Goal: Check status: Check status

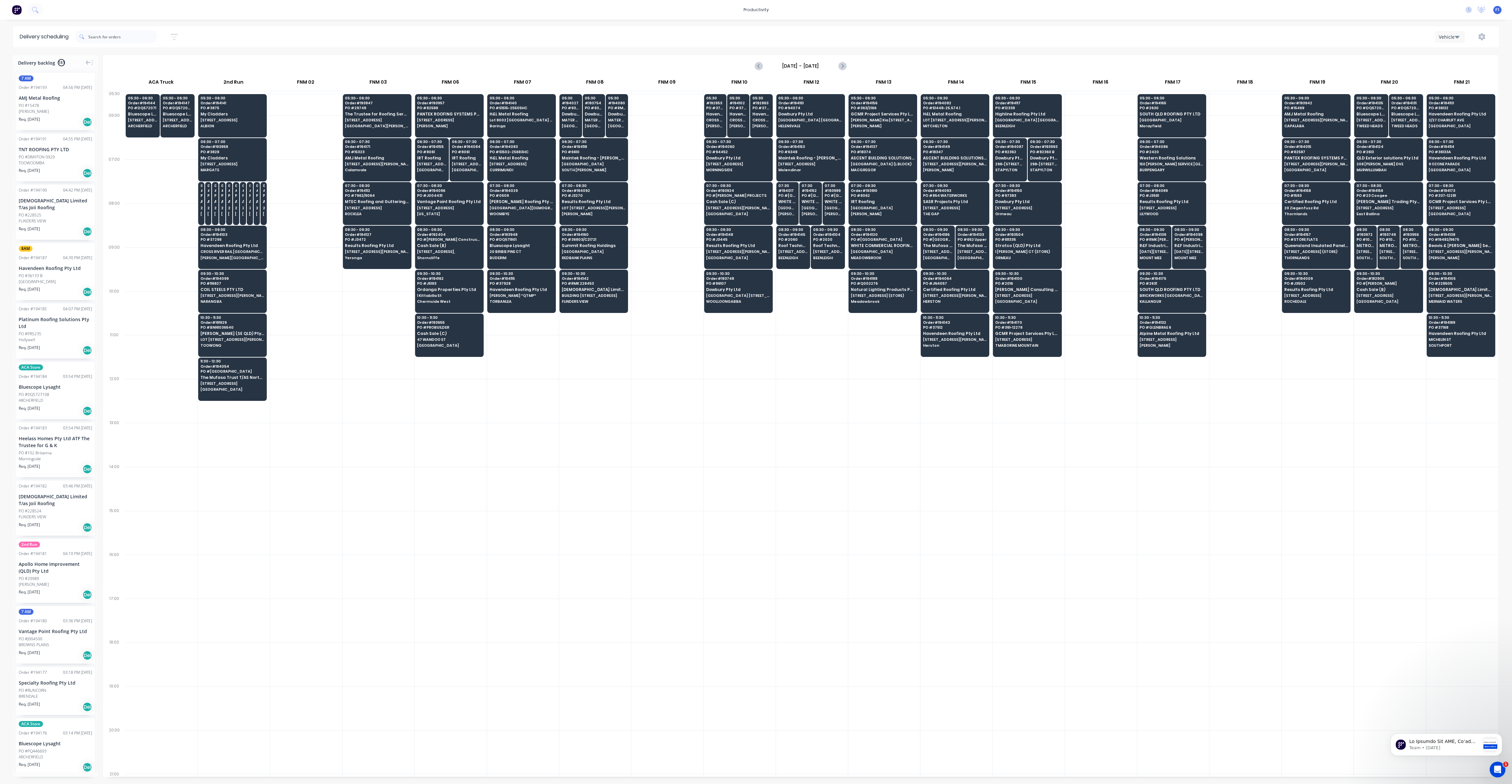
scroll to position [0, 1]
click at [178, 39] on icon "button" at bounding box center [174, 37] width 7 height 8
click at [163, 62] on input at bounding box center [144, 62] width 61 height 10
click at [164, 171] on div "1" at bounding box center [164, 173] width 10 height 10
type input "[DATE]"
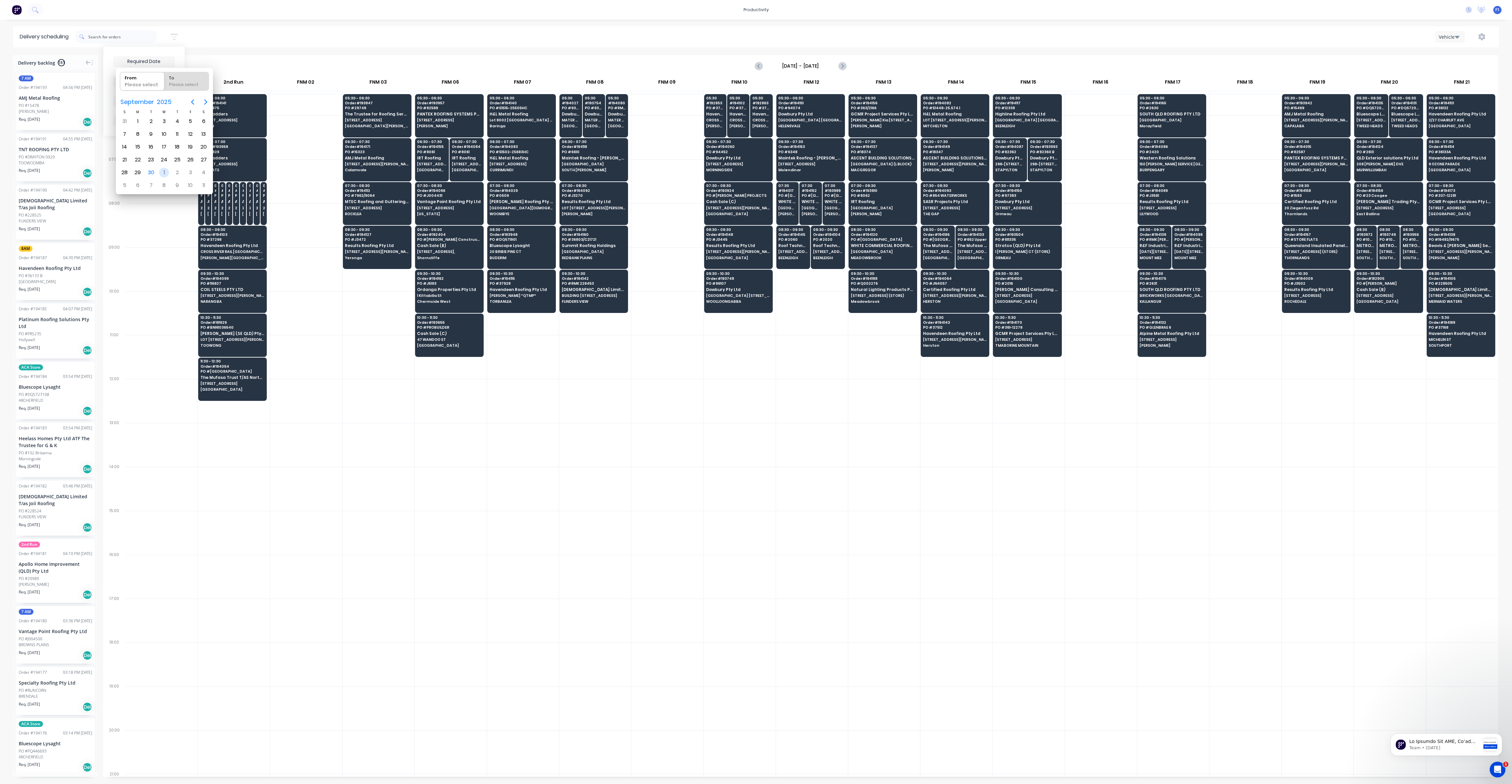
radio input "false"
radio input "true"
click at [164, 171] on div "1" at bounding box center [164, 173] width 10 height 10
type input "01/10/25 - 01/10/25"
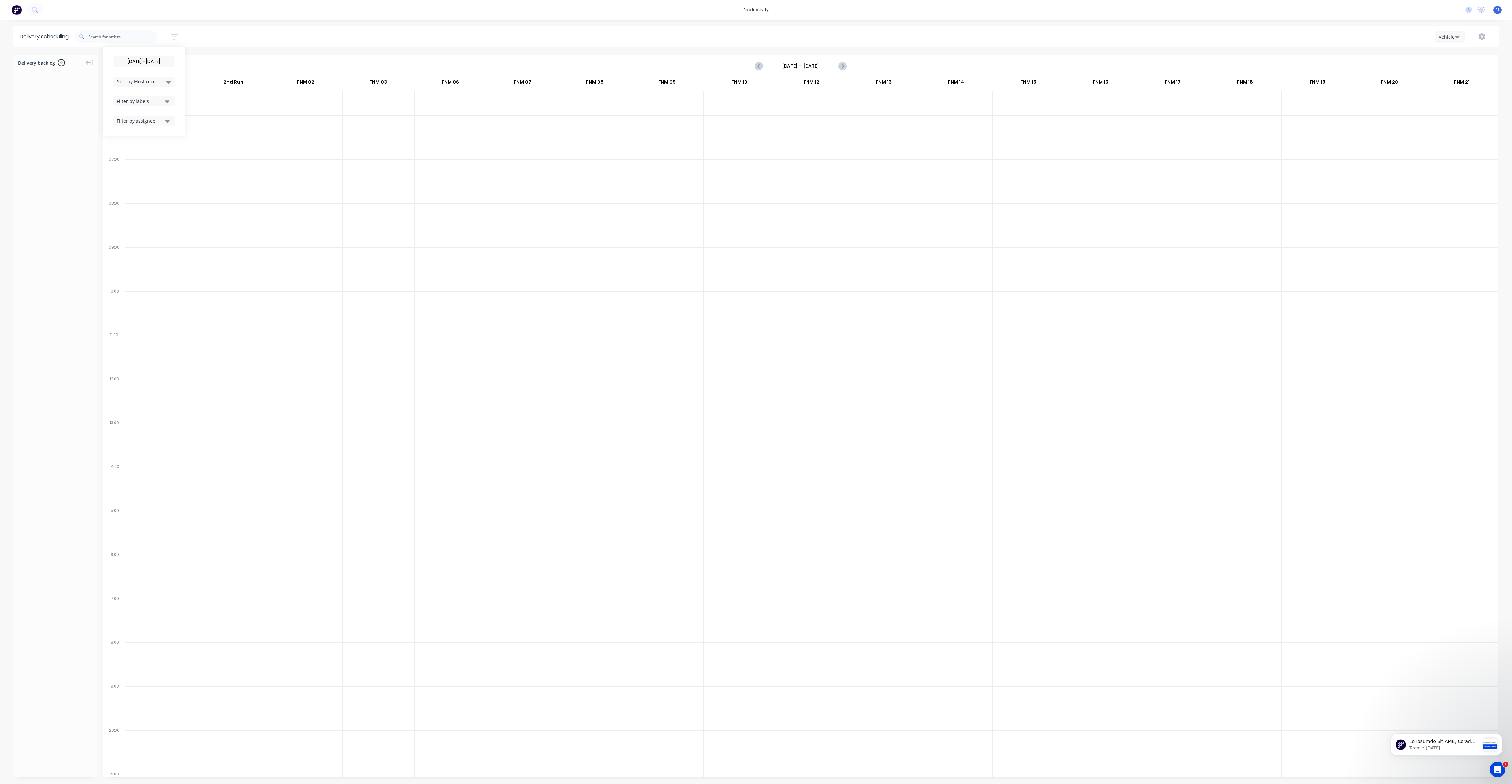
click at [176, 41] on button "button" at bounding box center [174, 37] width 21 height 13
click at [843, 66] on icon "Next page" at bounding box center [842, 66] width 3 height 5
type input "[DATE] - [DATE]"
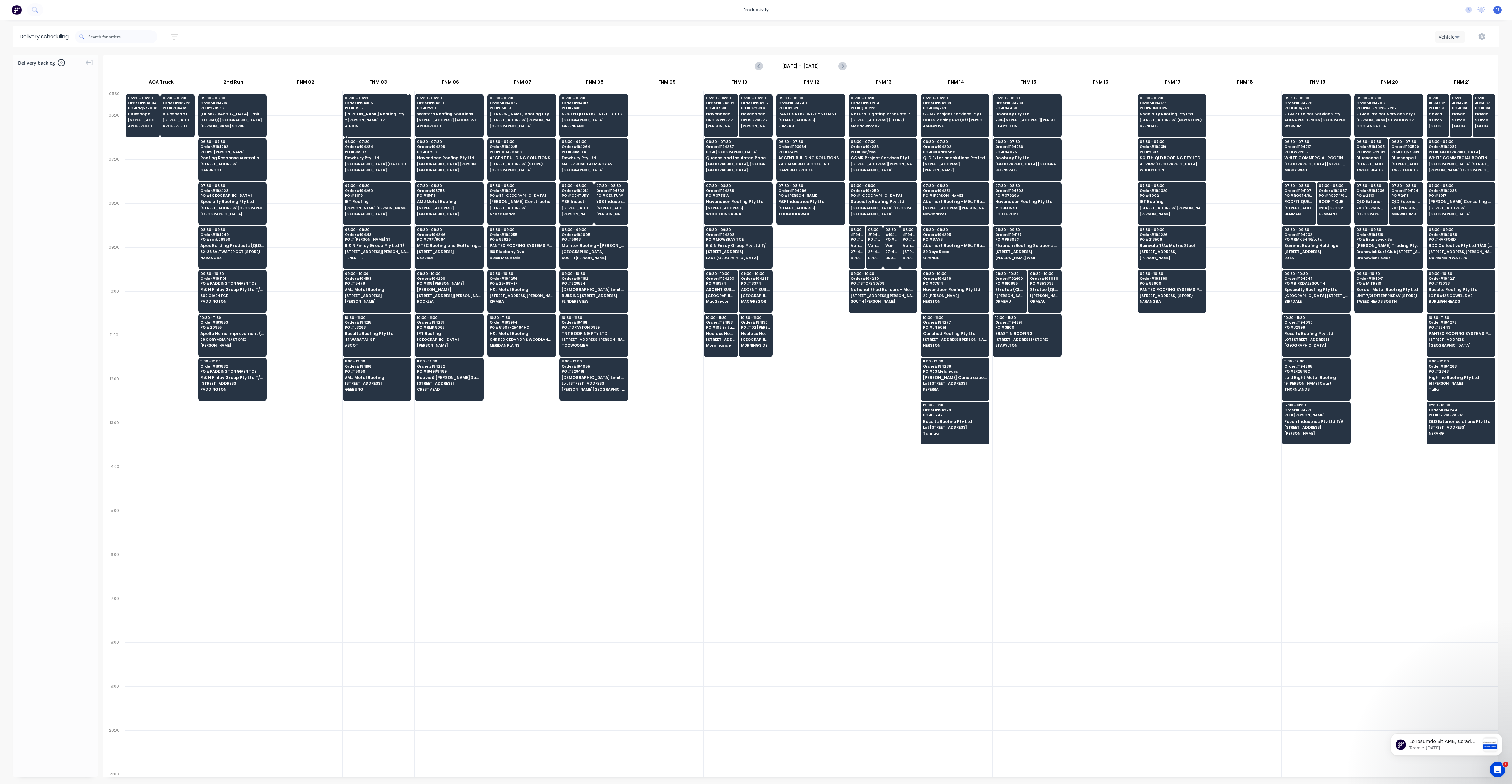
click at [387, 111] on div "05:30 - 06:30 Order # 194305 PO # 0515 Simpson Roofing Pty Ltd 2 KINGSFORD SMIT…" at bounding box center [377, 112] width 68 height 37
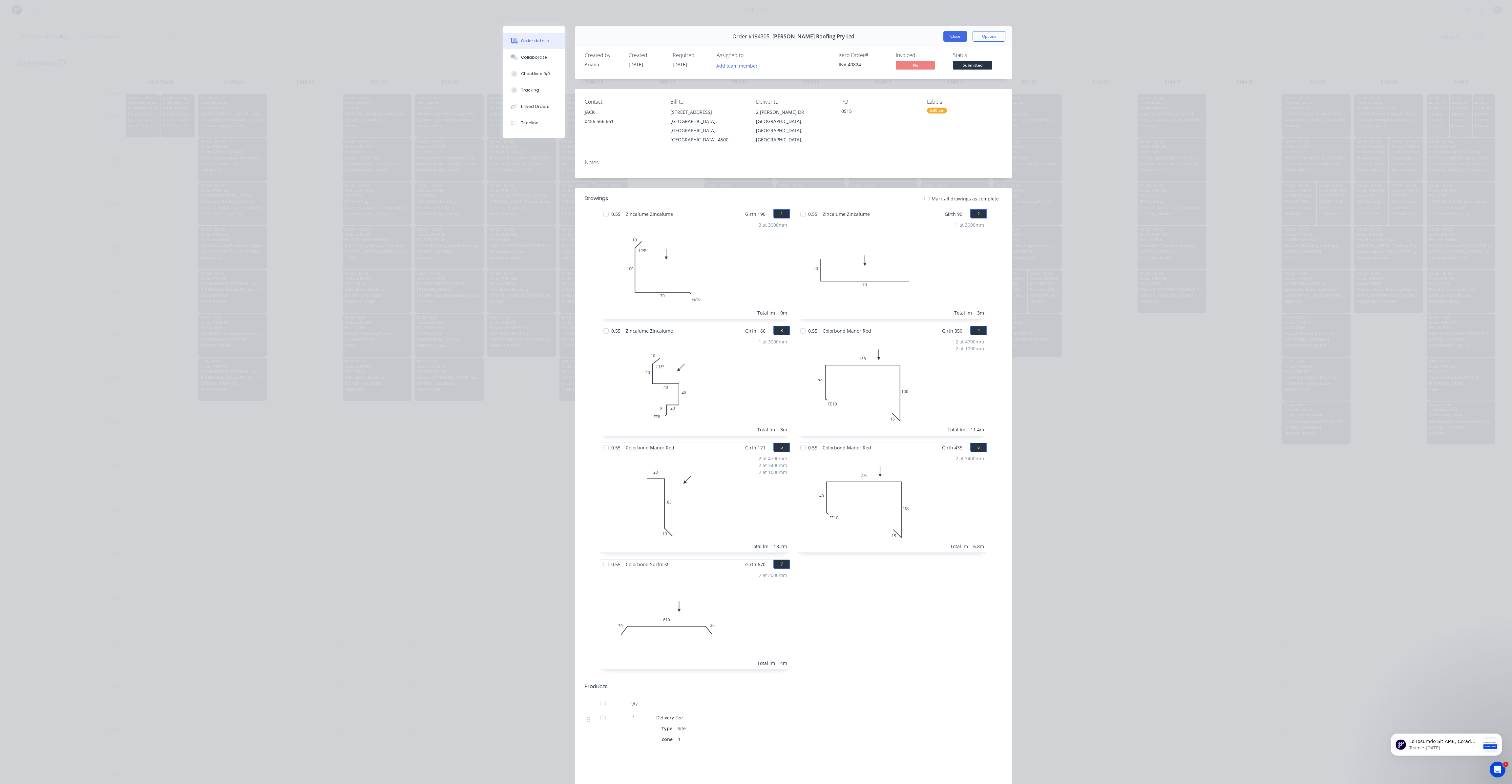
click at [952, 36] on button "Close" at bounding box center [955, 36] width 24 height 11
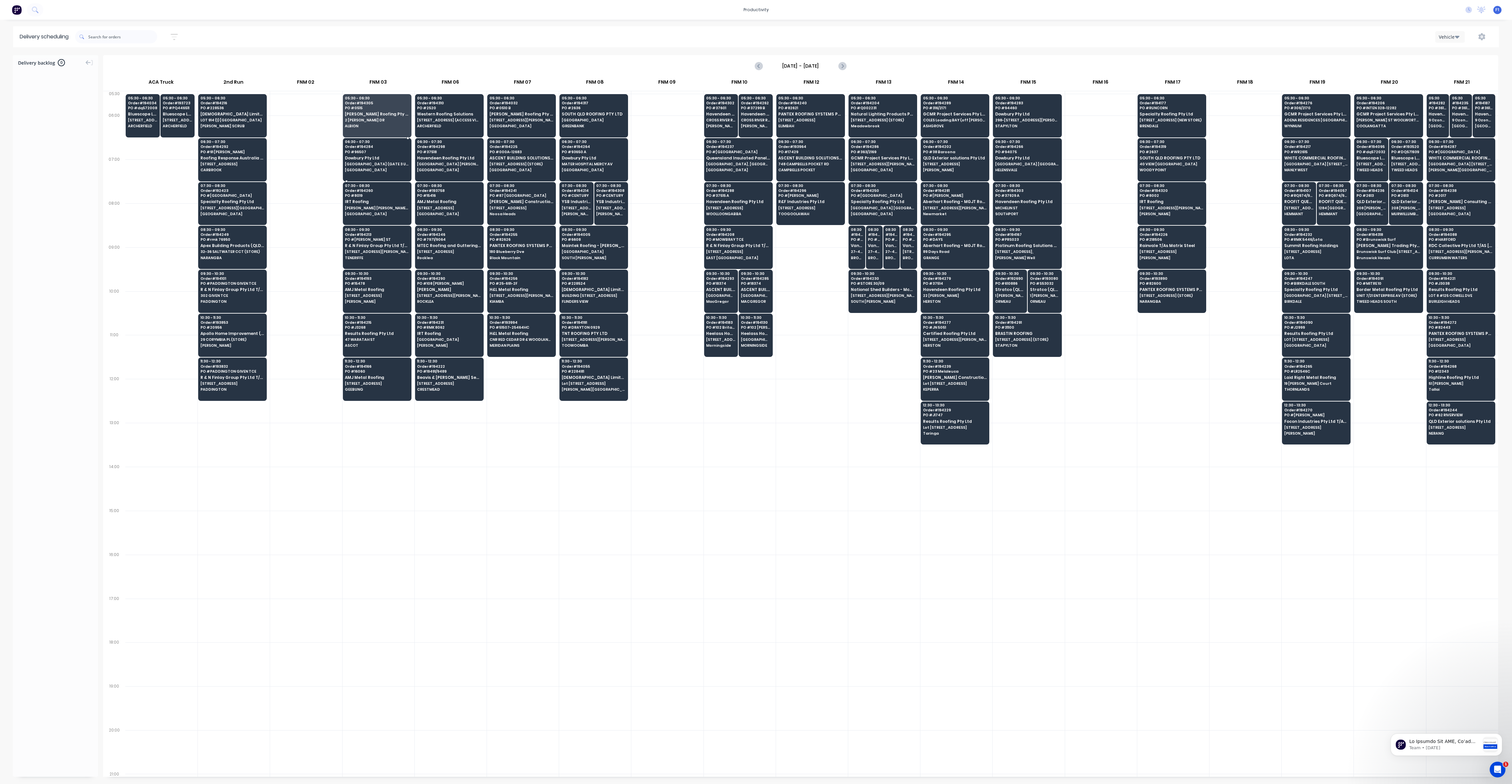
click at [359, 167] on div "06:30 - 07:30 Order # 194284 PO # 96507 Dowbury Pty Ltd [GEOGRAPHIC_DATA] (GATE…" at bounding box center [377, 156] width 68 height 37
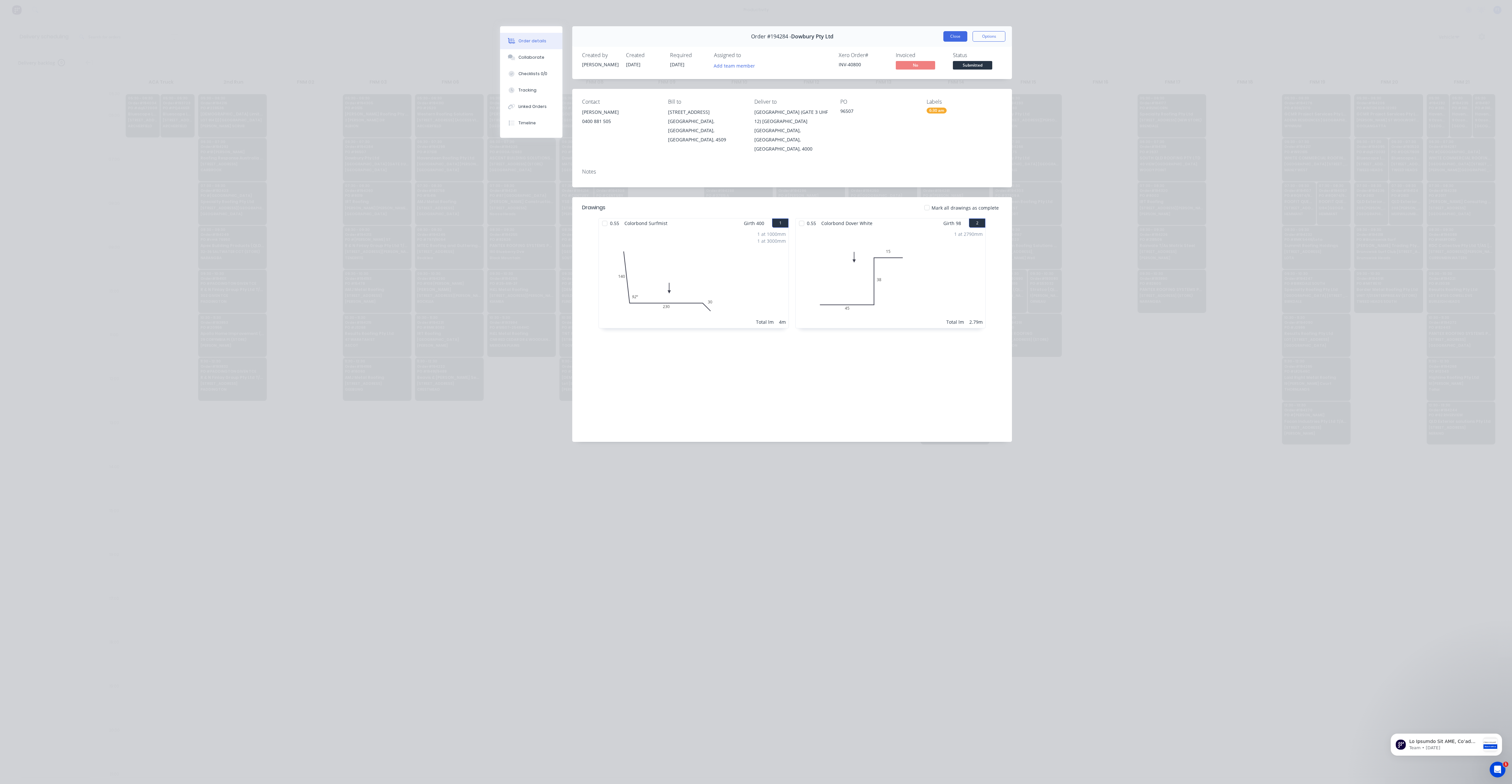
click at [952, 39] on button "Close" at bounding box center [955, 36] width 24 height 11
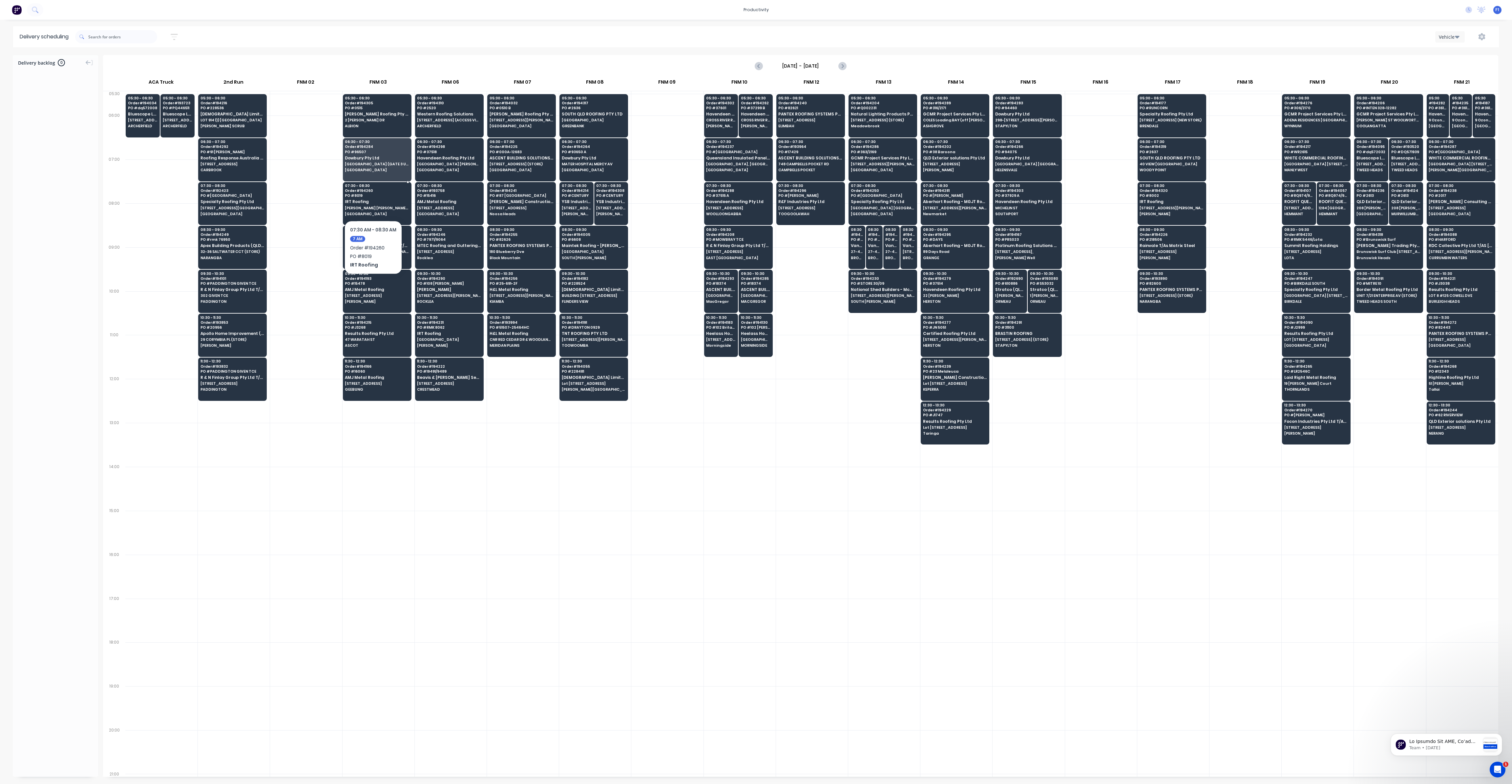
click at [373, 201] on span "IRT Roofing" at bounding box center [377, 201] width 63 height 4
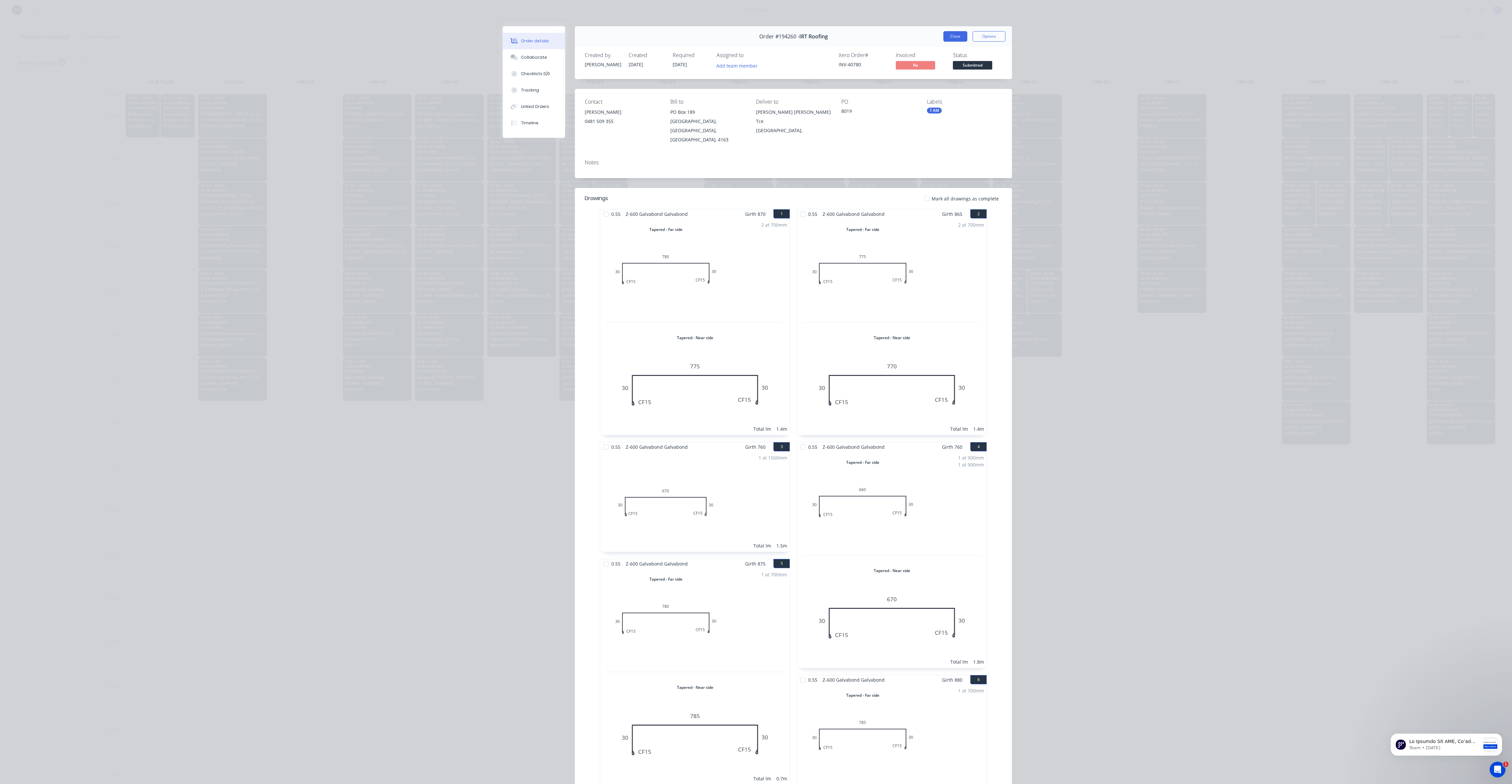
click at [952, 40] on button "Close" at bounding box center [955, 36] width 24 height 11
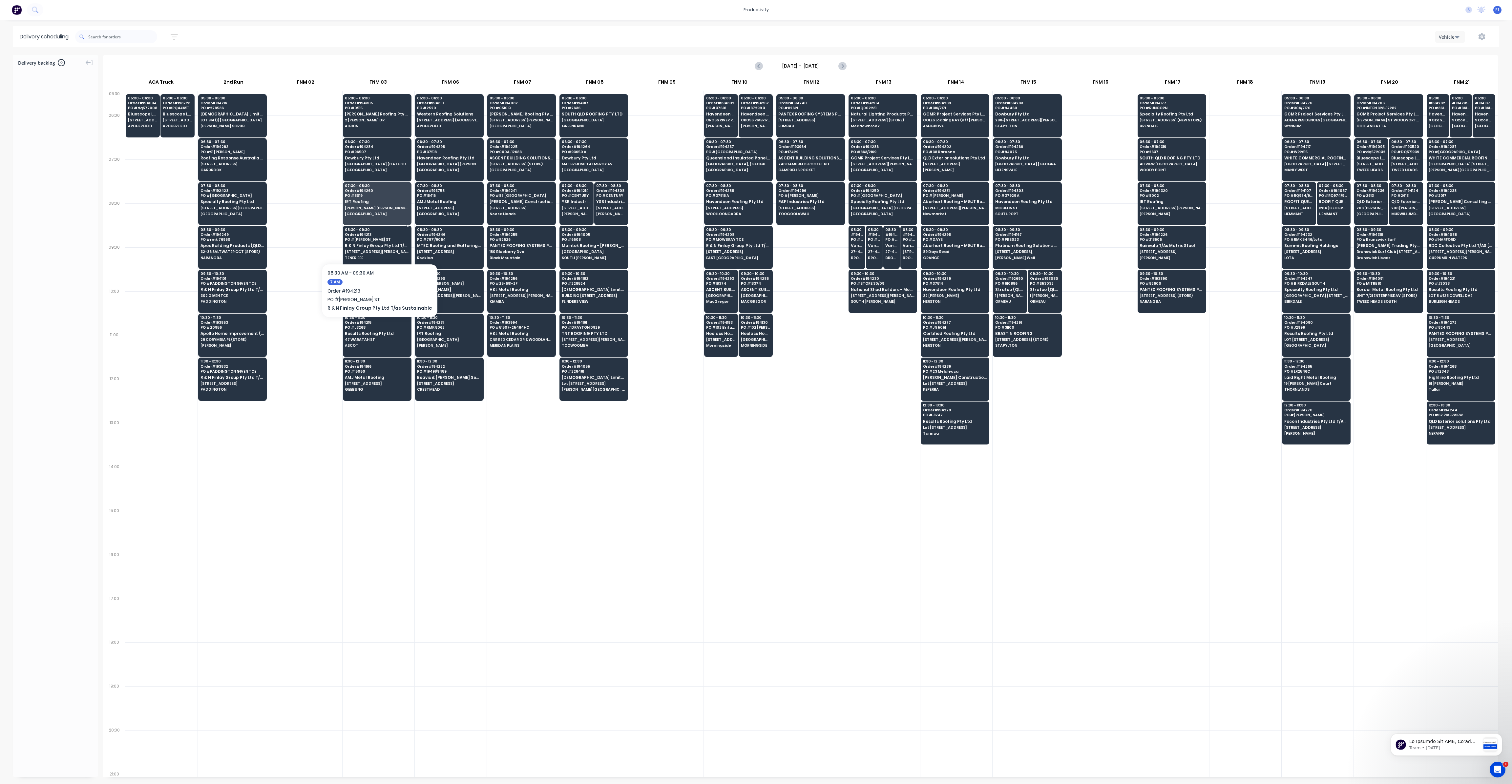
click at [372, 252] on span "[STREET_ADDRESS][PERSON_NAME]" at bounding box center [377, 251] width 63 height 4
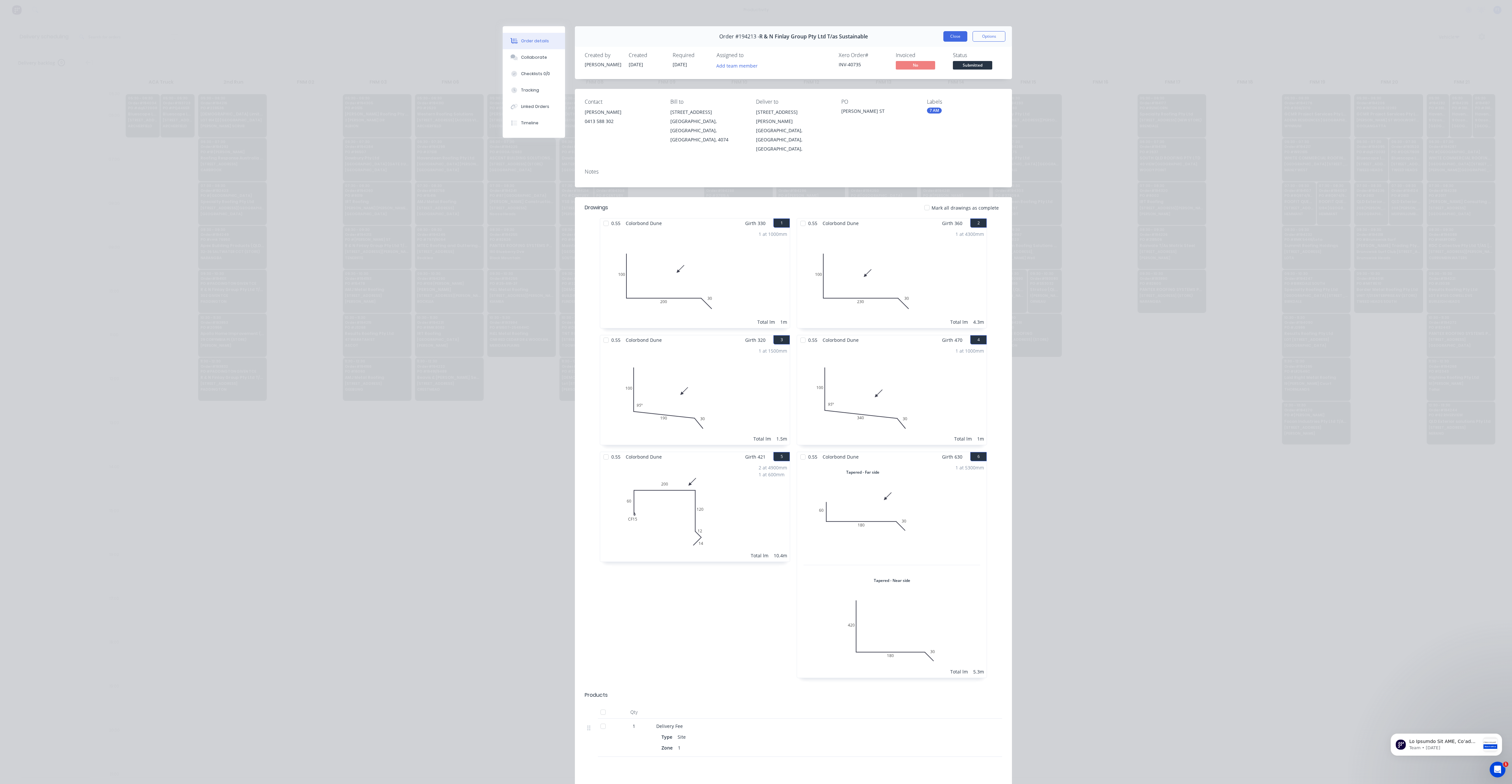
click at [960, 40] on button "Close" at bounding box center [955, 36] width 24 height 11
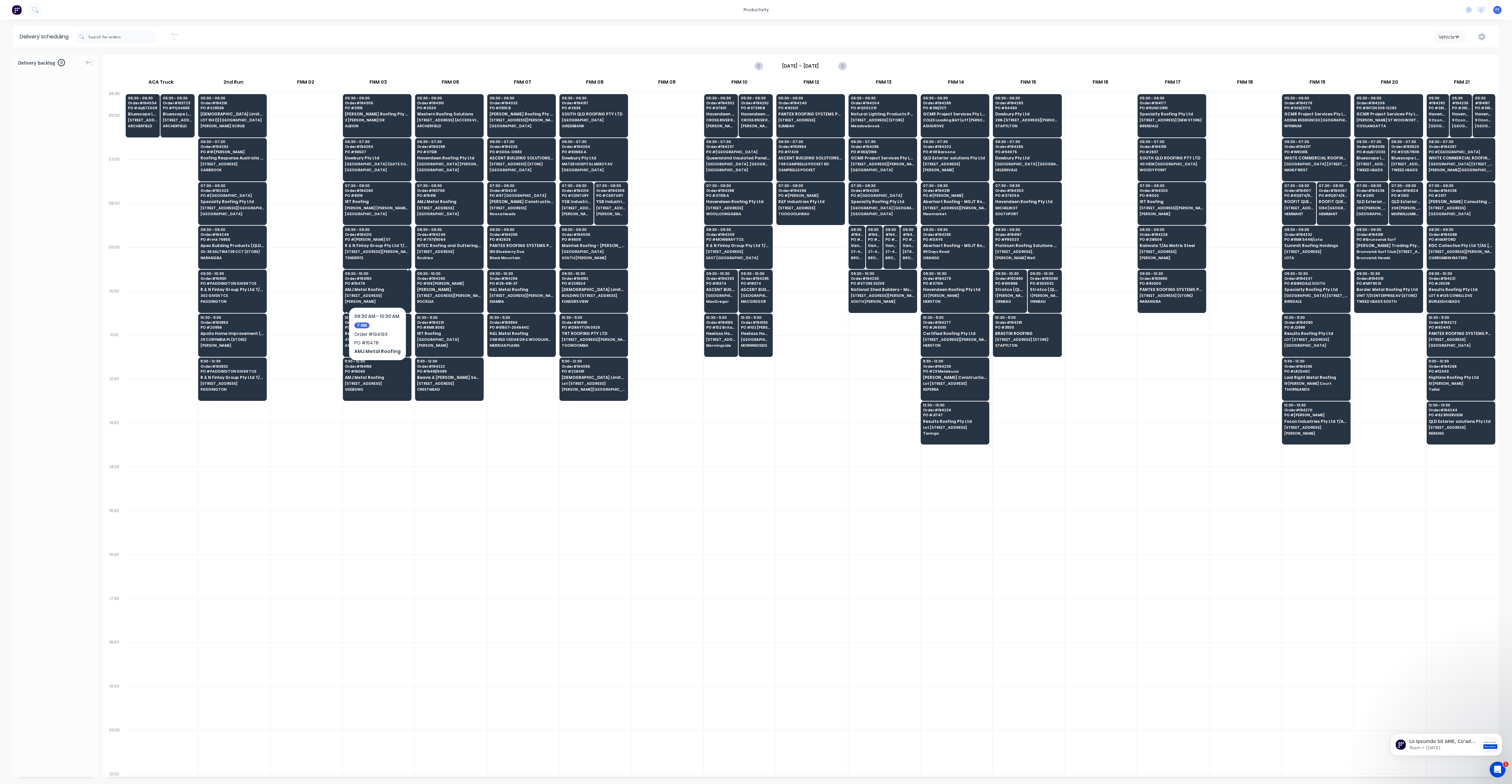
click at [373, 282] on span "PO # 15478" at bounding box center [377, 283] width 63 height 4
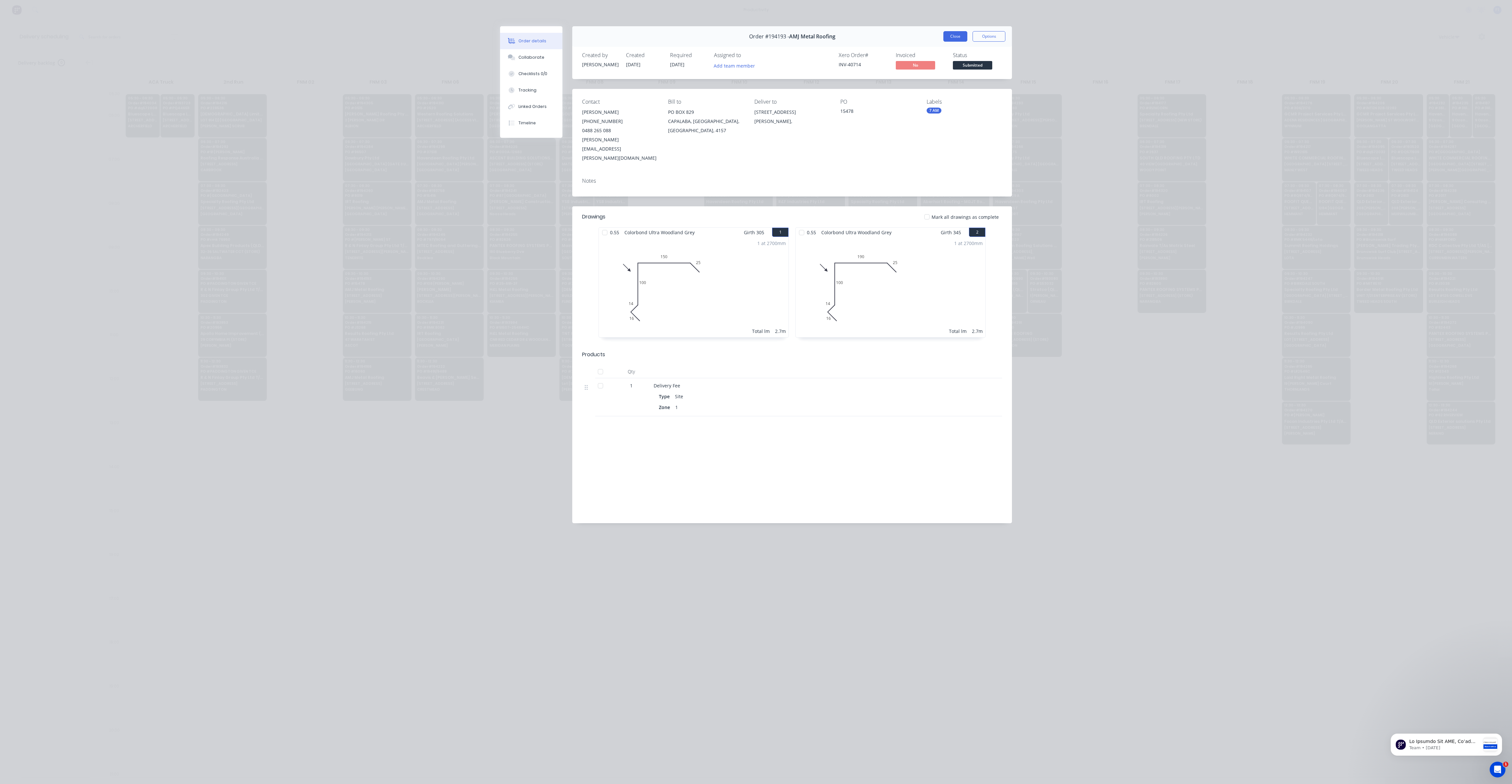
click at [946, 37] on button "Close" at bounding box center [955, 36] width 24 height 11
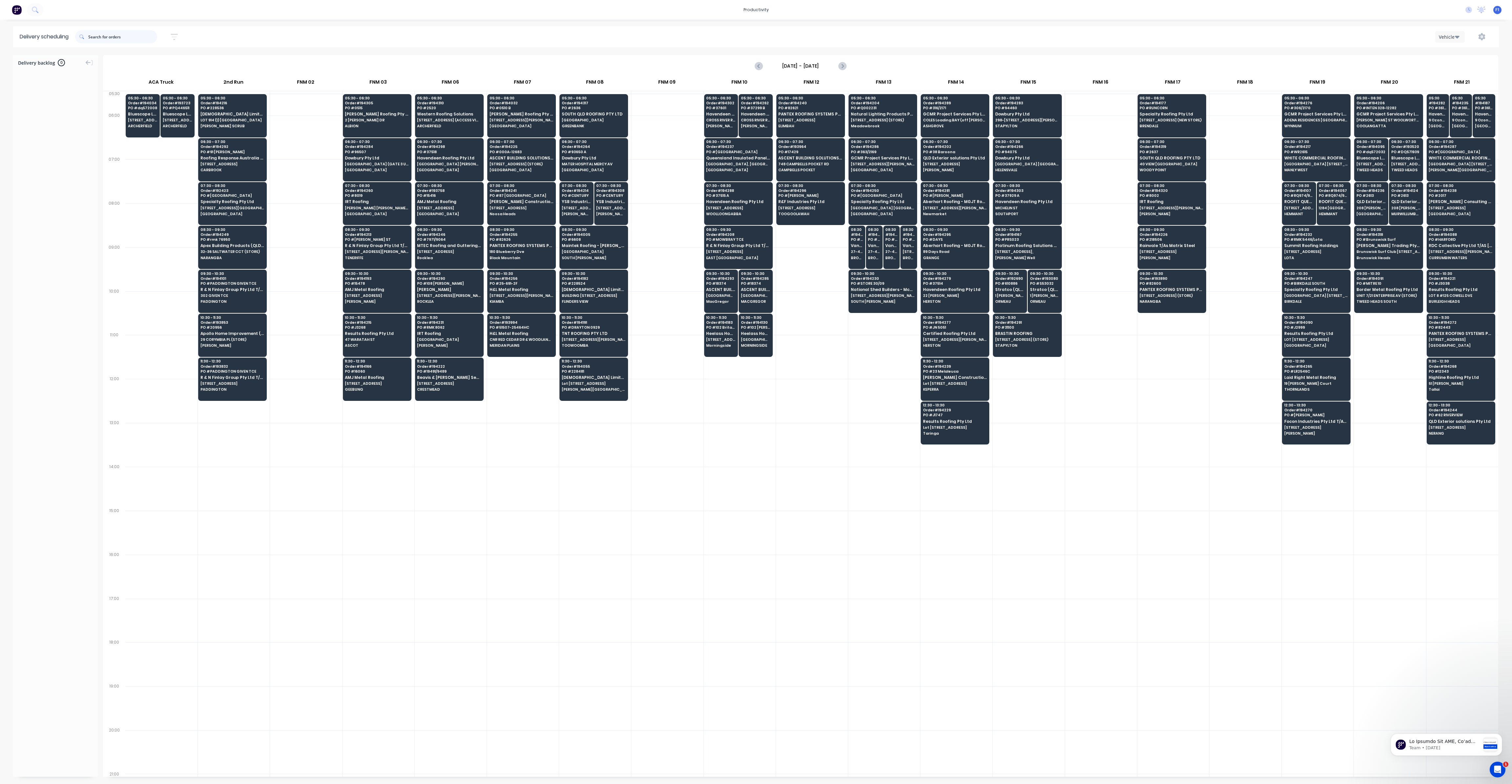
click at [120, 38] on input "text" at bounding box center [122, 36] width 69 height 13
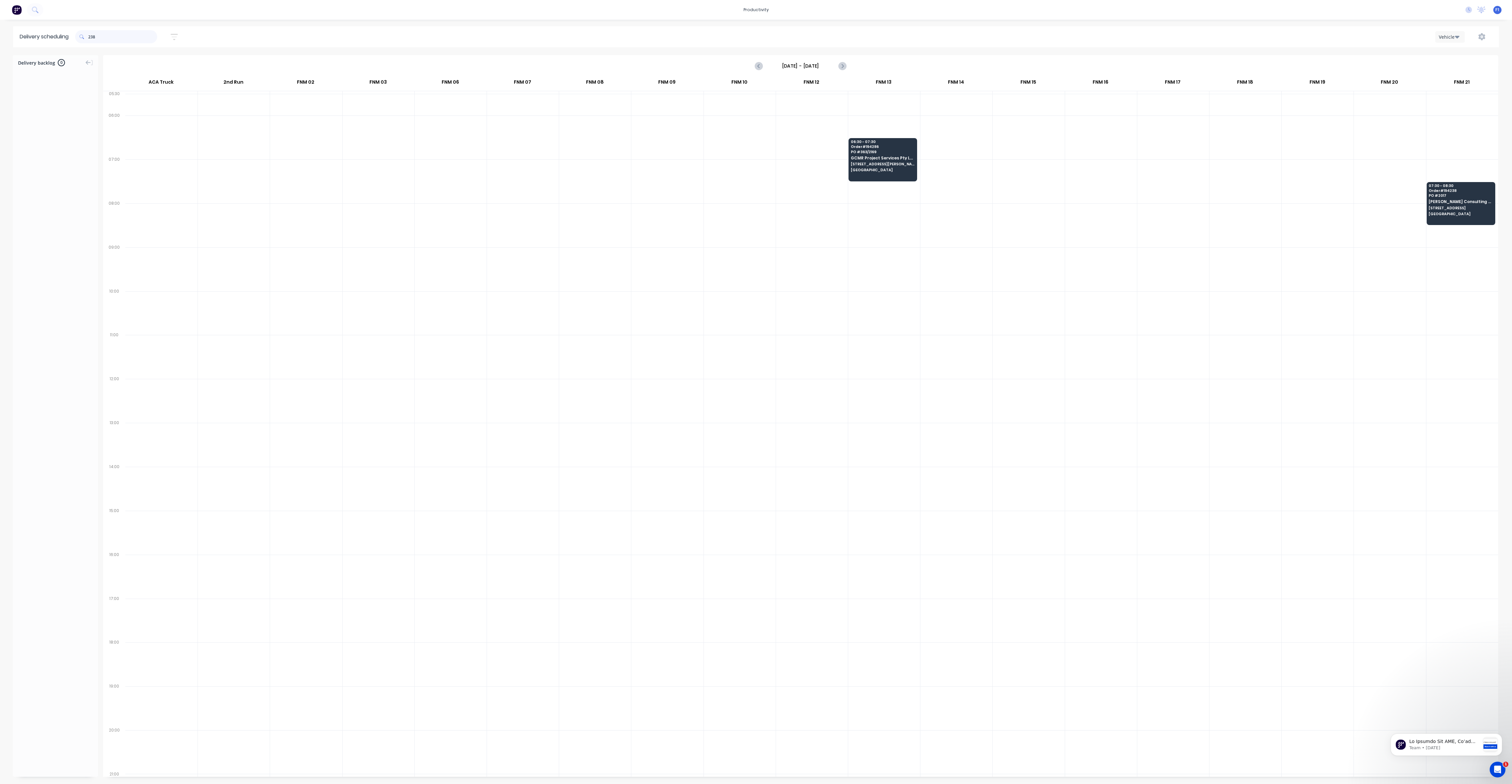
click at [91, 38] on input "238" at bounding box center [122, 36] width 69 height 13
type input "8"
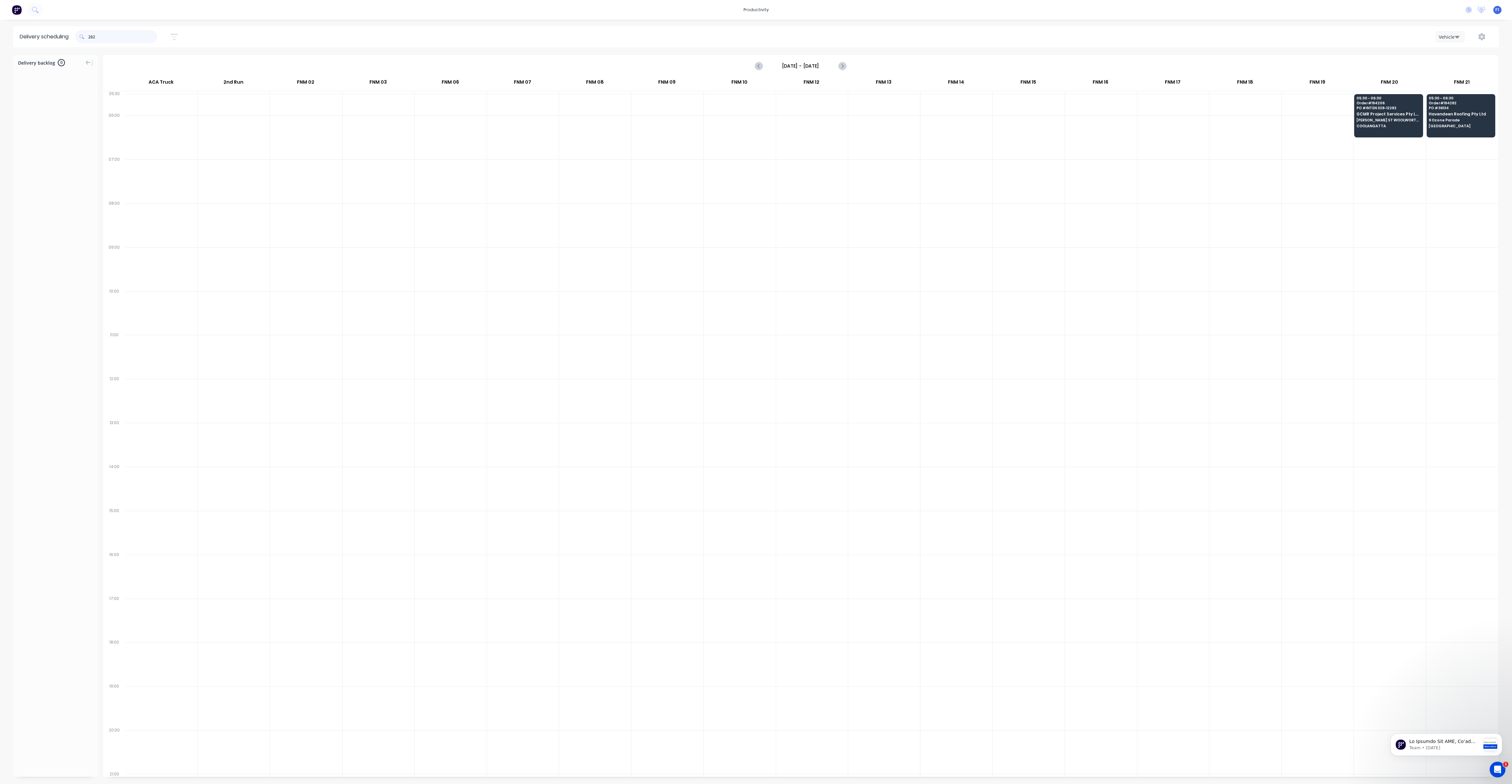
click at [91, 38] on input "282" at bounding box center [122, 36] width 69 height 13
type input "2"
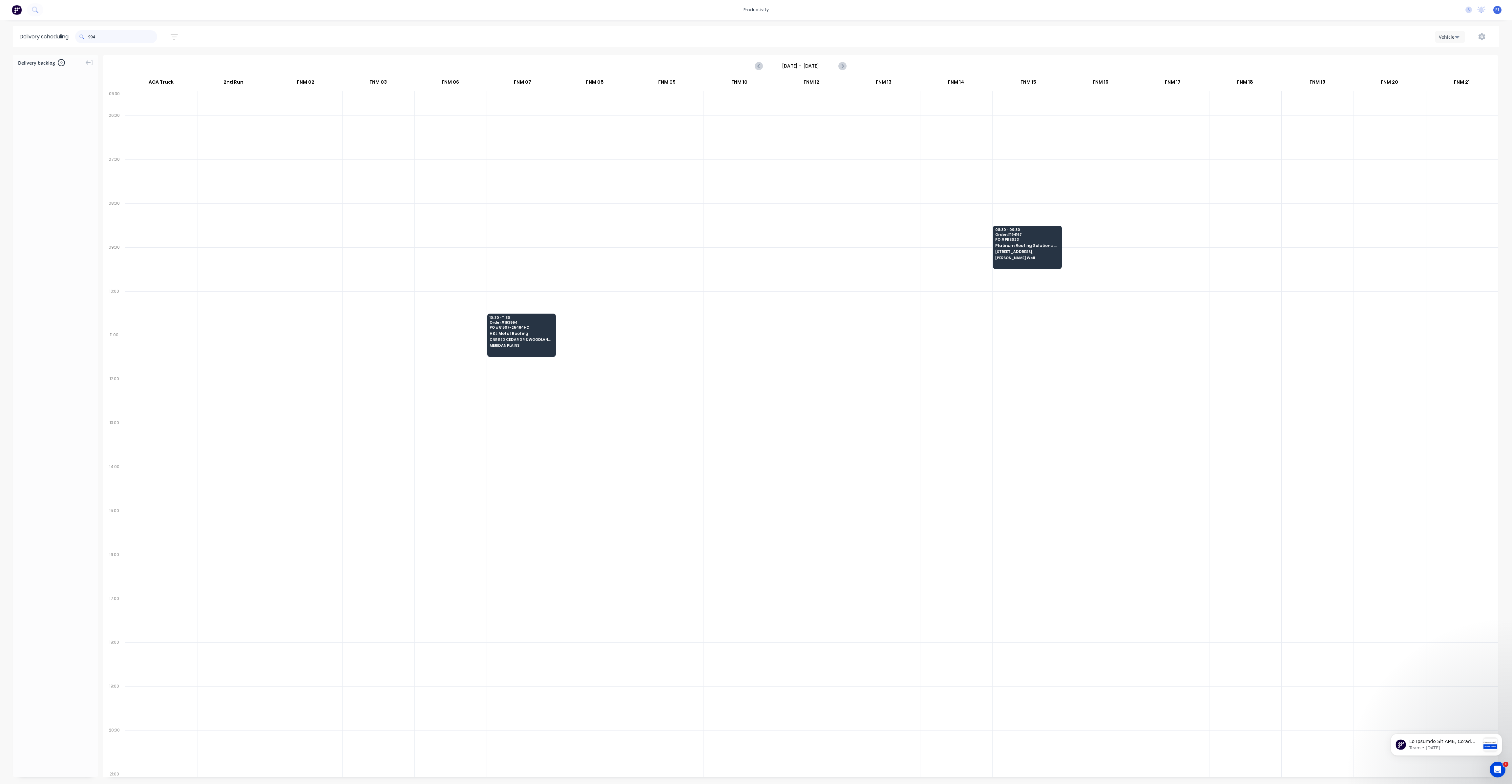
click at [90, 38] on input "994" at bounding box center [122, 36] width 69 height 13
type input "4"
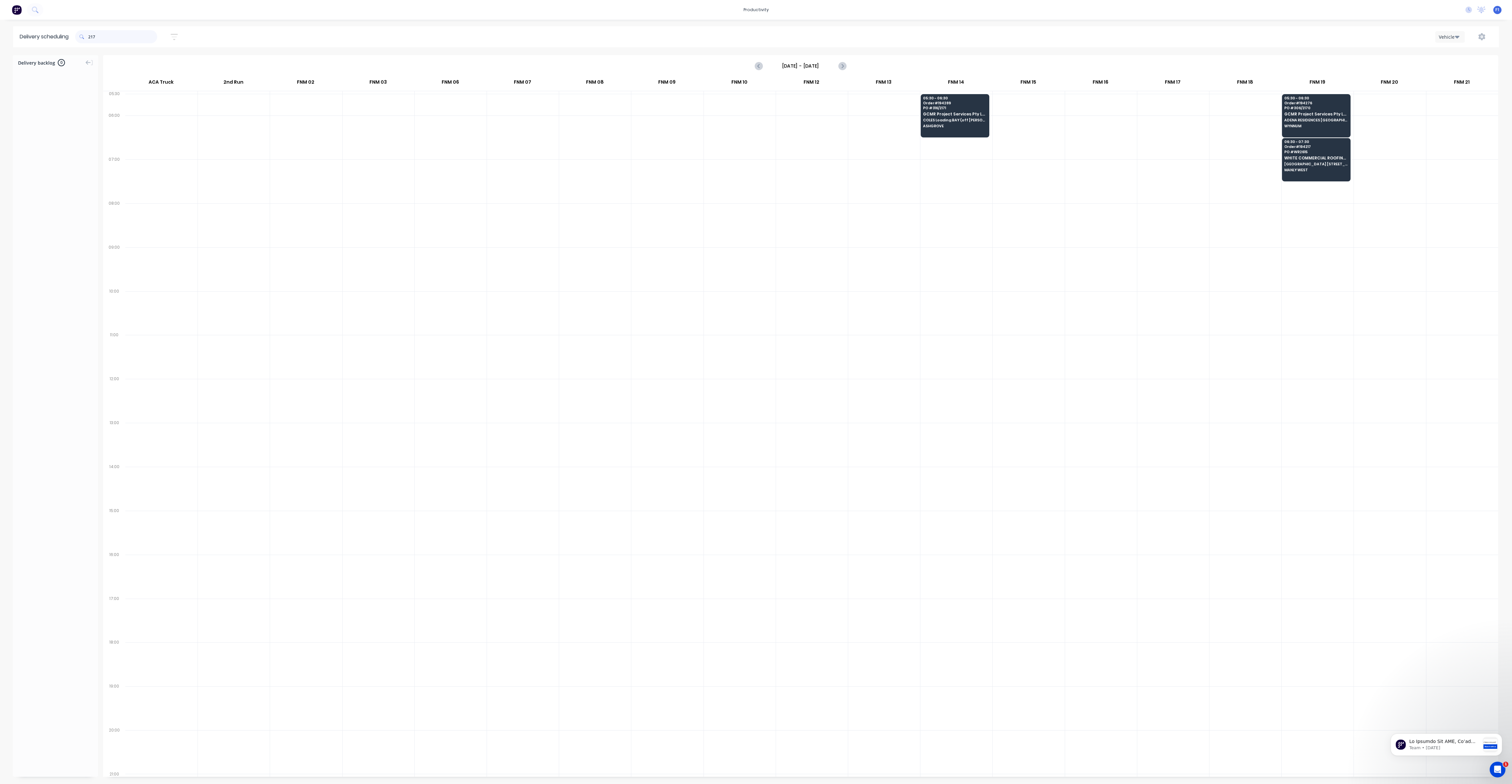
click at [91, 39] on input "217" at bounding box center [122, 36] width 69 height 13
type input "7"
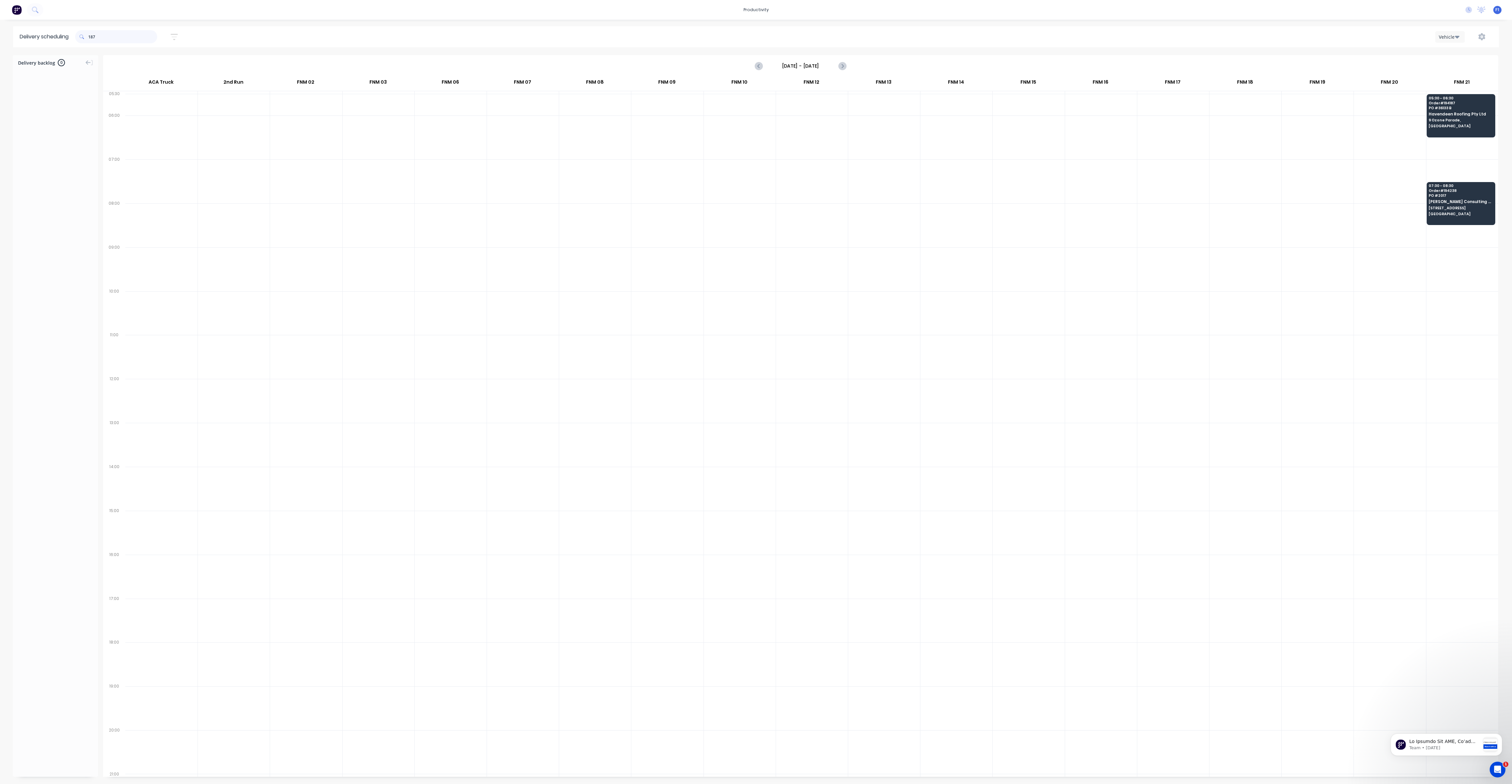
click at [91, 35] on input "187" at bounding box center [122, 36] width 69 height 13
type input "7"
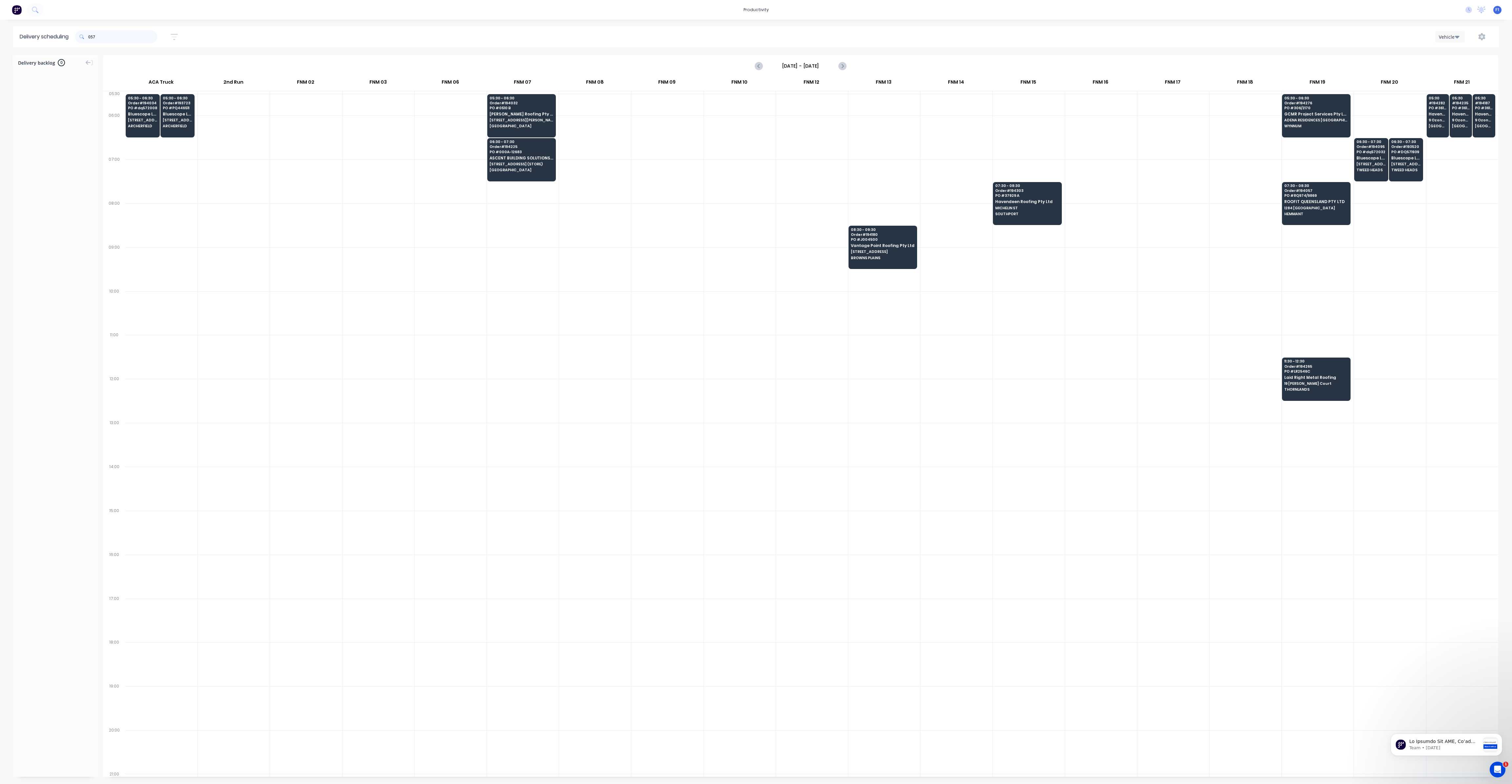
click at [90, 39] on input "057" at bounding box center [122, 36] width 69 height 13
type input "7"
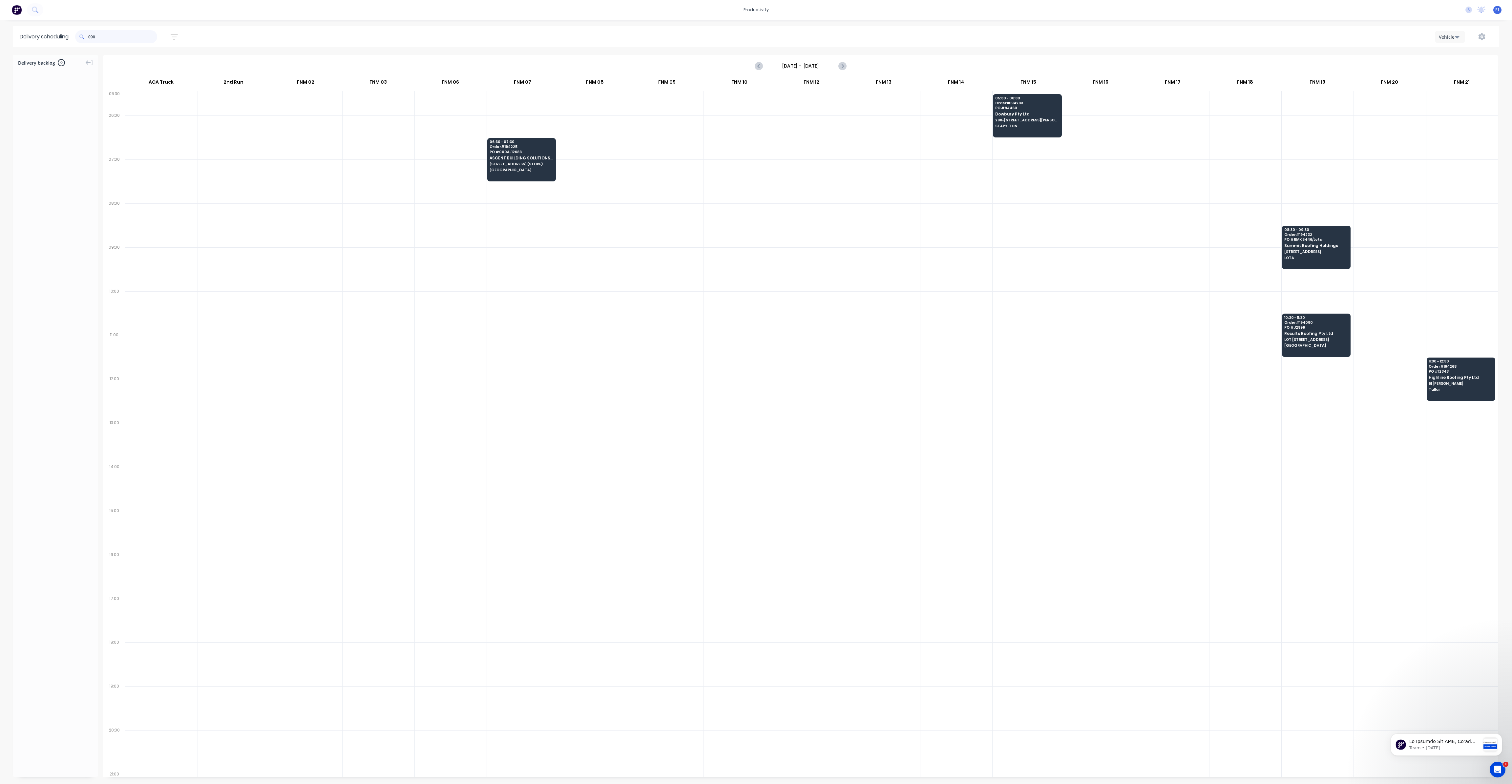
click at [91, 38] on input "090" at bounding box center [122, 36] width 69 height 13
type input "0"
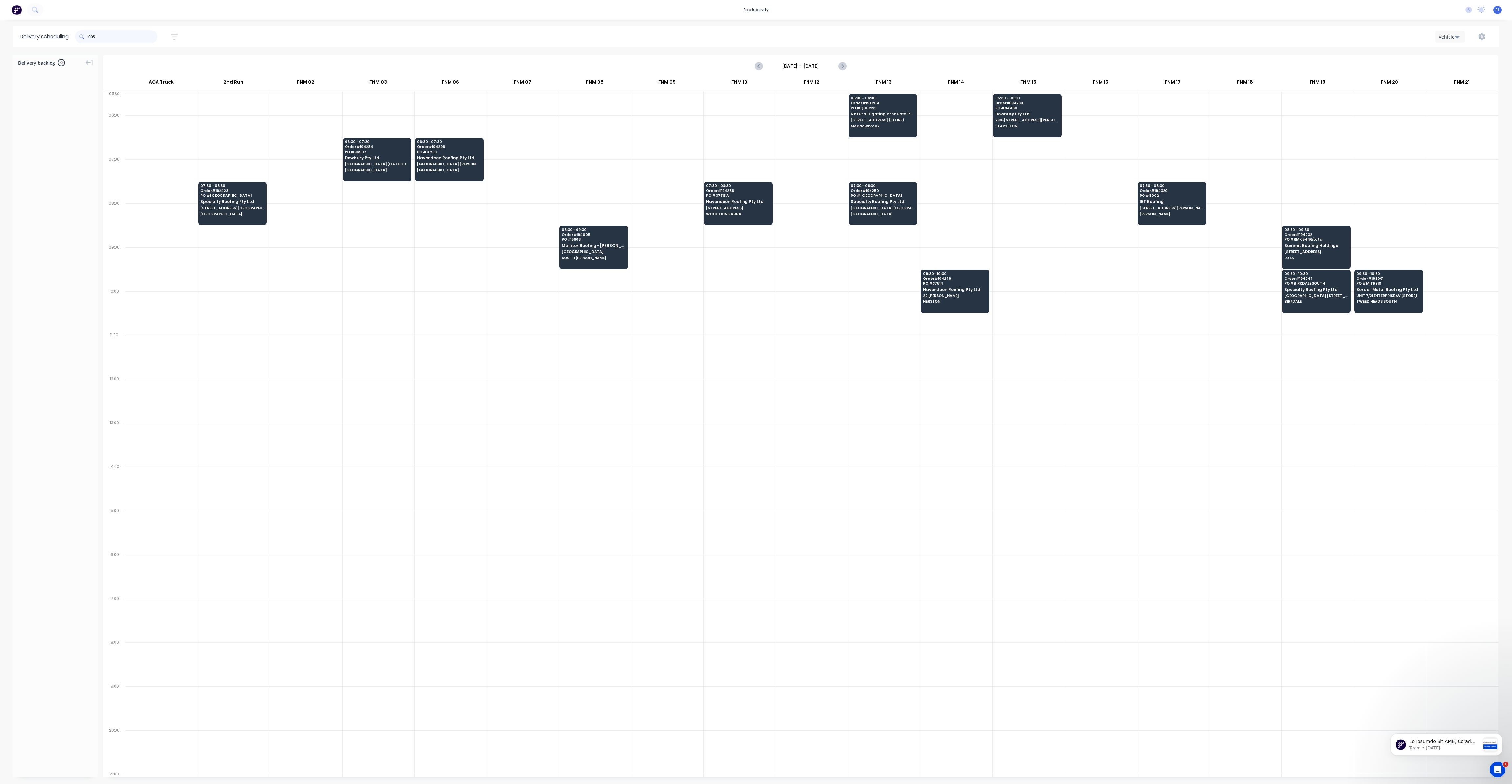
click at [90, 39] on input "005" at bounding box center [122, 36] width 69 height 13
type input "5"
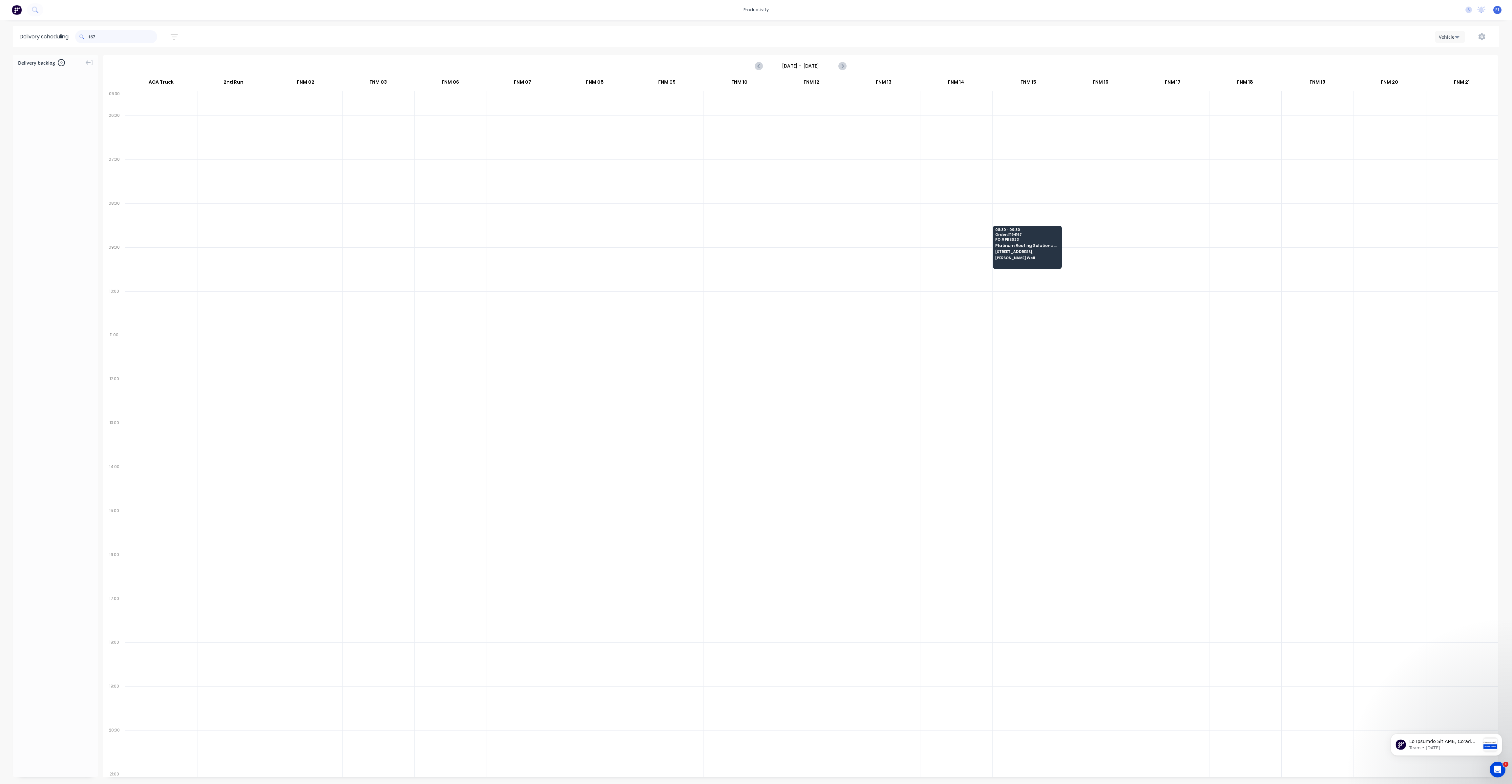
click at [90, 39] on input "167" at bounding box center [122, 36] width 69 height 13
type input "7"
type input "0"
click at [90, 36] on input "0" at bounding box center [122, 36] width 69 height 13
click at [92, 38] on input "128" at bounding box center [122, 36] width 69 height 13
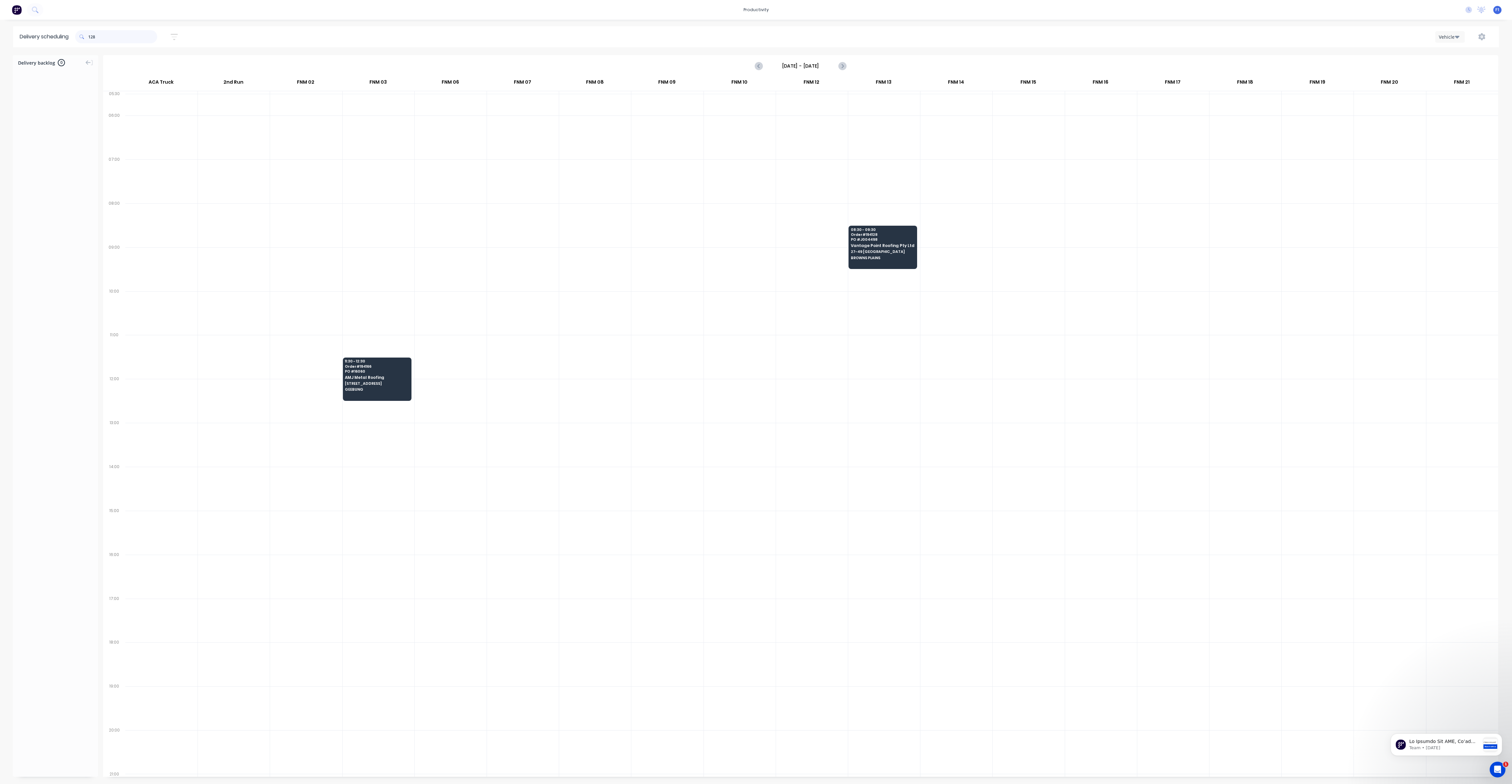
click at [90, 41] on input "128" at bounding box center [122, 36] width 69 height 13
type input "8"
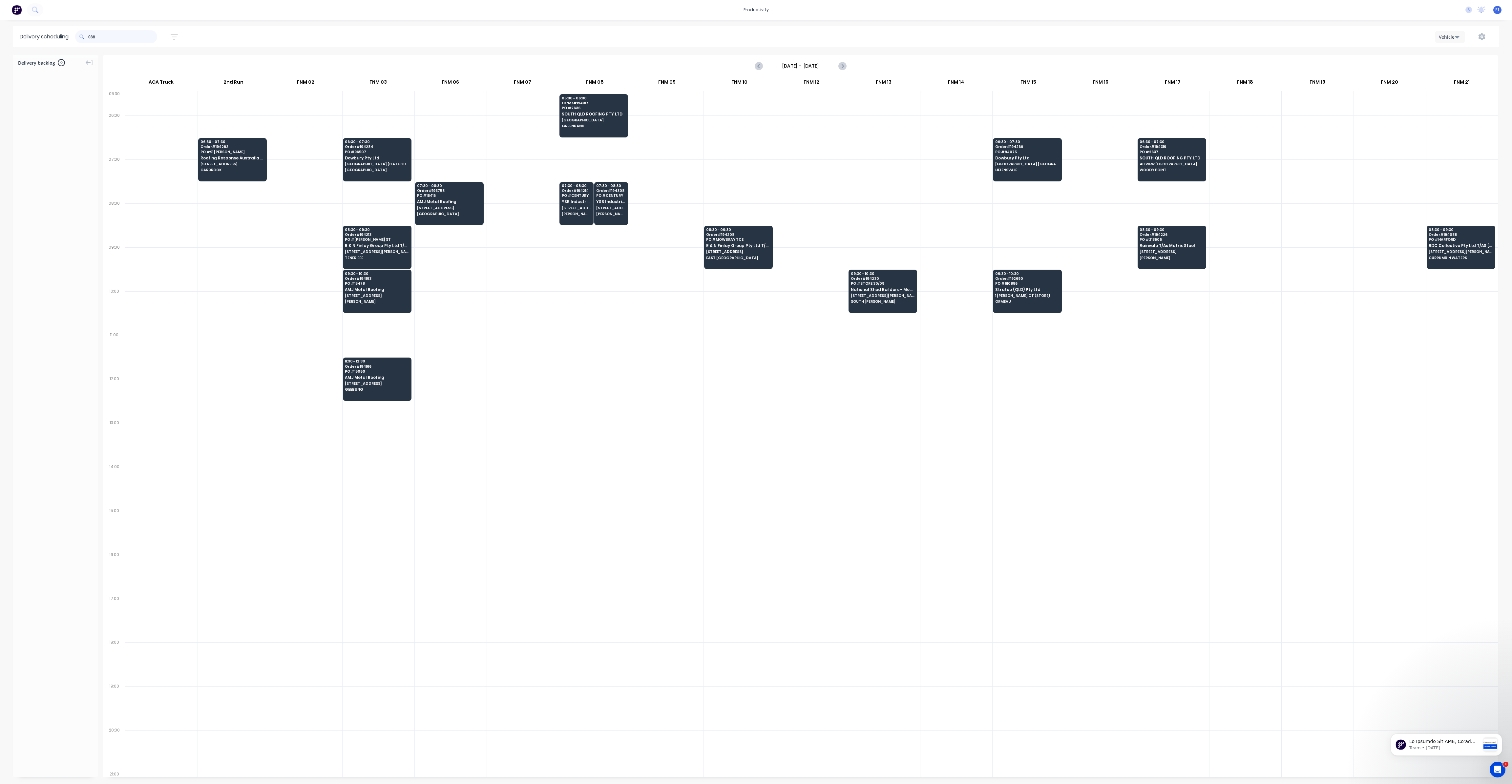
click at [90, 36] on input "088" at bounding box center [122, 36] width 69 height 13
type input "8"
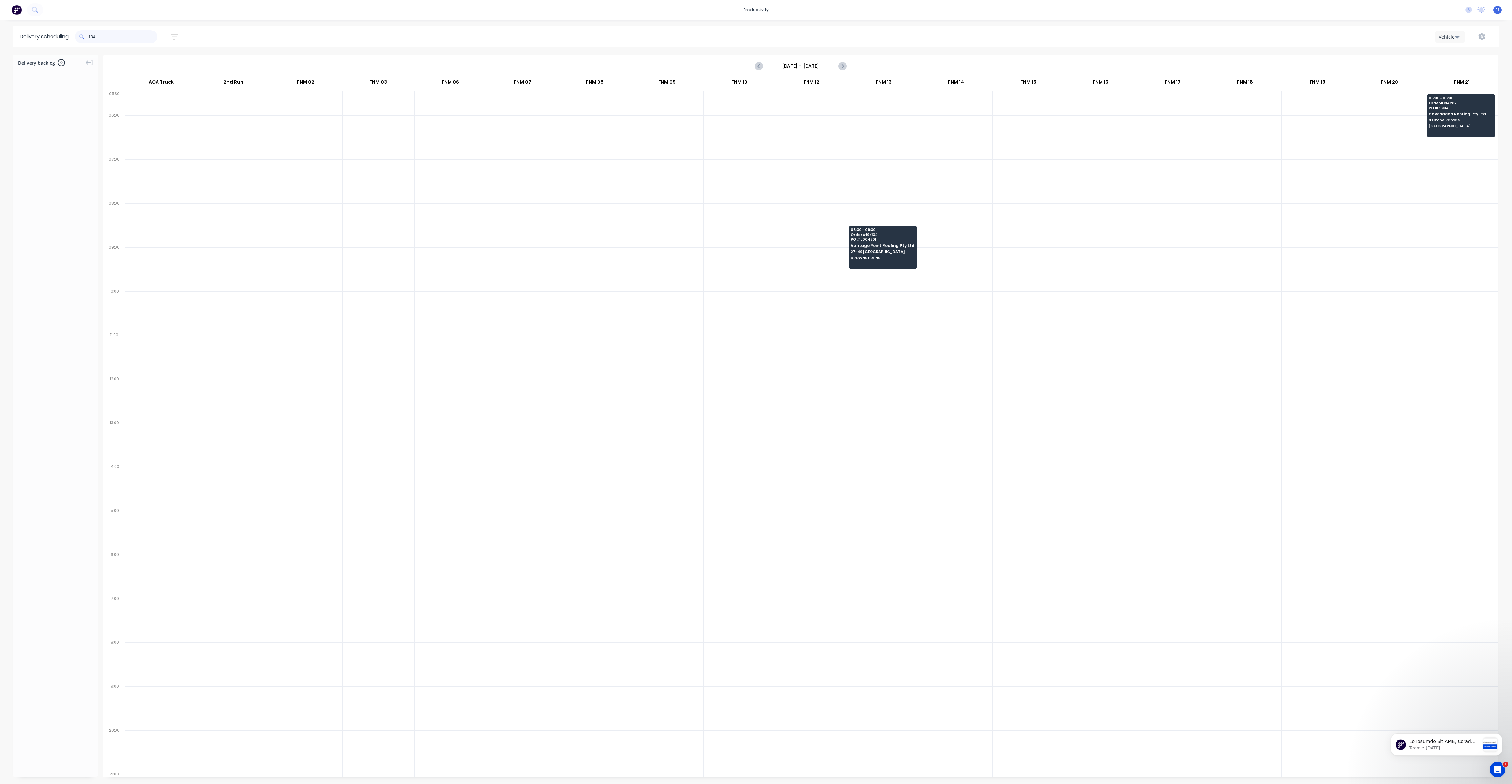
click at [91, 36] on input "134" at bounding box center [122, 36] width 69 height 13
type input "4"
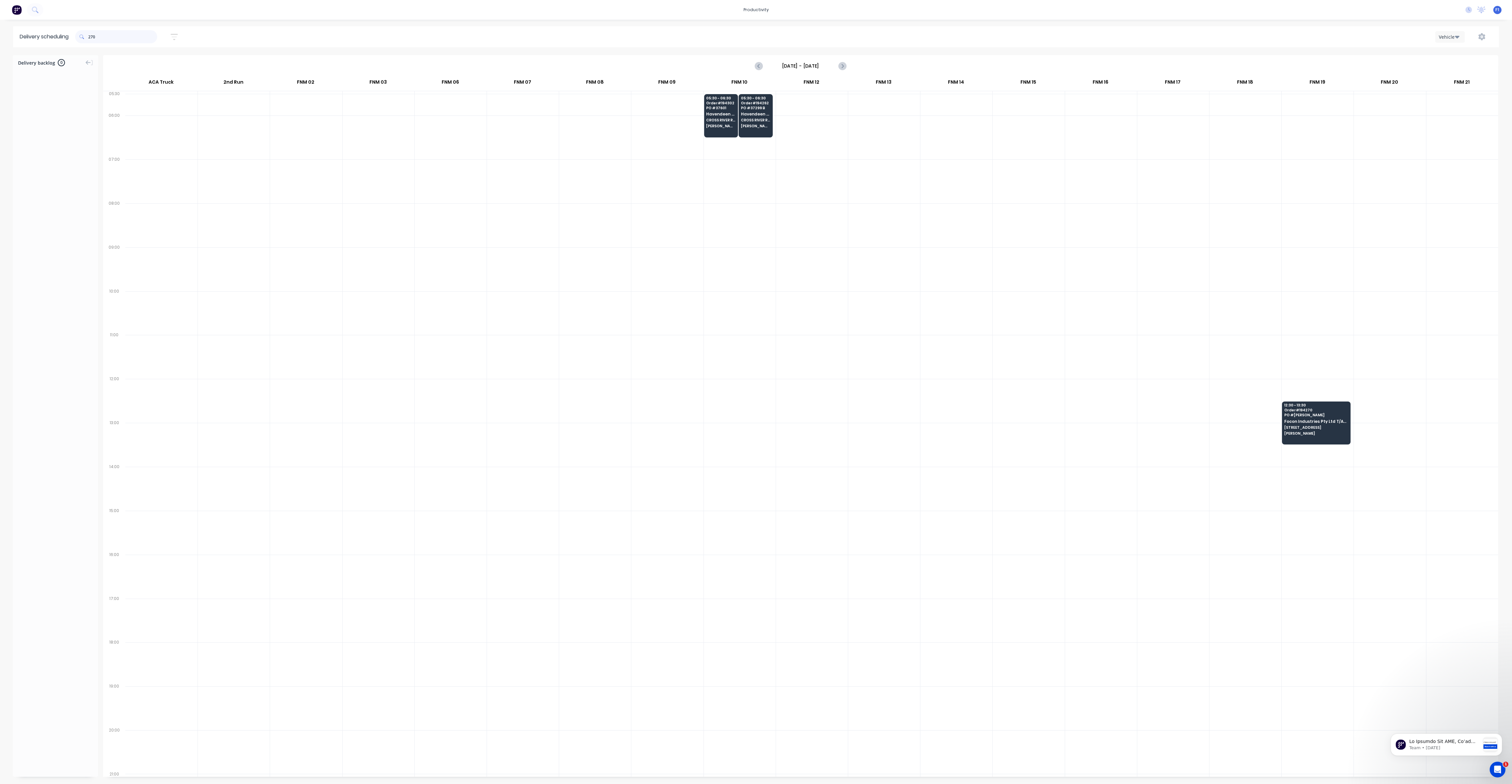
click at [90, 36] on input "270" at bounding box center [122, 36] width 69 height 13
type input "0"
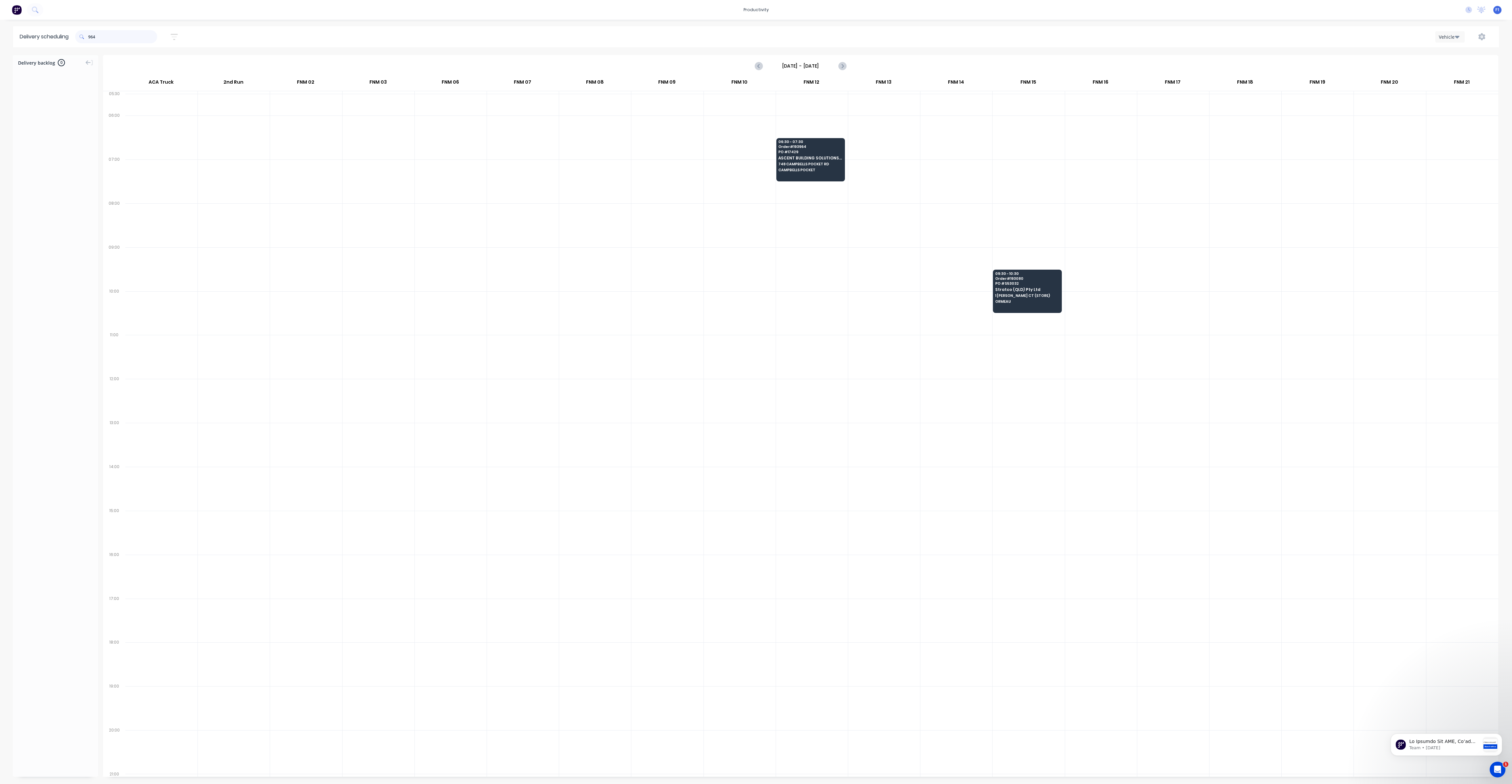
click at [91, 35] on input "964" at bounding box center [122, 36] width 69 height 13
type input "4"
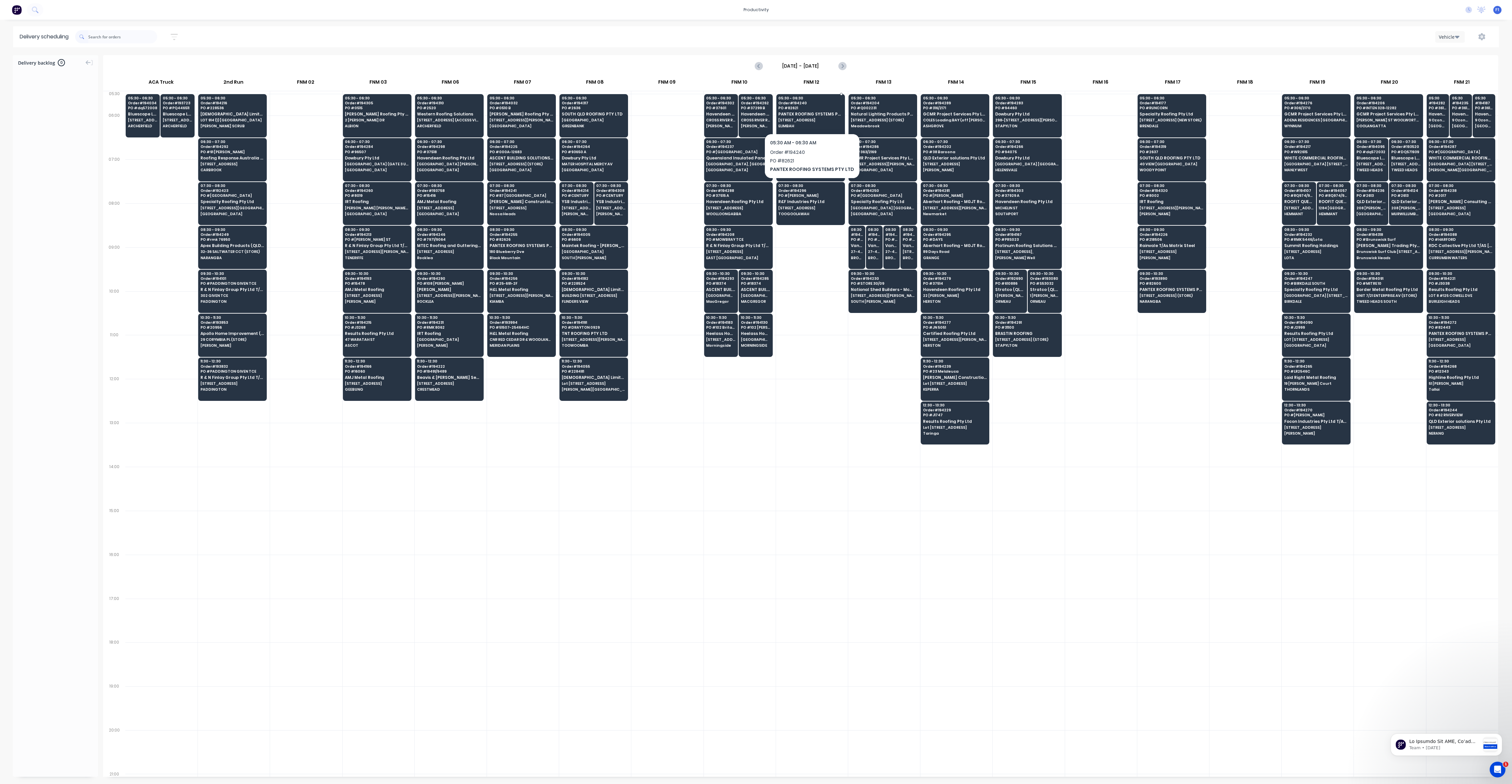
click at [794, 117] on div "05:30 - 06:30 Order # 194240 PO # 82621 PANTEX ROOFING SYSTEMS PTY LTD 2 AIDAN …" at bounding box center [811, 112] width 68 height 37
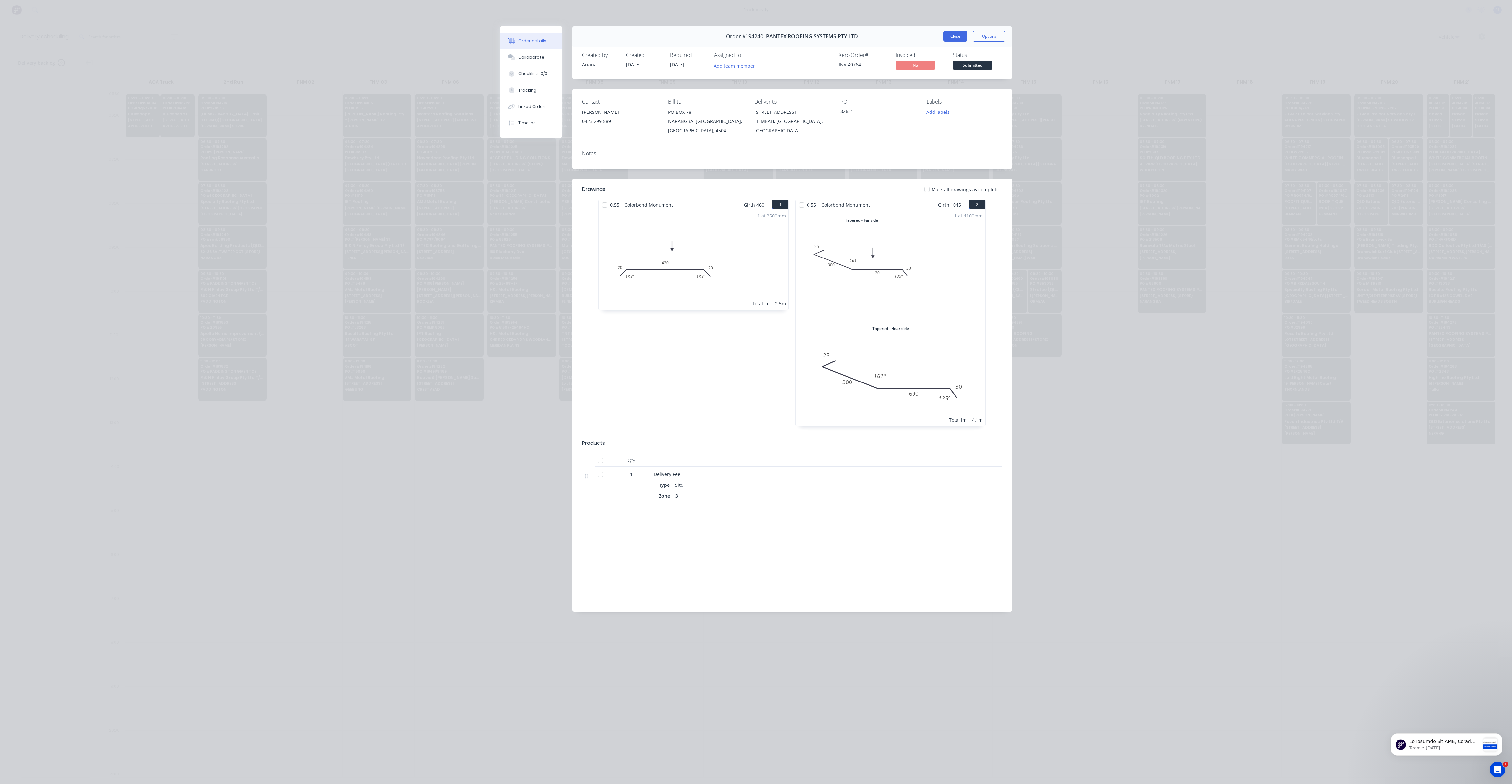
click at [957, 41] on button "Close" at bounding box center [955, 36] width 24 height 11
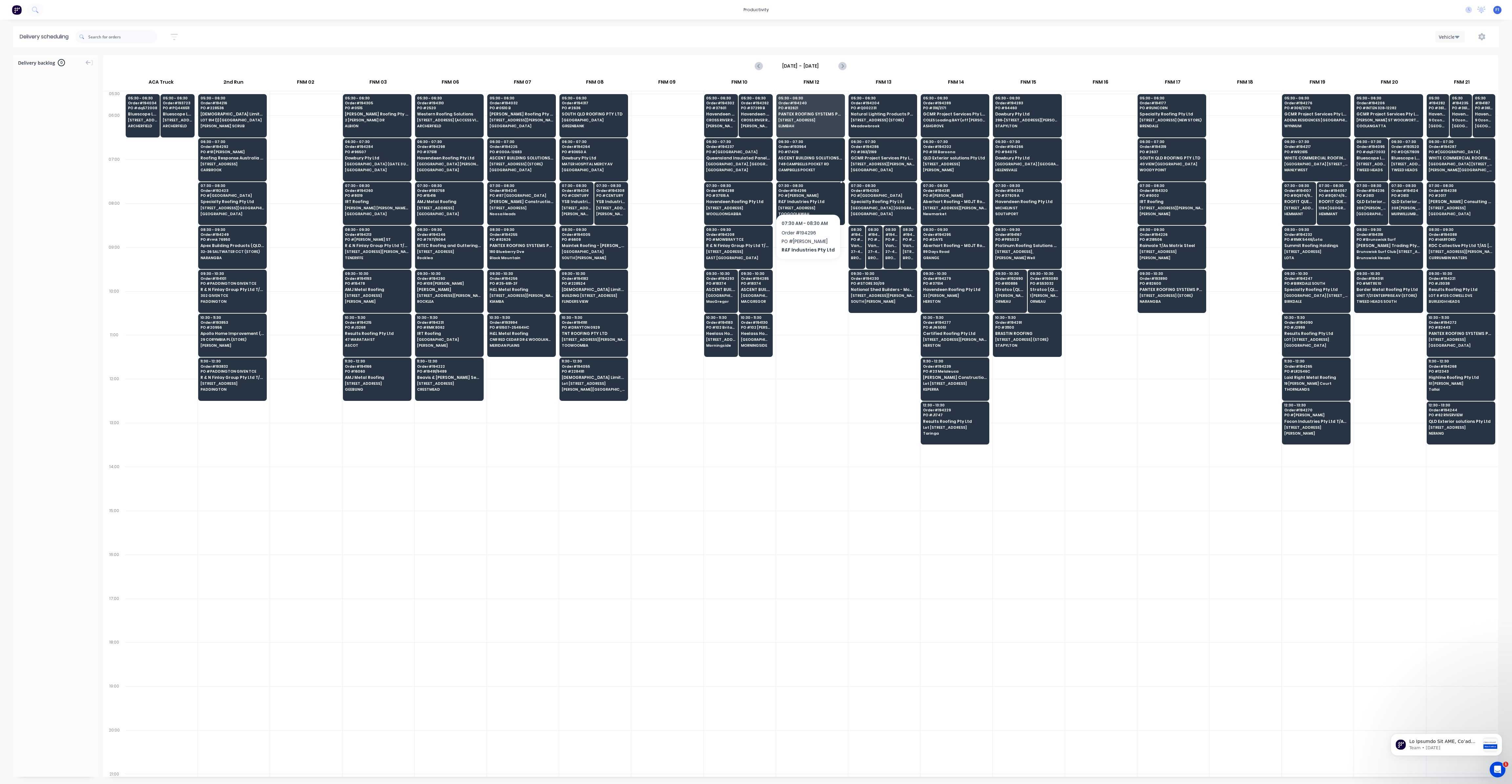
click at [806, 197] on div "07:30 - 08:30 Order # 194296 PO # GARBUTT R&F Industries Pty Ltd 801 Cressbrook…" at bounding box center [811, 200] width 68 height 37
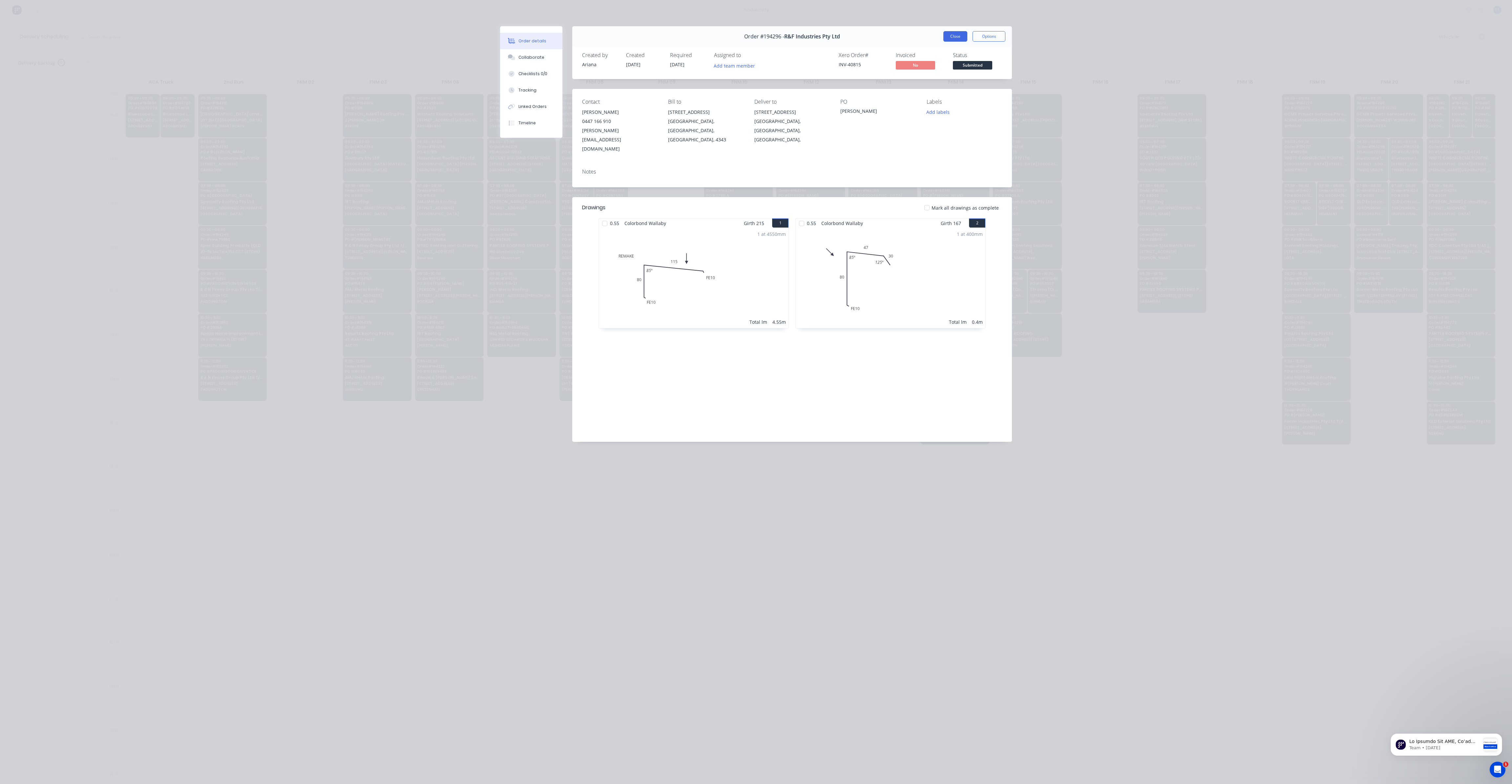
click at [956, 39] on button "Close" at bounding box center [955, 36] width 24 height 11
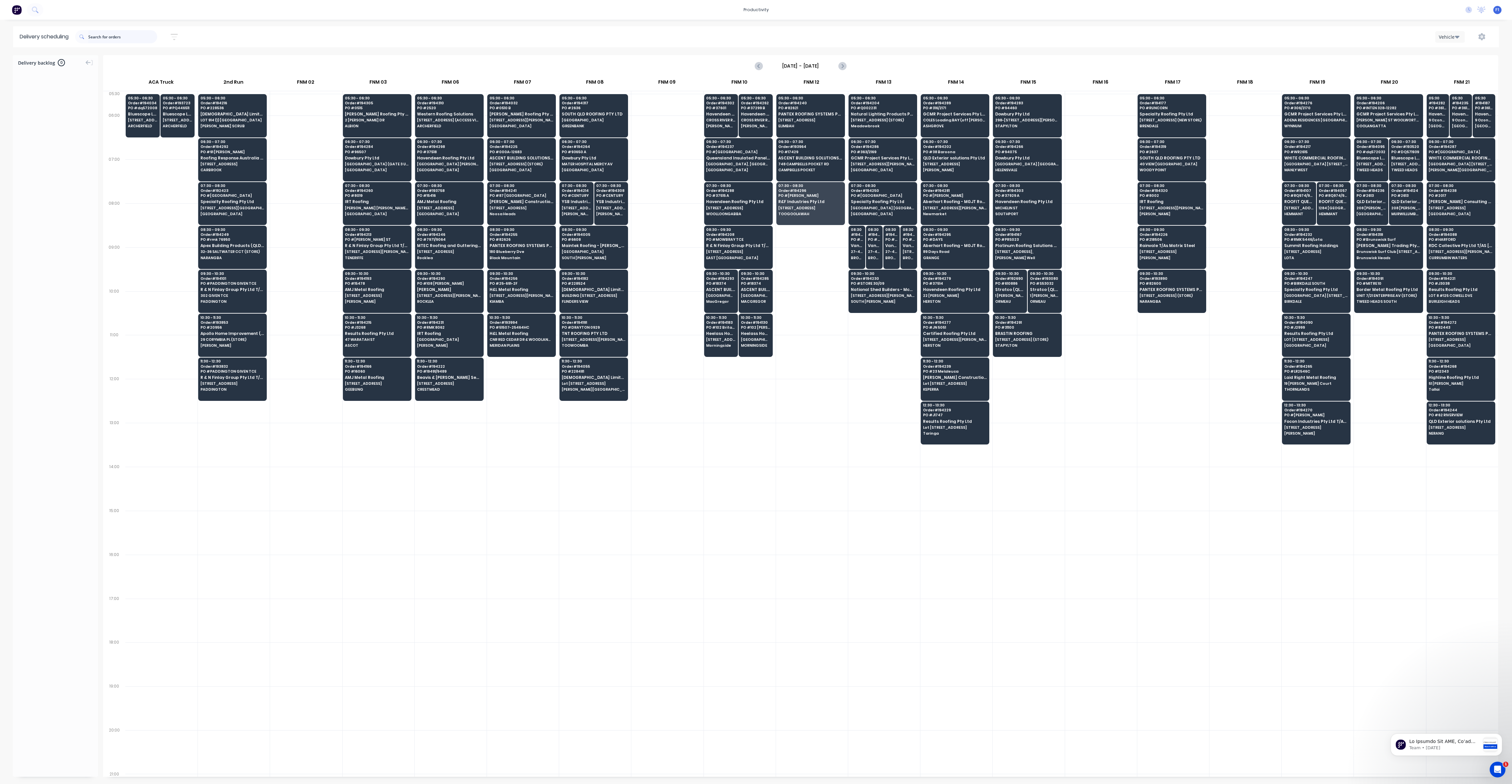
click at [100, 40] on input "text" at bounding box center [122, 36] width 69 height 13
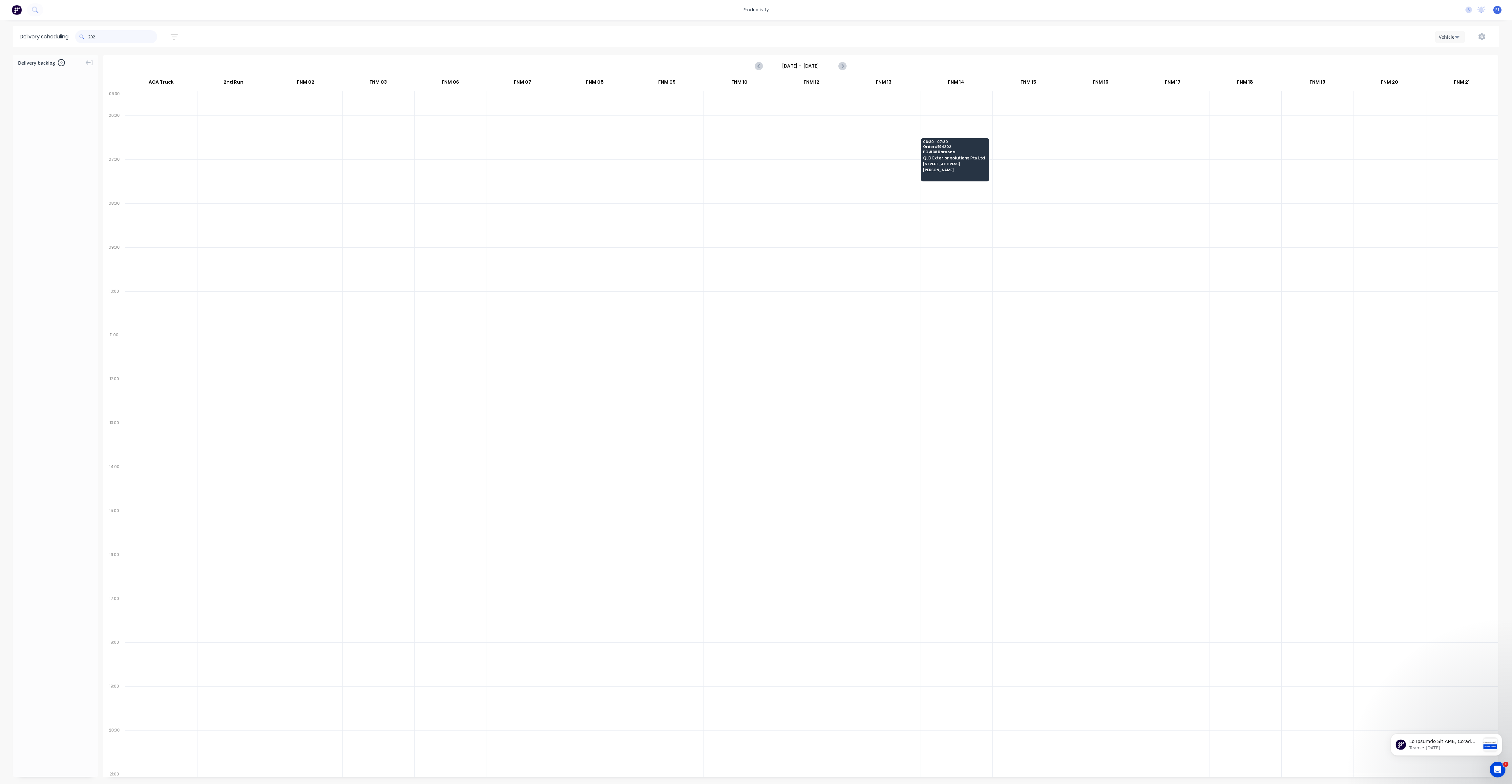
click at [92, 37] on input "202" at bounding box center [122, 36] width 69 height 13
click at [90, 38] on input "202" at bounding box center [122, 36] width 69 height 13
type input "2"
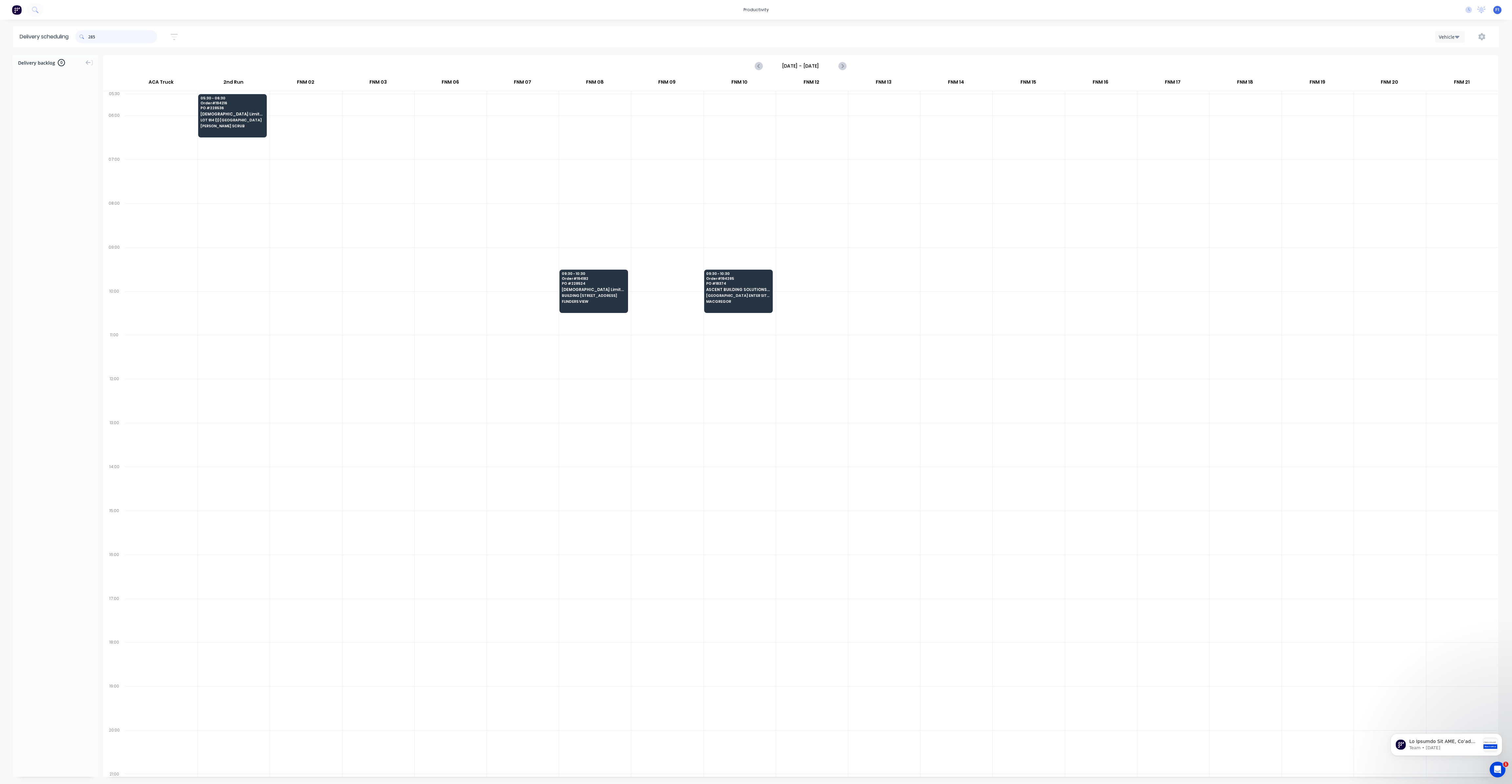
click at [91, 37] on input "285" at bounding box center [122, 36] width 69 height 13
type input "5"
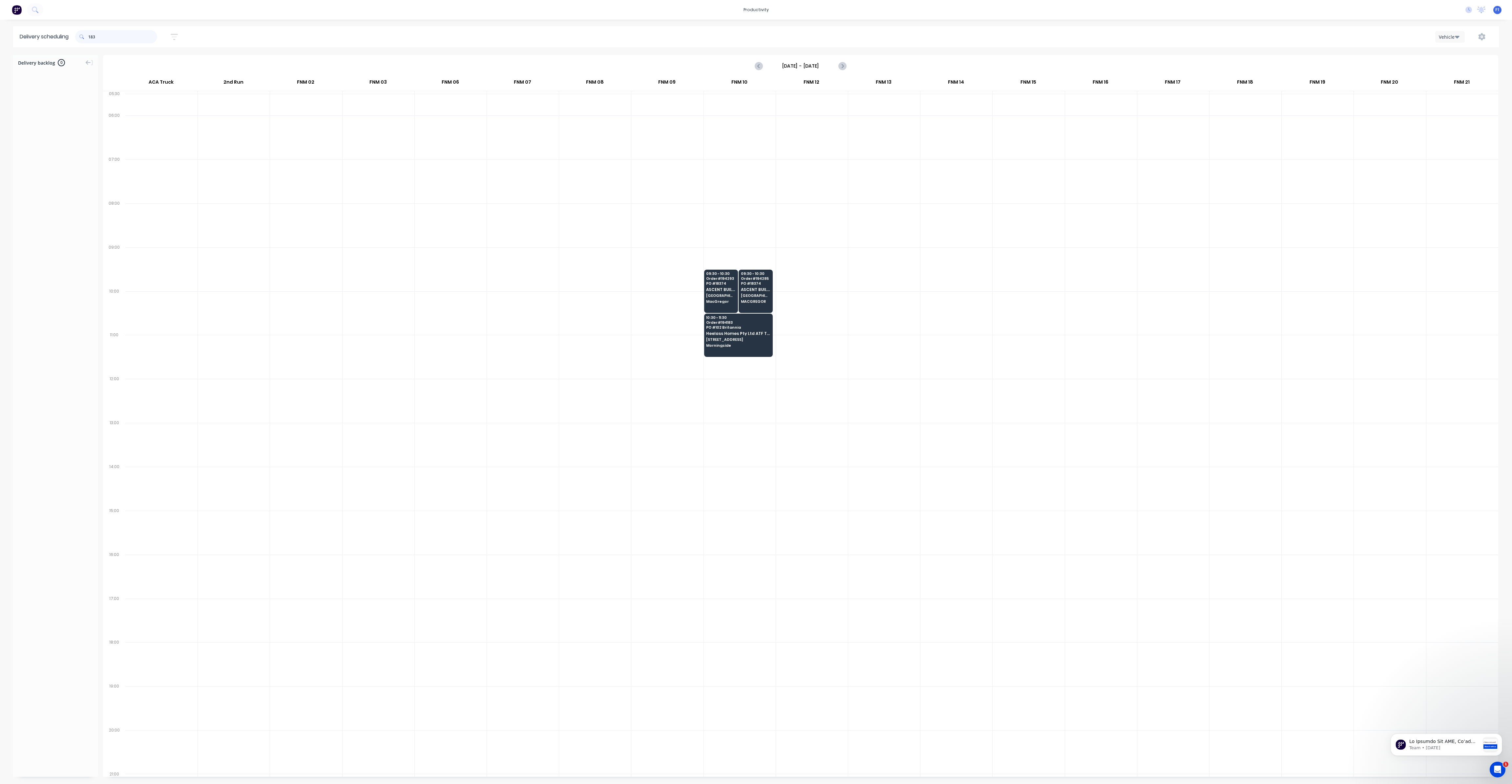
click at [91, 39] on input "183" at bounding box center [122, 36] width 69 height 13
type input "3"
click at [90, 36] on input "208" at bounding box center [122, 36] width 69 height 13
type input "8"
click at [91, 35] on input "213" at bounding box center [122, 36] width 69 height 13
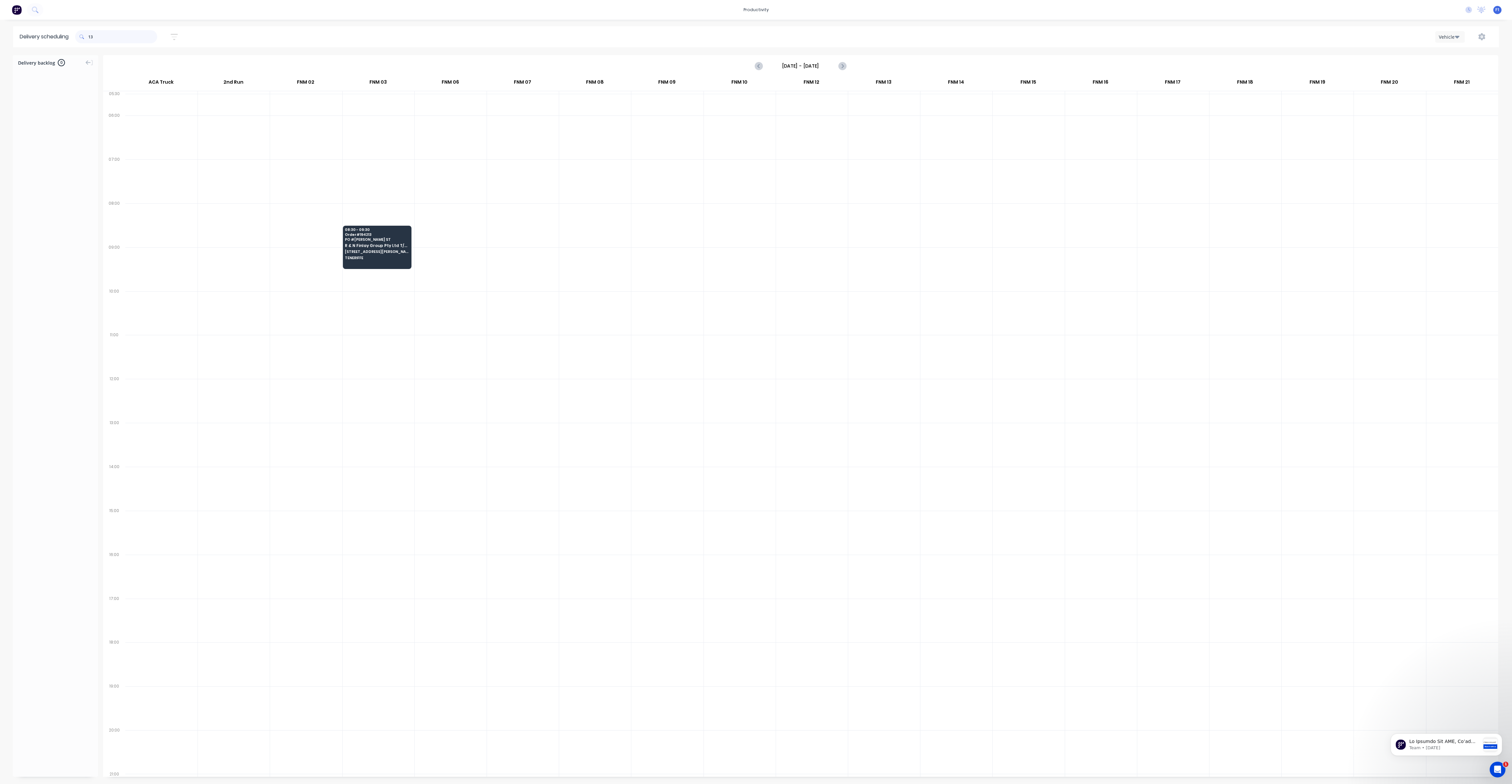
type input "3"
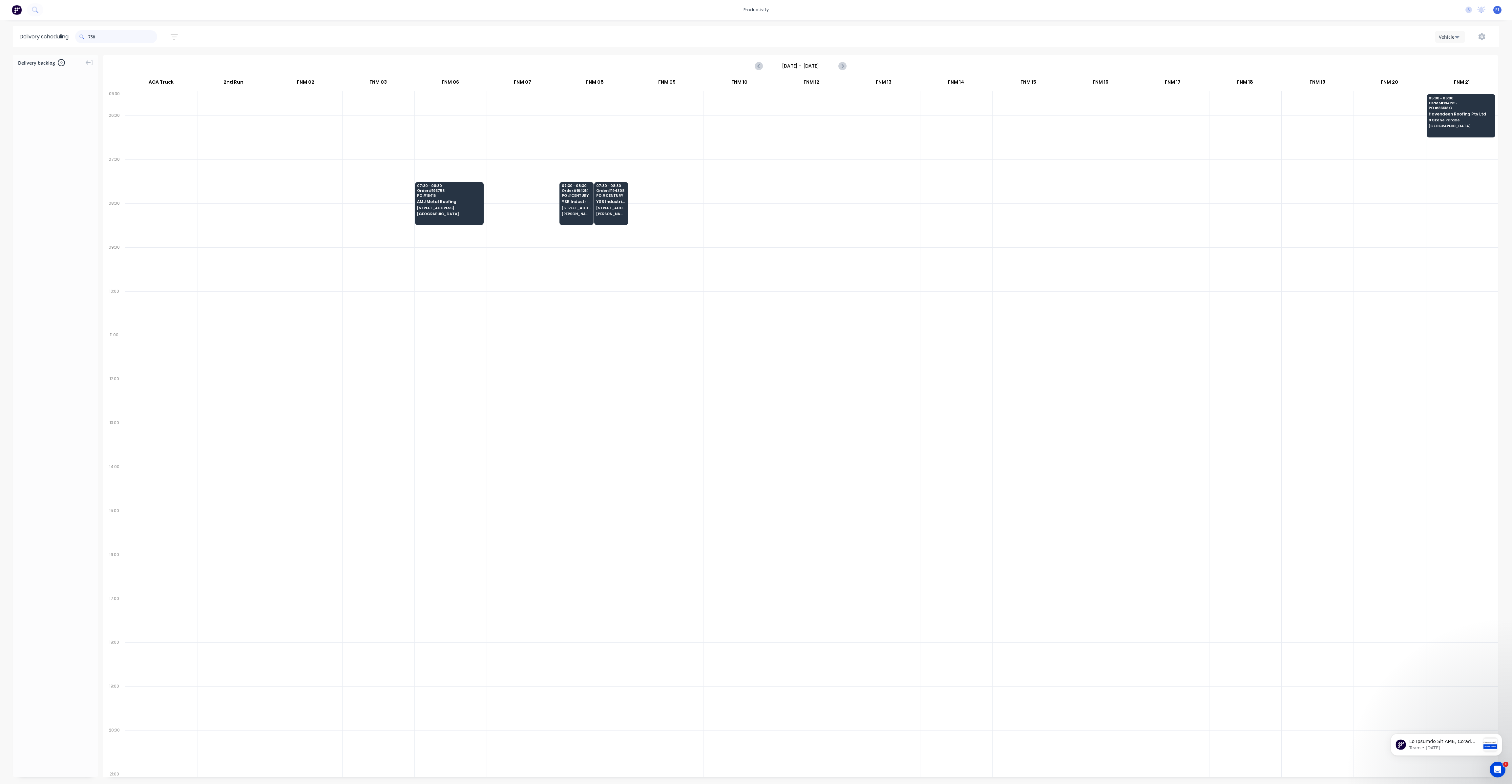
click at [90, 38] on input "758" at bounding box center [122, 36] width 69 height 13
type input "8"
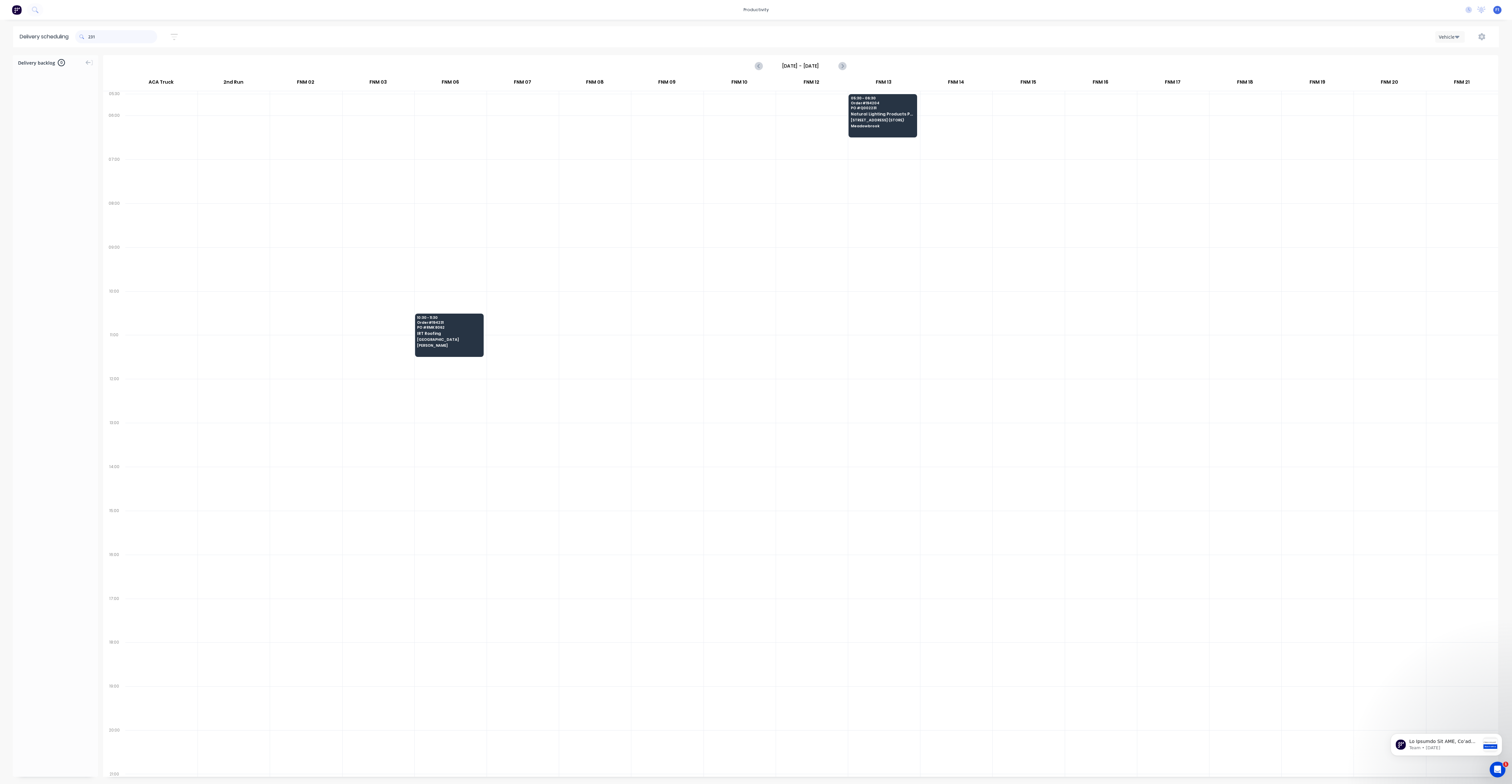
click at [90, 38] on input "231" at bounding box center [122, 36] width 69 height 13
type input "1"
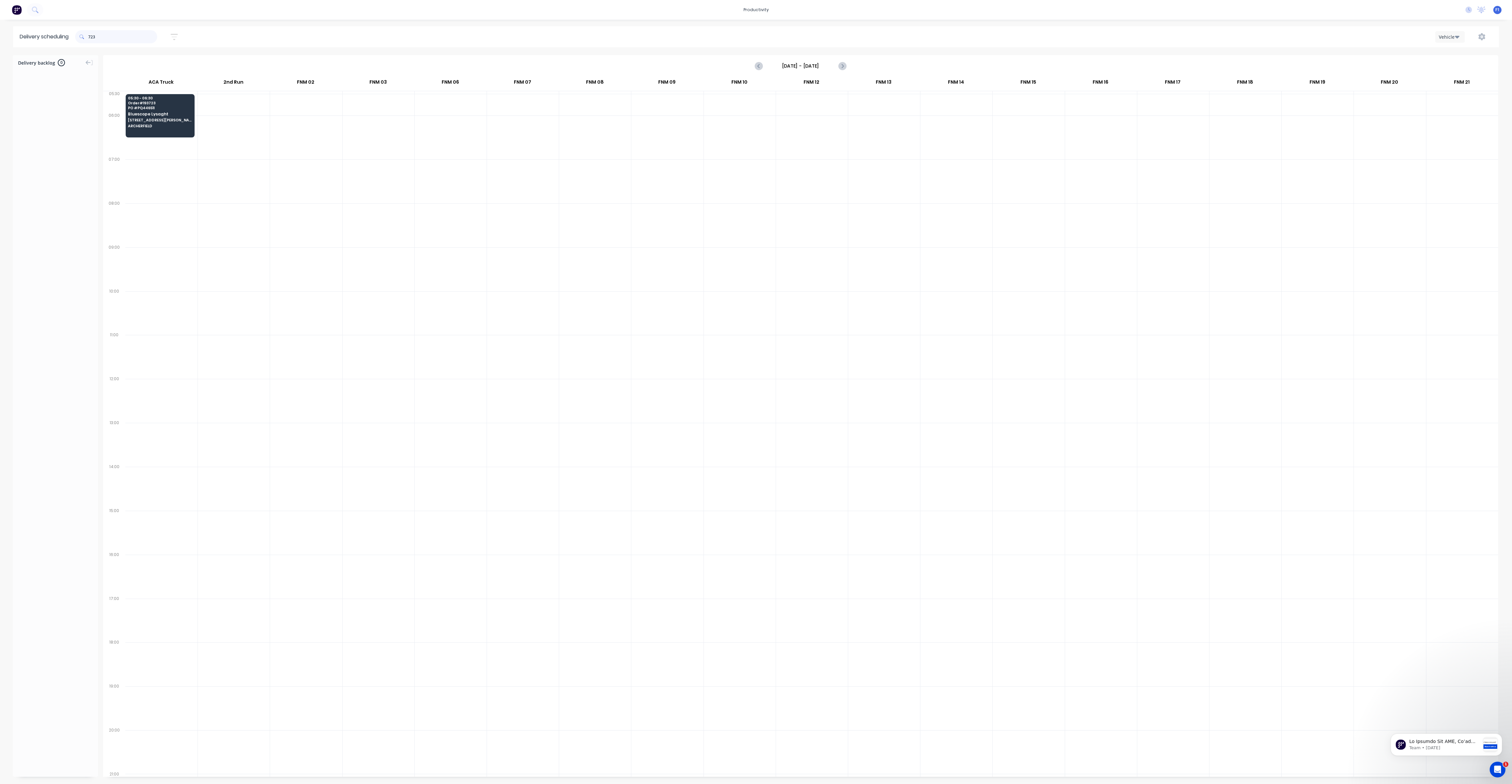
click at [91, 39] on input "723" at bounding box center [122, 36] width 69 height 13
type input "3"
click at [90, 39] on input "890" at bounding box center [122, 36] width 69 height 13
type input "0"
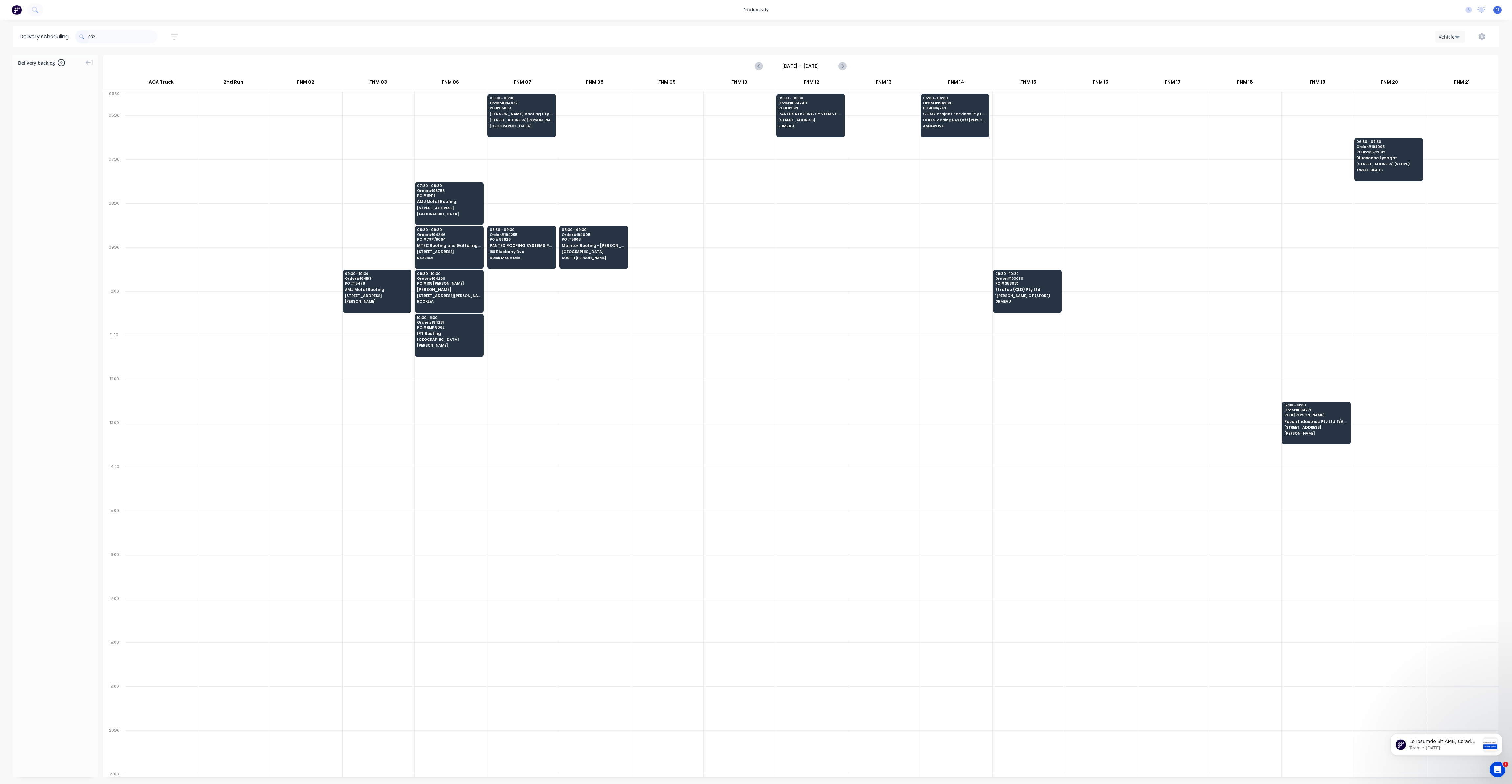
click at [88, 38] on span at bounding box center [82, 36] width 13 height 13
click at [91, 38] on input "032" at bounding box center [122, 36] width 69 height 13
type input "2"
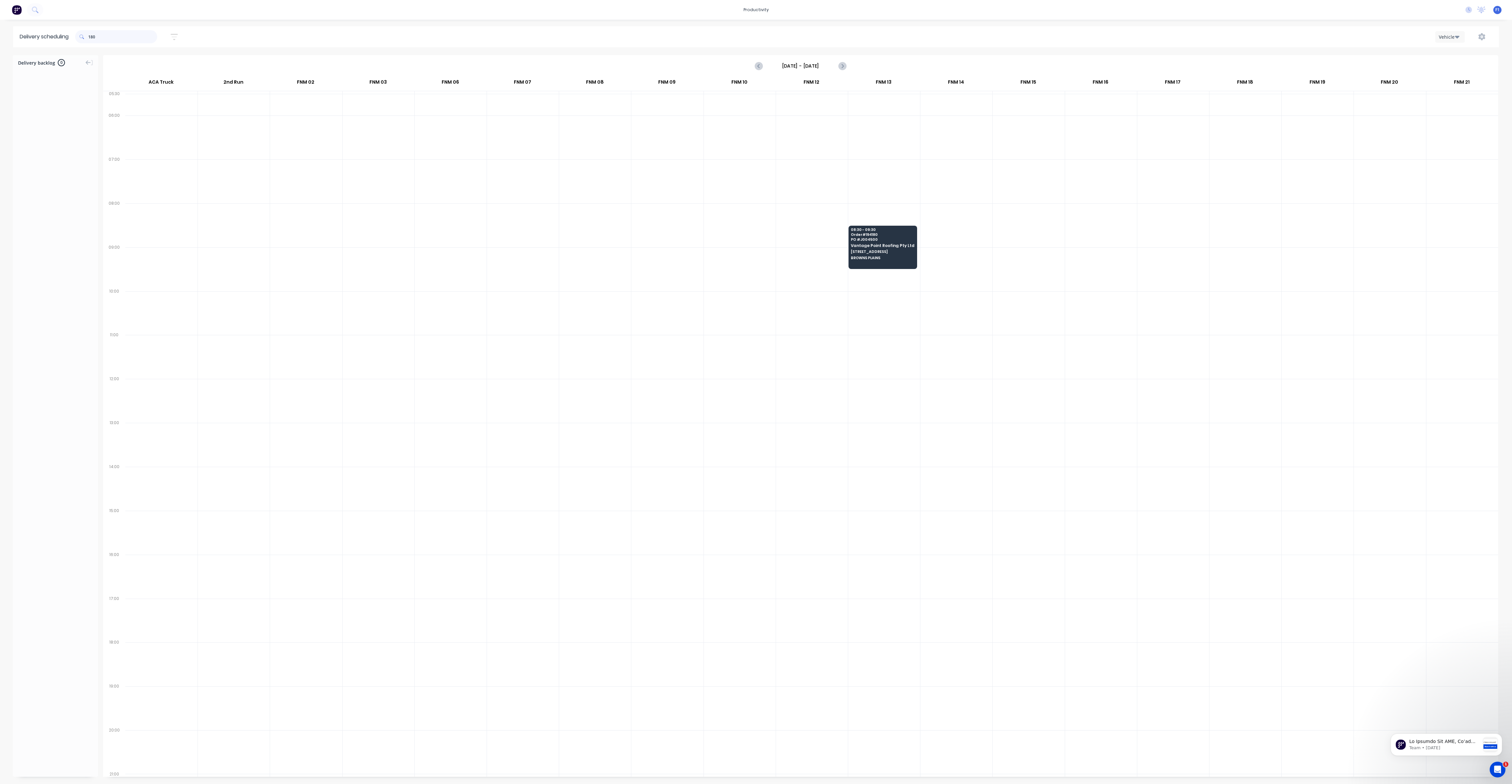
click at [90, 36] on input "180" at bounding box center [122, 36] width 69 height 13
type input "0"
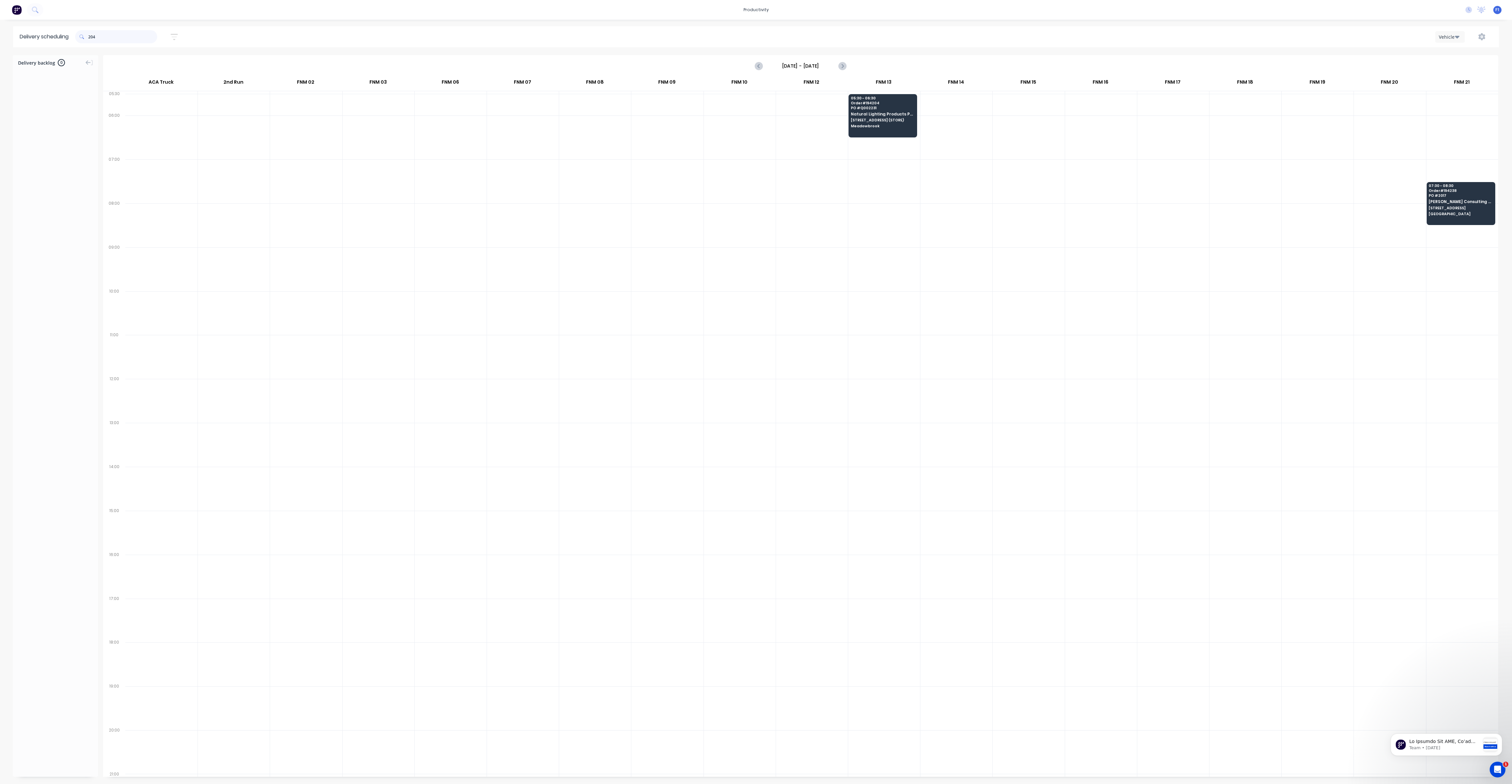
click at [91, 37] on input "204" at bounding box center [122, 36] width 69 height 13
type input "4"
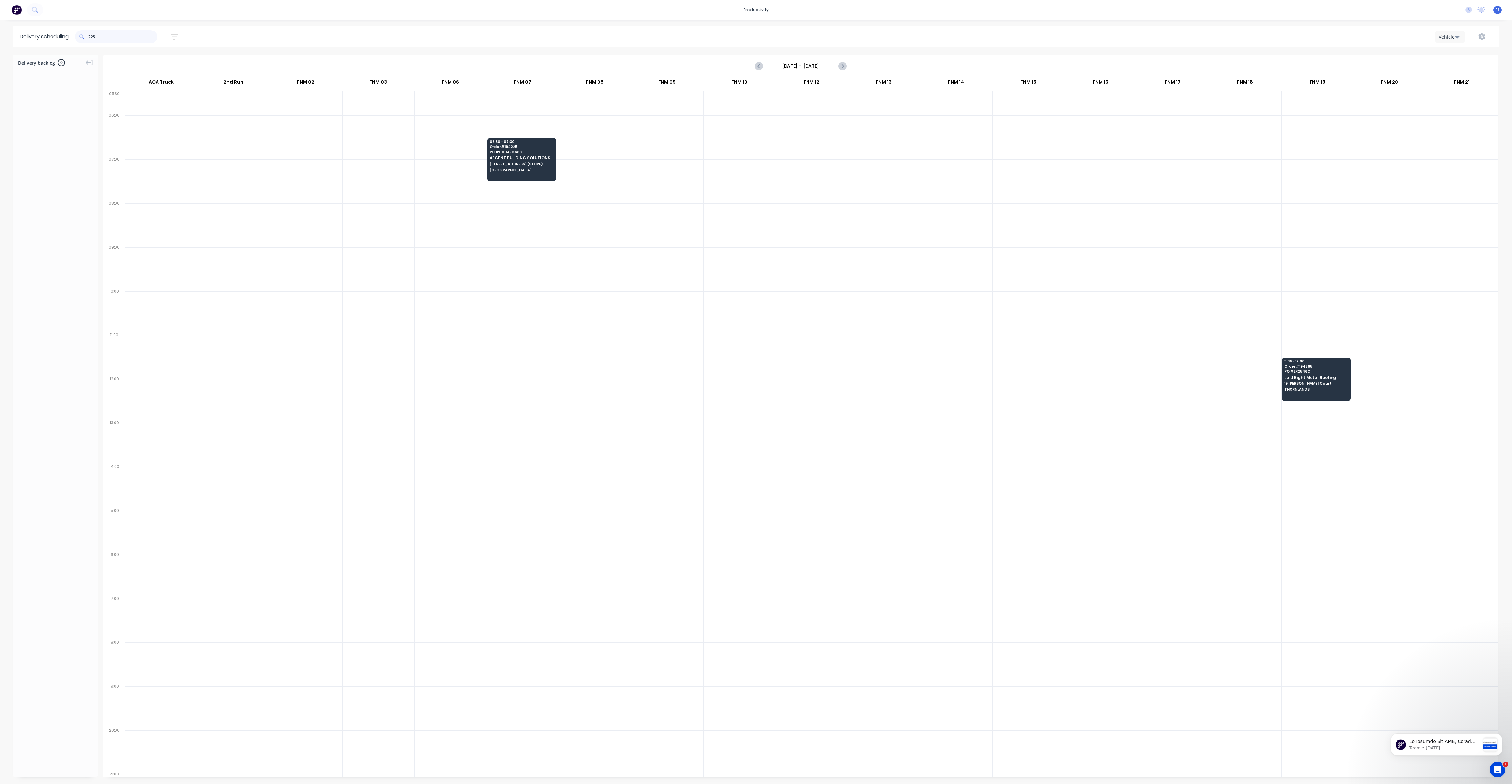
drag, startPoint x: 90, startPoint y: 36, endPoint x: 97, endPoint y: 43, distance: 9.9
click at [91, 36] on input "225" at bounding box center [122, 36] width 69 height 13
type input "5"
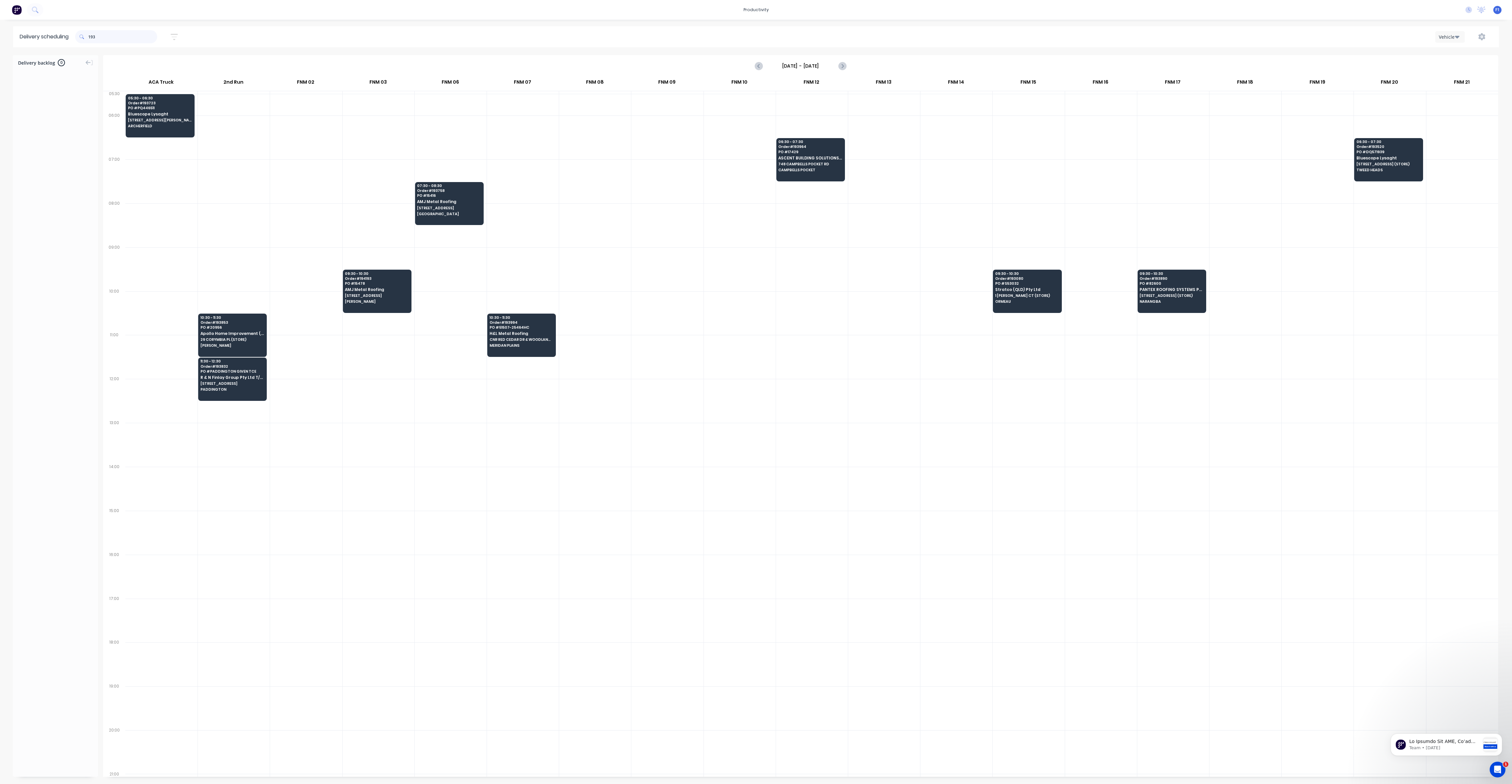
drag, startPoint x: 91, startPoint y: 35, endPoint x: 111, endPoint y: 53, distance: 26.9
click at [92, 36] on input "193" at bounding box center [122, 36] width 69 height 13
type input "3"
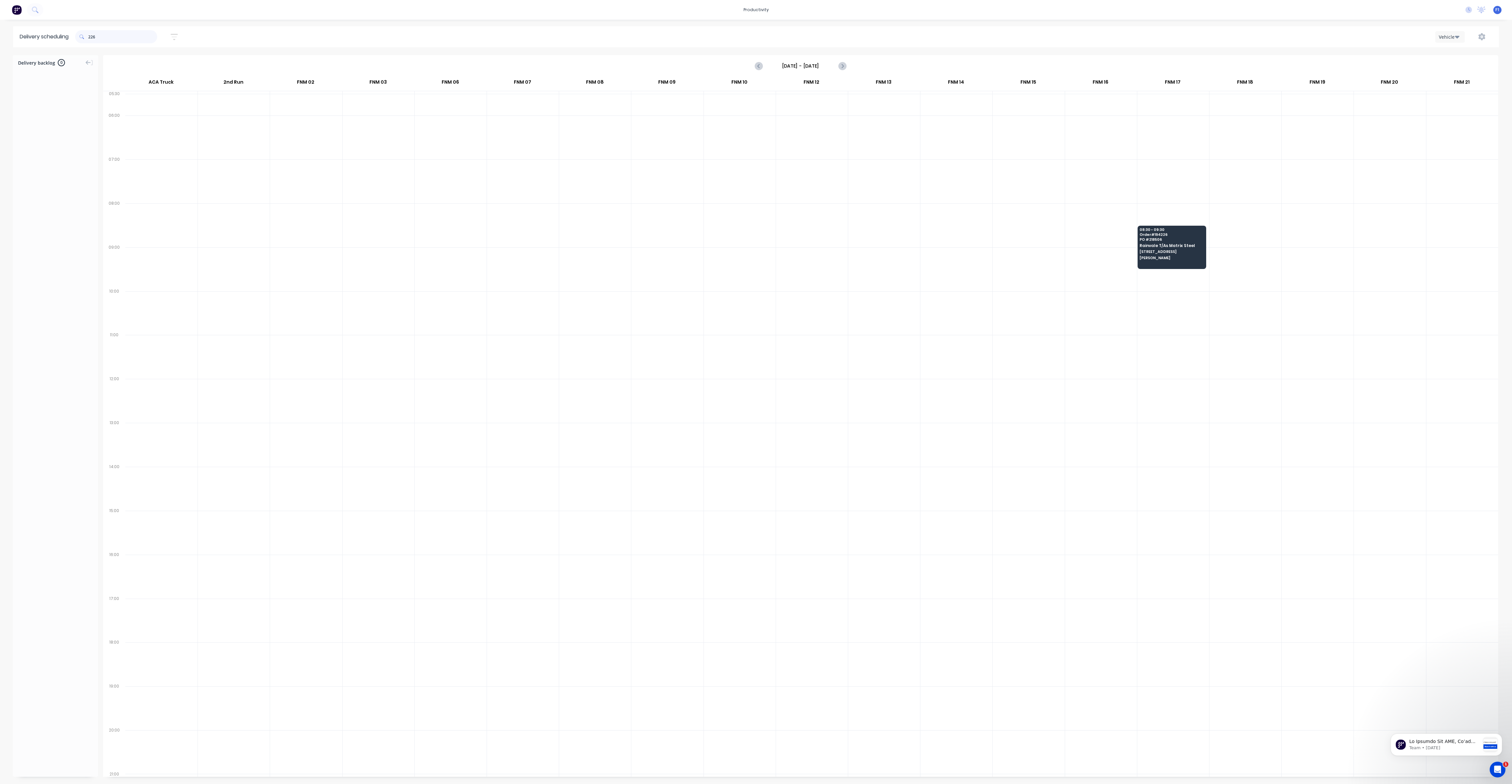
click at [91, 39] on input "226" at bounding box center [122, 36] width 69 height 13
type input "6"
click at [1013, 299] on span "ORMEAU" at bounding box center [1027, 301] width 63 height 4
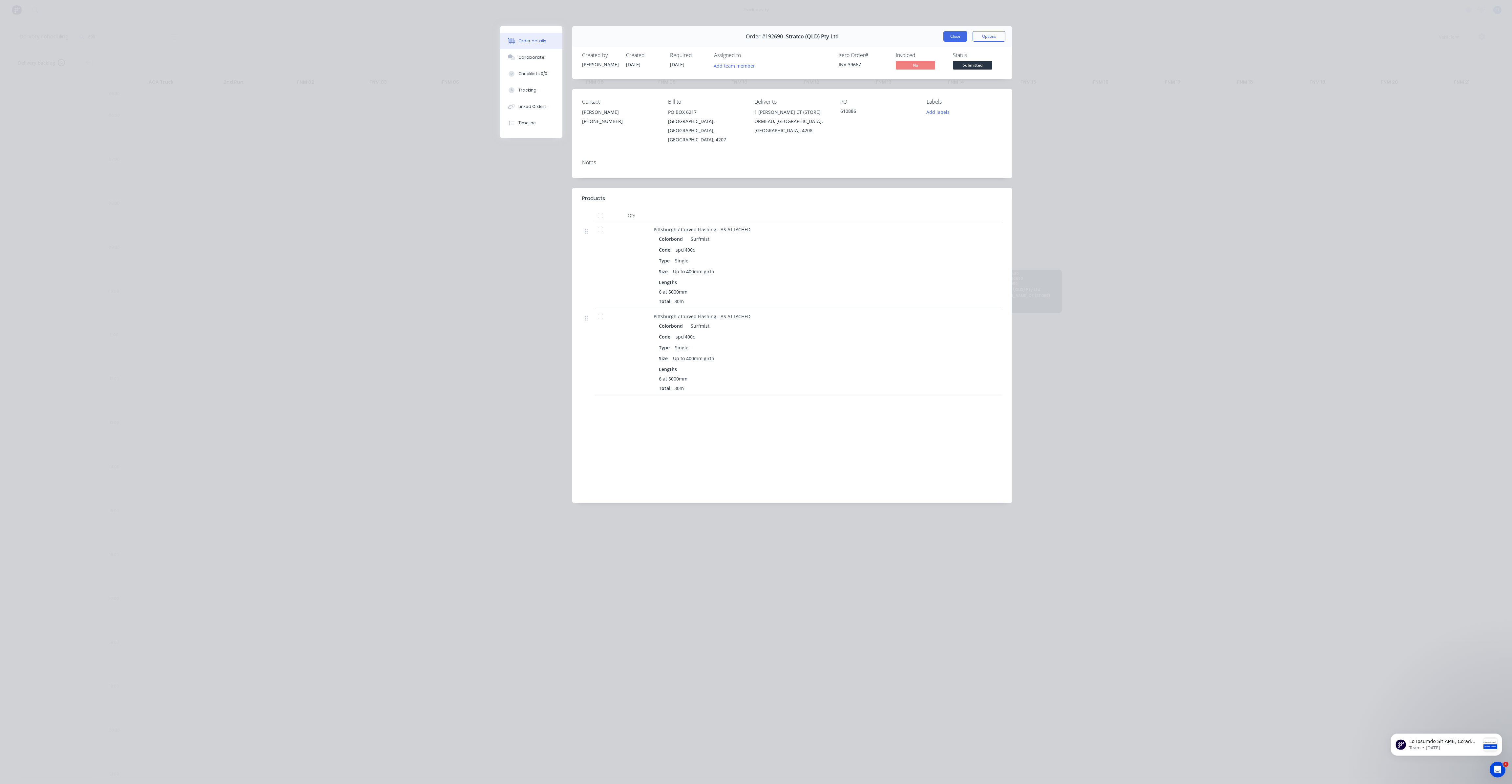
click at [959, 38] on button "Close" at bounding box center [955, 36] width 24 height 11
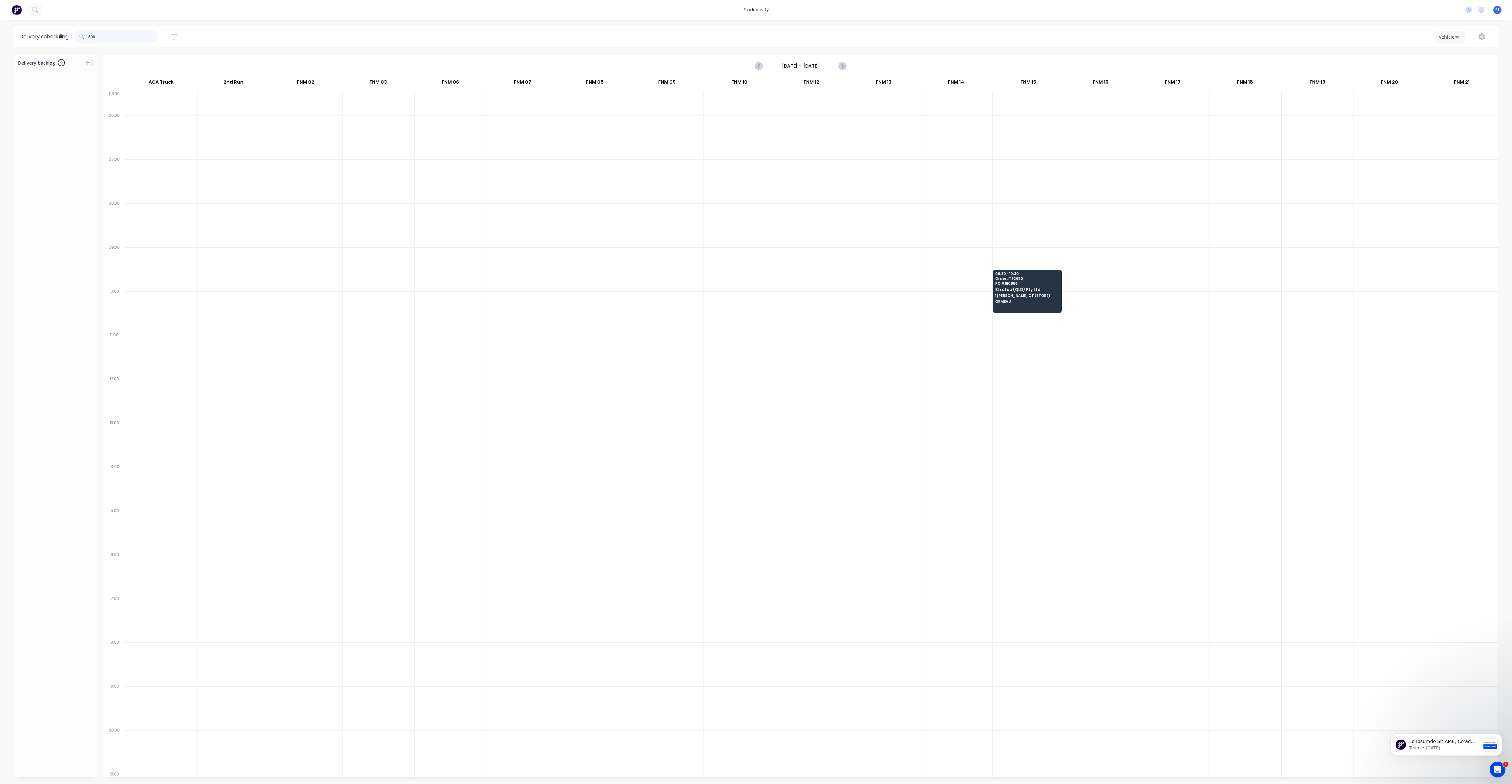
click at [91, 39] on input "690" at bounding box center [122, 36] width 69 height 13
type input "0"
click at [90, 38] on input "279" at bounding box center [122, 36] width 69 height 13
type input "9"
click at [92, 39] on input "266" at bounding box center [122, 36] width 69 height 13
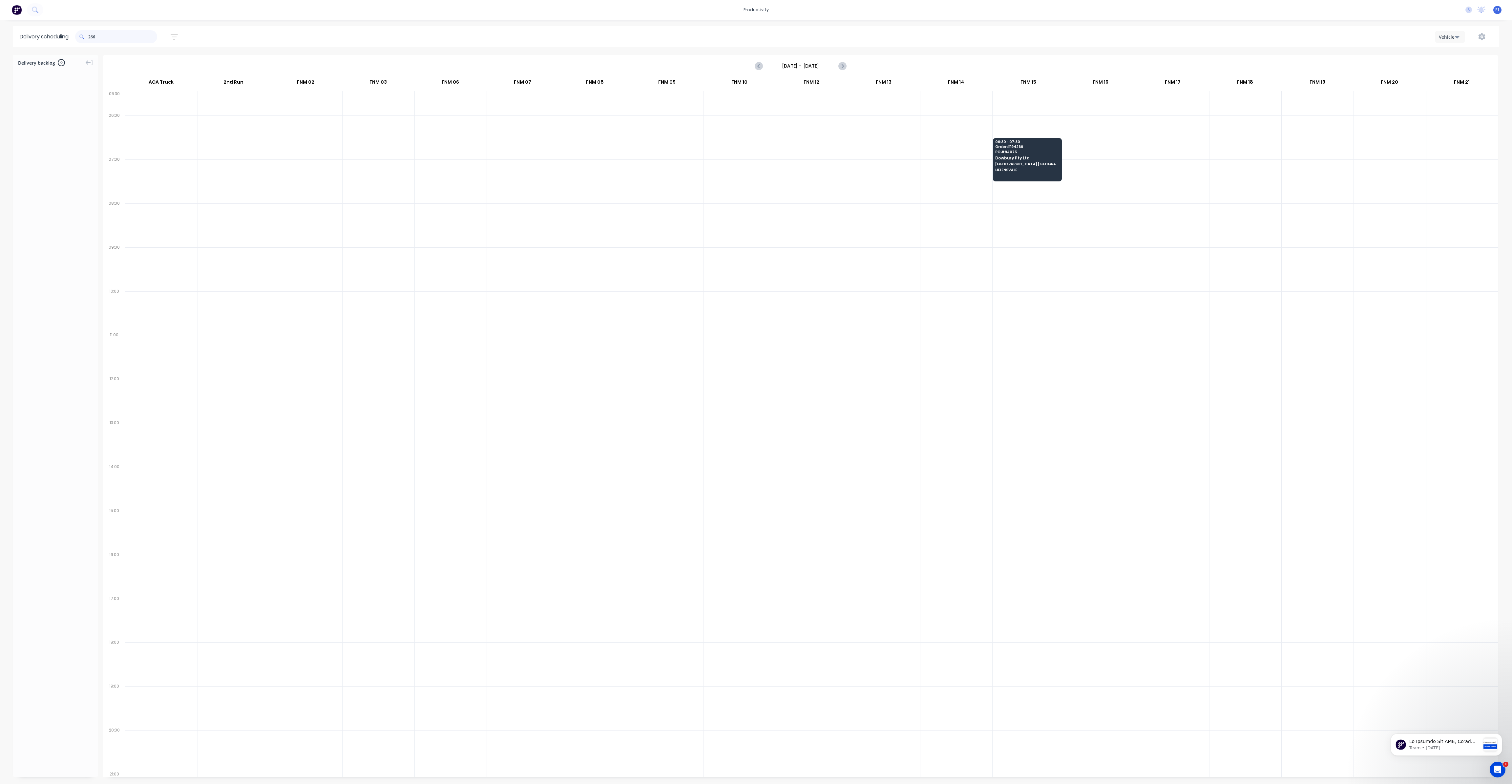
click at [91, 38] on input "266" at bounding box center [122, 36] width 69 height 13
type input "6"
click at [90, 37] on input "237" at bounding box center [122, 36] width 69 height 13
type input "7"
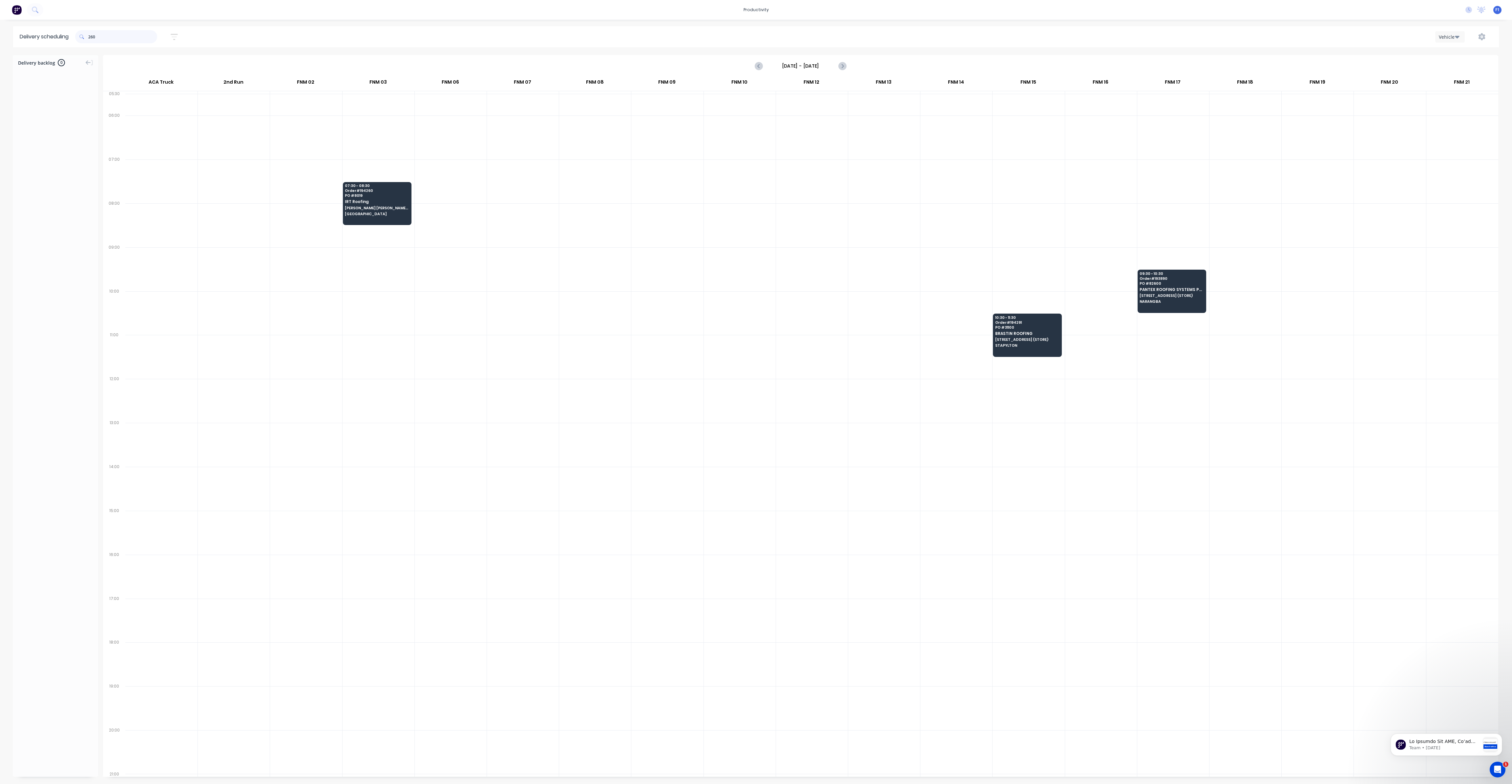
click at [91, 38] on input "260" at bounding box center [122, 36] width 69 height 13
type input "0"
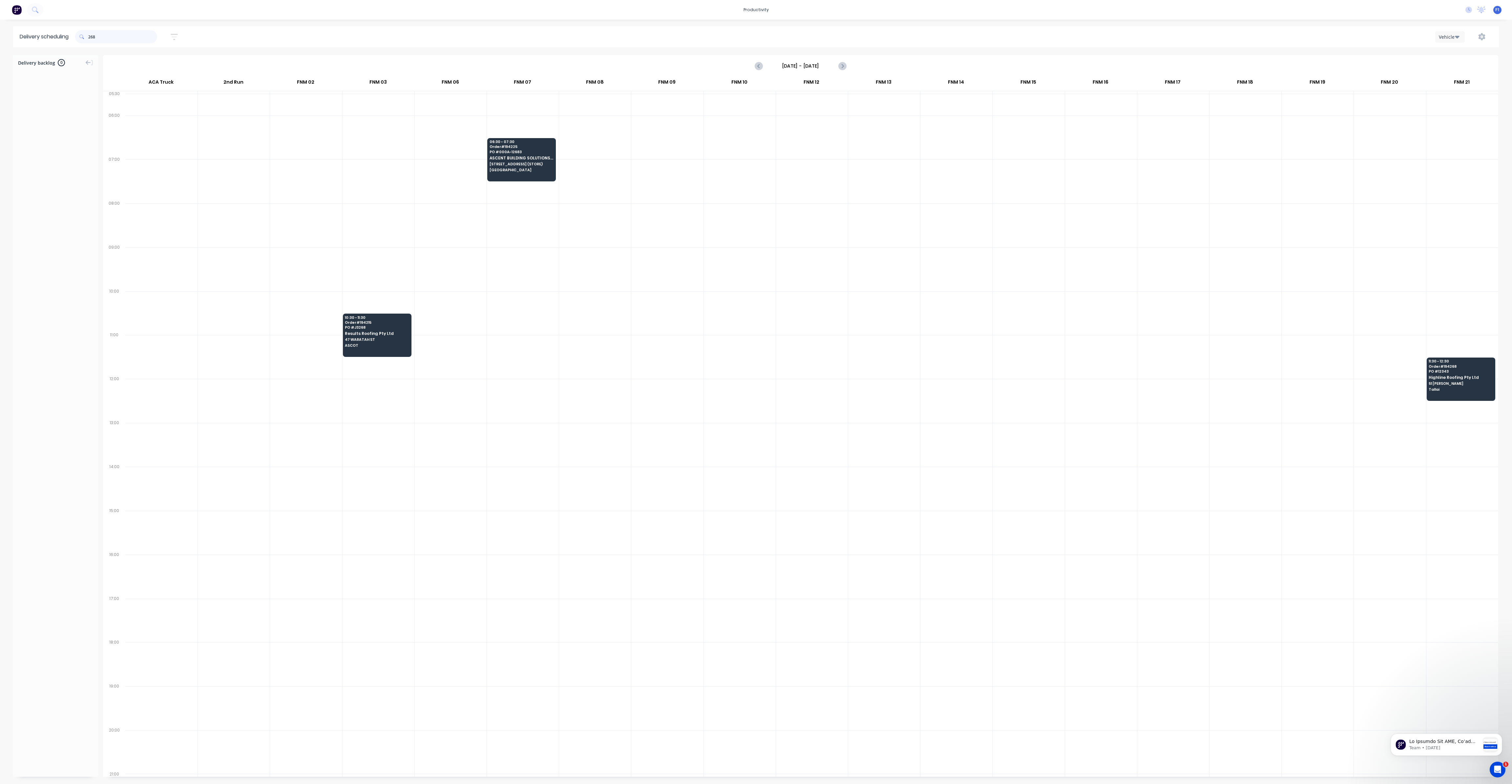
click at [90, 38] on input "268" at bounding box center [122, 36] width 69 height 13
type input "8"
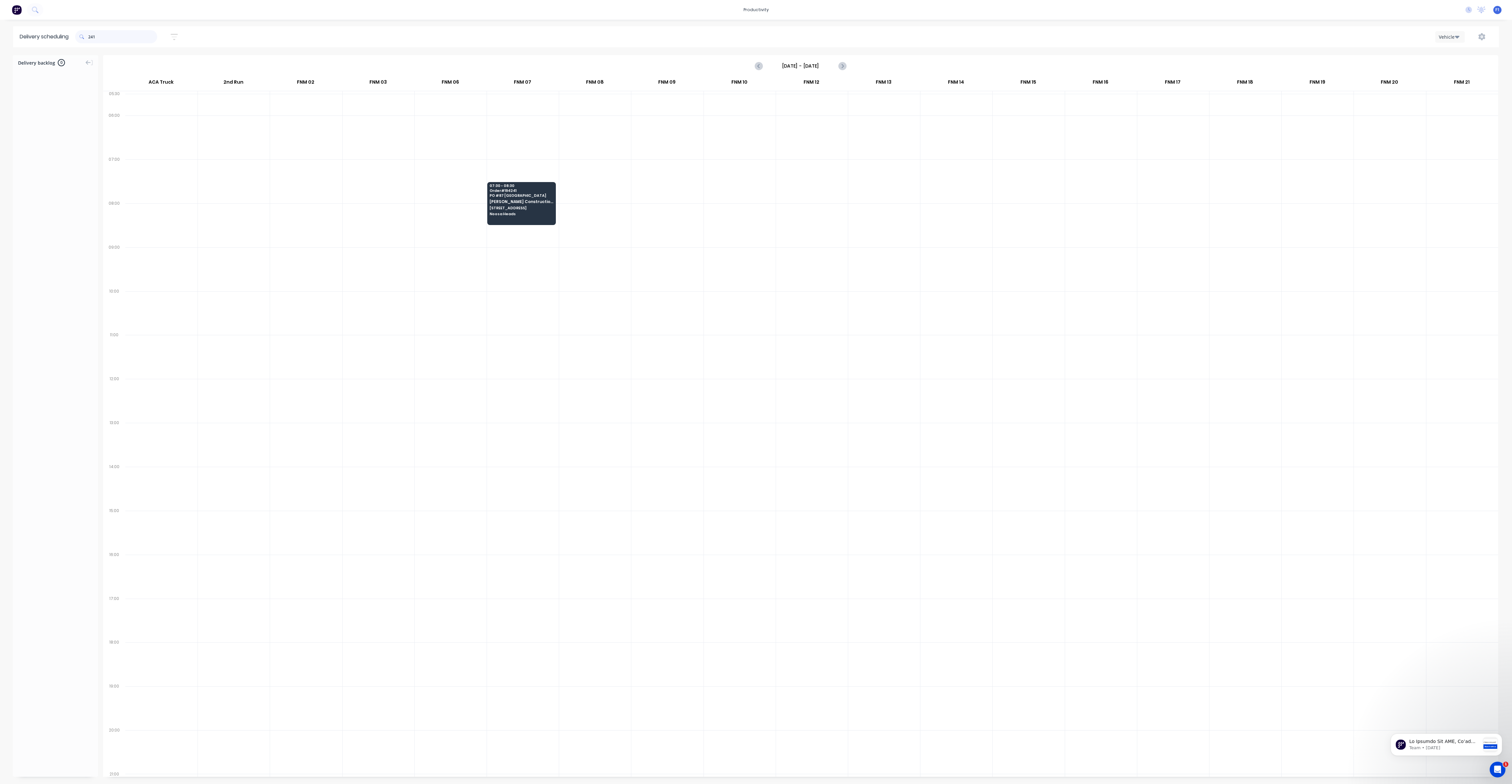
drag, startPoint x: 91, startPoint y: 37, endPoint x: 103, endPoint y: 53, distance: 20.0
click at [92, 37] on input "241" at bounding box center [122, 36] width 69 height 13
type input "1"
click at [88, 35] on span at bounding box center [82, 36] width 13 height 13
click at [92, 38] on input "239" at bounding box center [122, 36] width 69 height 13
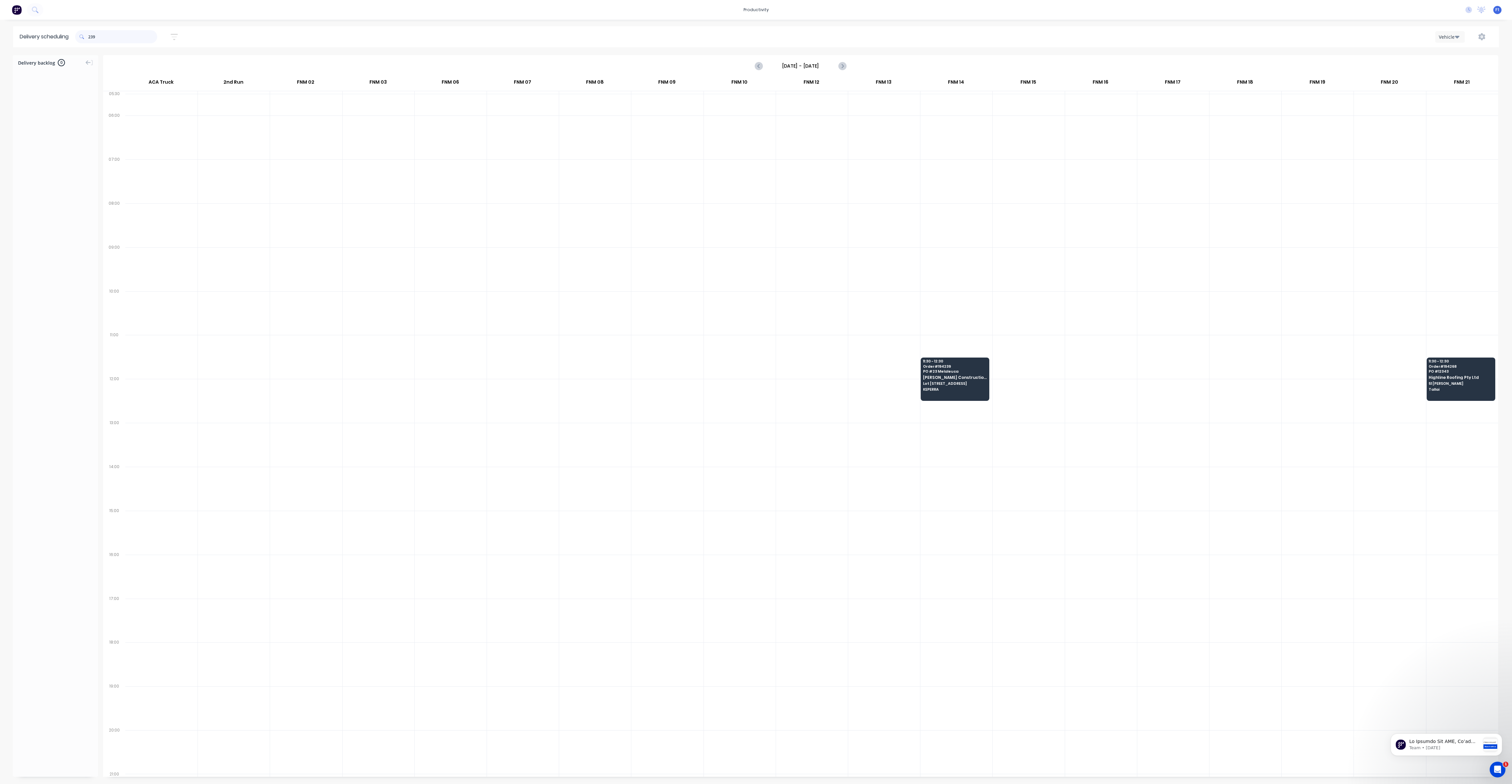
click at [90, 38] on input "239" at bounding box center [122, 36] width 69 height 13
type input "9"
drag, startPoint x: 91, startPoint y: 35, endPoint x: 96, endPoint y: 42, distance: 8.6
click at [91, 35] on input "246" at bounding box center [122, 36] width 69 height 13
type input "6"
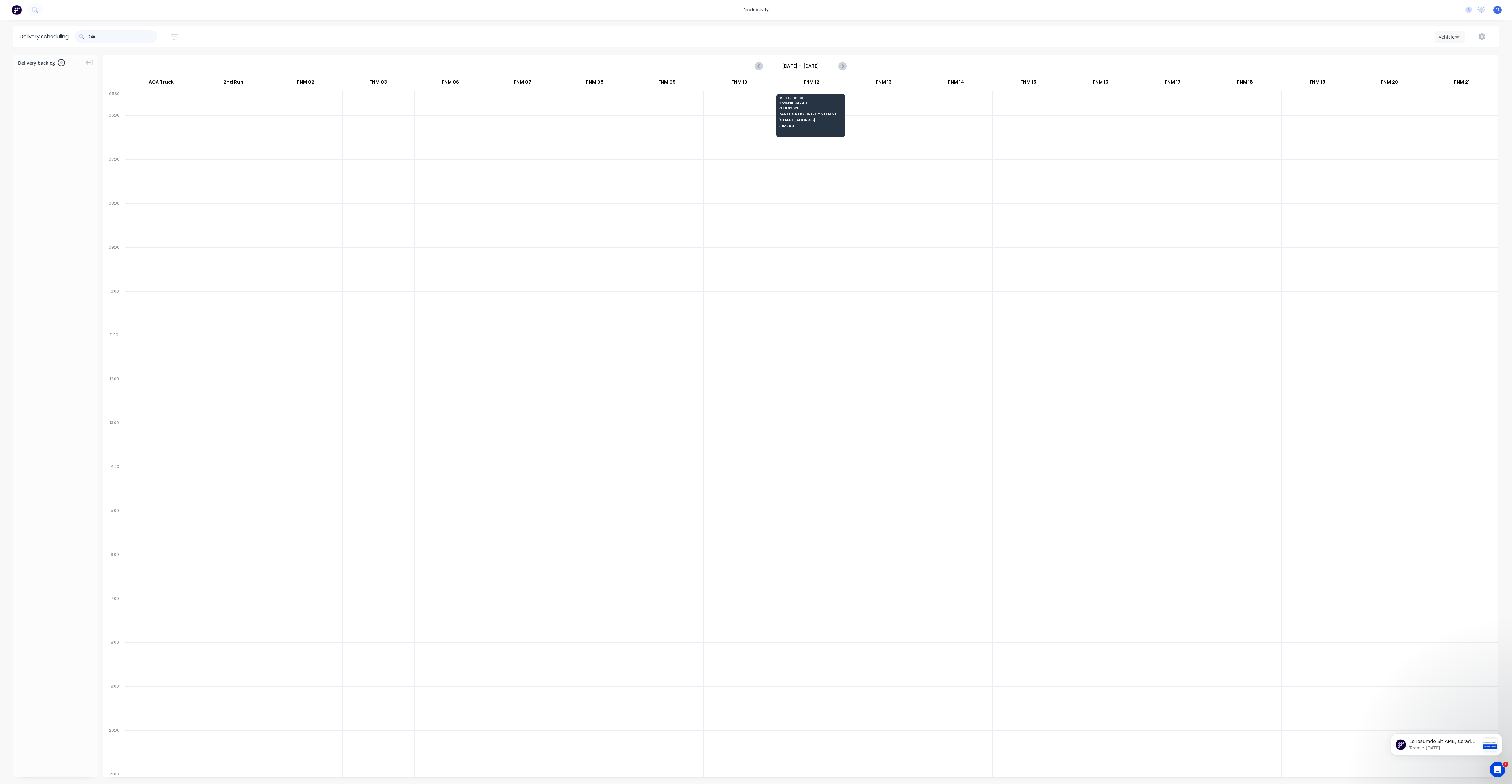
click at [91, 38] on input "240" at bounding box center [122, 36] width 69 height 13
type input "0"
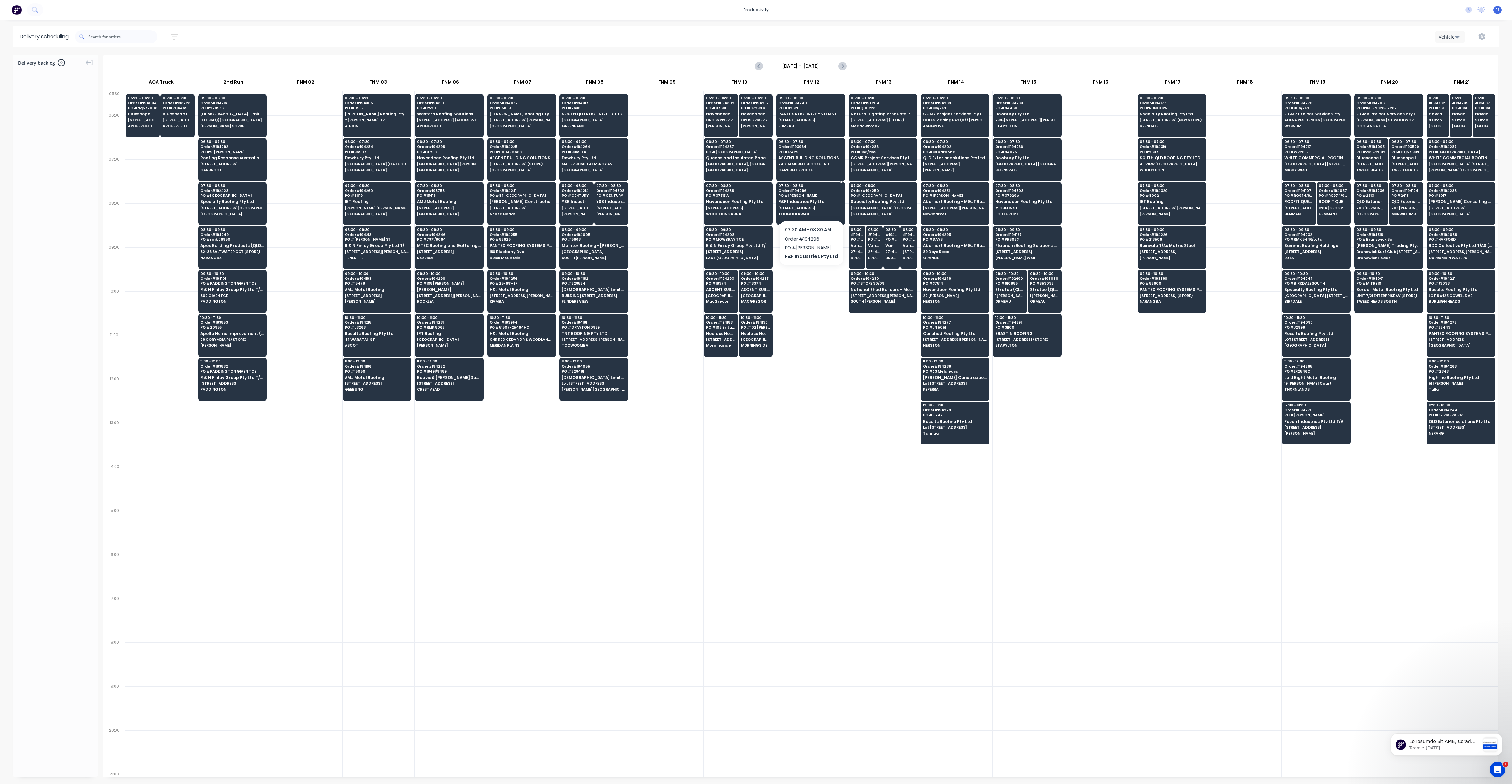
click at [804, 203] on div "07:30 - 08:30 Order # 194296 PO # GARBUTT R&F Industries Pty Ltd 801 Cressbrook…" at bounding box center [811, 200] width 68 height 37
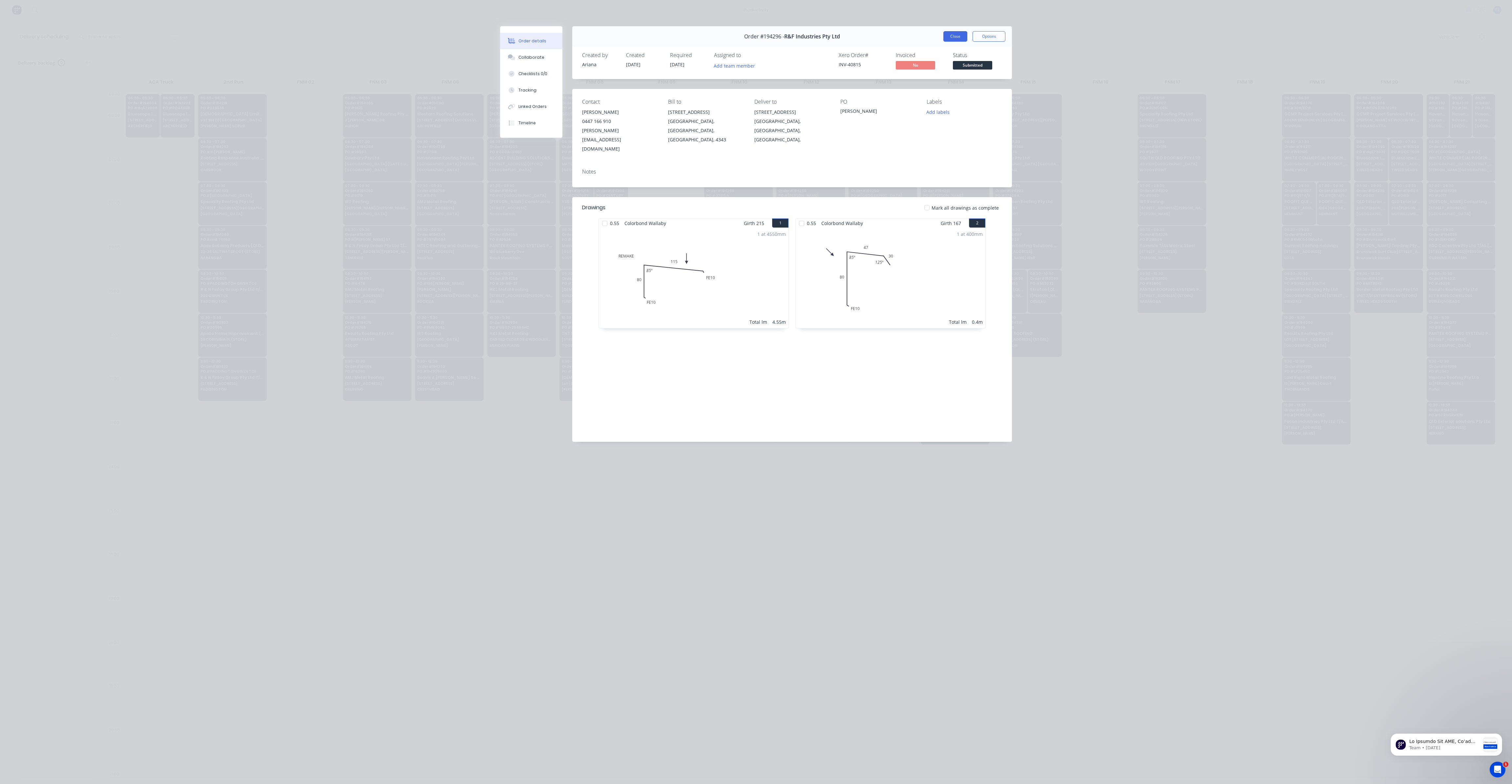
click at [953, 33] on button "Close" at bounding box center [955, 36] width 24 height 11
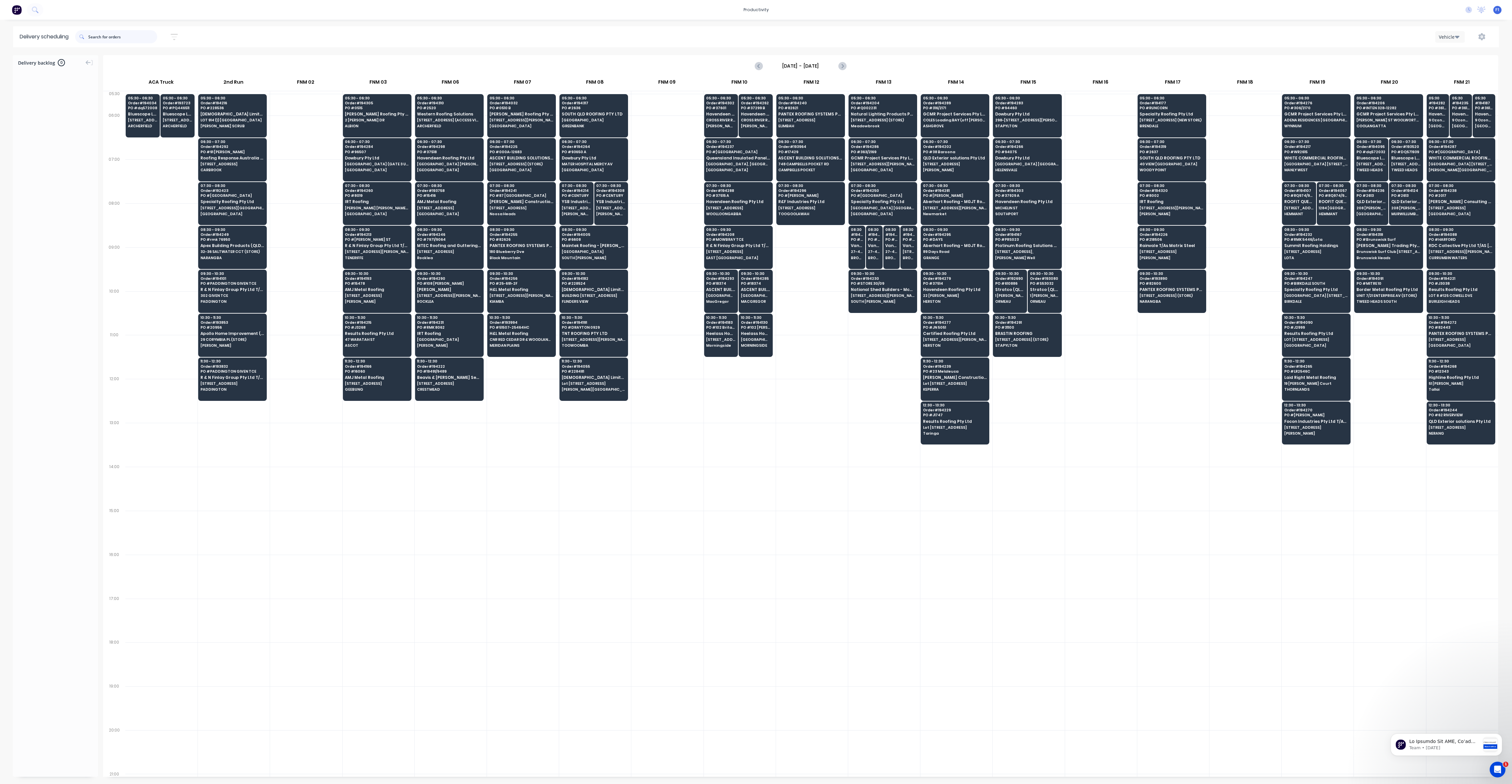
click at [104, 40] on input "text" at bounding box center [122, 36] width 69 height 13
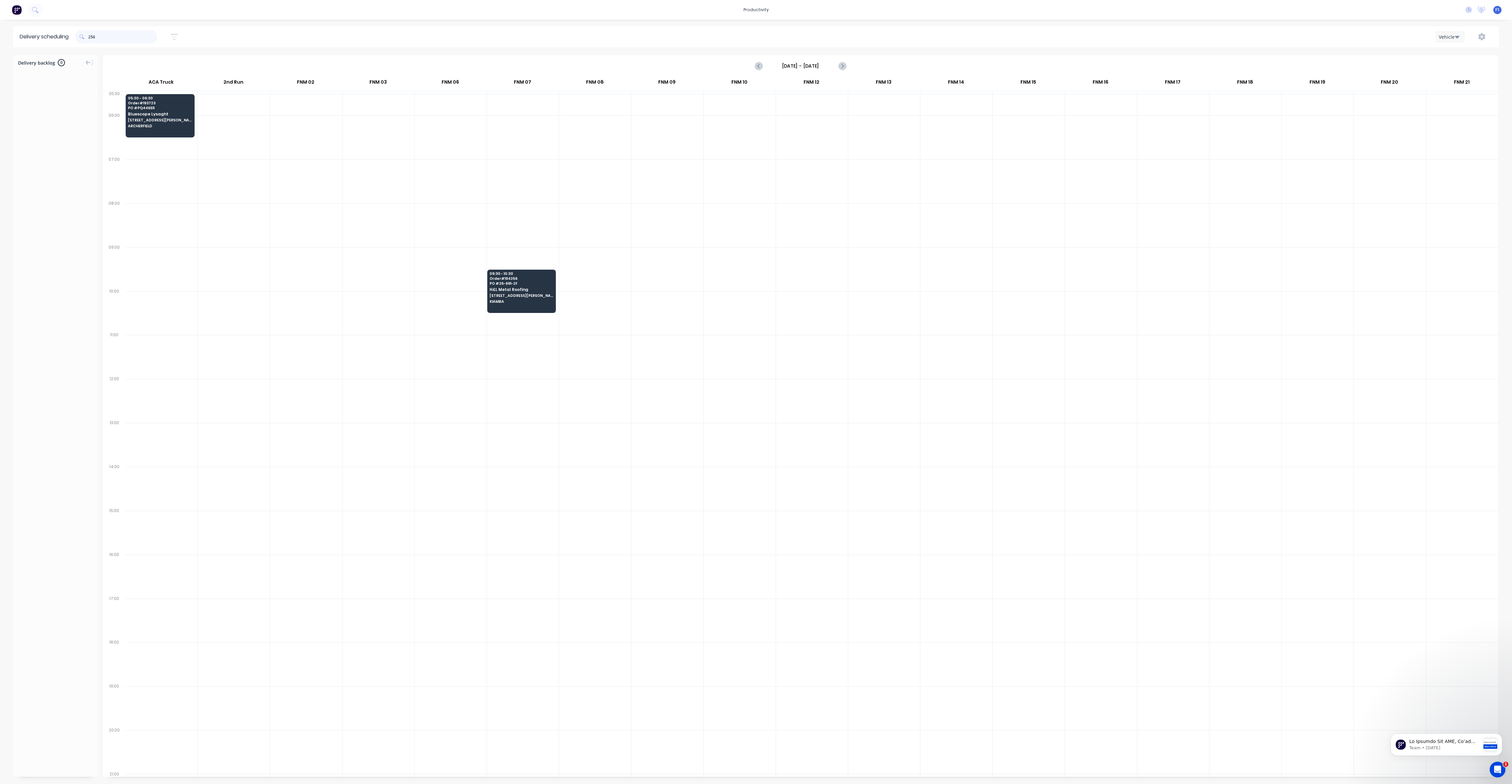
click at [90, 36] on input "256" at bounding box center [122, 36] width 69 height 13
type input "6"
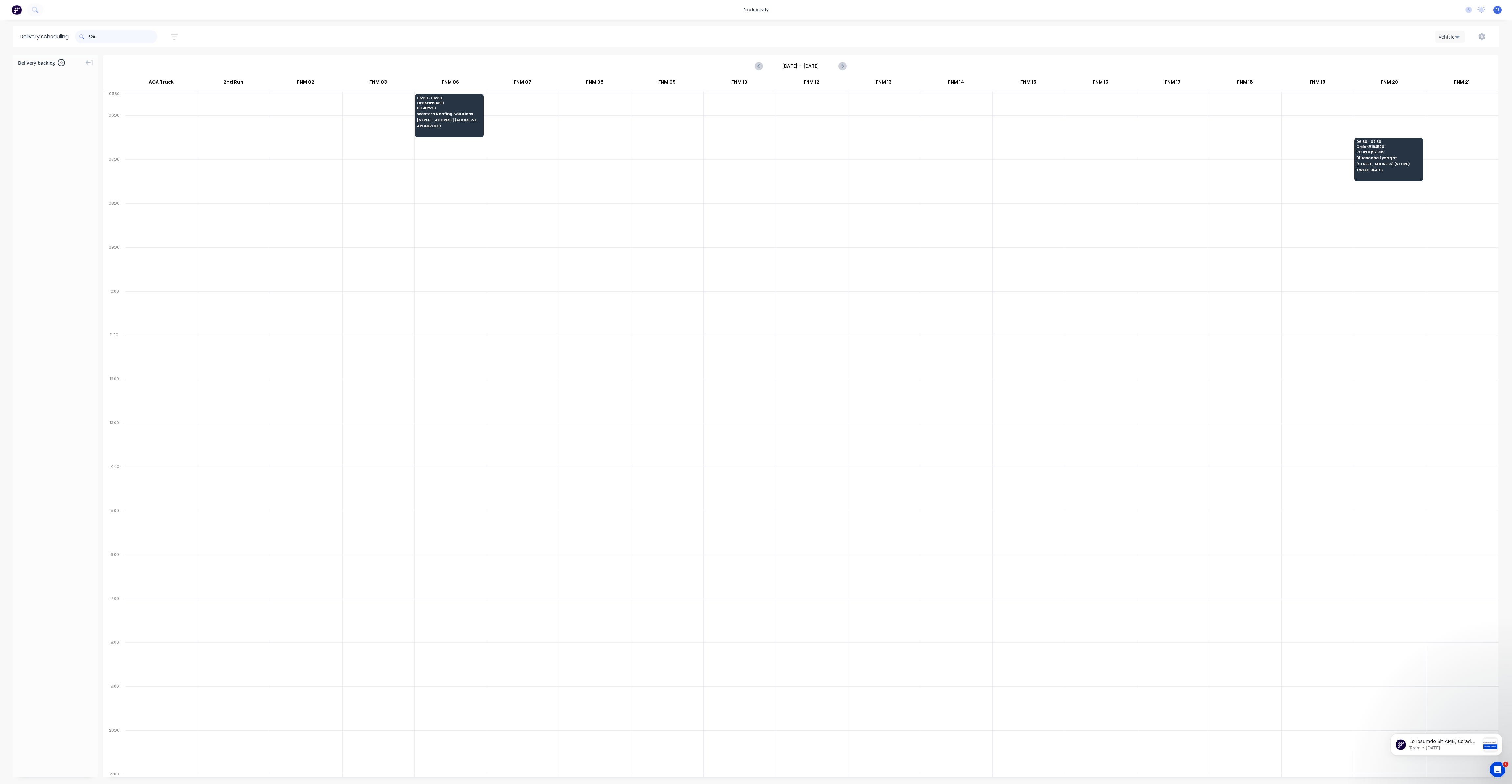
click at [90, 38] on input "520" at bounding box center [122, 36] width 69 height 13
type input "0"
type input "3"
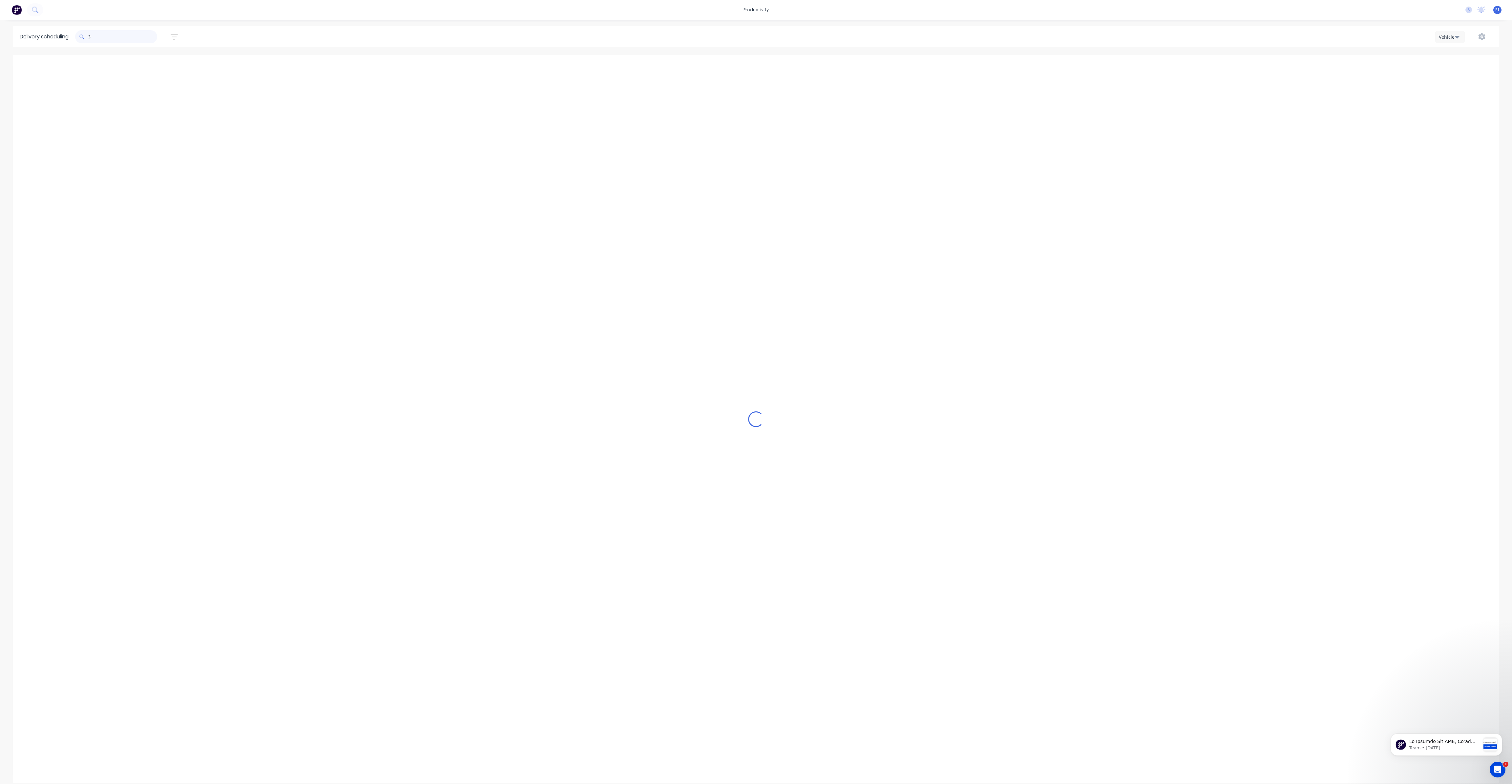
drag, startPoint x: 90, startPoint y: 39, endPoint x: 107, endPoint y: 51, distance: 20.8
click at [90, 39] on input "3" at bounding box center [122, 36] width 69 height 13
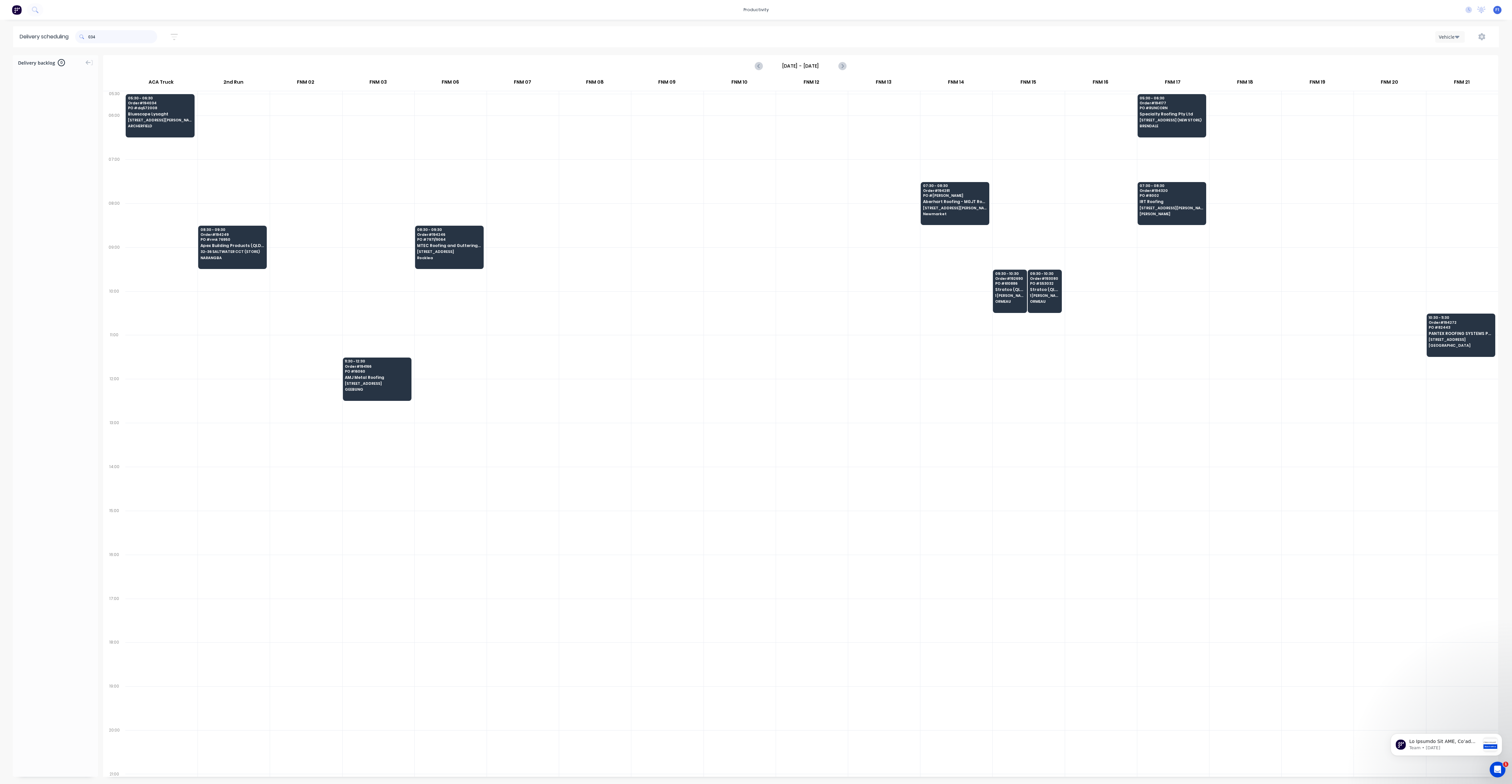
click at [90, 39] on input "034" at bounding box center [122, 36] width 69 height 13
type input "4"
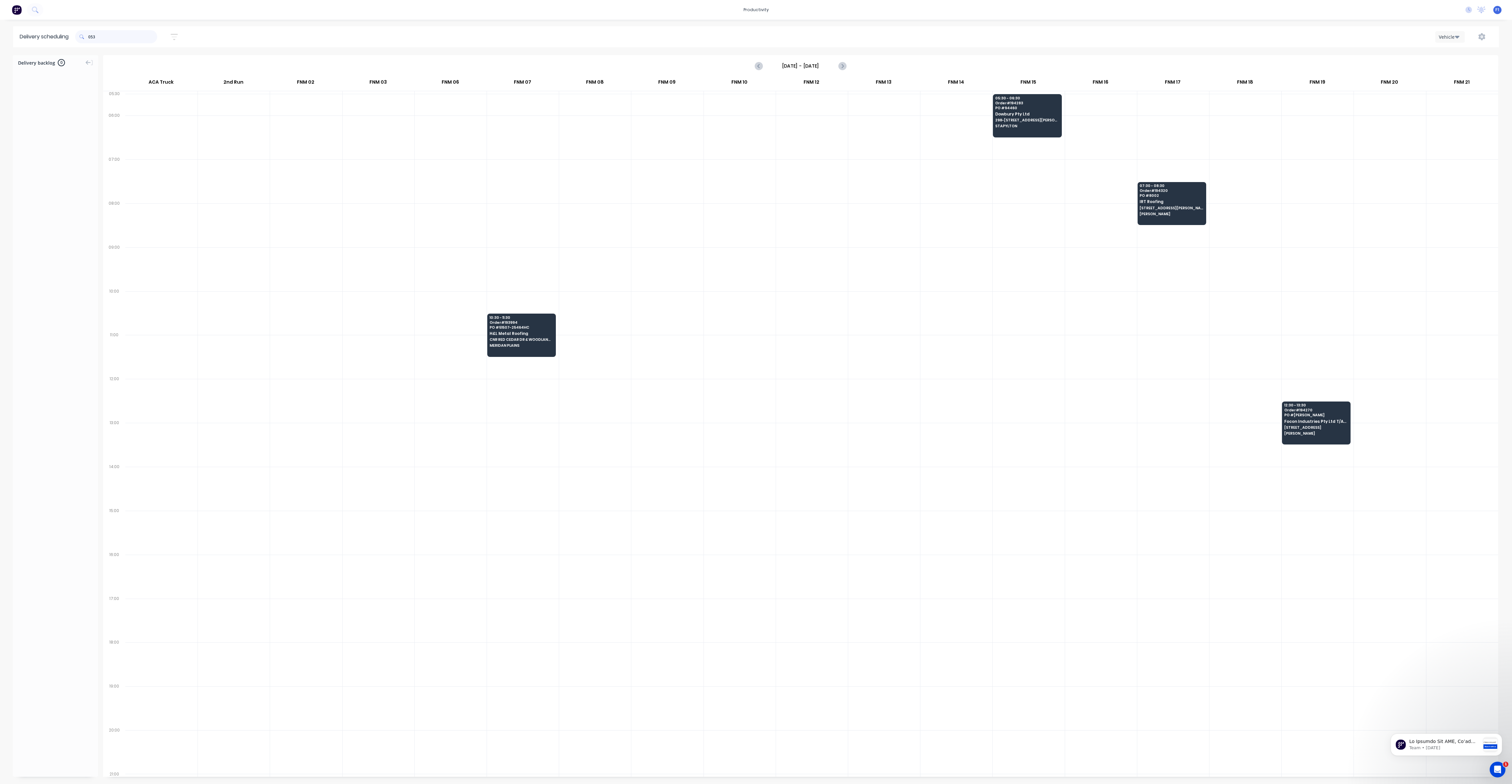
drag, startPoint x: 91, startPoint y: 36, endPoint x: 94, endPoint y: 39, distance: 4.2
click at [92, 37] on input "053" at bounding box center [122, 36] width 69 height 13
type input "3"
drag, startPoint x: 90, startPoint y: 36, endPoint x: 117, endPoint y: 64, distance: 38.9
click at [91, 38] on input "053" at bounding box center [122, 36] width 69 height 13
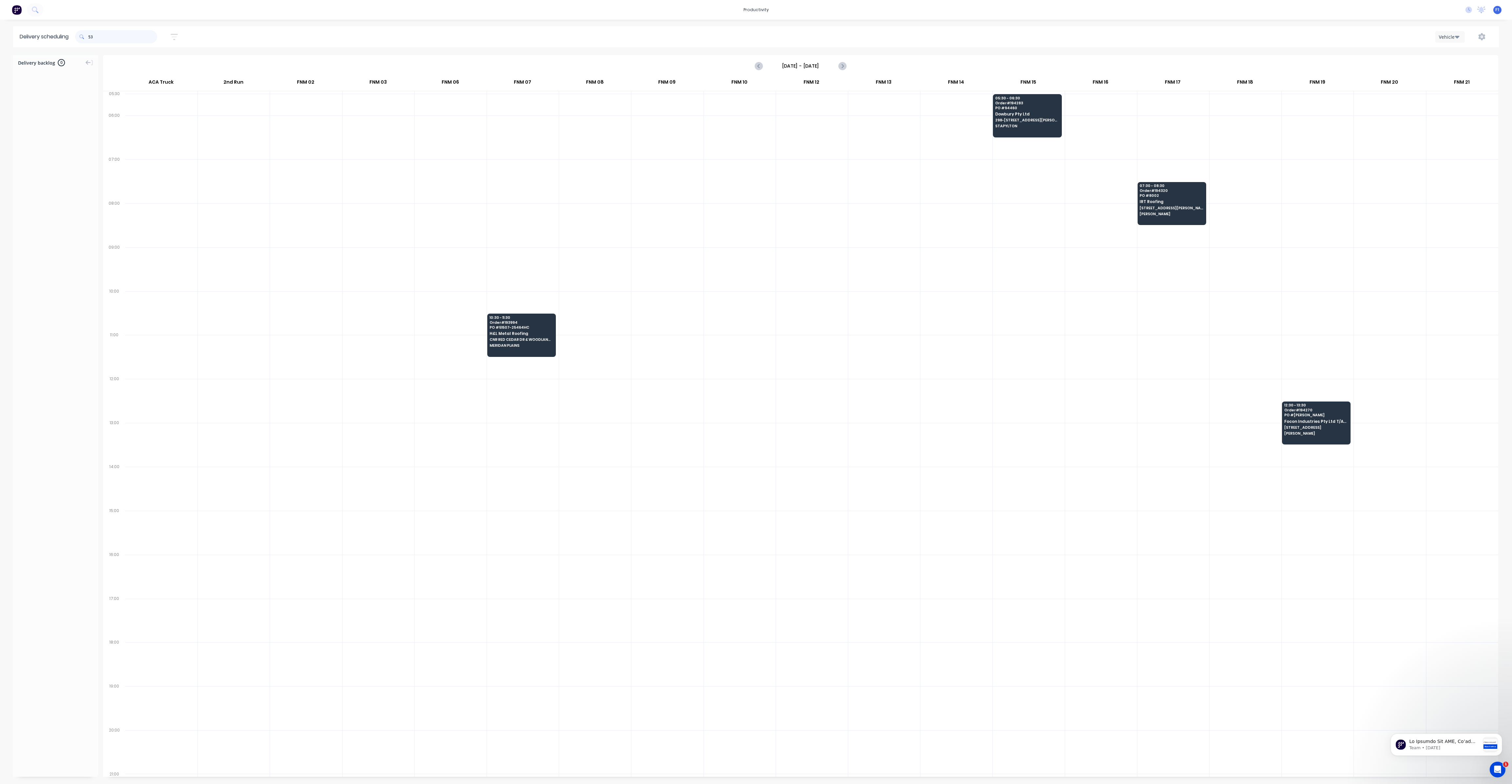
type input "3"
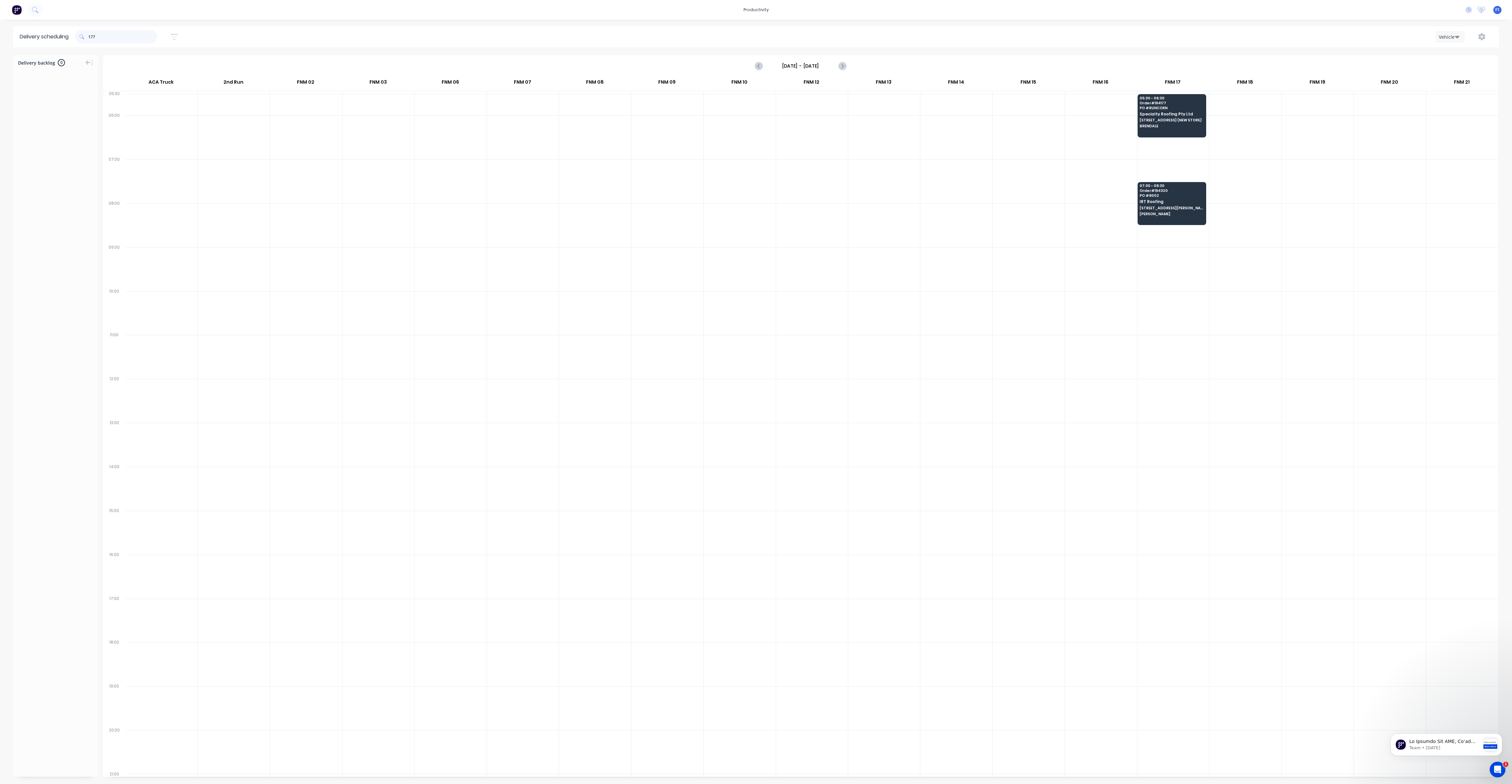
drag, startPoint x: 90, startPoint y: 37, endPoint x: 94, endPoint y: 40, distance: 5.0
click at [90, 37] on input "177" at bounding box center [122, 36] width 69 height 13
type input "7"
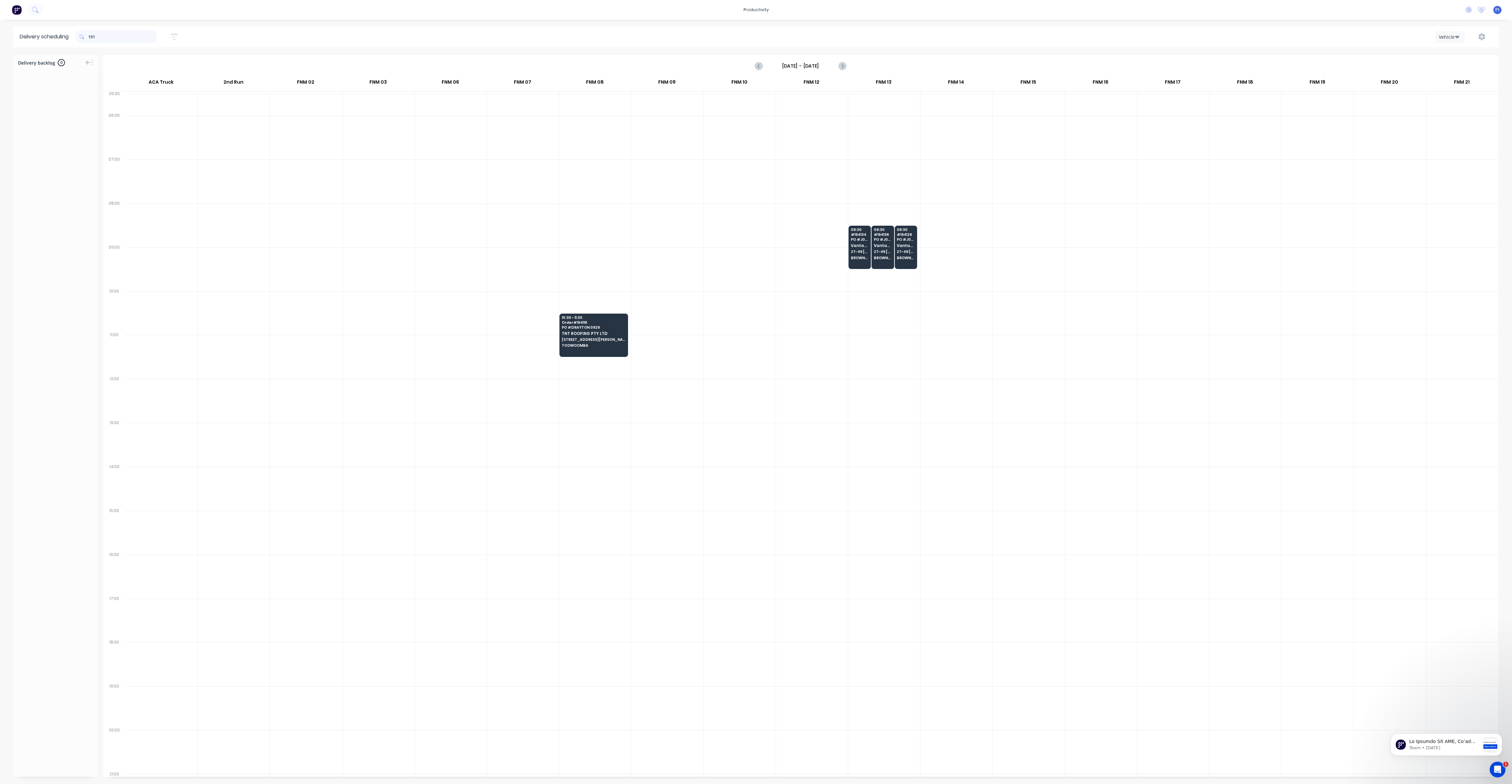
click at [91, 38] on input "191" at bounding box center [122, 36] width 69 height 13
type input "1"
click at [90, 38] on input "230" at bounding box center [122, 36] width 69 height 13
type input "0"
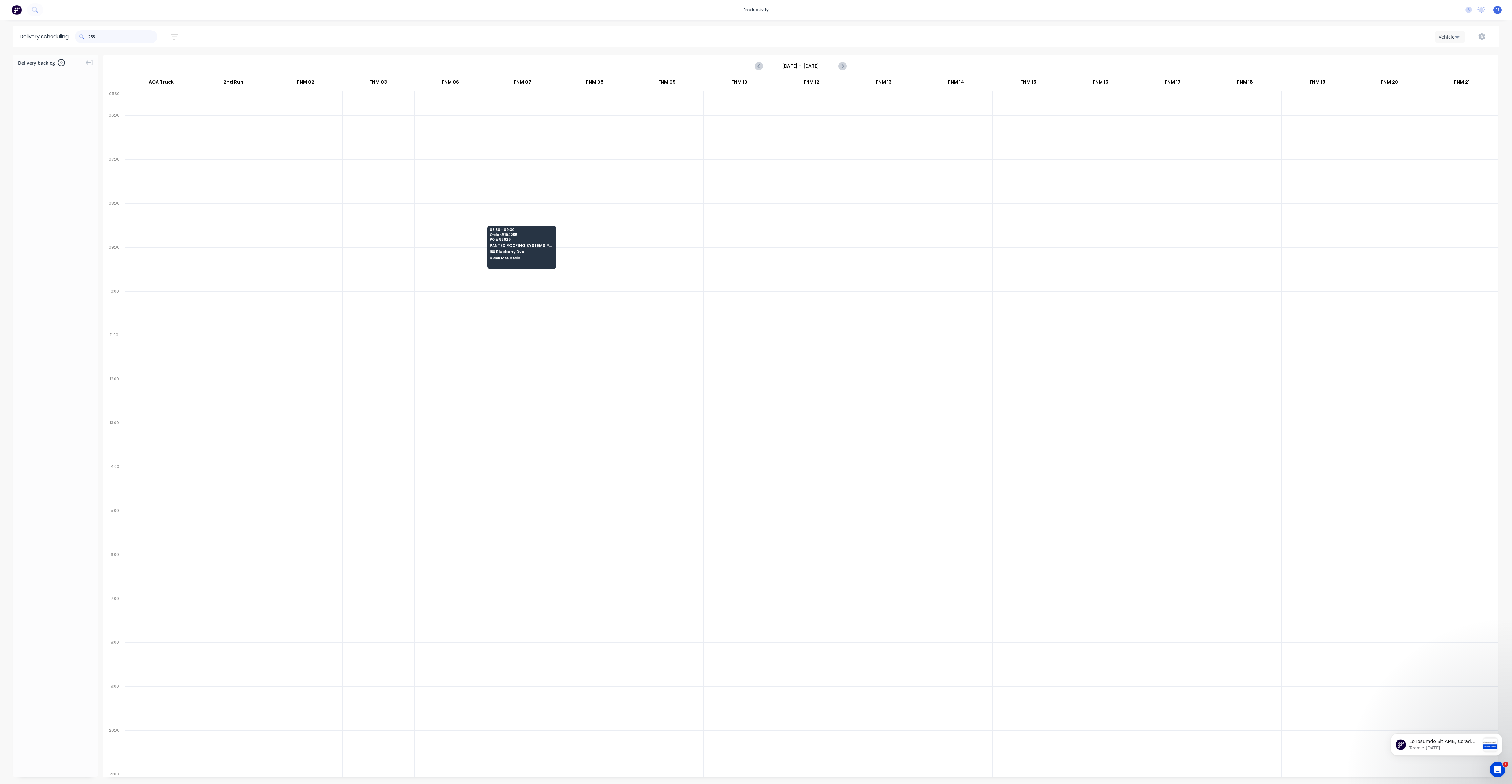
click at [92, 40] on input "255" at bounding box center [122, 36] width 69 height 13
click at [91, 36] on input "255" at bounding box center [122, 36] width 69 height 13
type input "5"
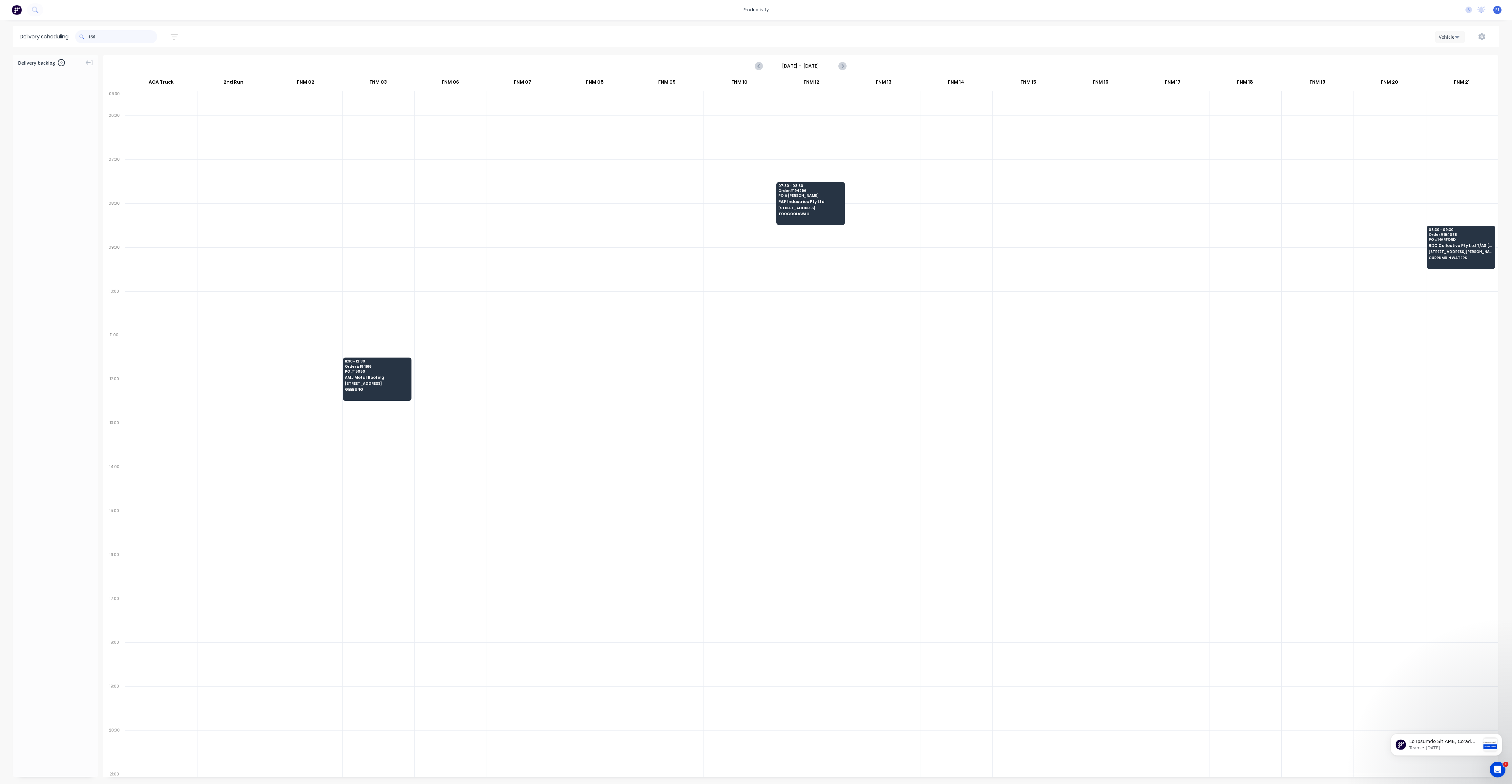
click at [91, 38] on input "166" at bounding box center [122, 36] width 69 height 13
type input "6"
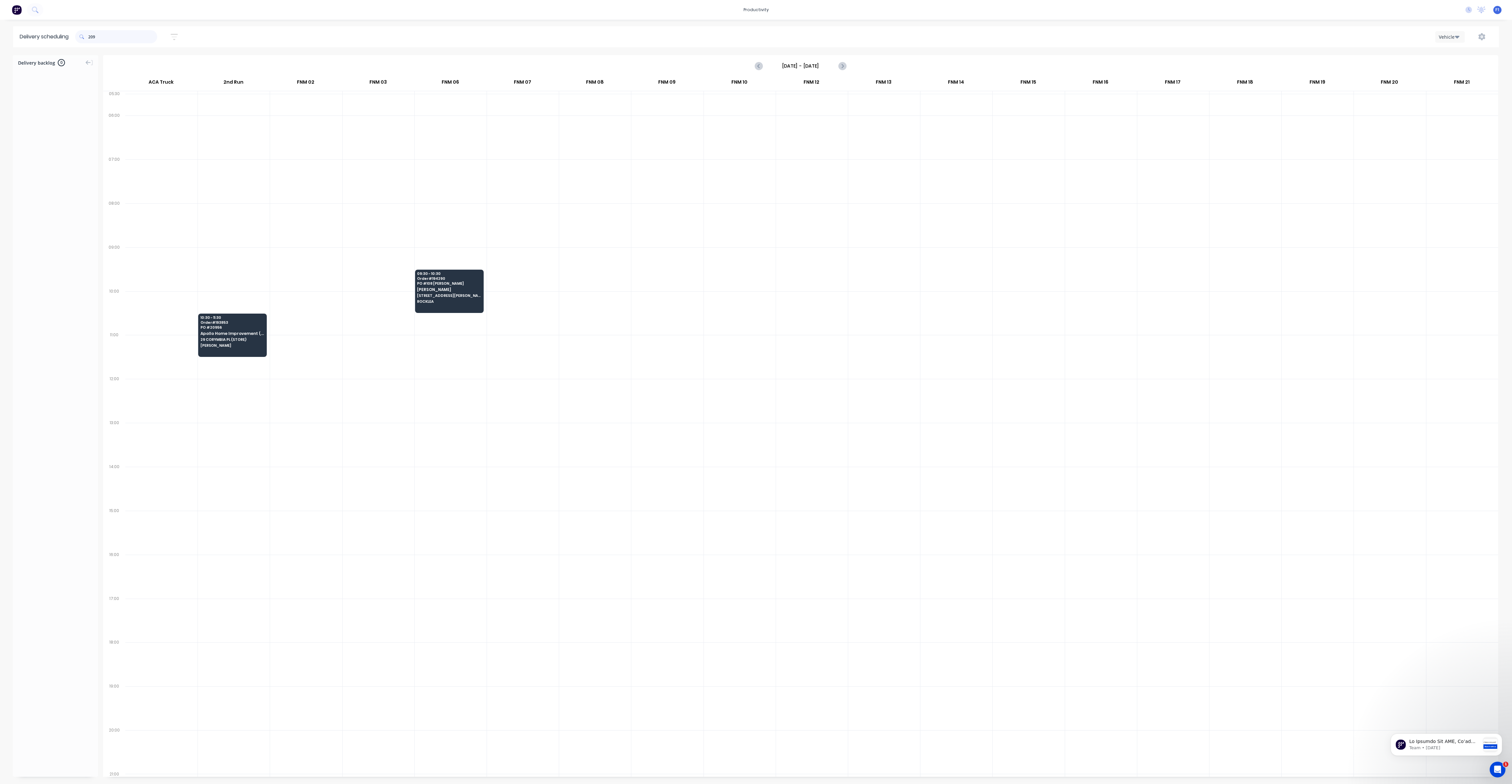
click at [91, 40] on input "209" at bounding box center [122, 36] width 69 height 13
type input "9"
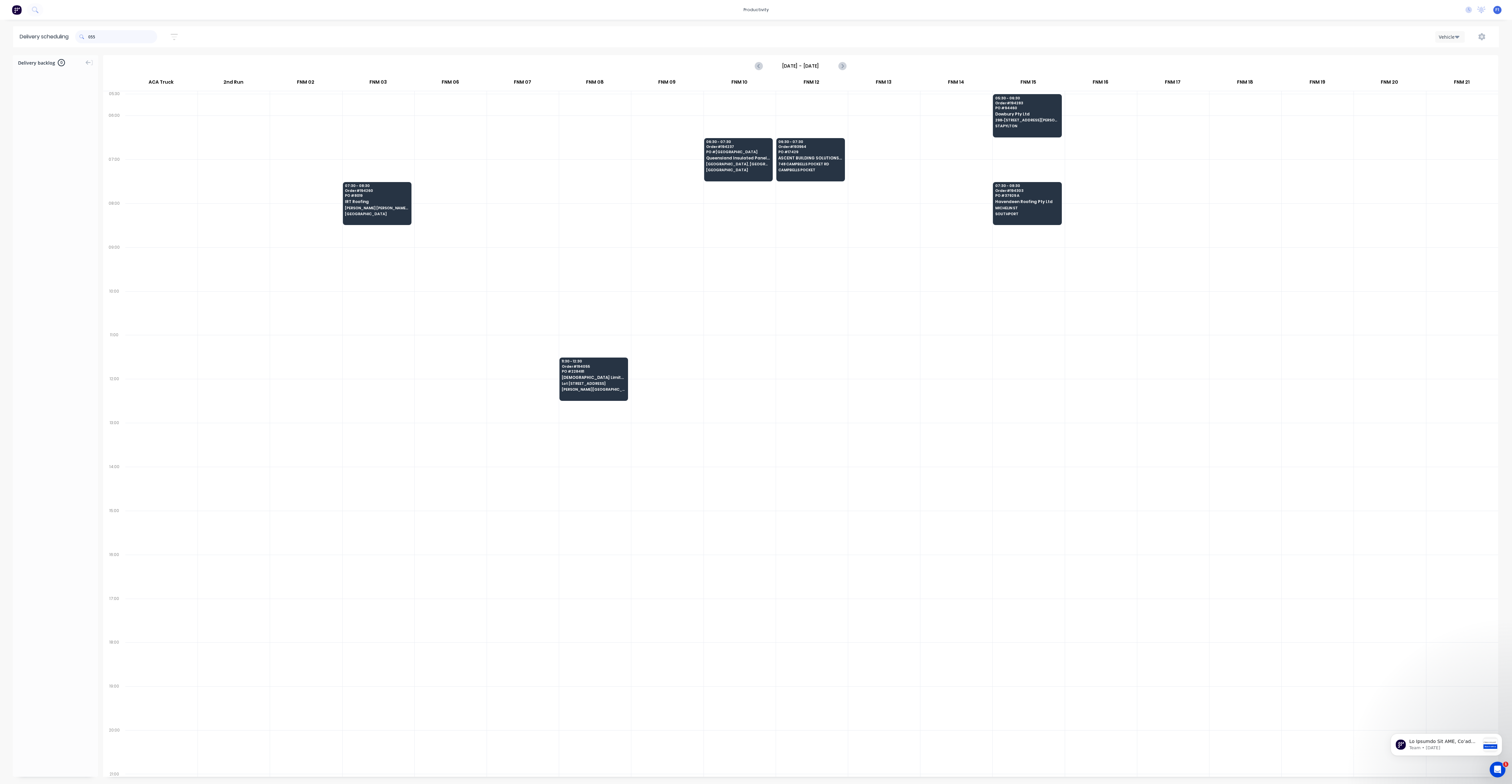
click at [90, 38] on input "055" at bounding box center [122, 36] width 69 height 13
type input "5"
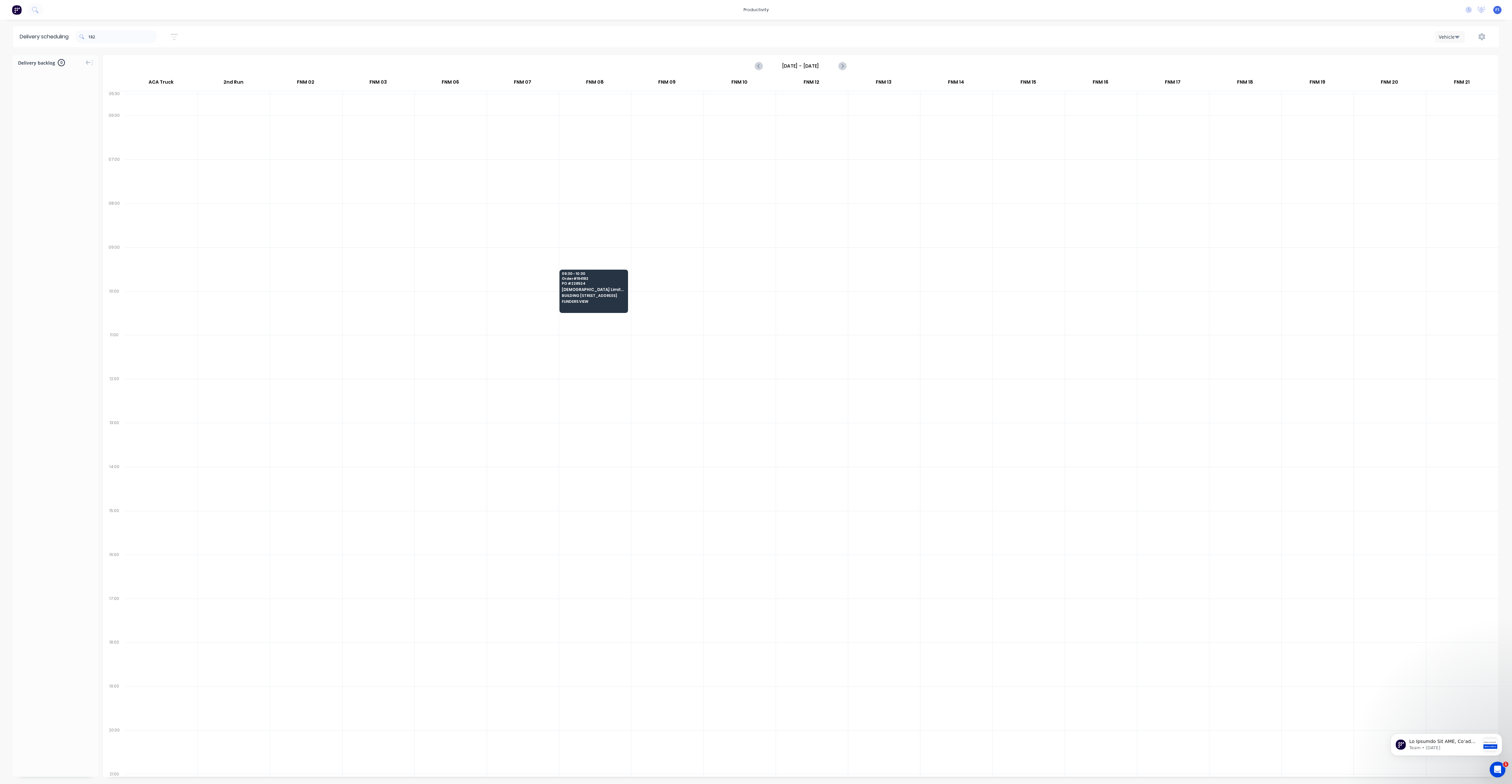
click at [88, 39] on span at bounding box center [82, 36] width 13 height 13
click at [90, 38] on input "182" at bounding box center [122, 36] width 69 height 13
type input "2"
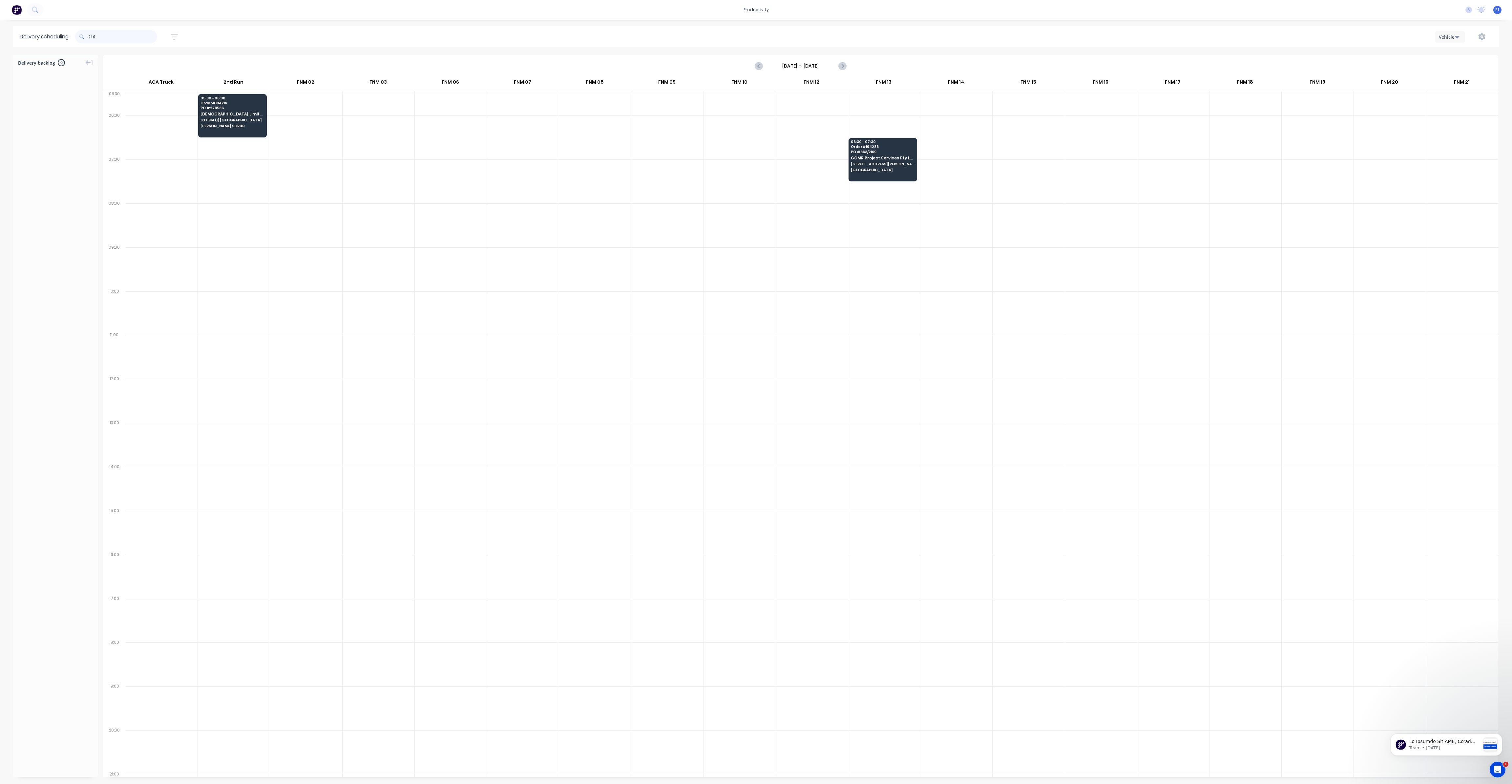
click at [92, 36] on input "216" at bounding box center [122, 36] width 69 height 13
click at [91, 38] on input "216" at bounding box center [122, 36] width 69 height 13
type input "6"
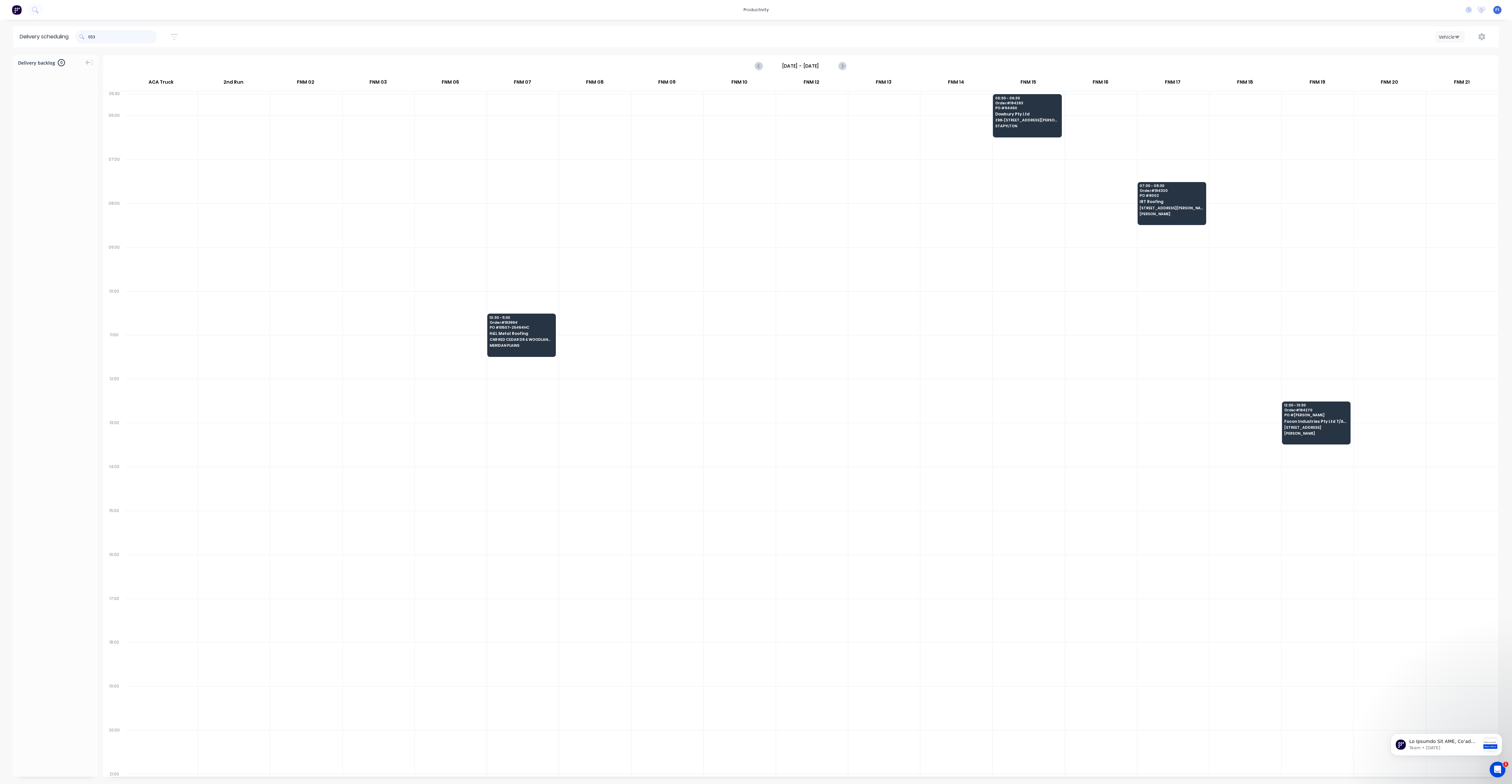
click at [92, 38] on input "053" at bounding box center [122, 36] width 69 height 13
click at [90, 36] on input "053" at bounding box center [122, 36] width 69 height 13
type input "3"
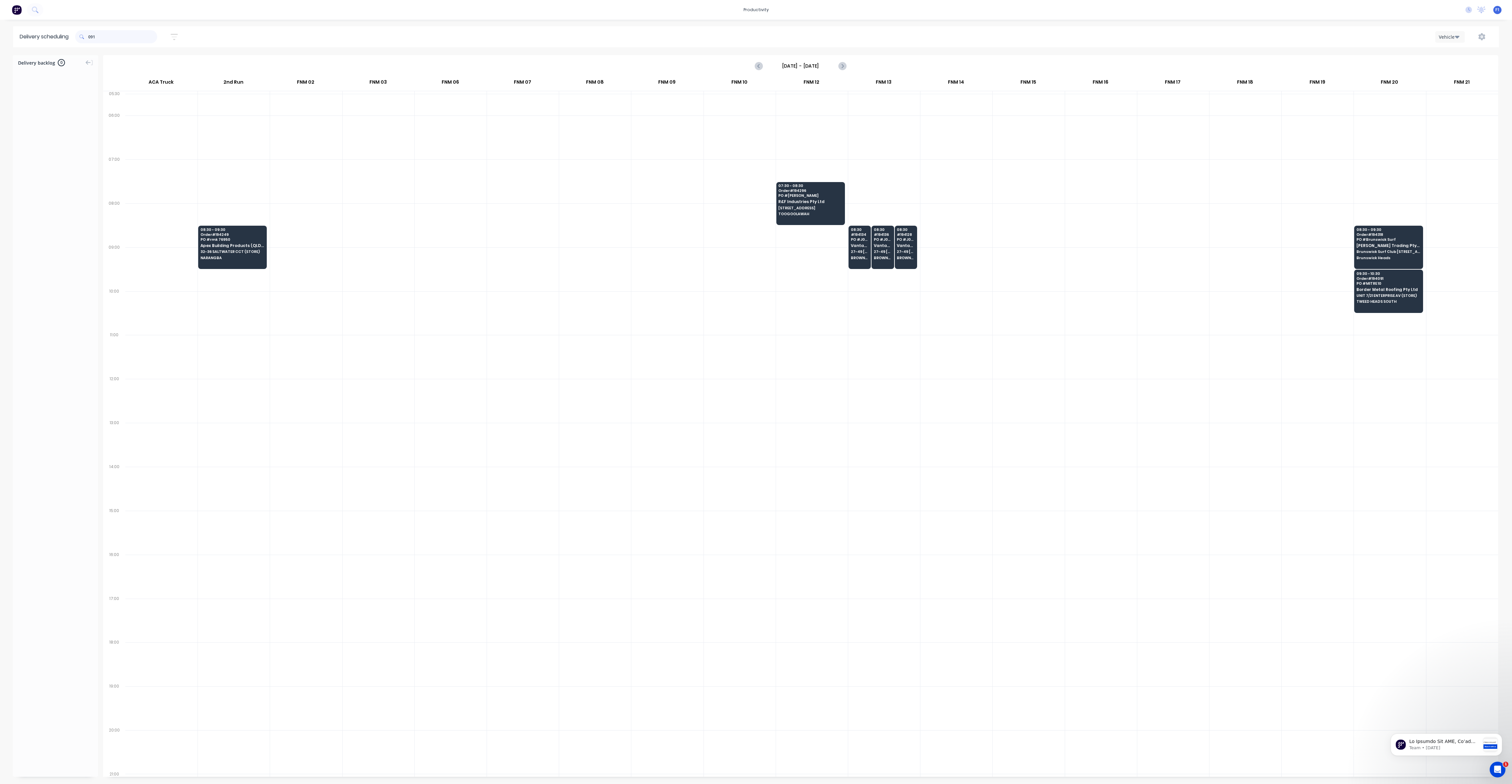
click at [91, 40] on input "091" at bounding box center [122, 36] width 69 height 13
type input "1"
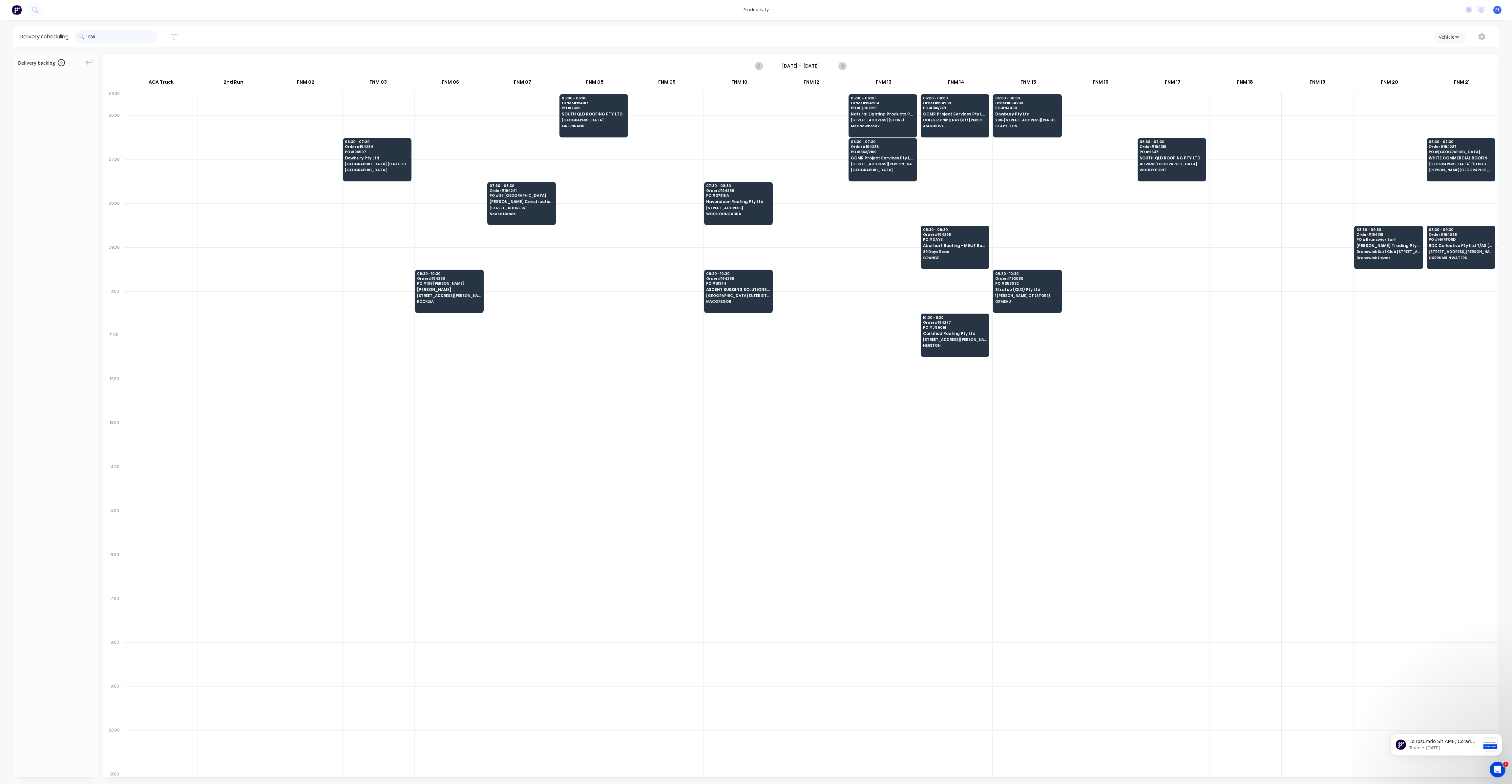
drag, startPoint x: 90, startPoint y: 35, endPoint x: 127, endPoint y: 62, distance: 45.8
click at [91, 35] on input "080" at bounding box center [122, 36] width 69 height 13
type input "0"
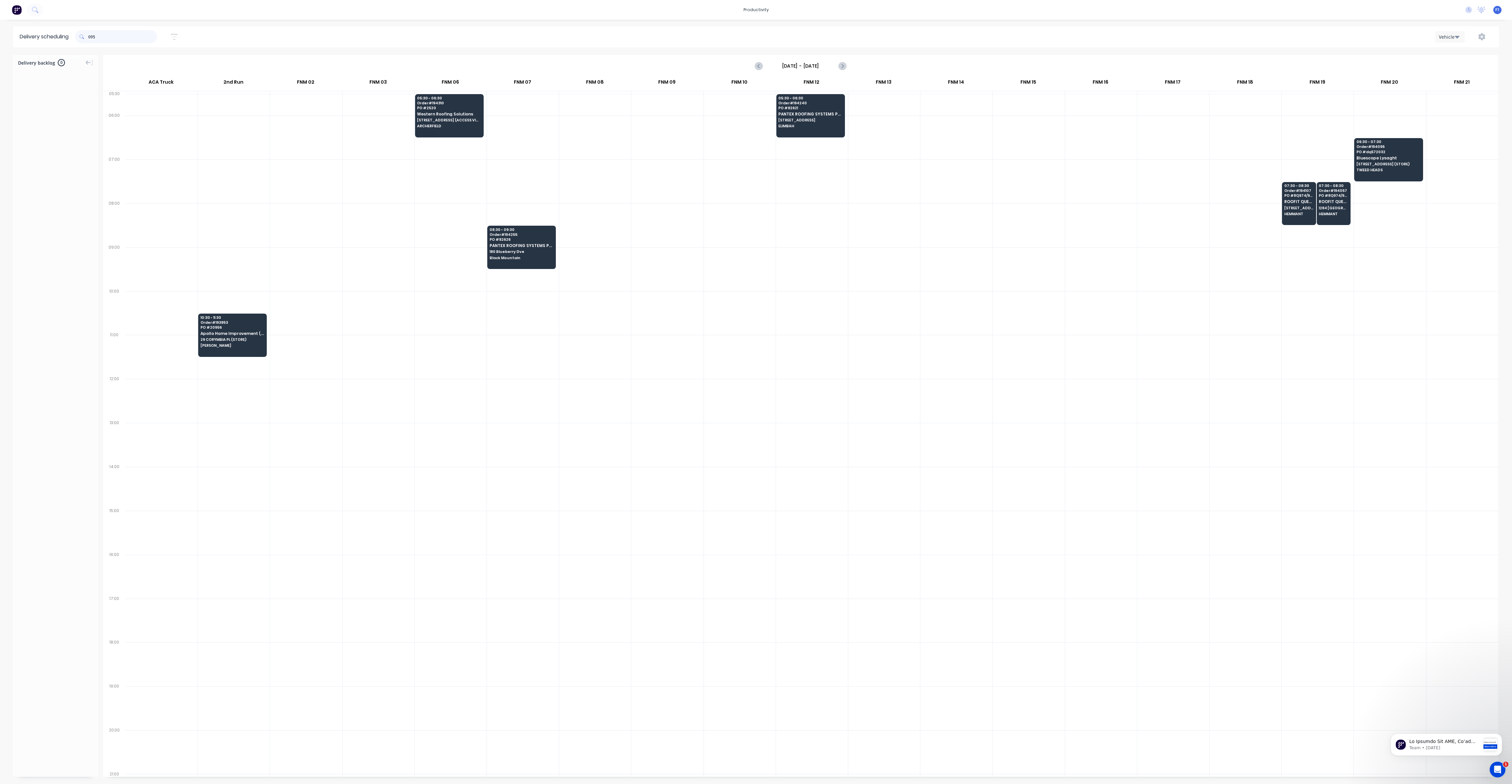
click at [90, 41] on input "095" at bounding box center [122, 36] width 69 height 13
type input "5"
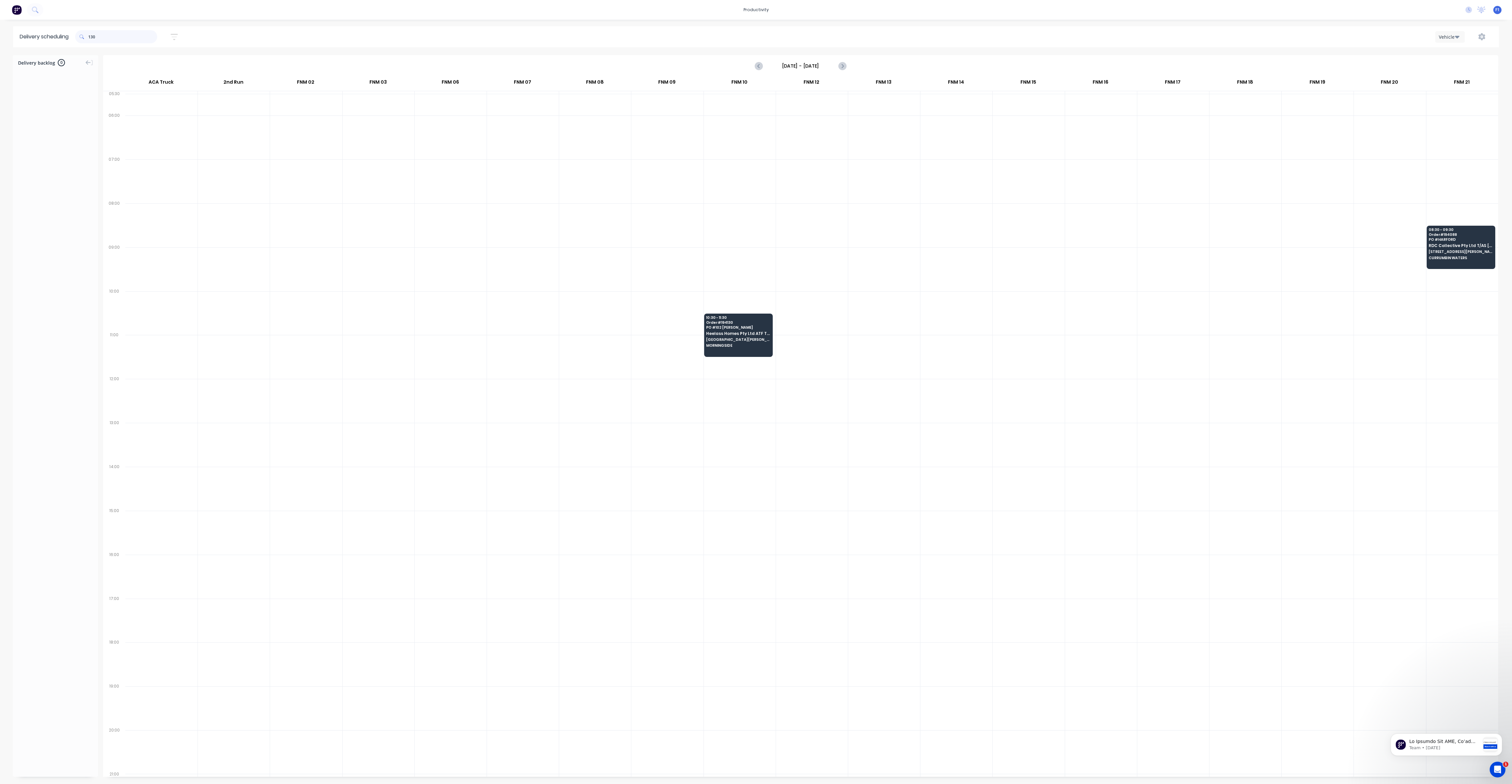
click at [92, 37] on input "130" at bounding box center [122, 36] width 69 height 13
drag, startPoint x: 91, startPoint y: 36, endPoint x: 105, endPoint y: 48, distance: 18.4
click at [92, 40] on input "130" at bounding box center [122, 36] width 69 height 13
type input "0"
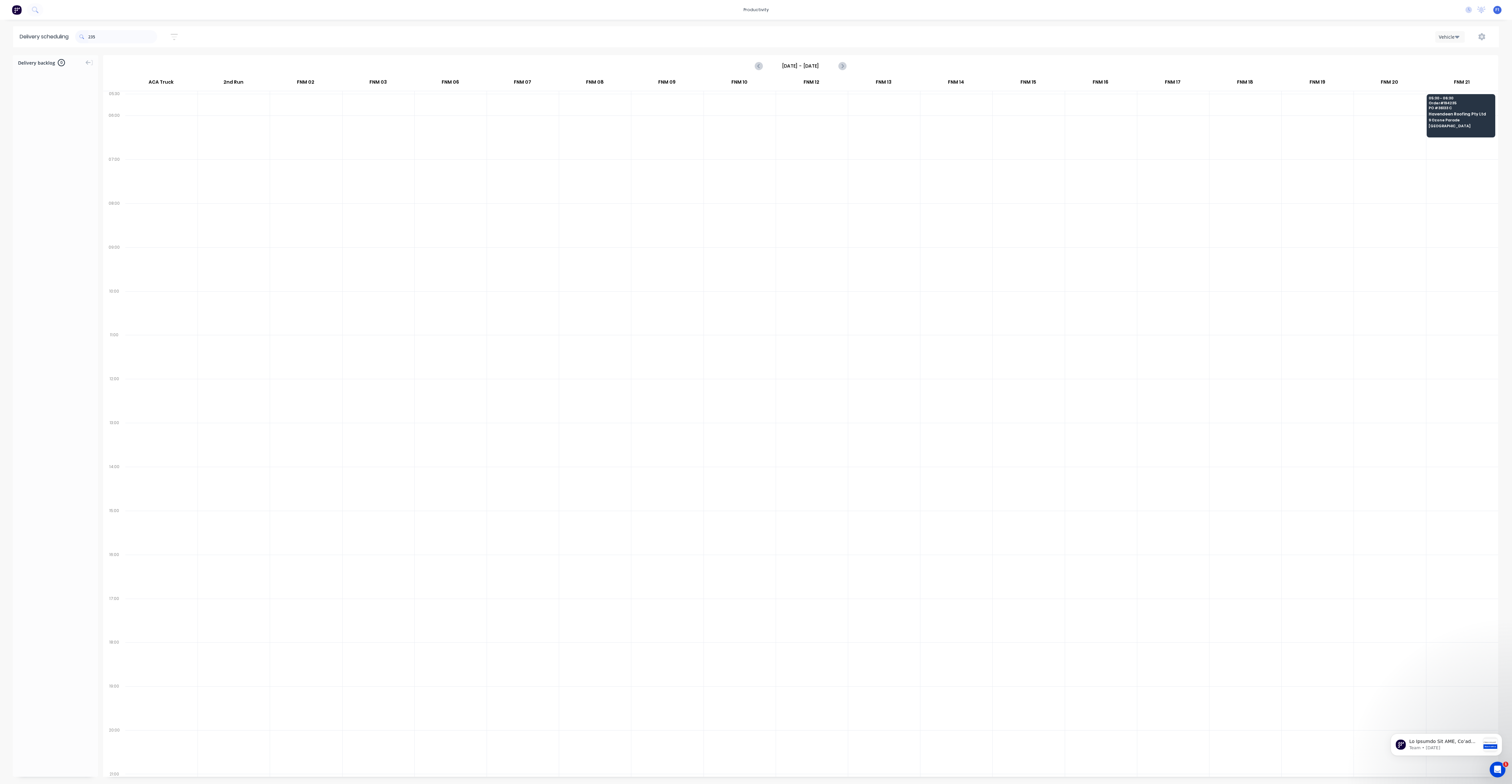
click at [88, 36] on span at bounding box center [82, 36] width 13 height 13
click at [90, 39] on input "235" at bounding box center [122, 36] width 69 height 13
type input "5"
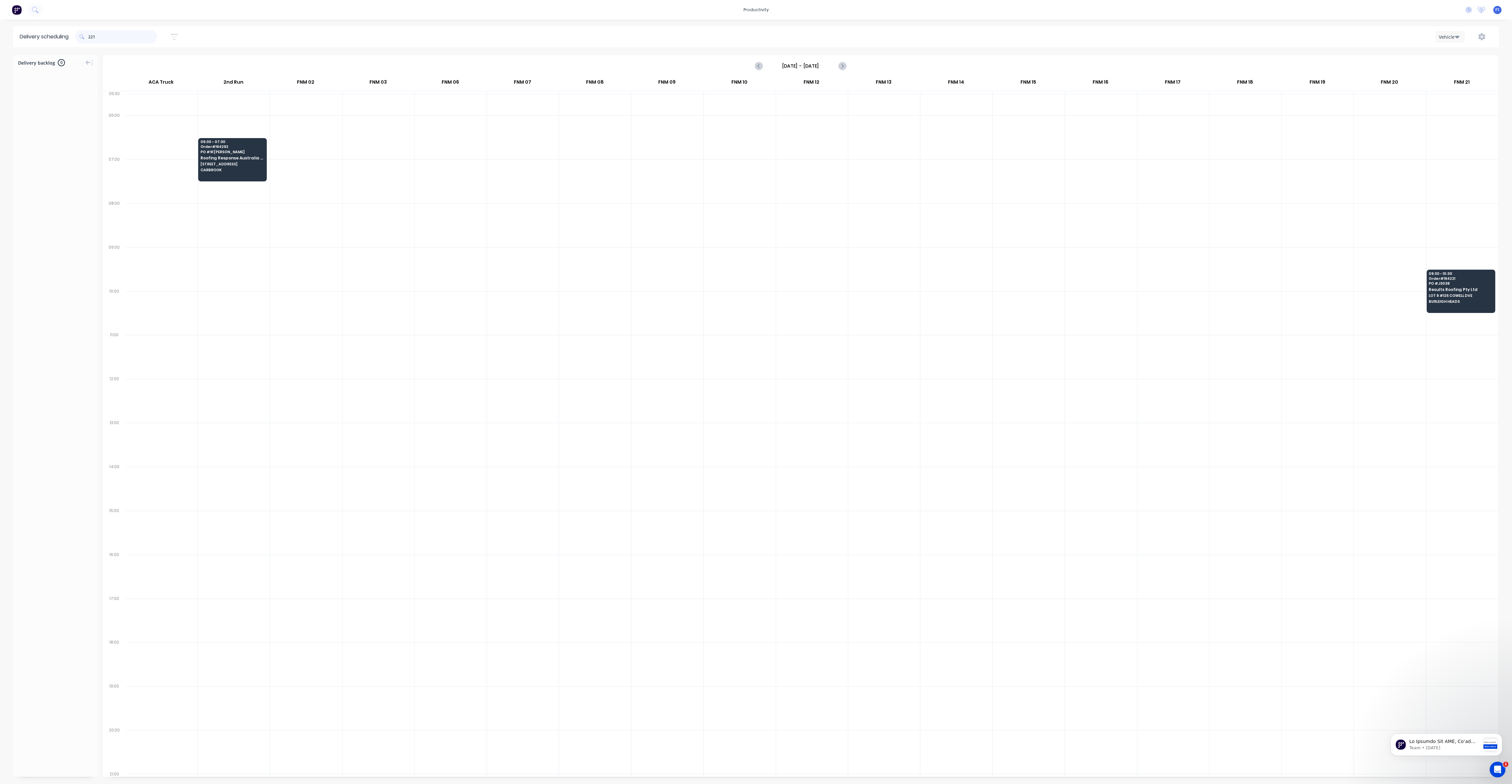
click at [90, 38] on input "221" at bounding box center [122, 36] width 69 height 13
type input "1"
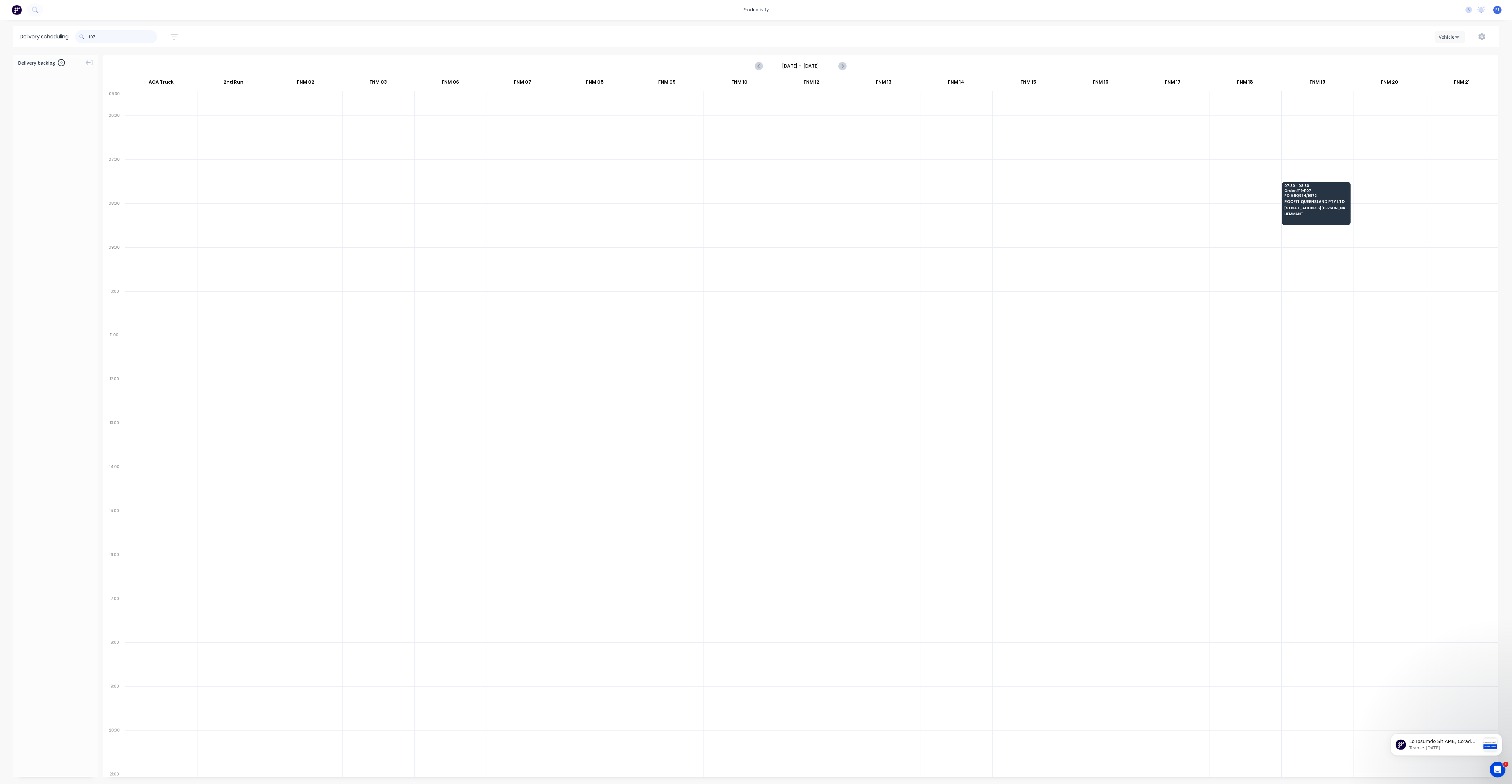
click at [90, 38] on input "107" at bounding box center [122, 36] width 69 height 13
type input "7"
click at [90, 39] on input "136" at bounding box center [122, 36] width 69 height 13
type input "6"
click at [92, 35] on input "206" at bounding box center [122, 36] width 69 height 13
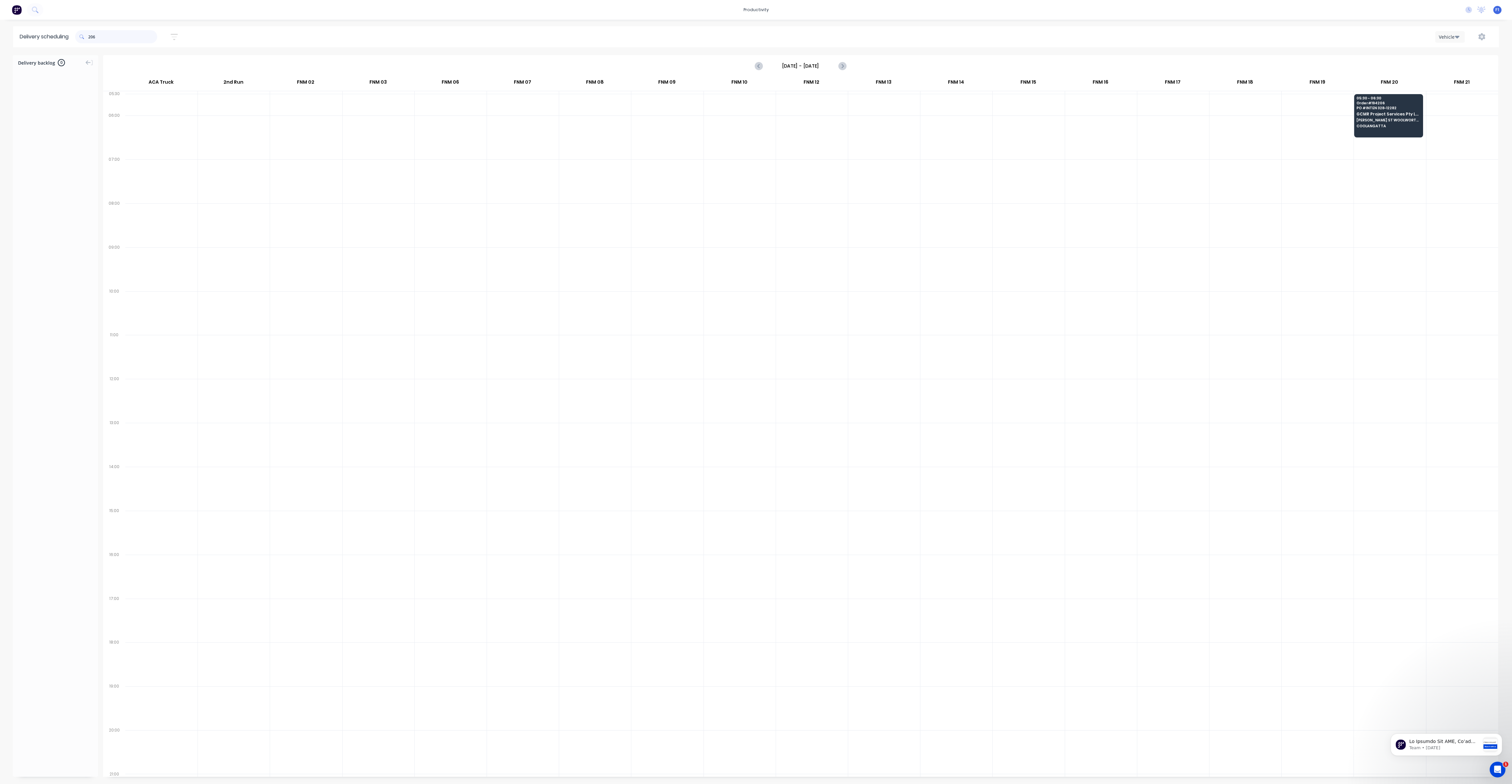
click at [92, 36] on input "206" at bounding box center [122, 36] width 69 height 13
click at [90, 36] on input "206" at bounding box center [122, 36] width 69 height 13
type input "6"
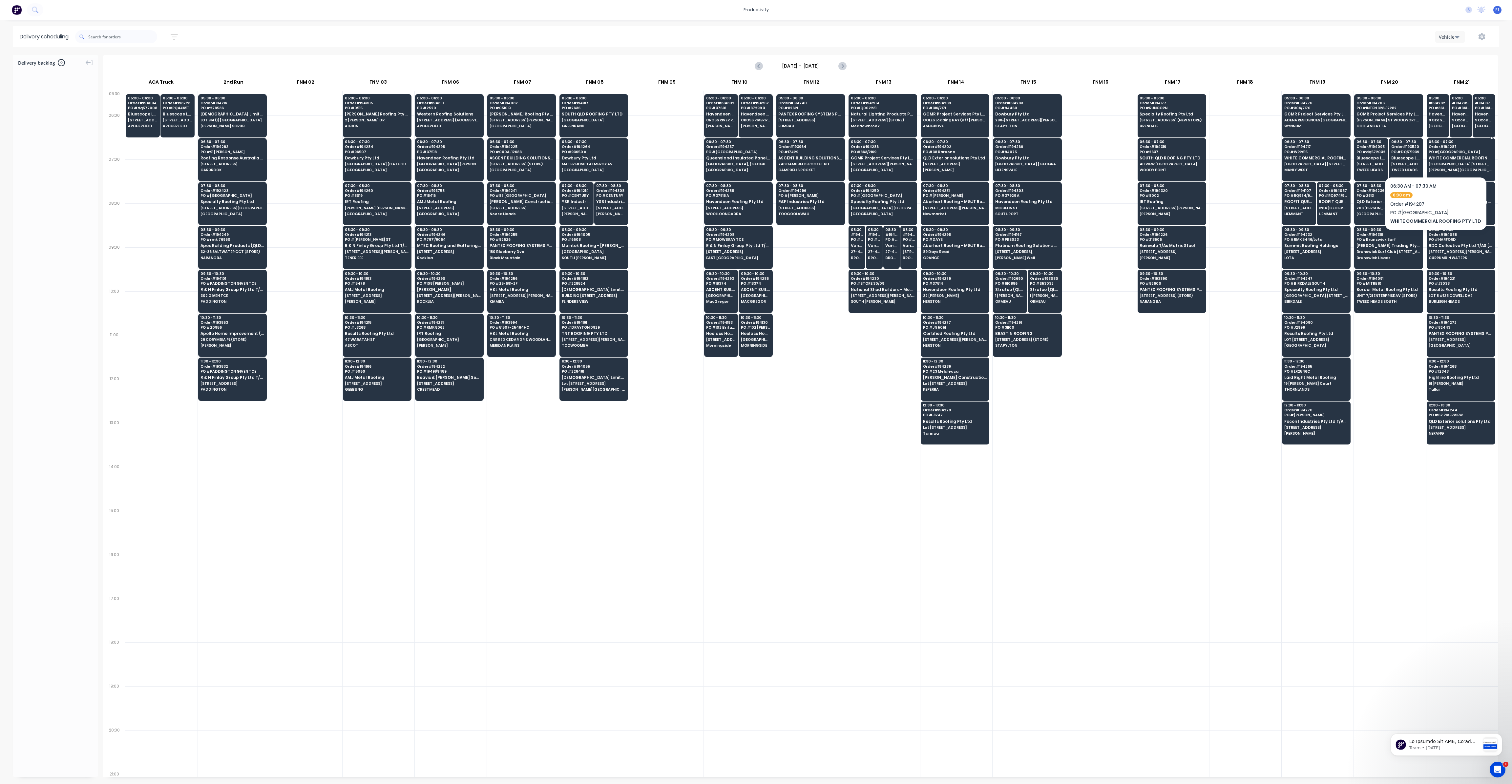
click at [1449, 156] on span "WHITE COMMERCIAL ROOFING PTY LTD" at bounding box center [1460, 158] width 63 height 4
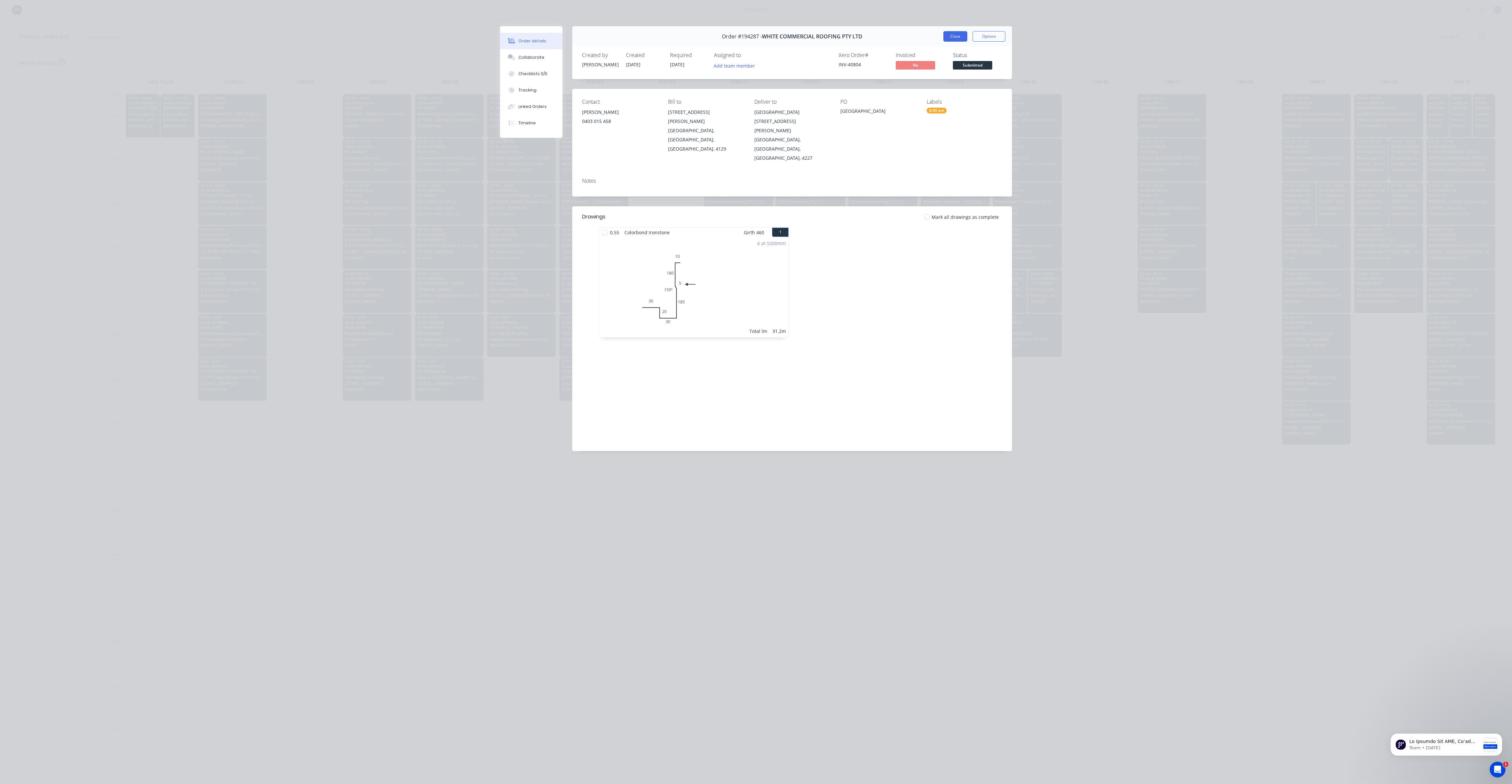
click at [964, 33] on button "Close" at bounding box center [955, 36] width 24 height 11
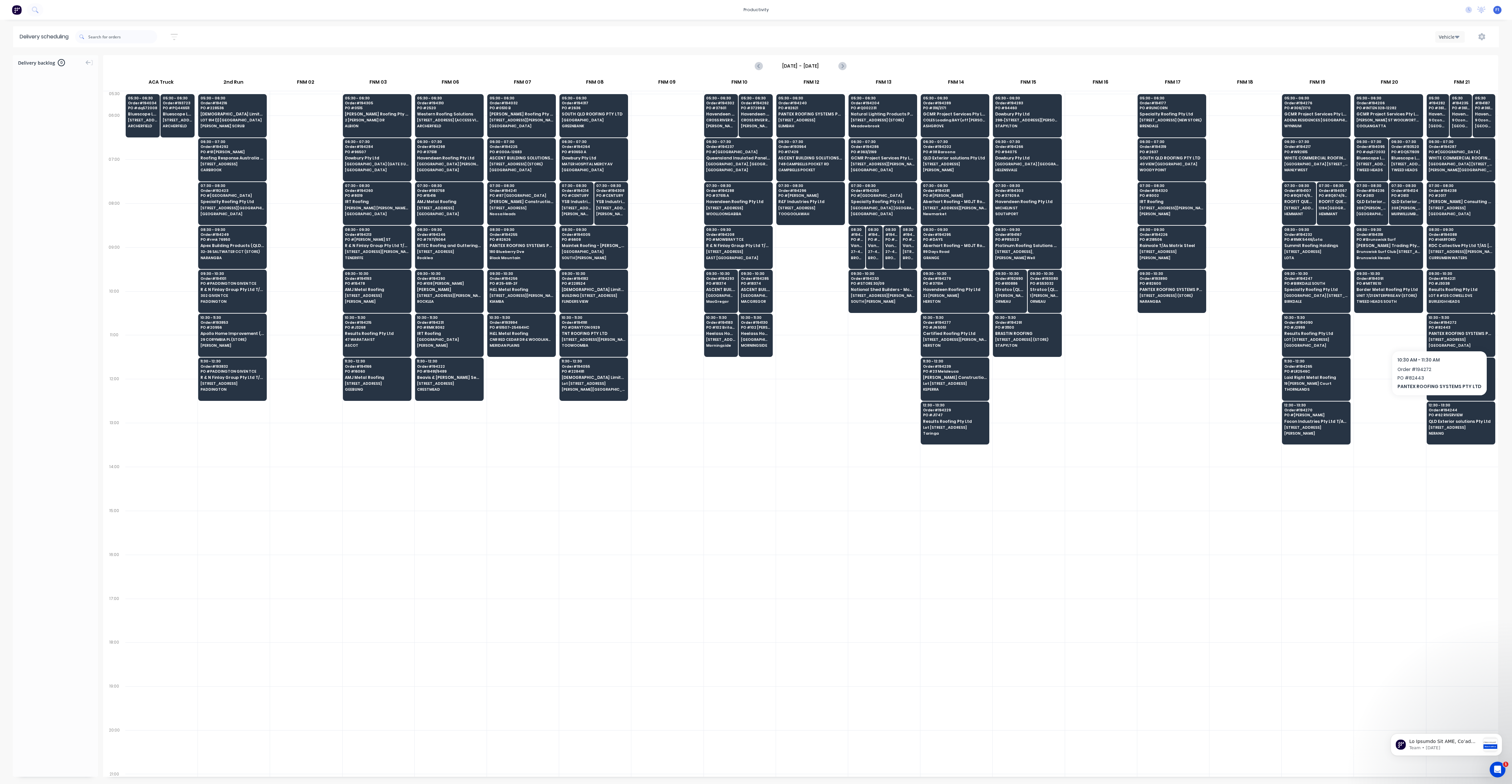
click at [1453, 339] on div "10:30 - 11:30 Order # 194272 PO # 82443 PANTEX ROOFING SYSTEMS PTY LTD 2341 Gol…" at bounding box center [1461, 332] width 68 height 37
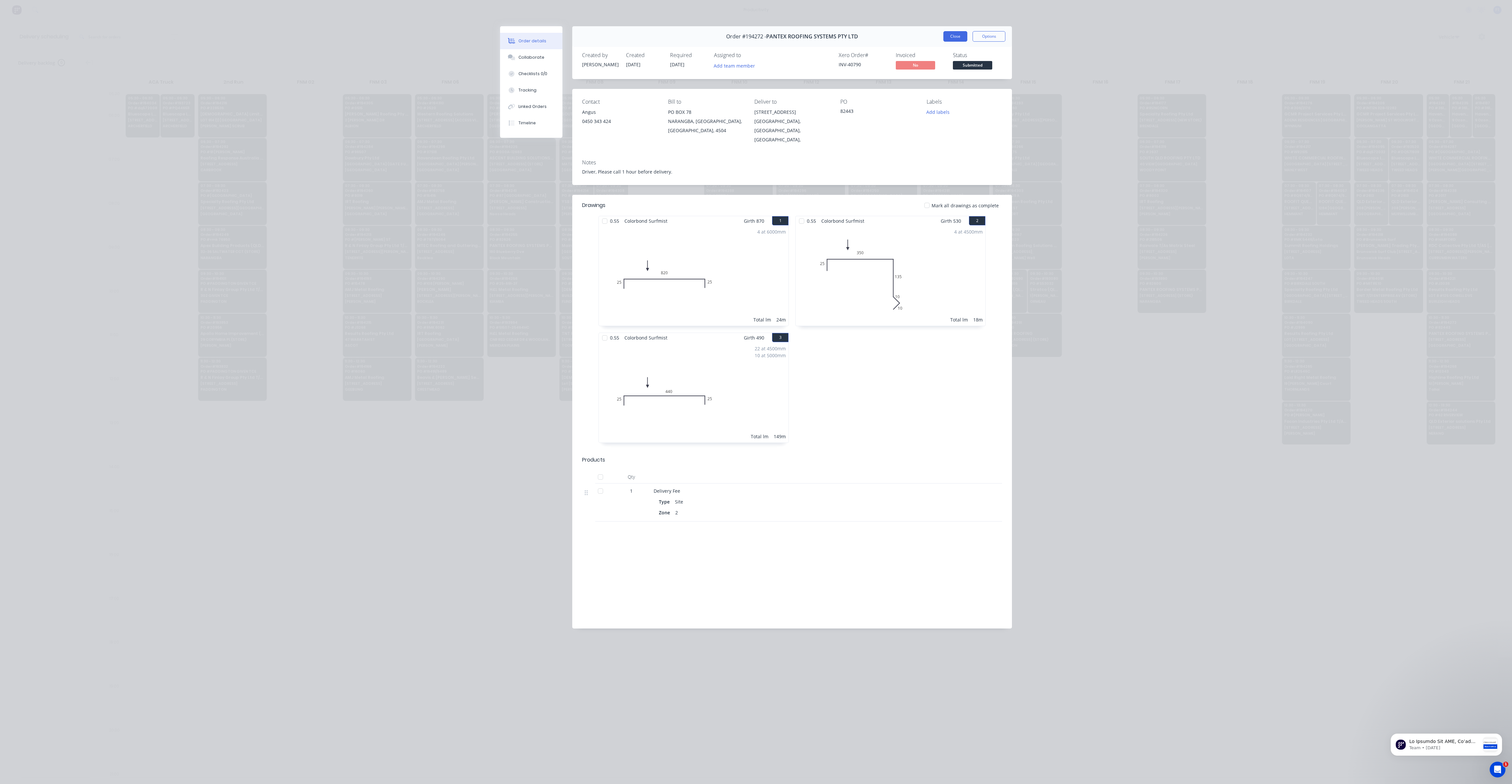
click at [957, 38] on button "Close" at bounding box center [955, 36] width 24 height 11
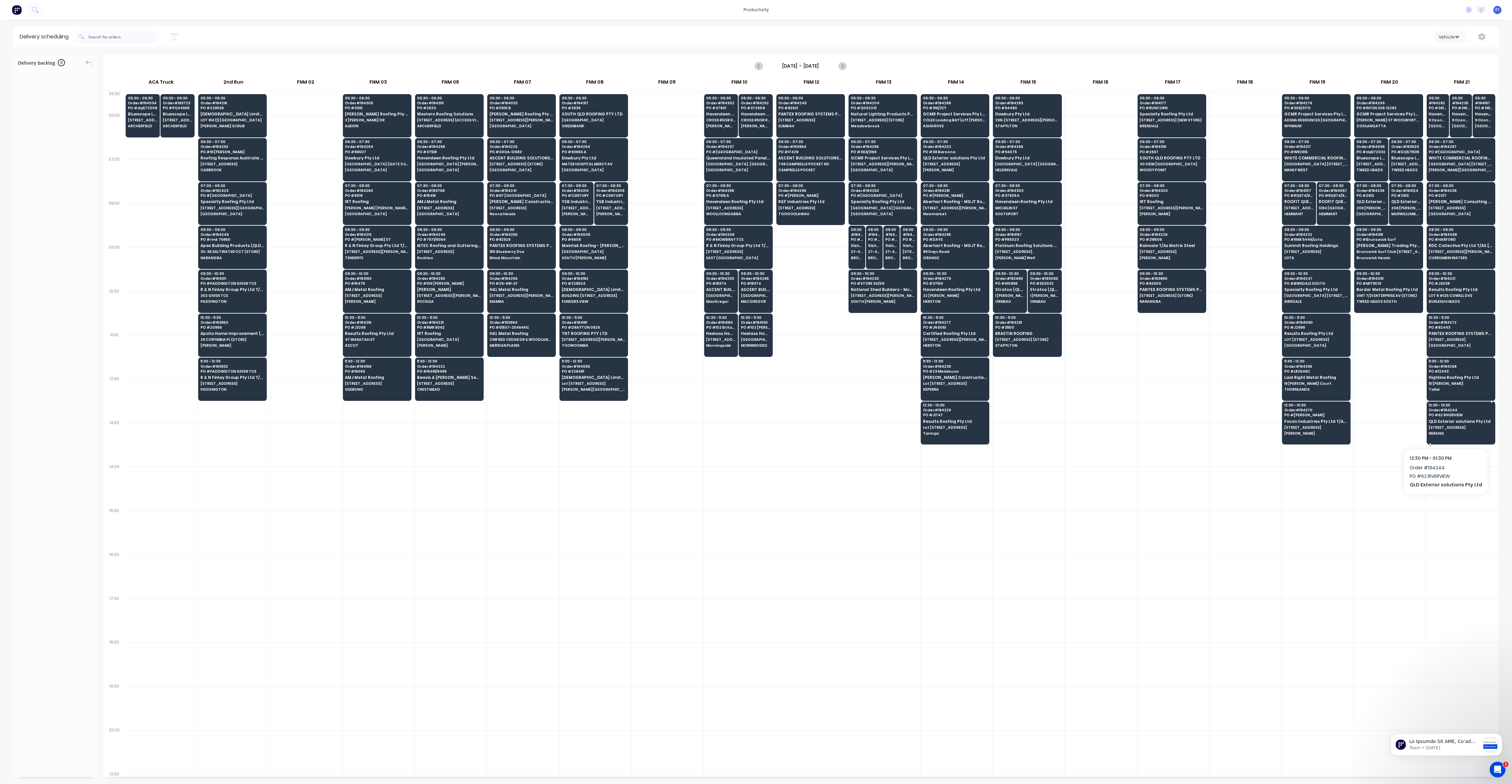
click at [1444, 432] on span "NERANG" at bounding box center [1460, 433] width 63 height 4
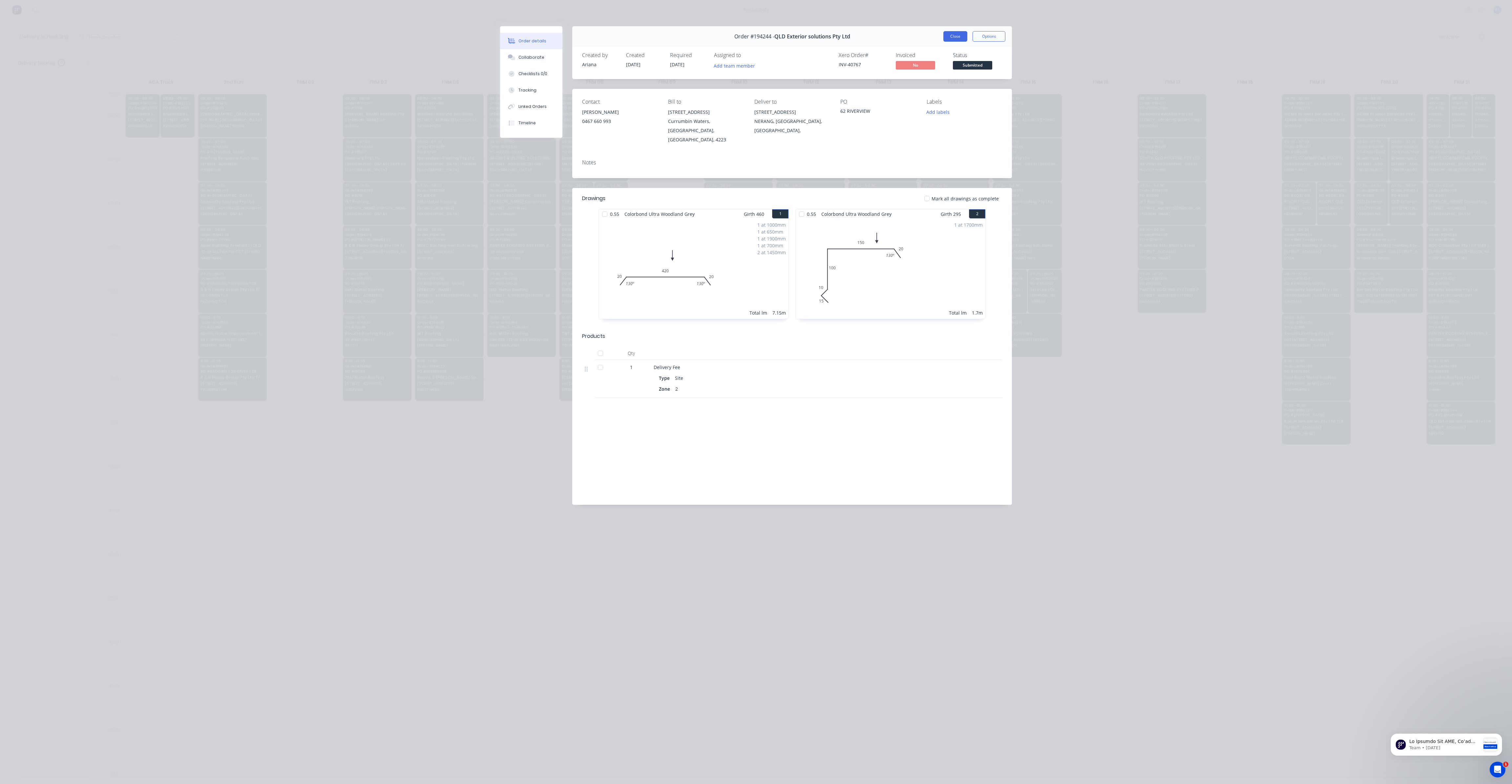
click at [960, 40] on button "Close" at bounding box center [955, 36] width 24 height 11
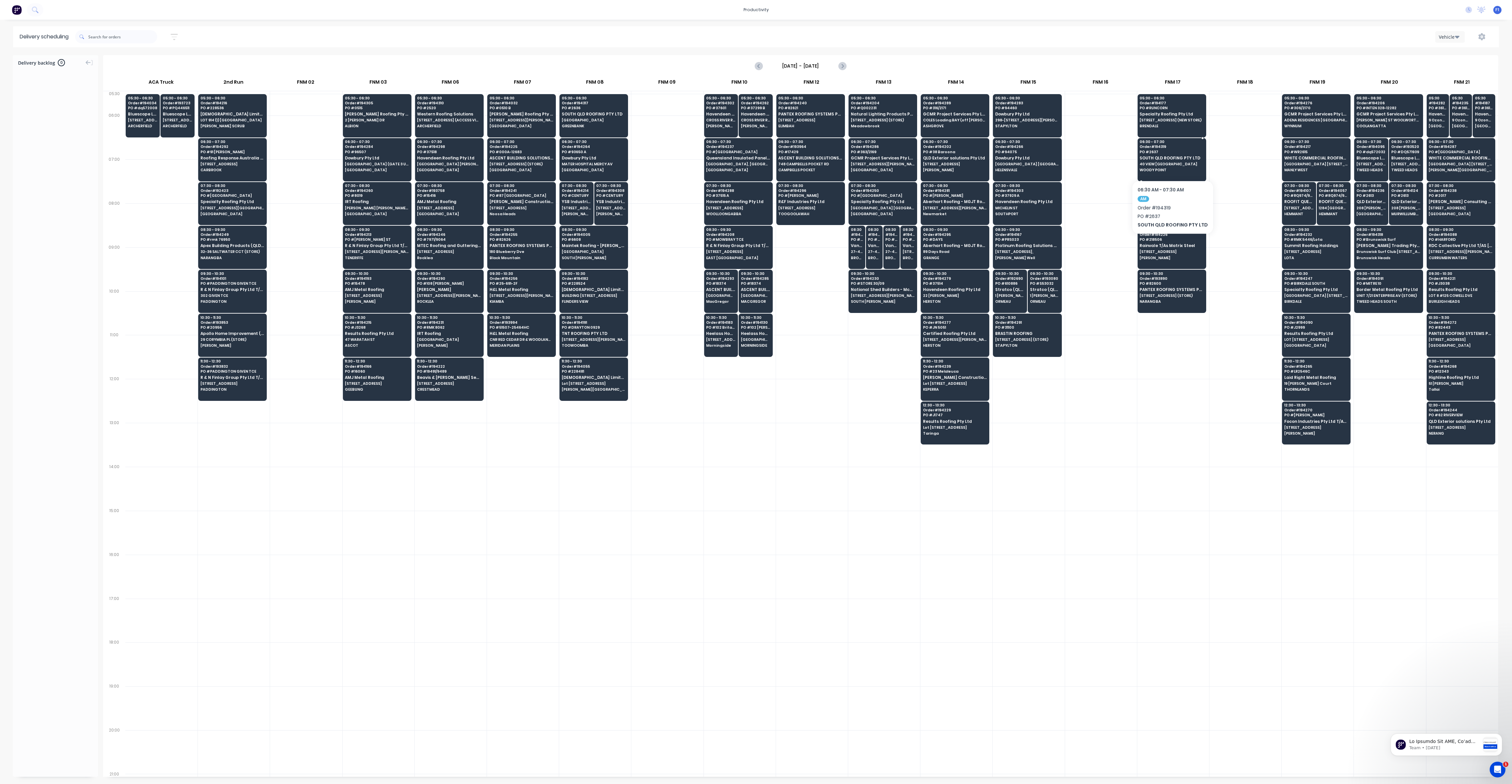
click at [1170, 160] on div "06:30 - 07:30 Order # 194319 PO # 2637 SOUTH QLD ROOFING PTY LTD 40 VIEW ST WOO…" at bounding box center [1172, 156] width 68 height 37
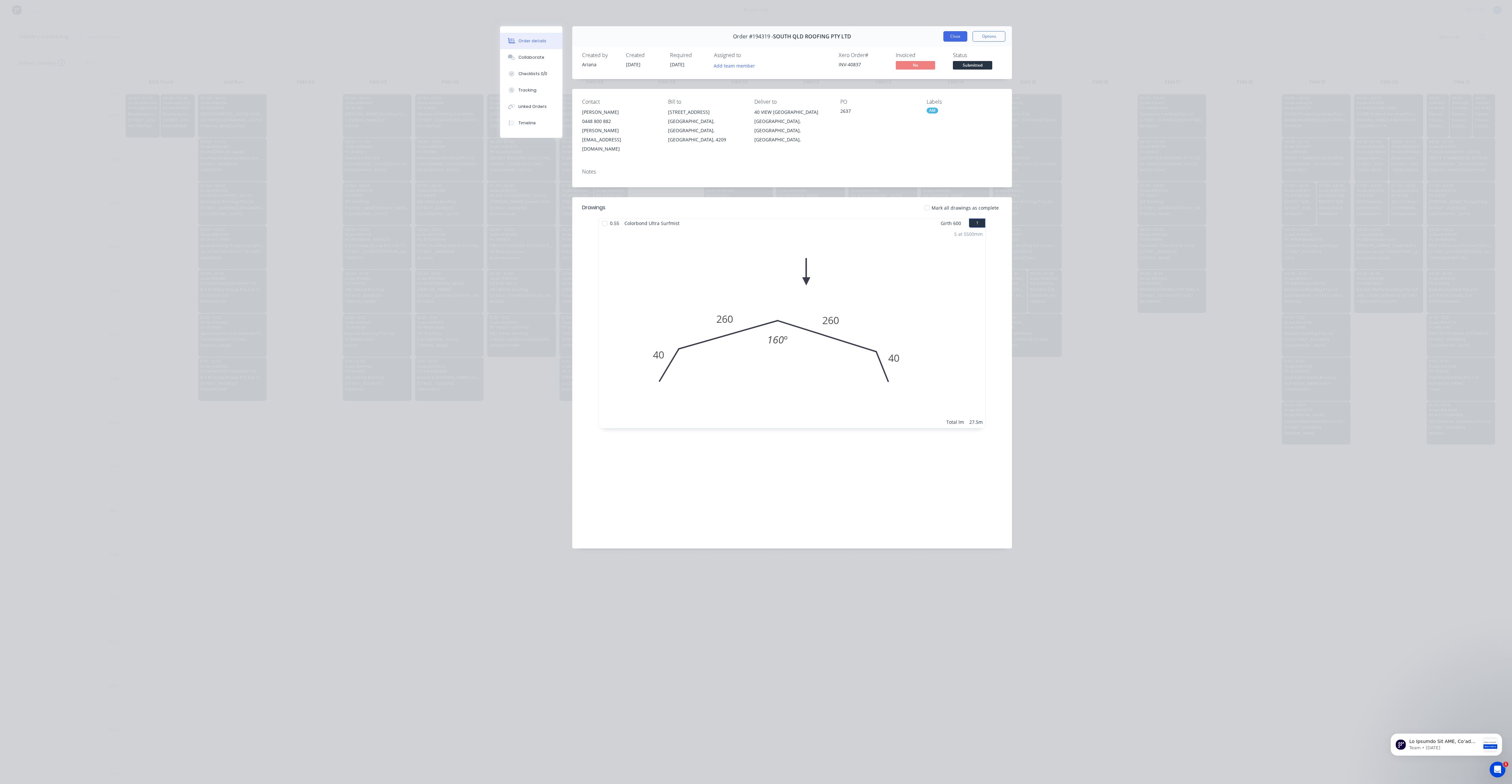
click at [957, 35] on button "Close" at bounding box center [955, 36] width 24 height 11
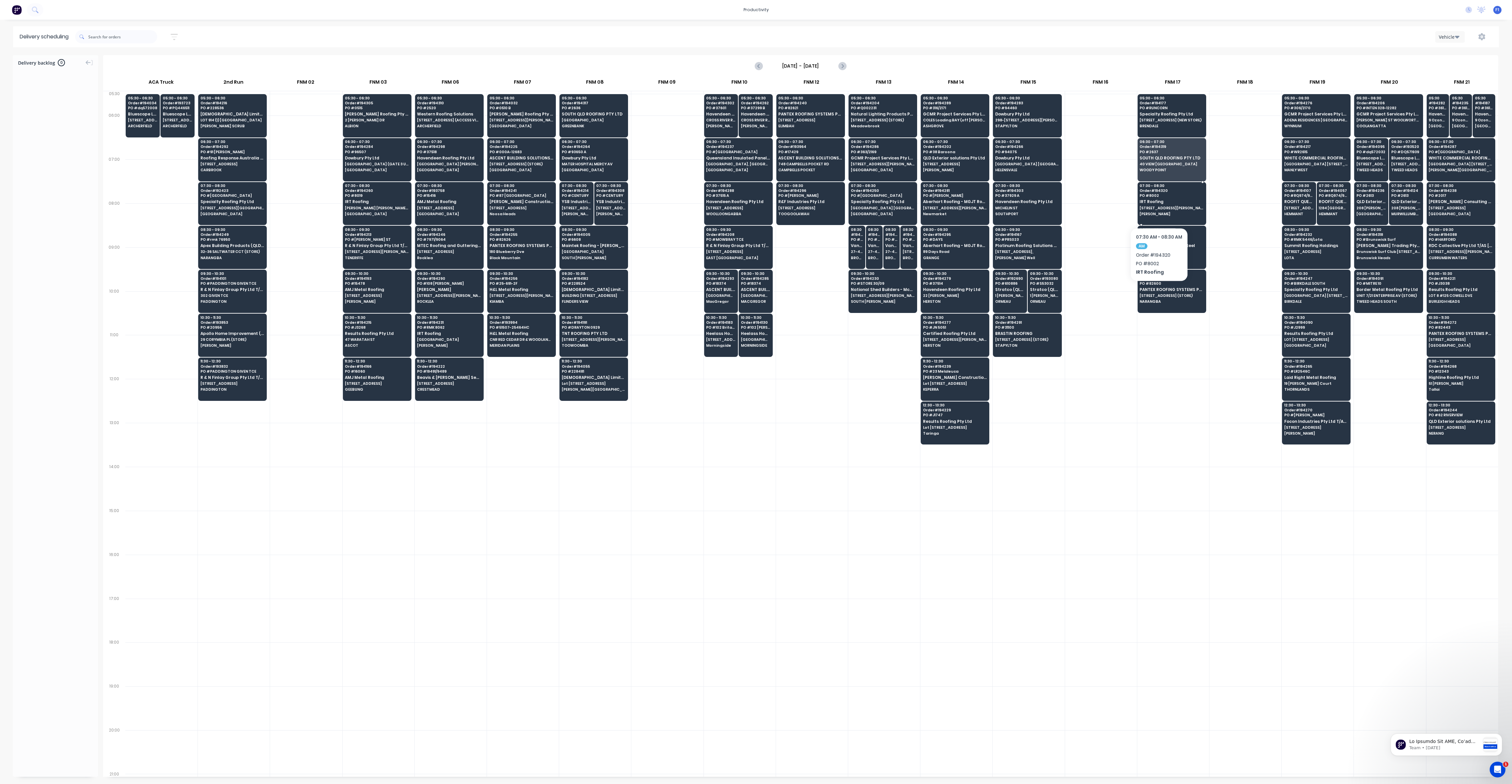
click at [1159, 208] on span "[STREET_ADDRESS][PERSON_NAME]" at bounding box center [1172, 208] width 63 height 4
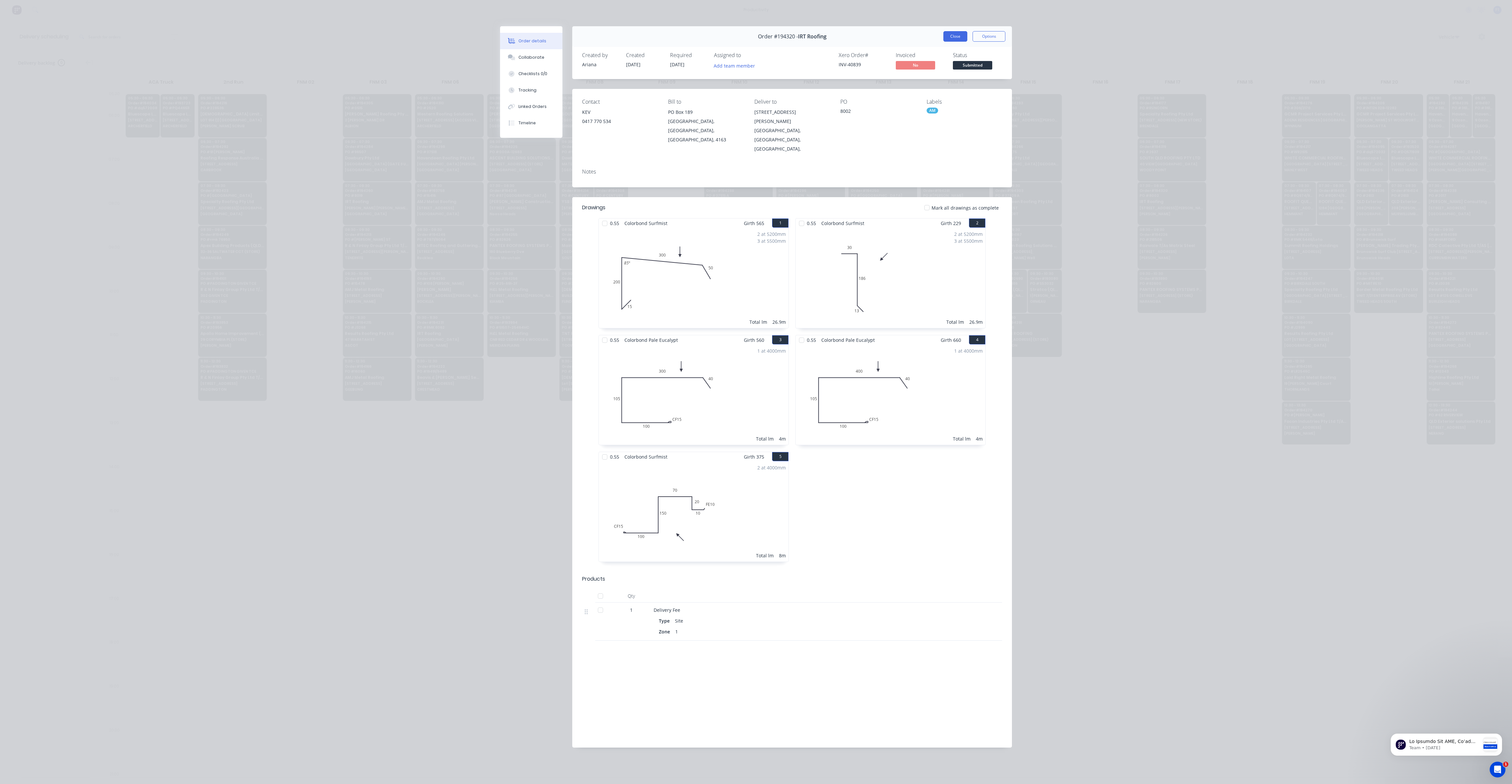
click at [956, 40] on button "Close" at bounding box center [955, 36] width 24 height 11
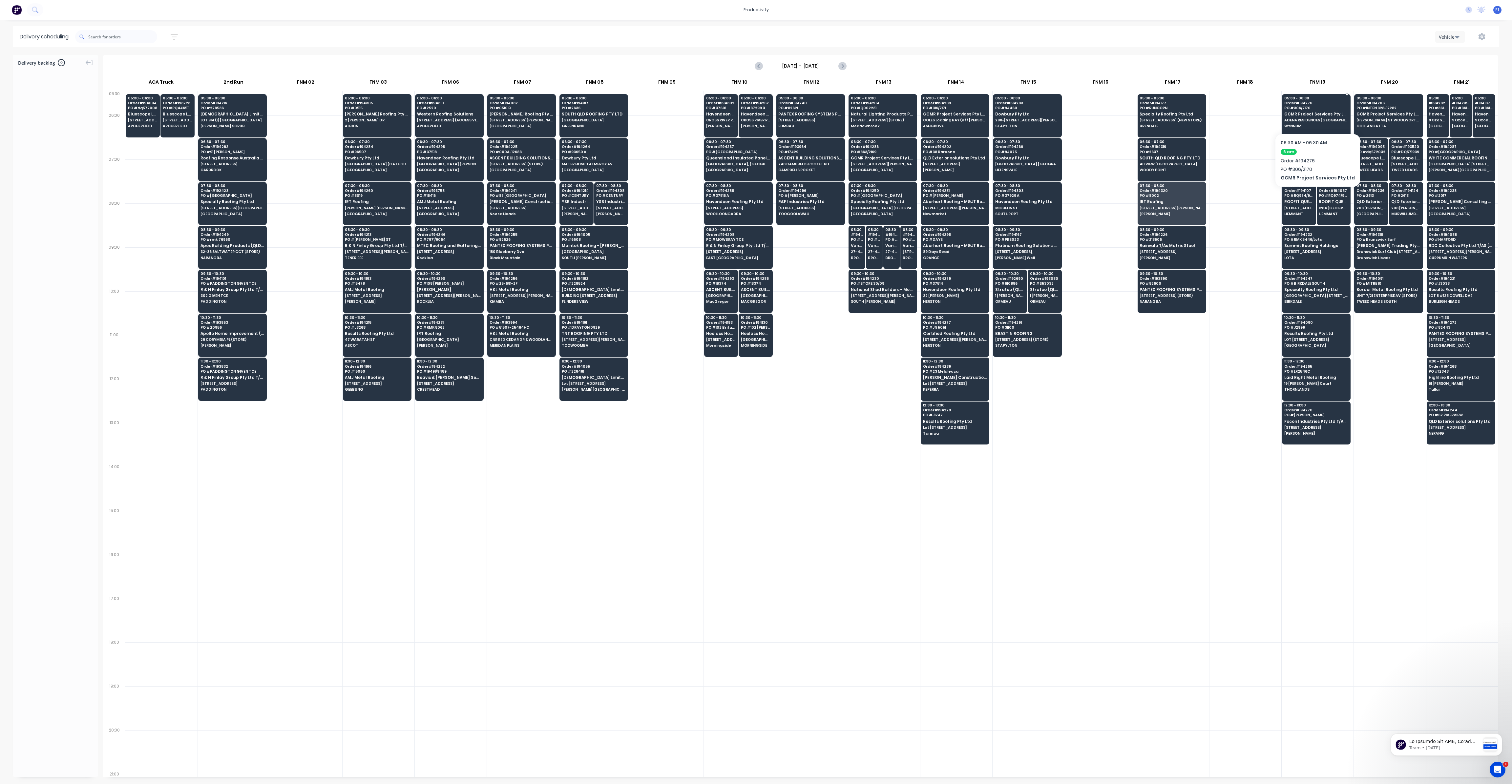
click at [1294, 113] on span "GCMR Project Services Pty Ltd" at bounding box center [1316, 114] width 63 height 4
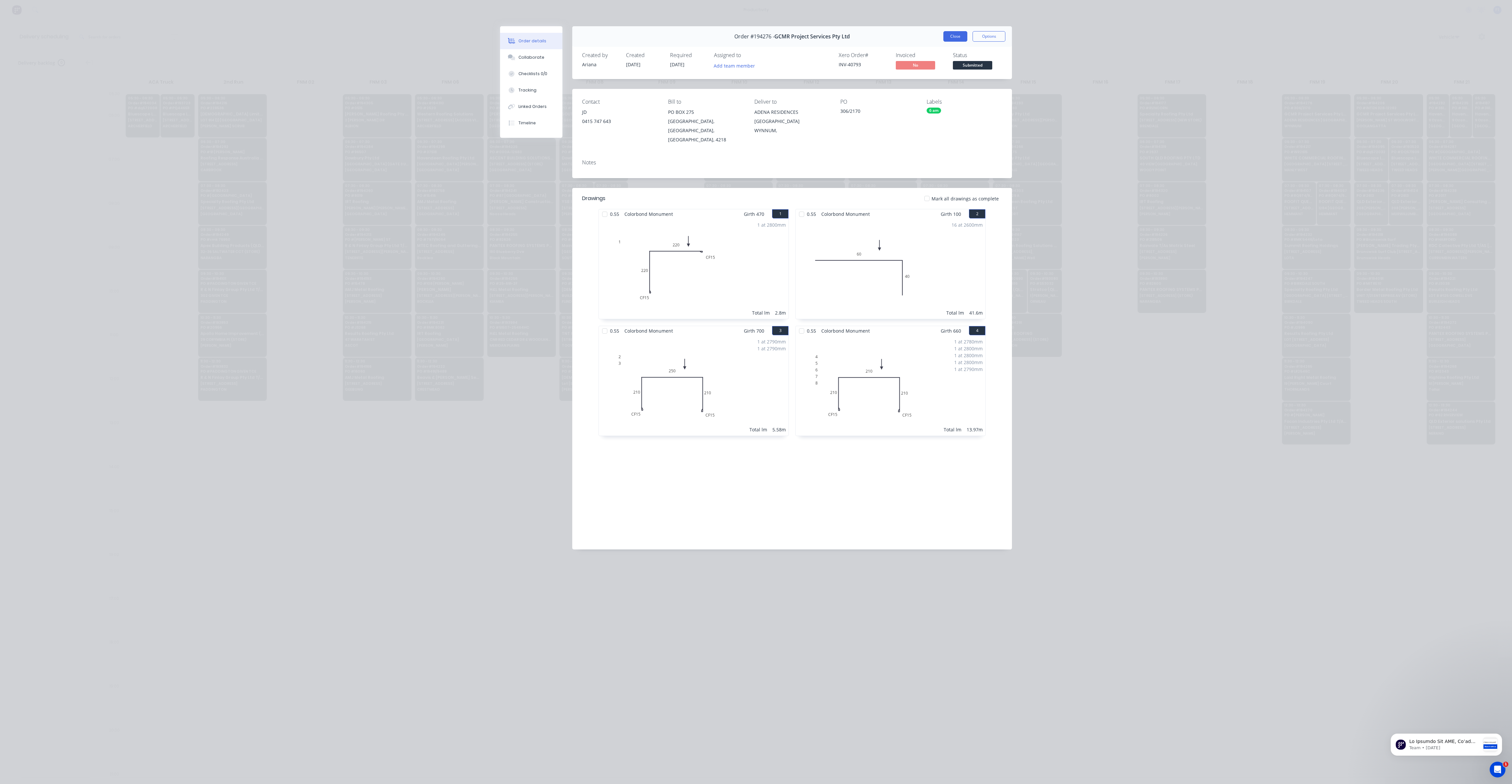
click at [959, 37] on button "Close" at bounding box center [955, 36] width 24 height 11
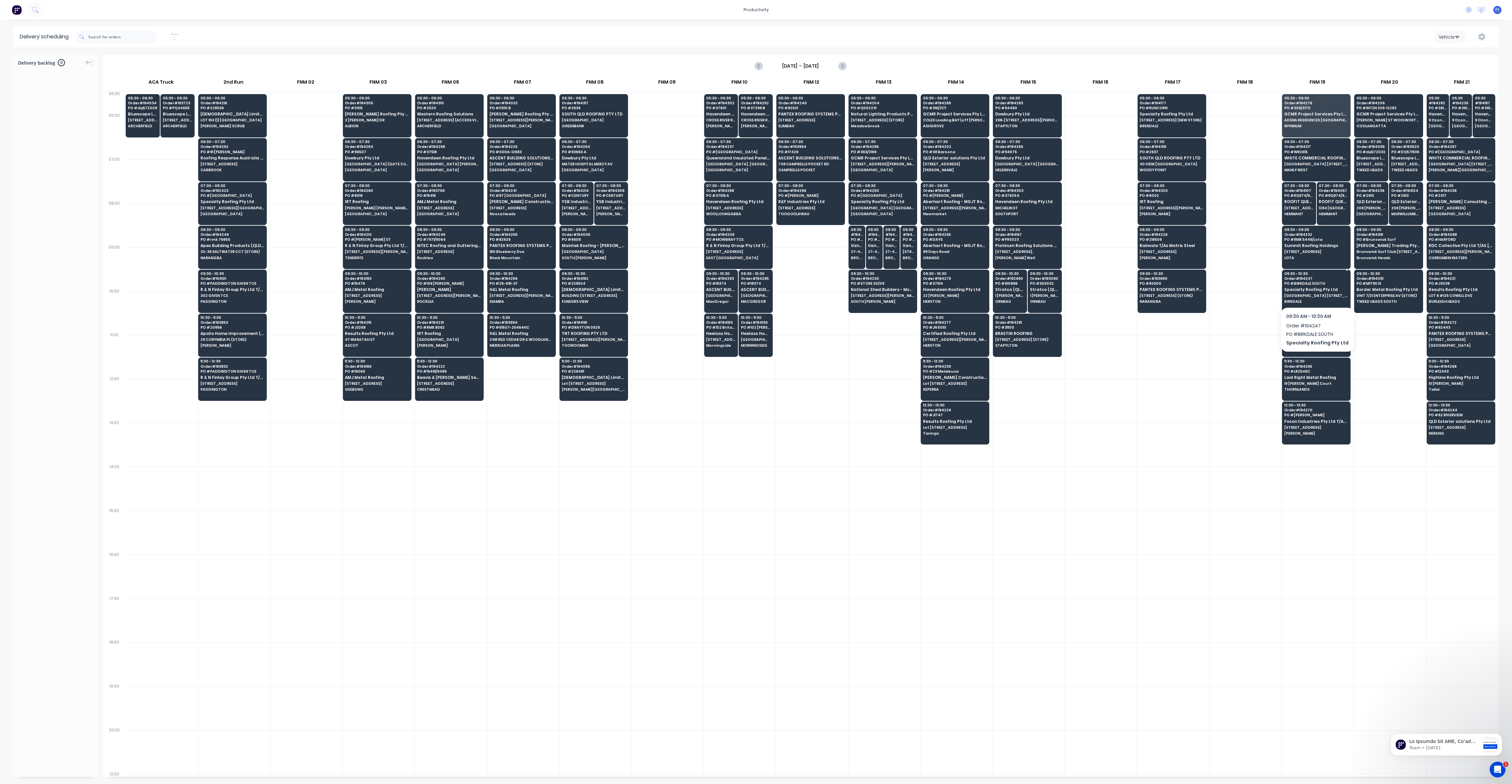
click at [1304, 290] on span "Specialty Roofing Pty Ltd" at bounding box center [1316, 289] width 63 height 4
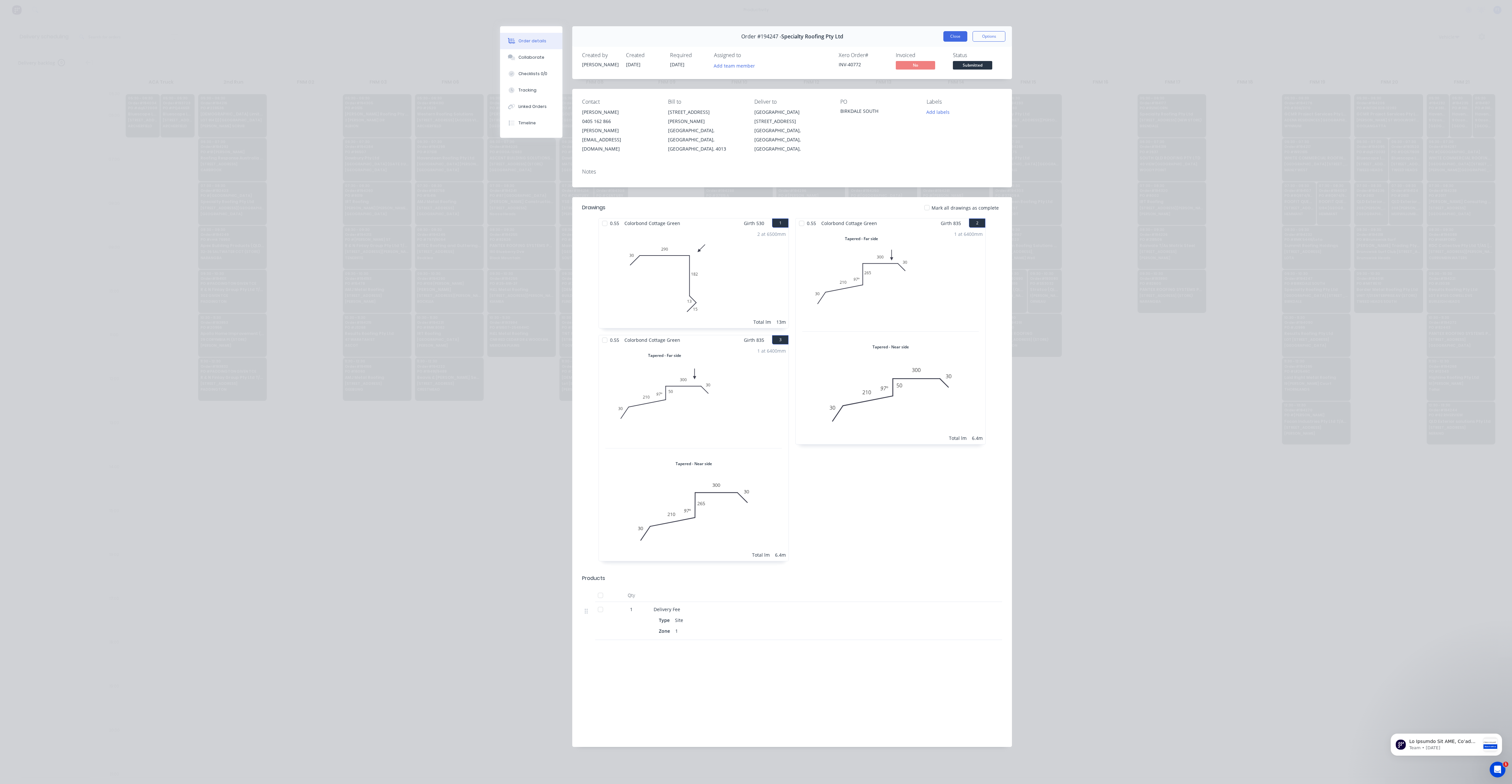
click at [954, 37] on button "Close" at bounding box center [955, 36] width 24 height 11
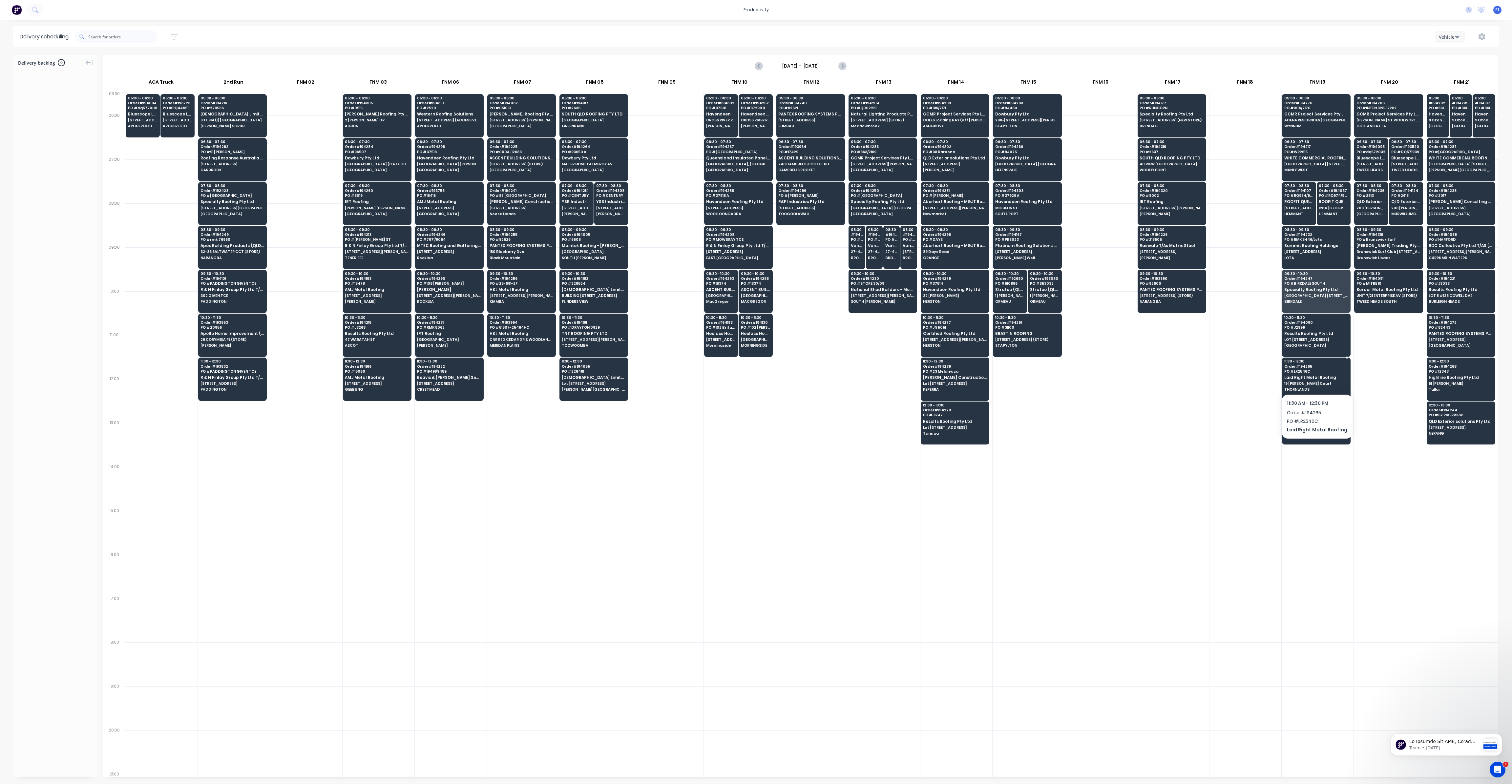
click at [1299, 376] on span "Laid Right Metal Roofing" at bounding box center [1316, 377] width 63 height 4
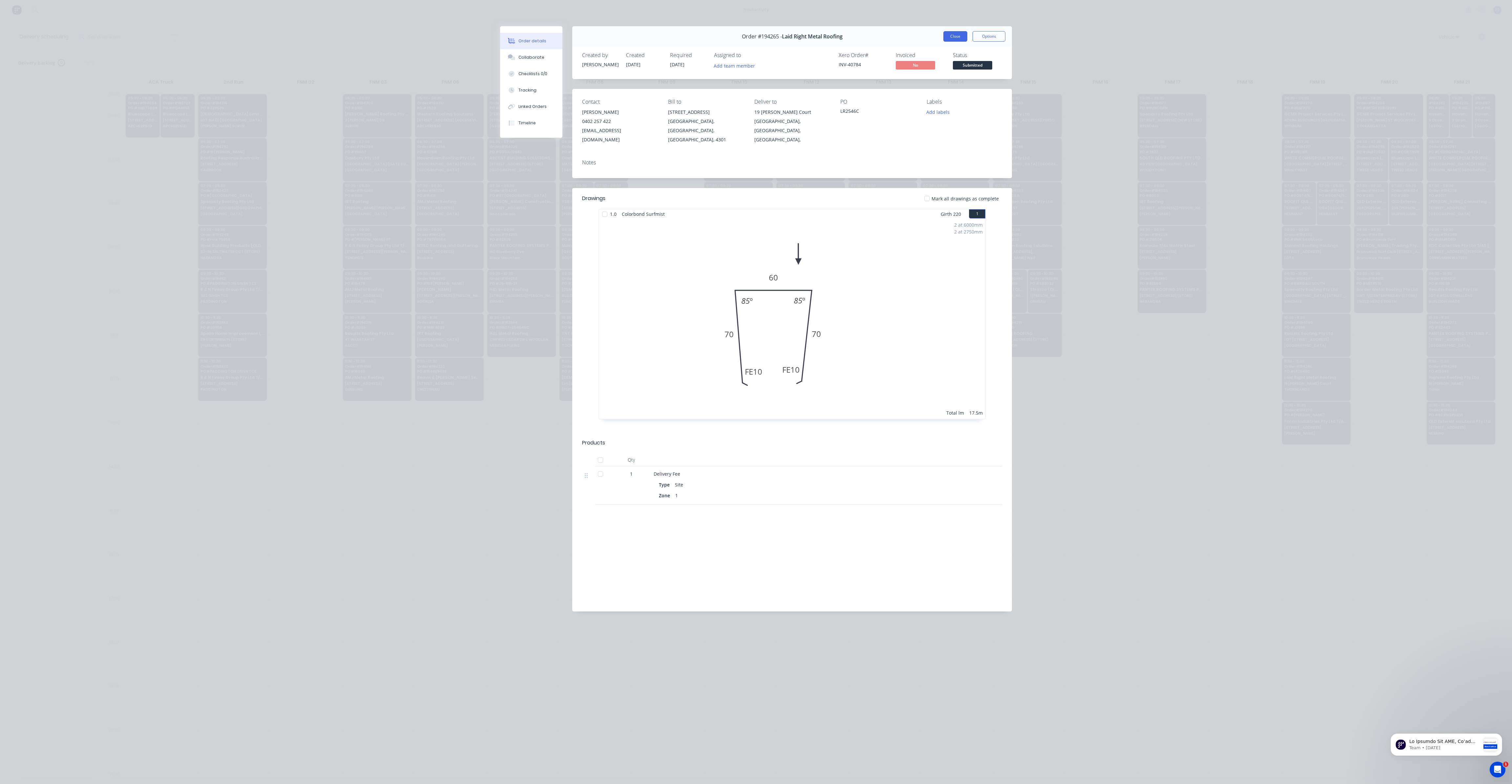
click at [953, 38] on button "Close" at bounding box center [955, 36] width 24 height 11
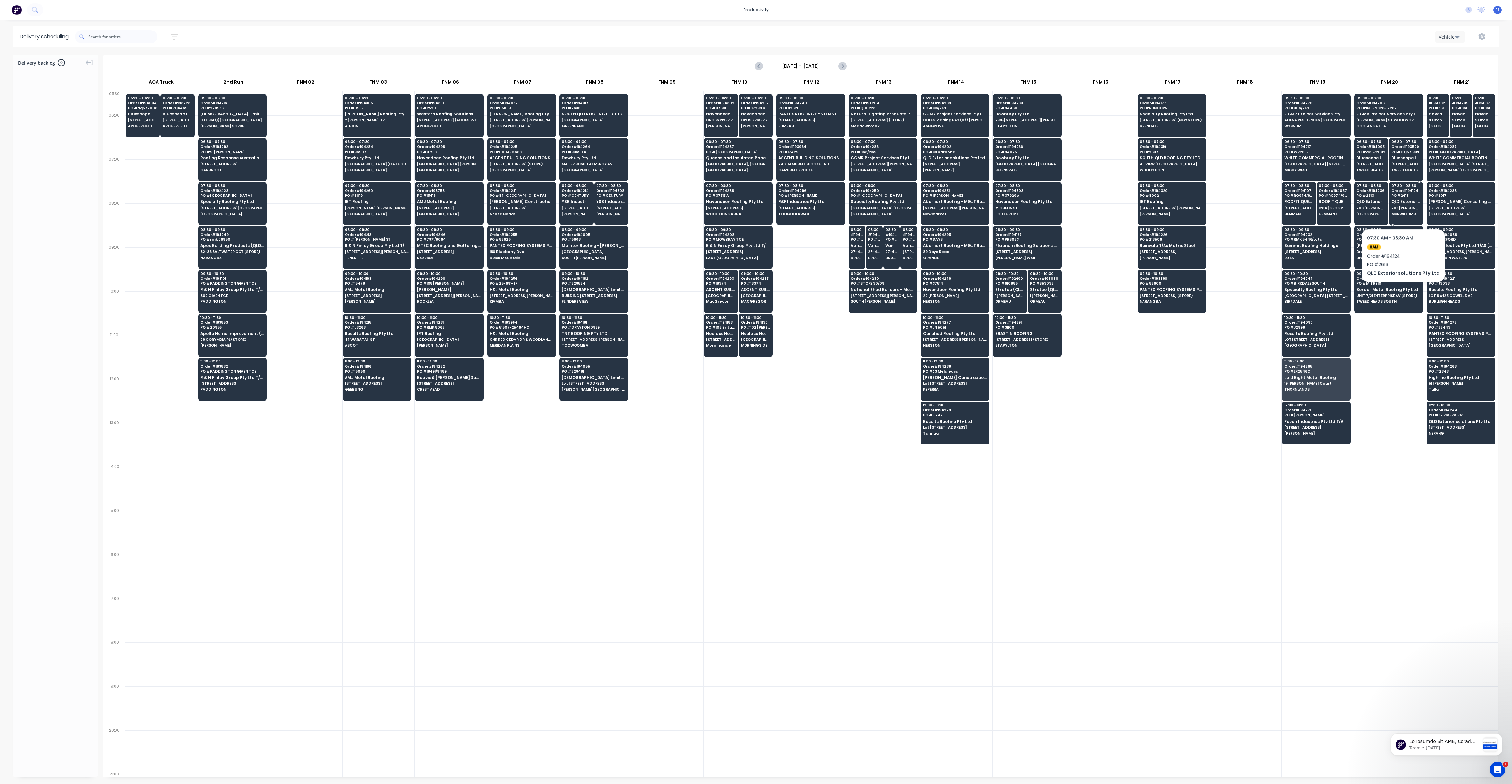
click at [1399, 209] on span "208 [PERSON_NAME] DVE" at bounding box center [1406, 208] width 29 height 4
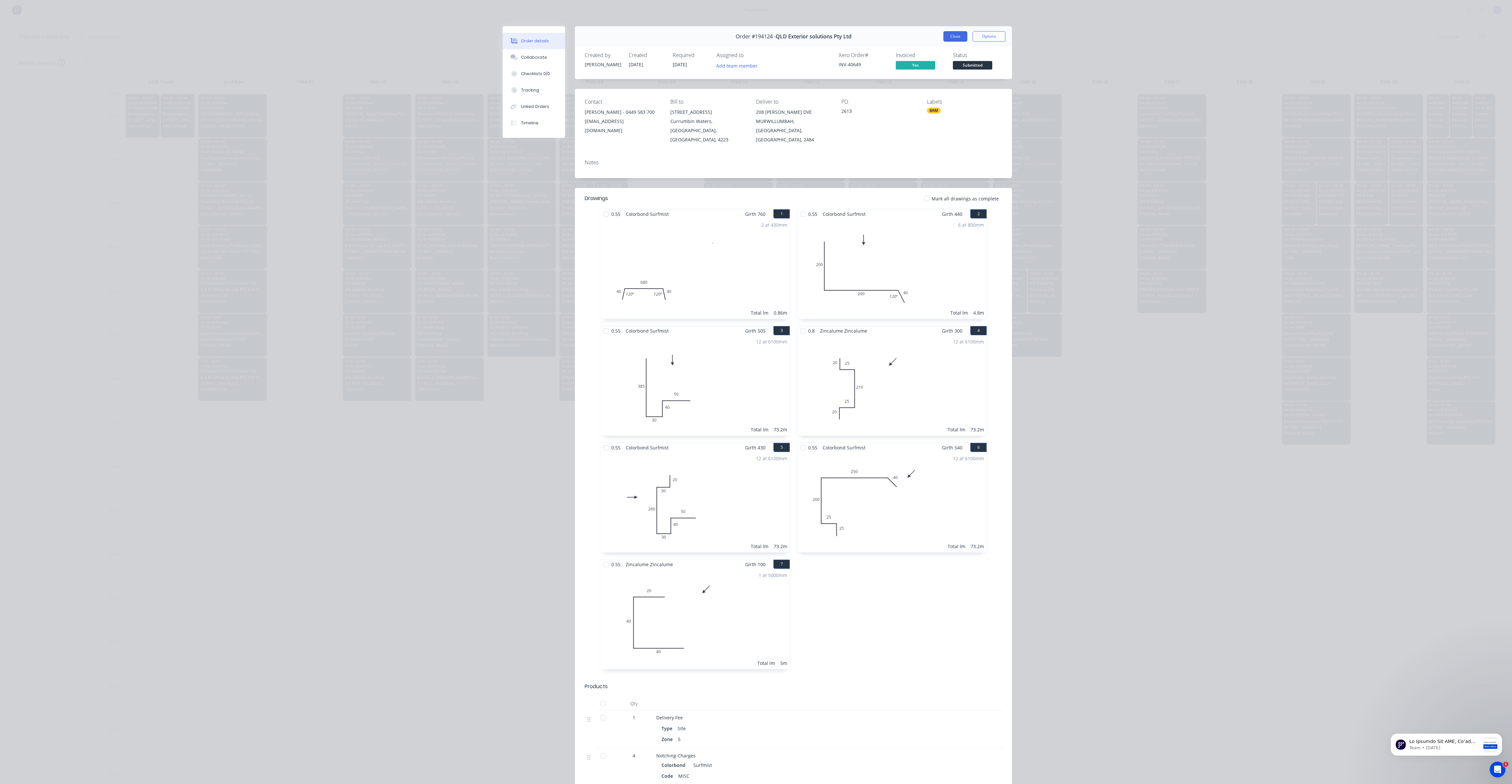
click at [957, 38] on button "Close" at bounding box center [955, 36] width 24 height 11
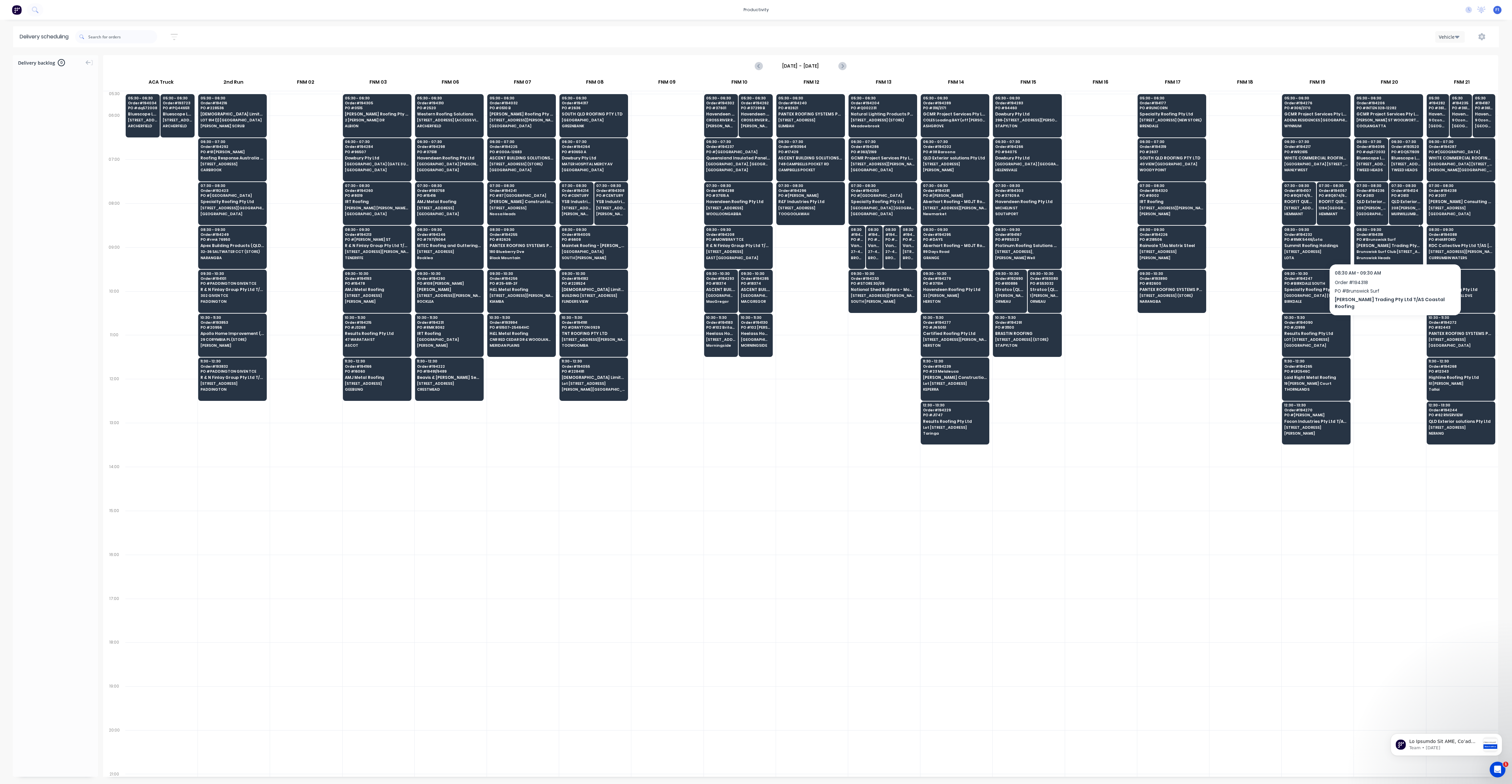
click at [1372, 253] on div "08:30 - 09:30 Order # 194318 PO # Brunswick Surf Connors Trading Pty Ltd T/AS C…" at bounding box center [1389, 244] width 68 height 37
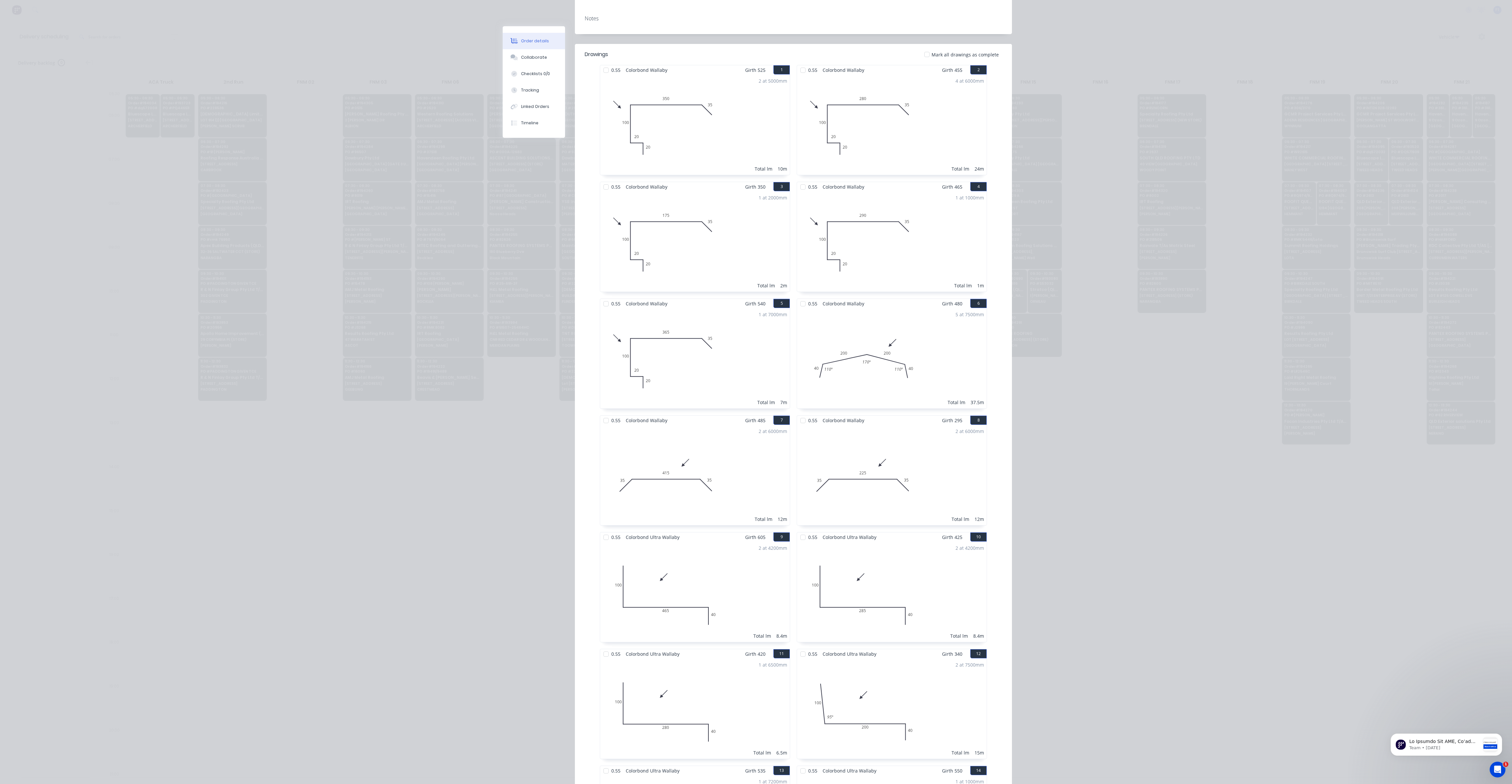
scroll to position [0, 0]
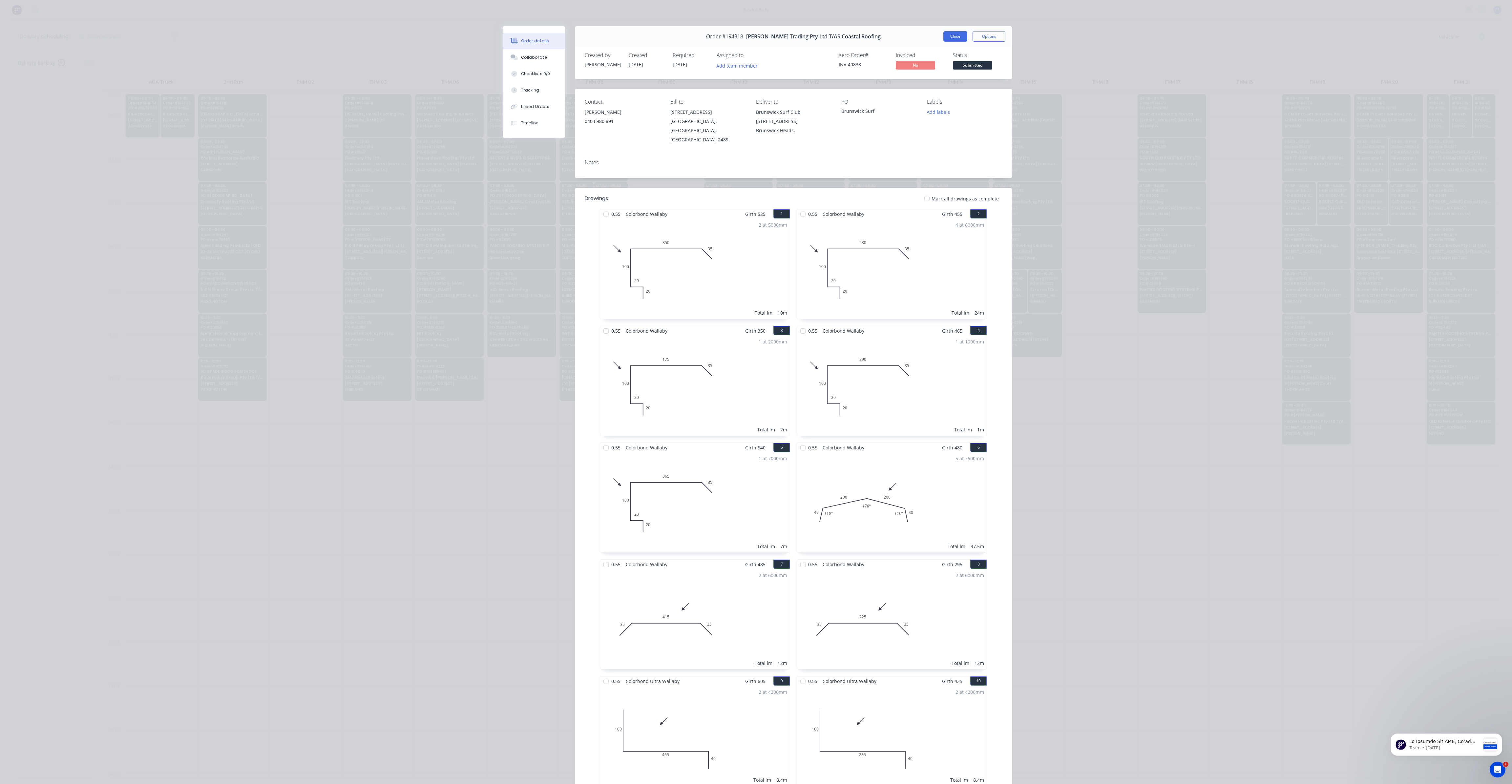
click at [954, 38] on button "Close" at bounding box center [955, 36] width 24 height 11
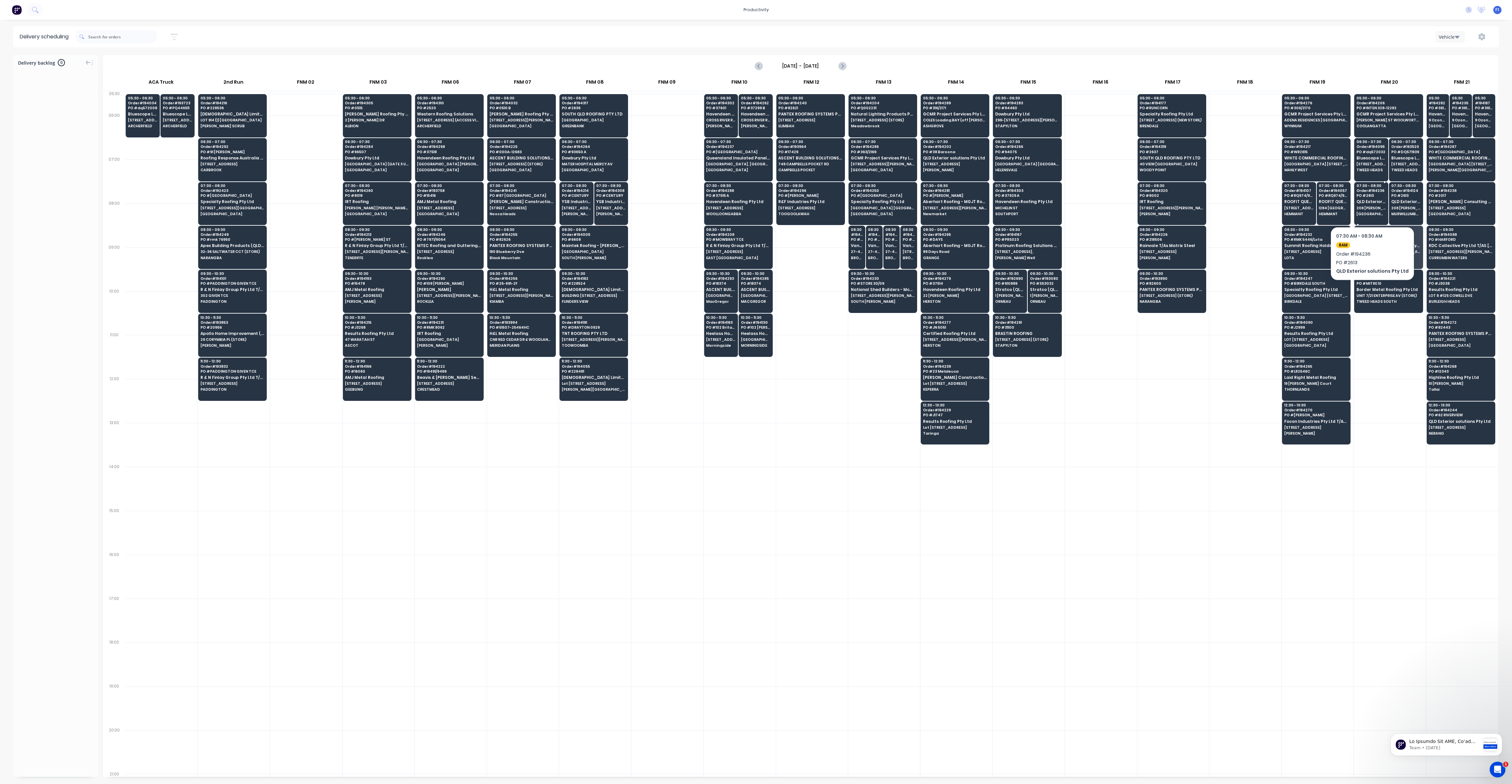
click at [1369, 207] on span "208 [PERSON_NAME] Dve" at bounding box center [1371, 208] width 29 height 4
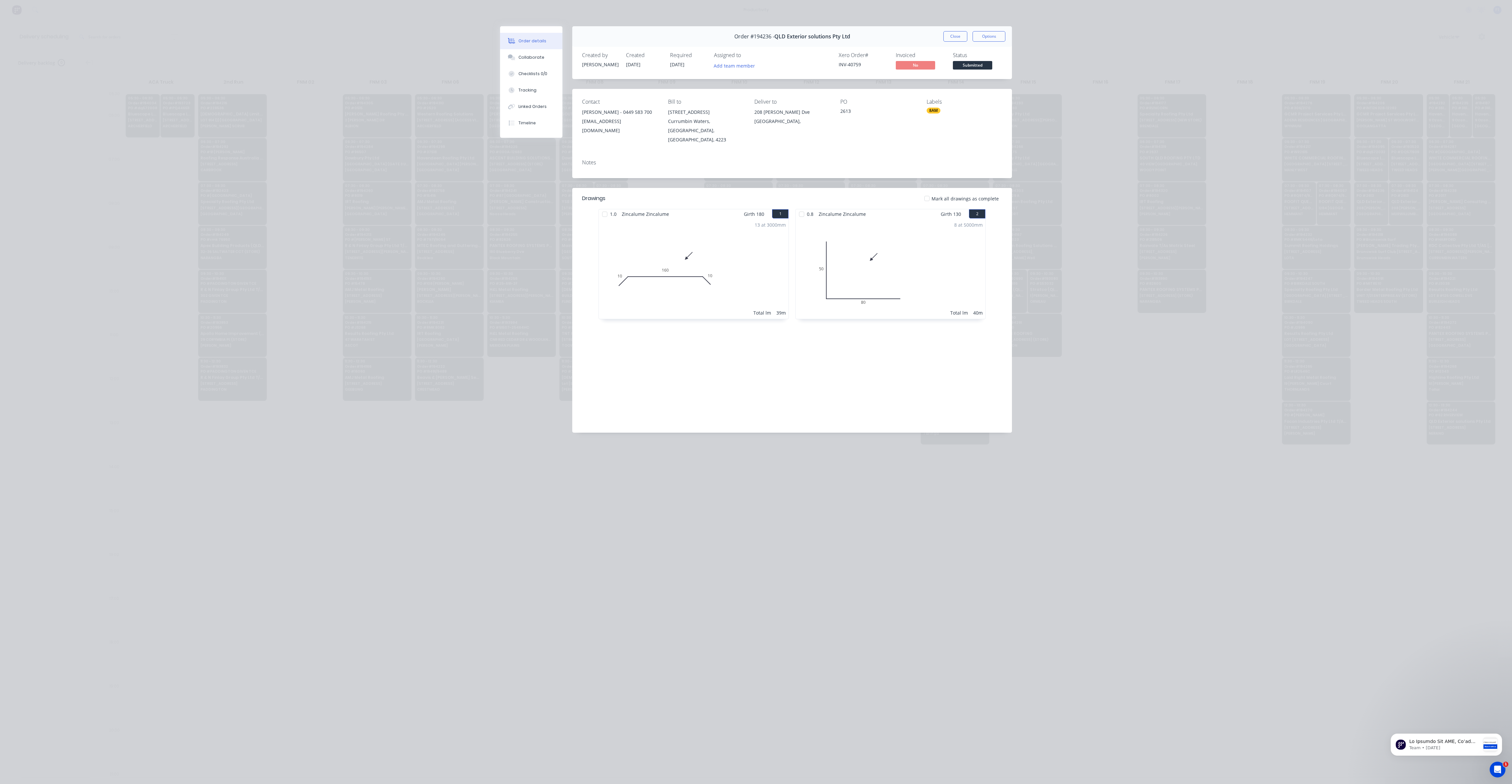
click at [961, 42] on div "Order #194236 - QLD Exterior solutions Pty Ltd Close Options" at bounding box center [792, 36] width 440 height 21
click at [960, 40] on button "Close" at bounding box center [955, 36] width 24 height 11
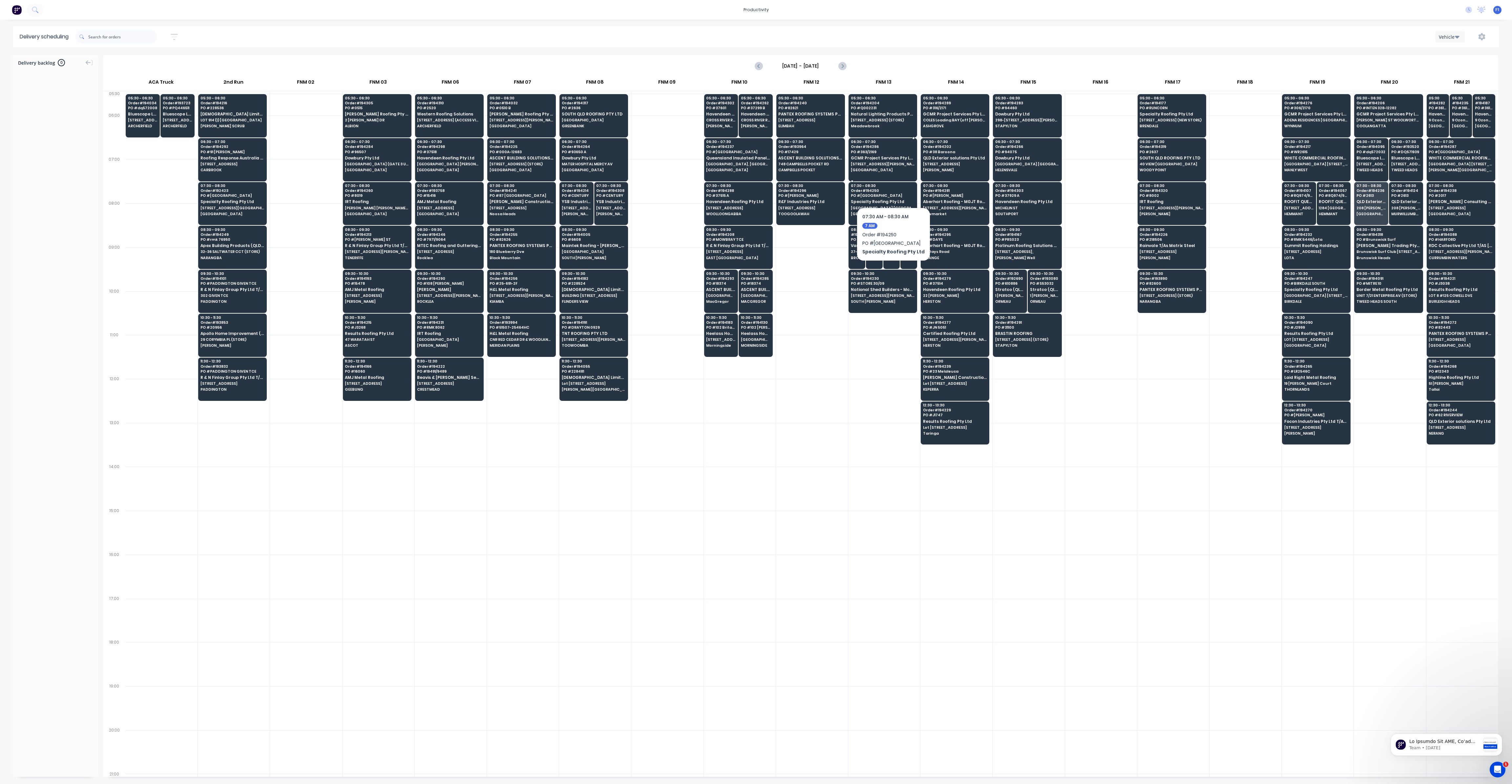
click at [880, 160] on div "06:30 - 07:30 Order # 194286 PO # 363/2169 GCMR Project Services Pty Ltd 3481 P…" at bounding box center [883, 156] width 68 height 37
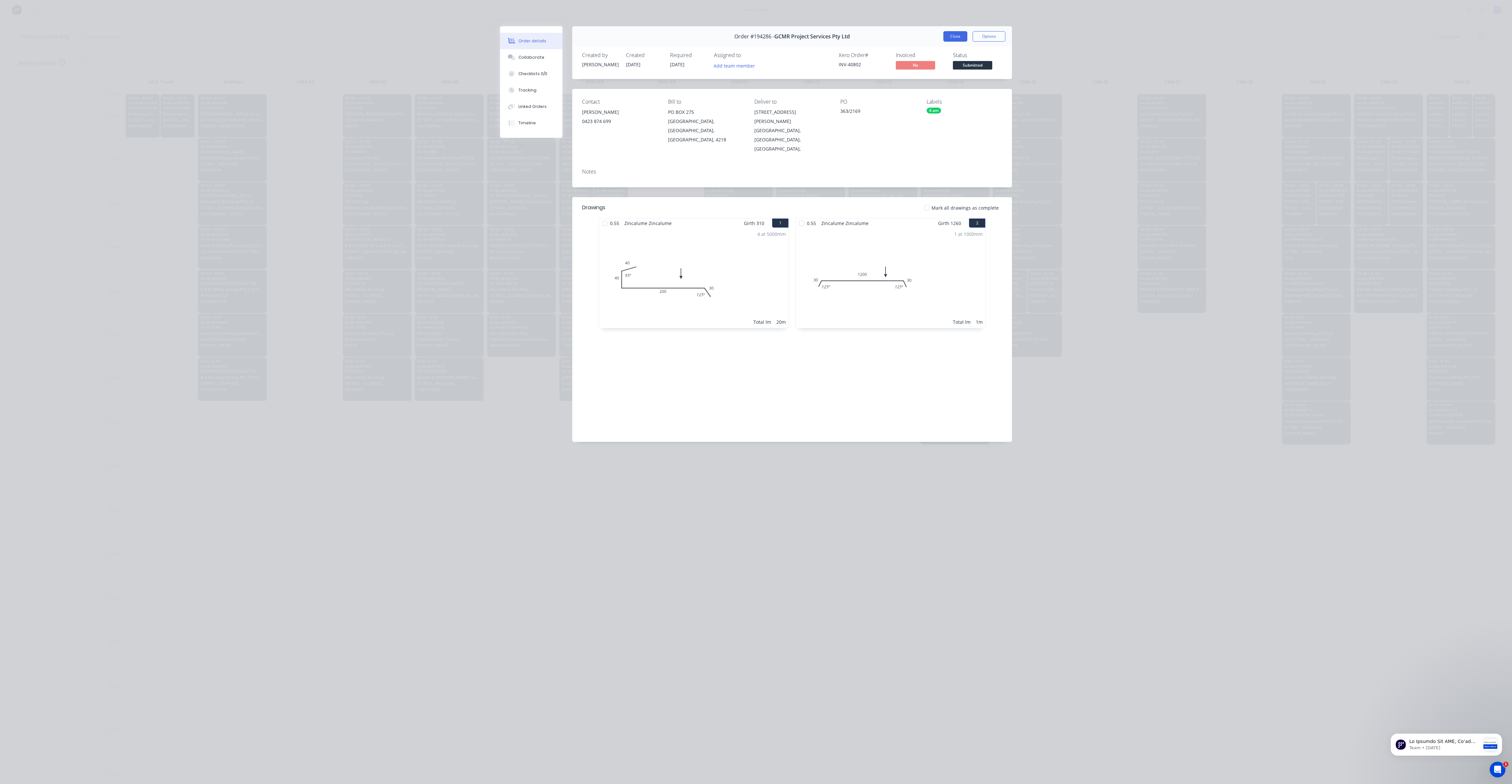
click at [960, 41] on button "Close" at bounding box center [955, 36] width 24 height 11
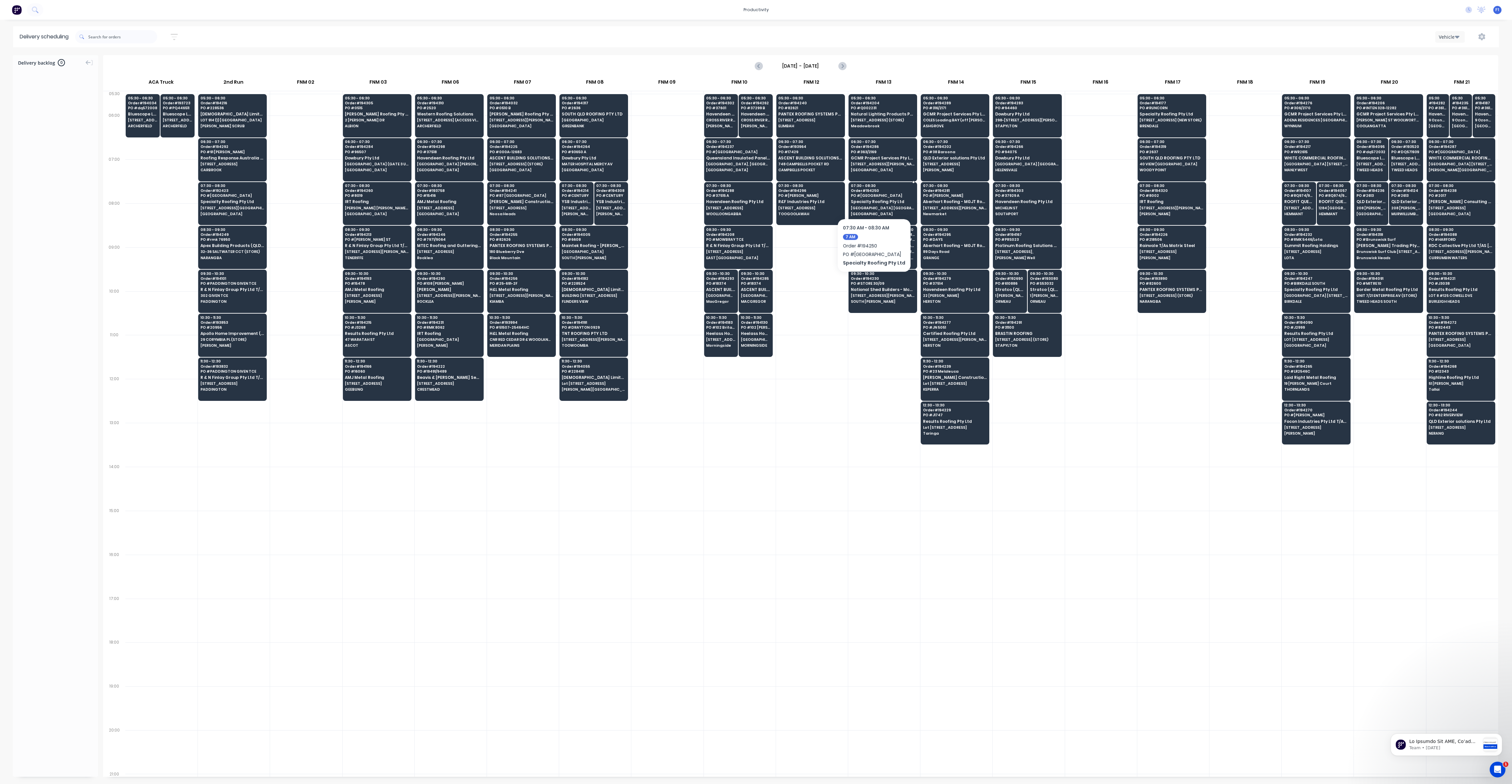
click at [872, 200] on span "Specialty Roofing Pty Ltd" at bounding box center [883, 201] width 63 height 4
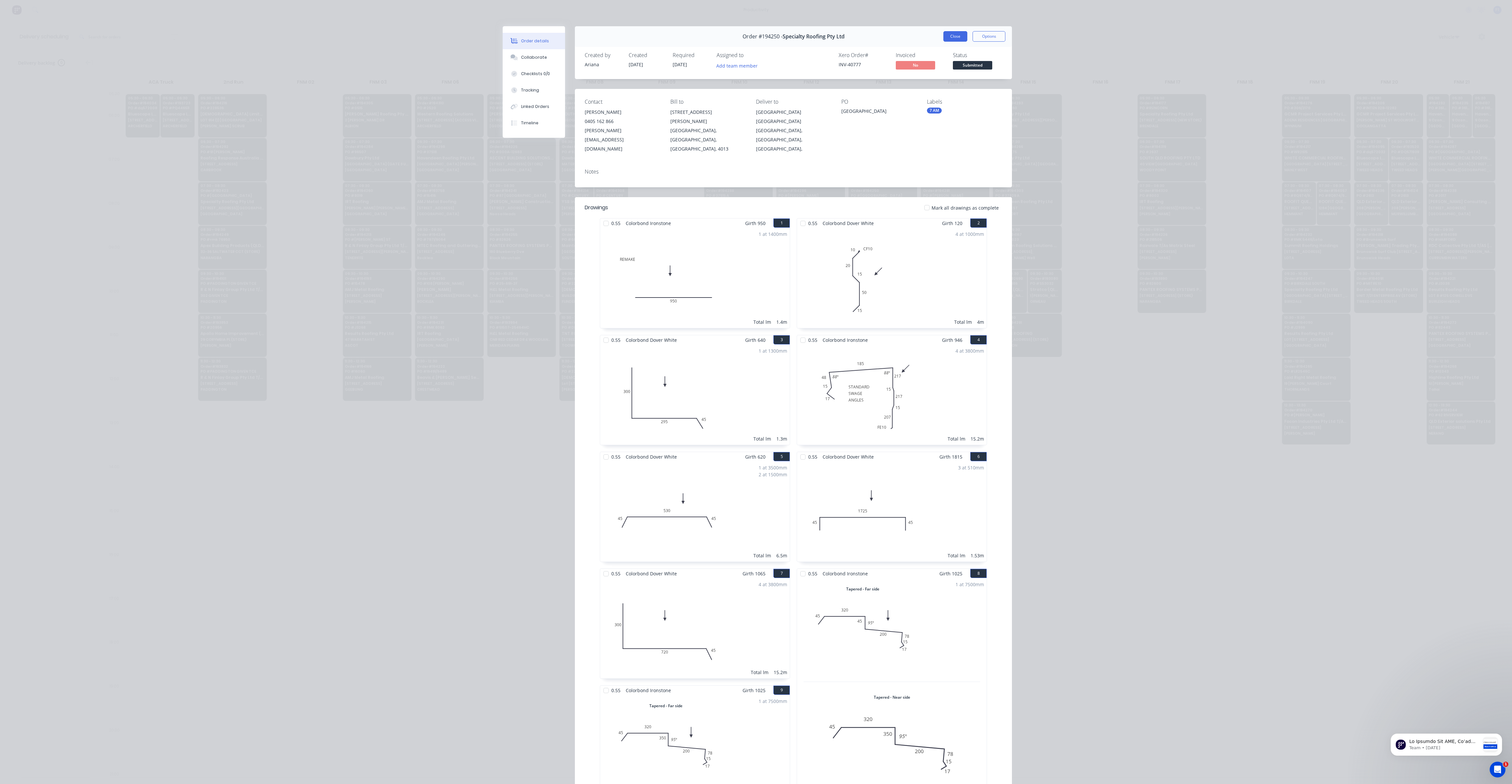
click at [951, 40] on button "Close" at bounding box center [955, 36] width 24 height 11
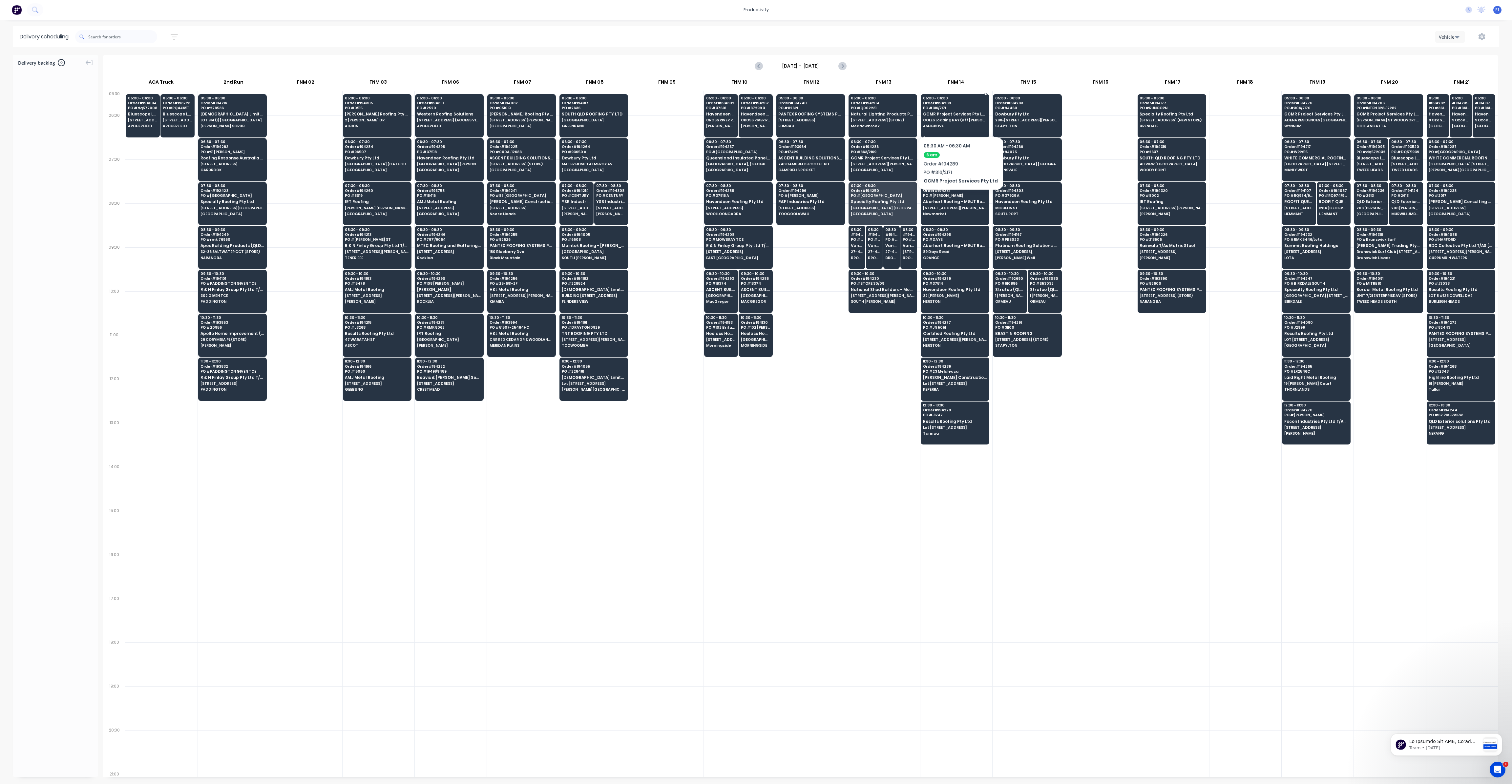
click at [958, 116] on div "05:30 - 06:30 Order # 194289 PO # 316/2171 GCMR Project Services Pty Ltd COLES …" at bounding box center [955, 112] width 68 height 37
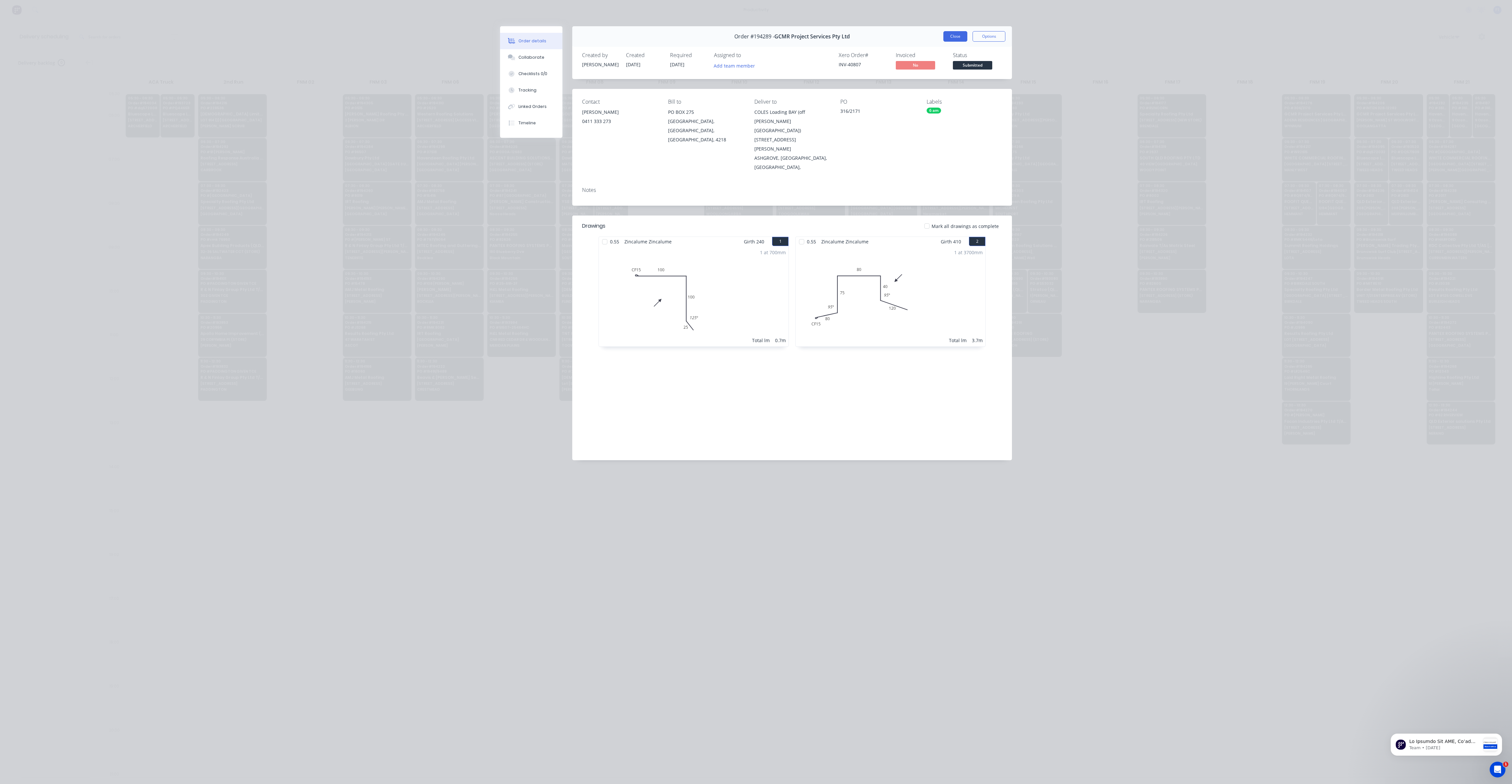
click at [947, 35] on button "Close" at bounding box center [955, 36] width 24 height 11
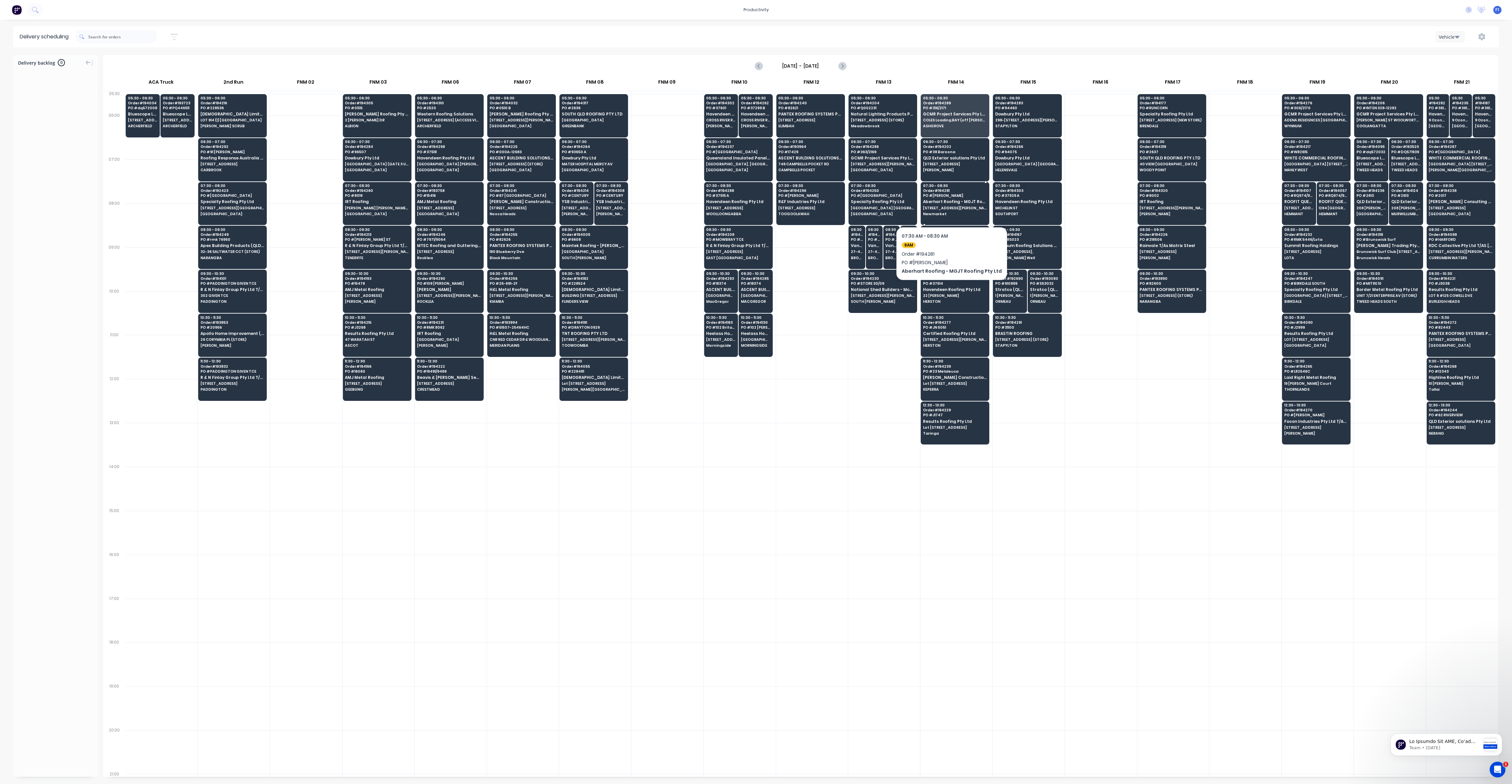
click at [947, 207] on span "[STREET_ADDRESS][PERSON_NAME]" at bounding box center [955, 208] width 63 height 4
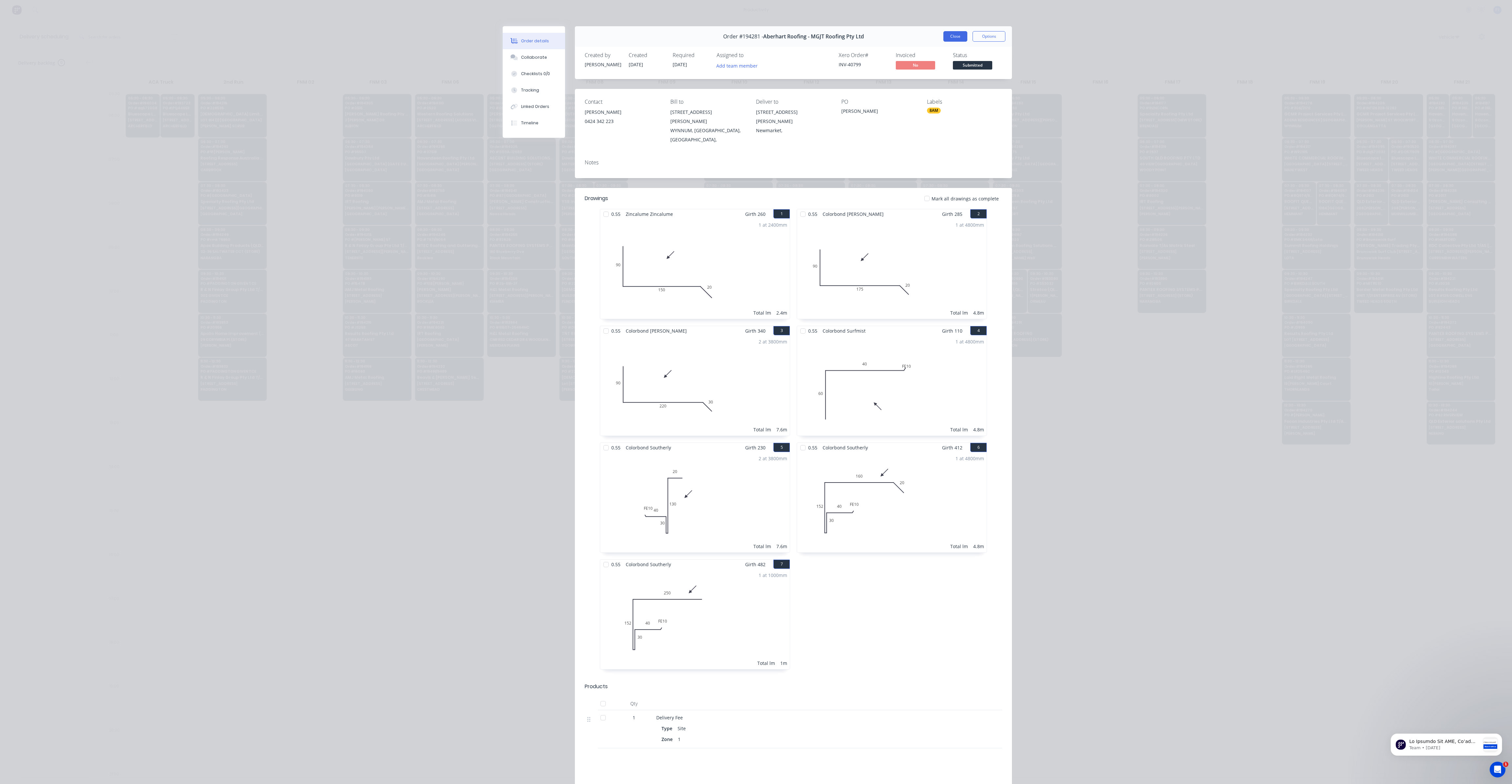
click at [953, 38] on button "Close" at bounding box center [955, 36] width 24 height 11
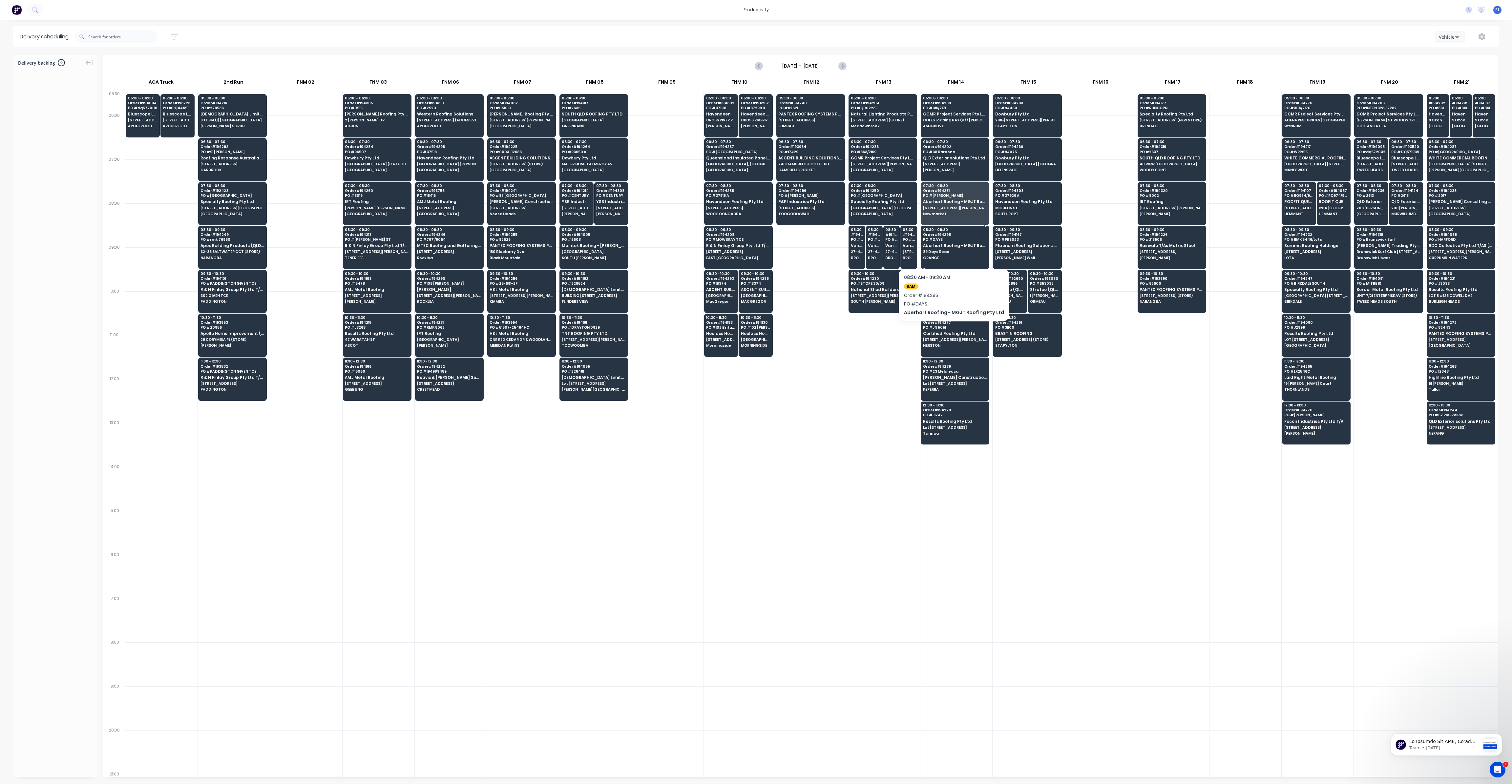
click at [950, 248] on div "08:30 - 09:30 Order # 194295 PO # DAYS Aberhart Roofing - MGJT Roofing Pty Ltd …" at bounding box center [955, 244] width 68 height 37
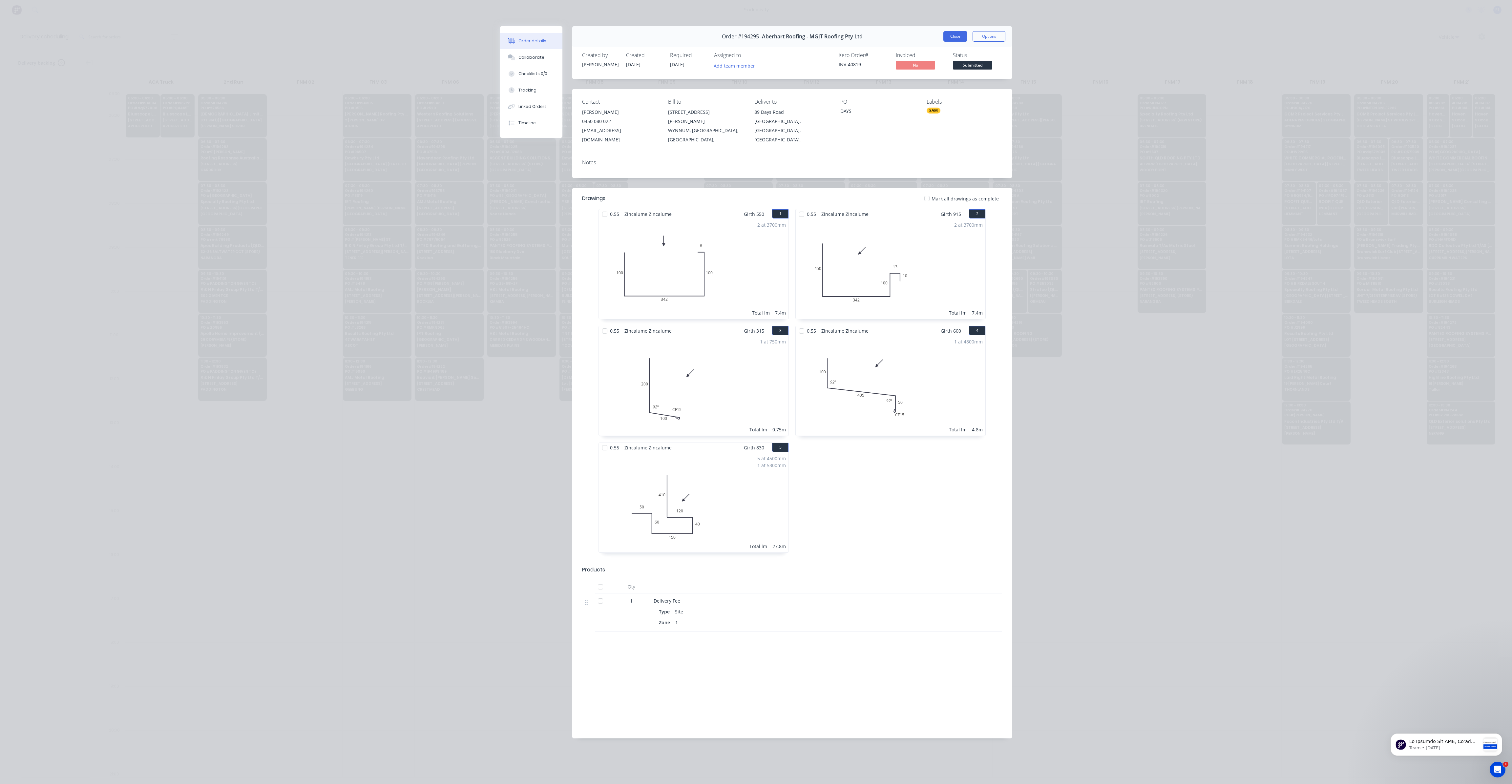
click at [946, 36] on button "Close" at bounding box center [955, 36] width 24 height 11
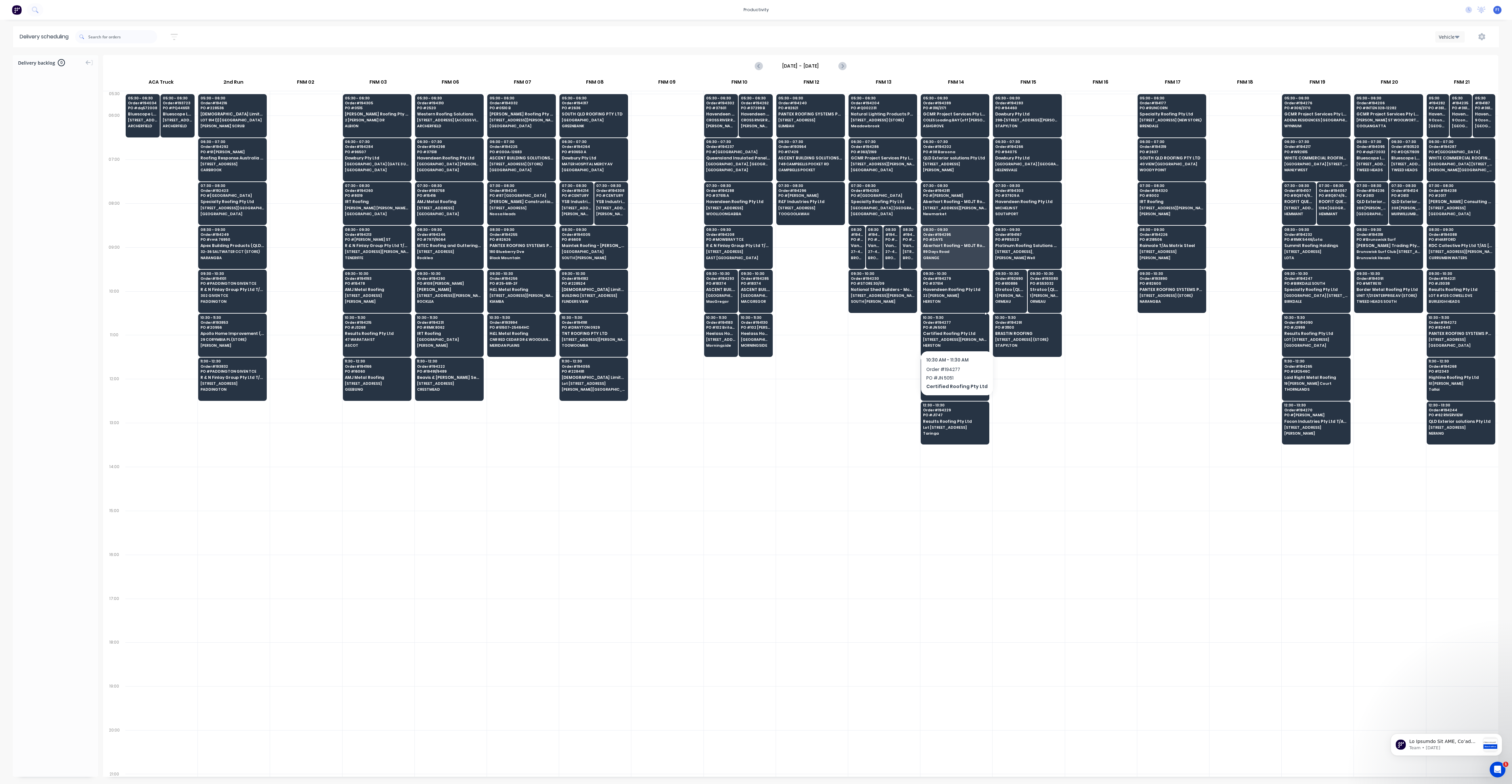
click at [947, 323] on div "10:30 - 11:30 Order # 194277 PO # JN 5051 Certified Roofing Pty Ltd 47 Clyde Rd…" at bounding box center [955, 332] width 68 height 37
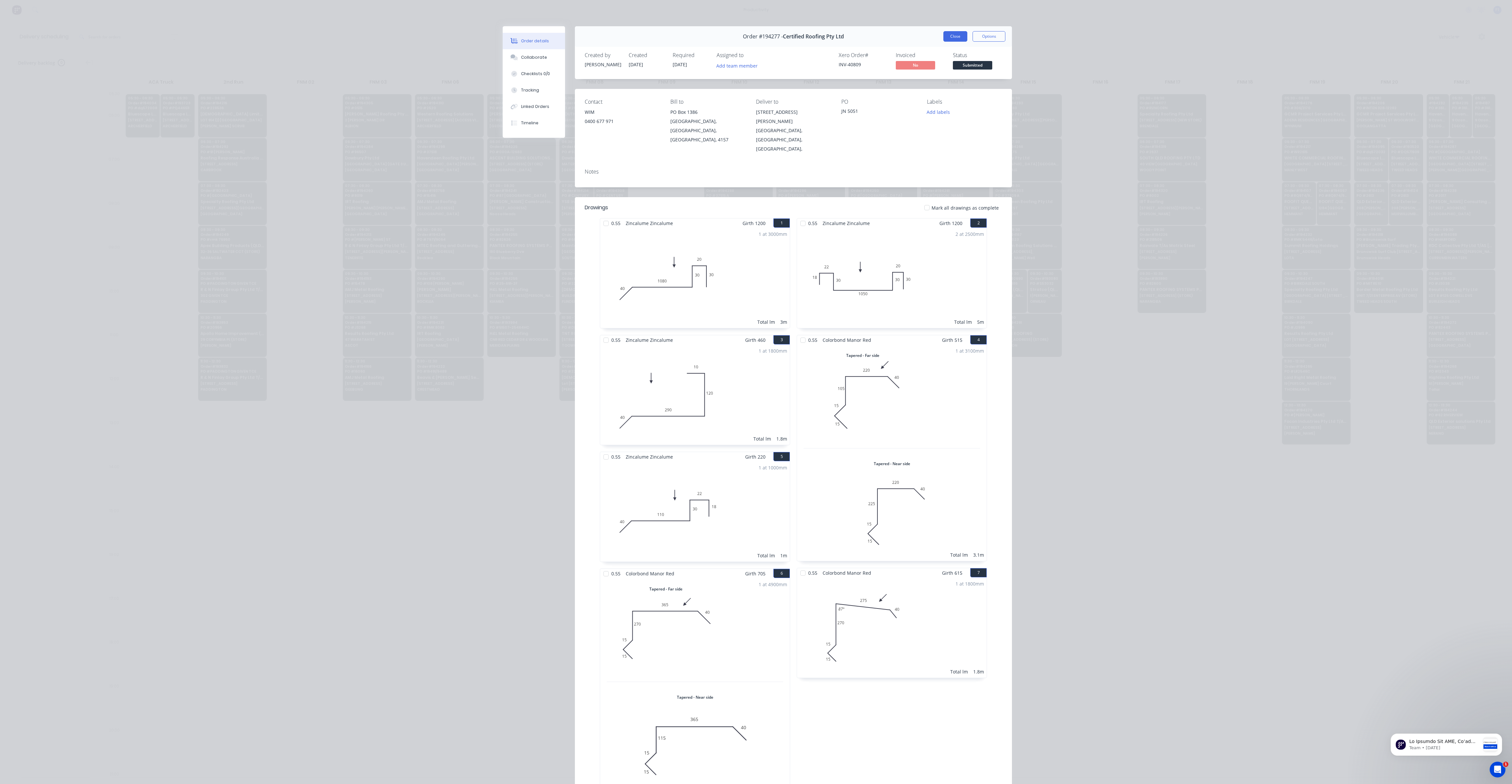
click at [952, 36] on button "Close" at bounding box center [955, 36] width 24 height 11
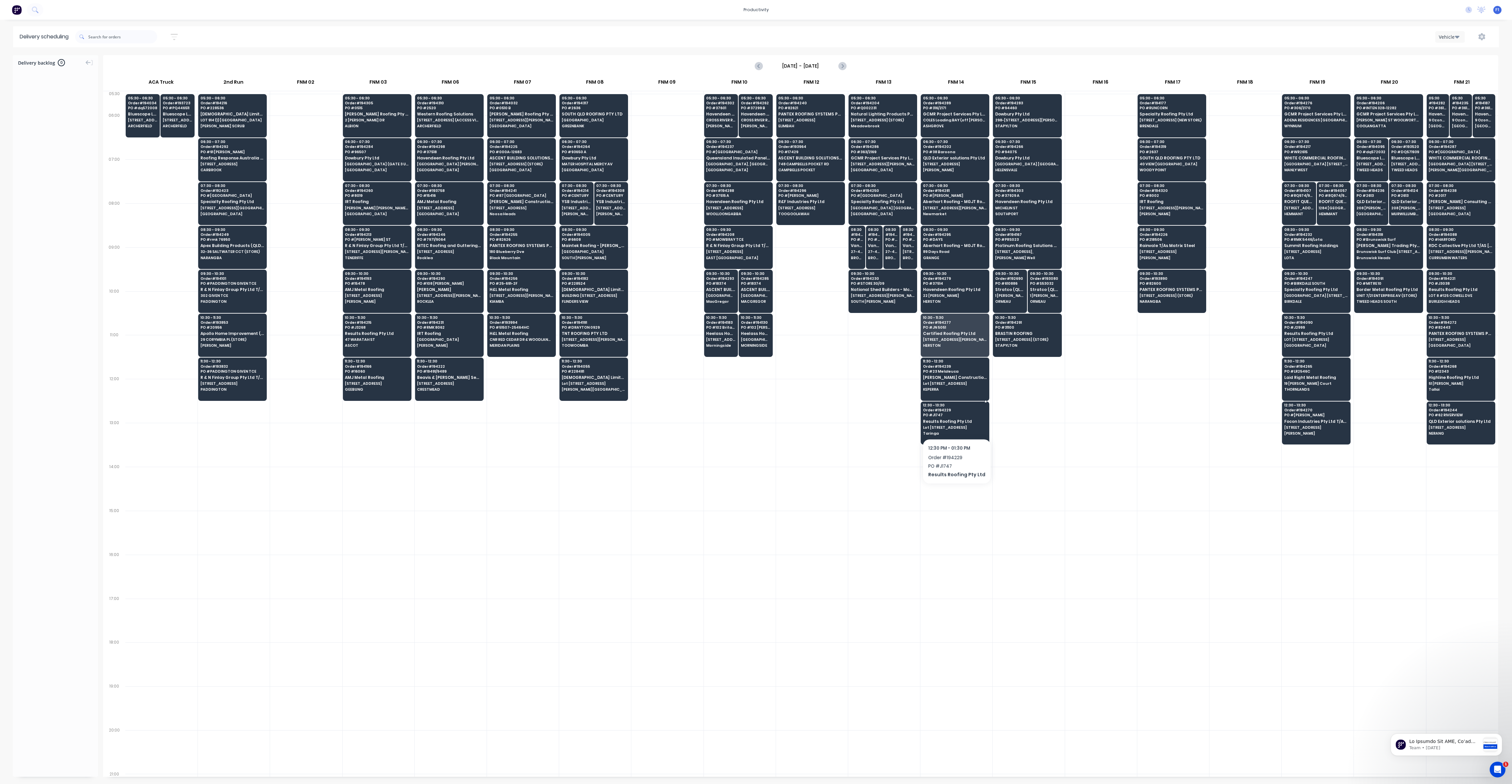
click at [954, 421] on div "12:30 - 13:30 Order # 194229 PO # J1747 Results Roofing Pty Ltd Lot 224 #30 Ada…" at bounding box center [955, 420] width 68 height 37
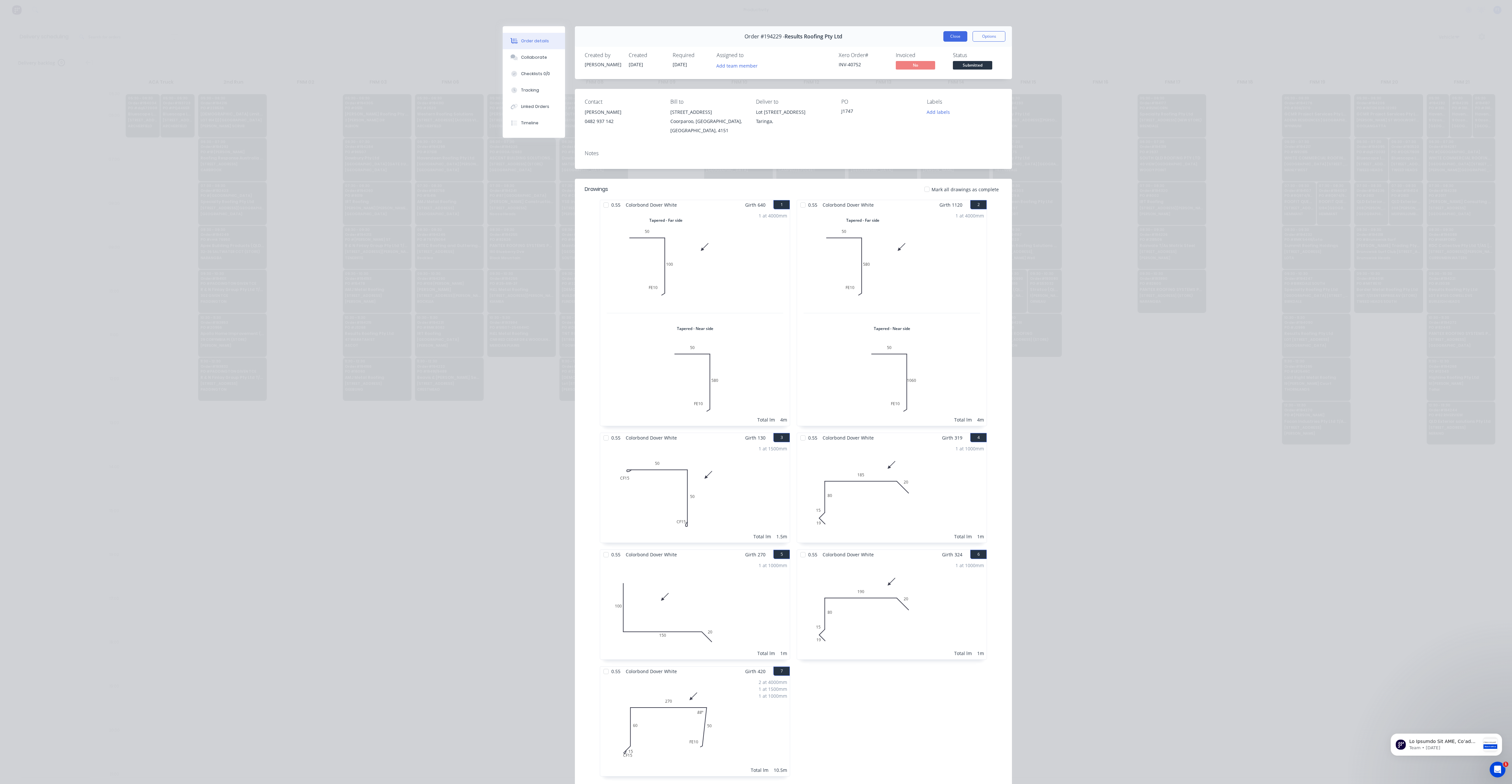
click at [960, 36] on button "Close" at bounding box center [955, 36] width 24 height 11
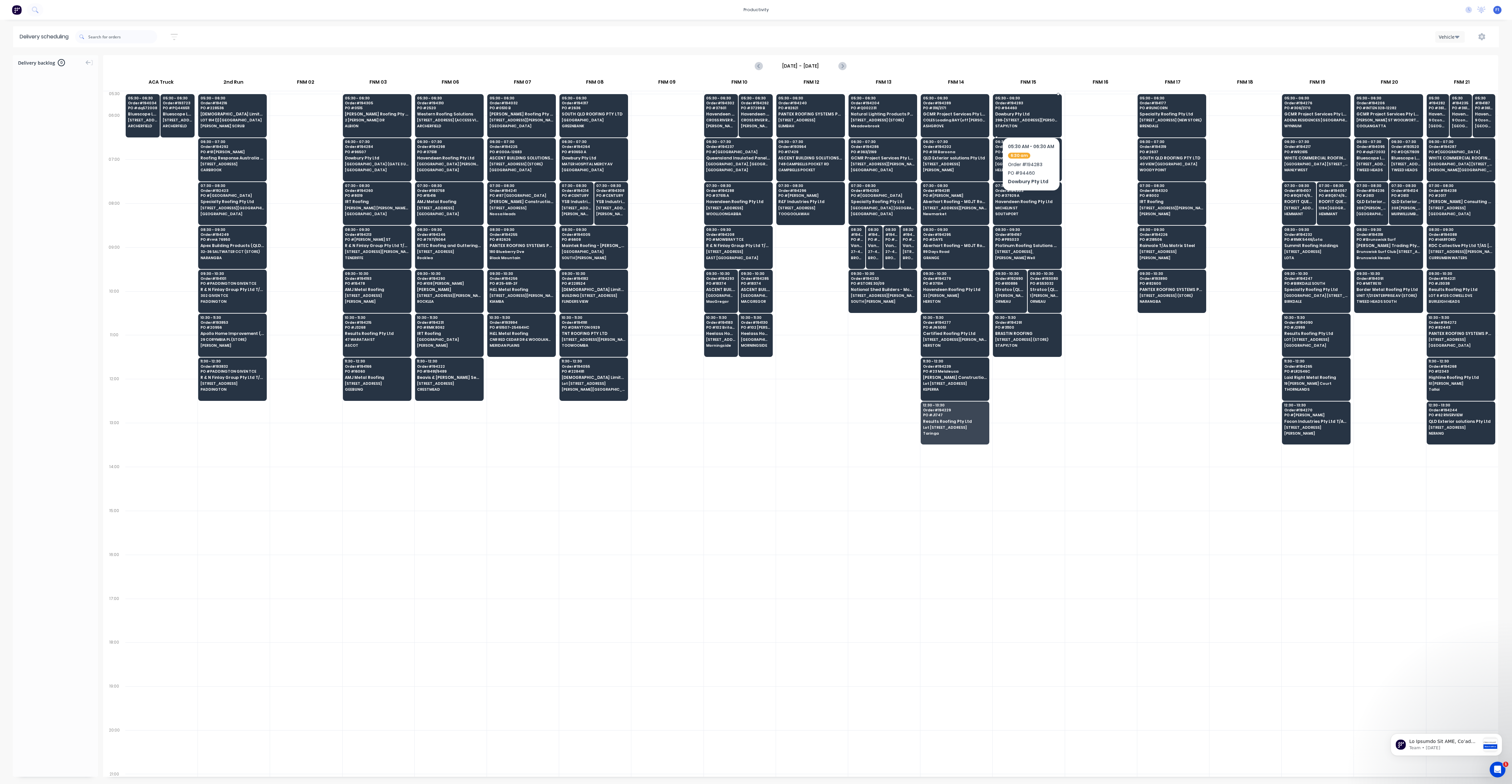
click at [1031, 117] on div "05:30 - 06:30 Order # 194283 PO # 94460 Dowbury Pty Ltd 298-300 STAPYLTON JACOB…" at bounding box center [1027, 112] width 68 height 37
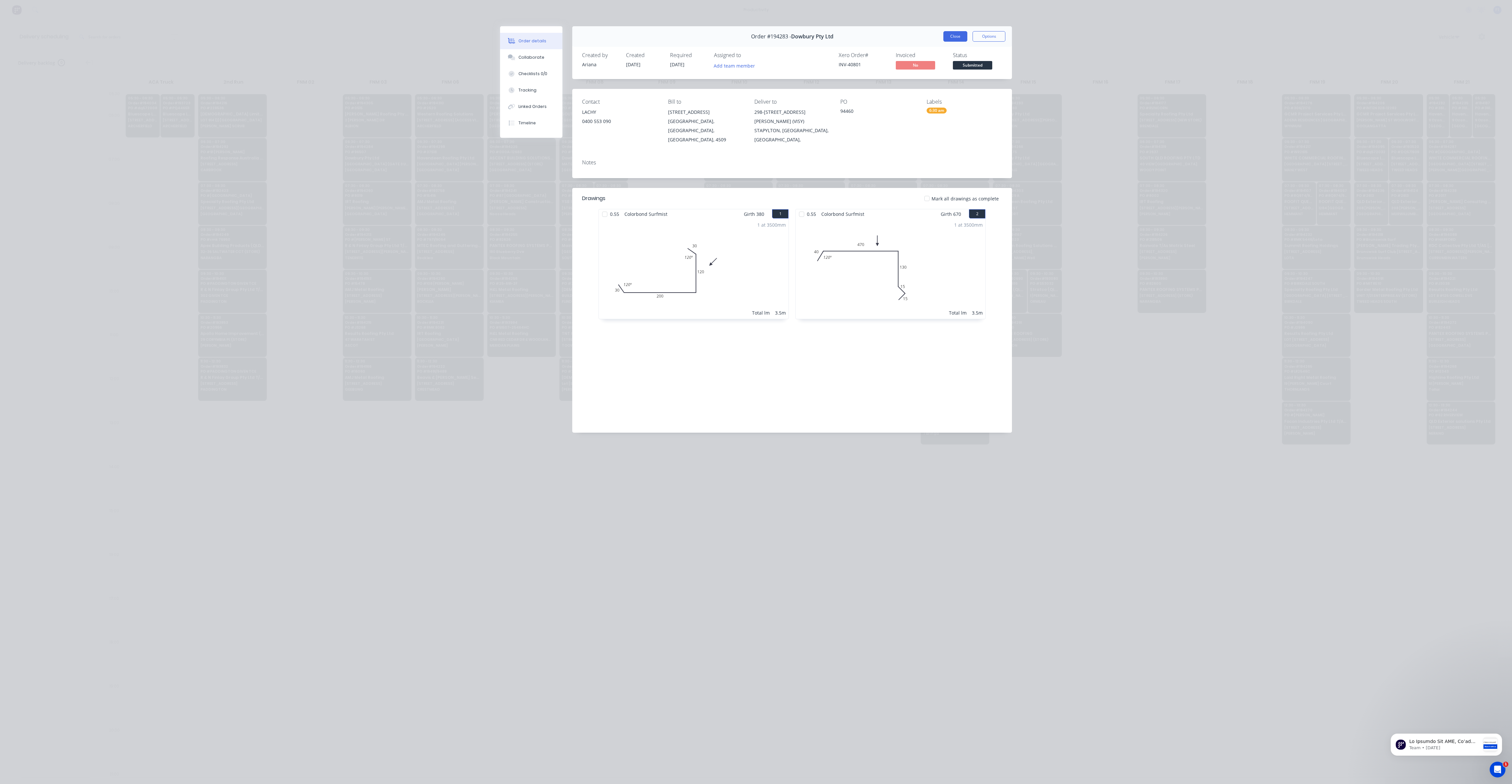
click at [954, 32] on button "Close" at bounding box center [955, 36] width 24 height 11
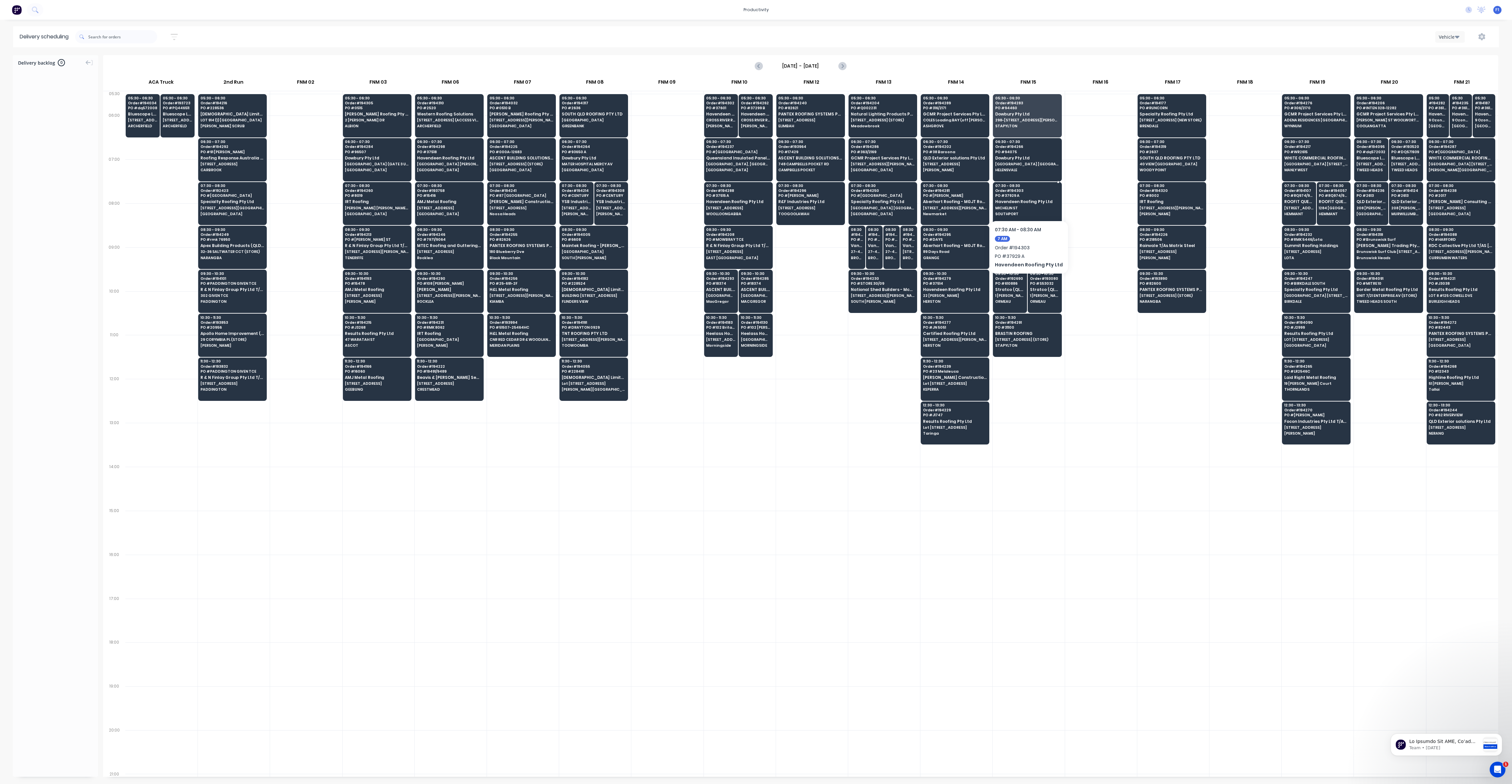
click at [1014, 201] on span "Havendeen Roofing Pty Ltd" at bounding box center [1027, 201] width 63 height 4
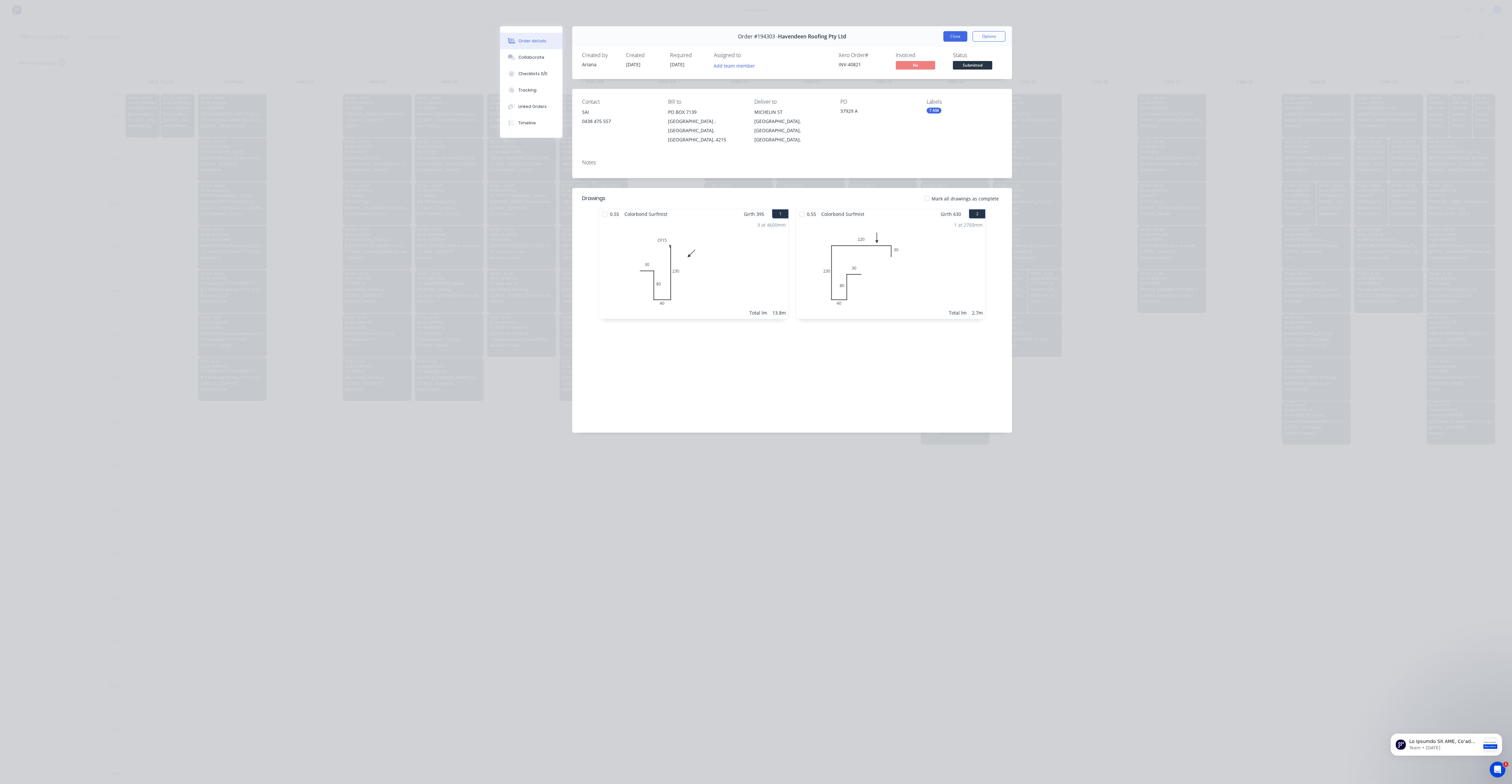
click at [952, 38] on button "Close" at bounding box center [955, 36] width 24 height 11
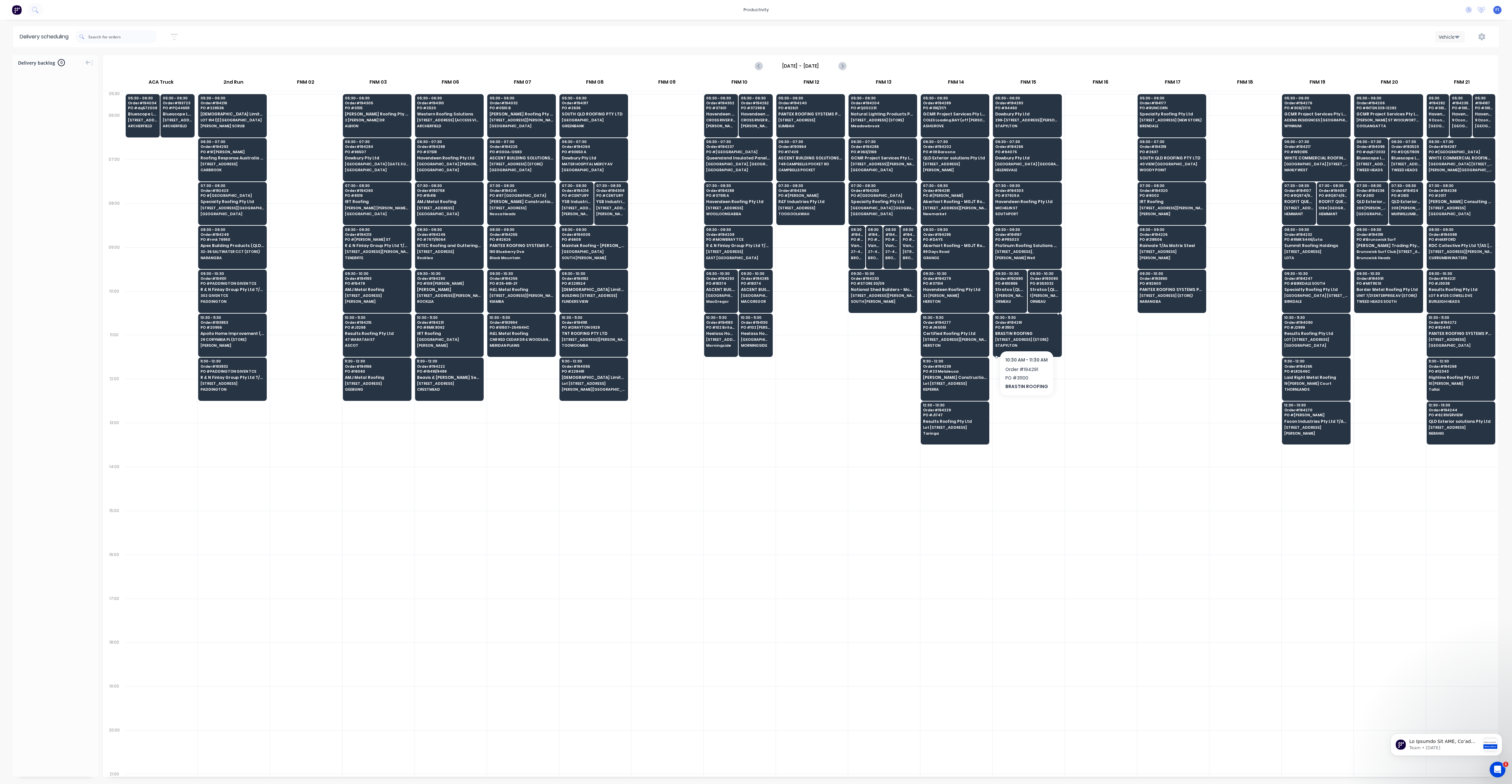
click at [1017, 340] on div "10:30 - 11:30 Order # 194291 PO # 31100 BRASTIN ROOFING 13 HOMESTEAD DRIVE (STO…" at bounding box center [1027, 332] width 68 height 37
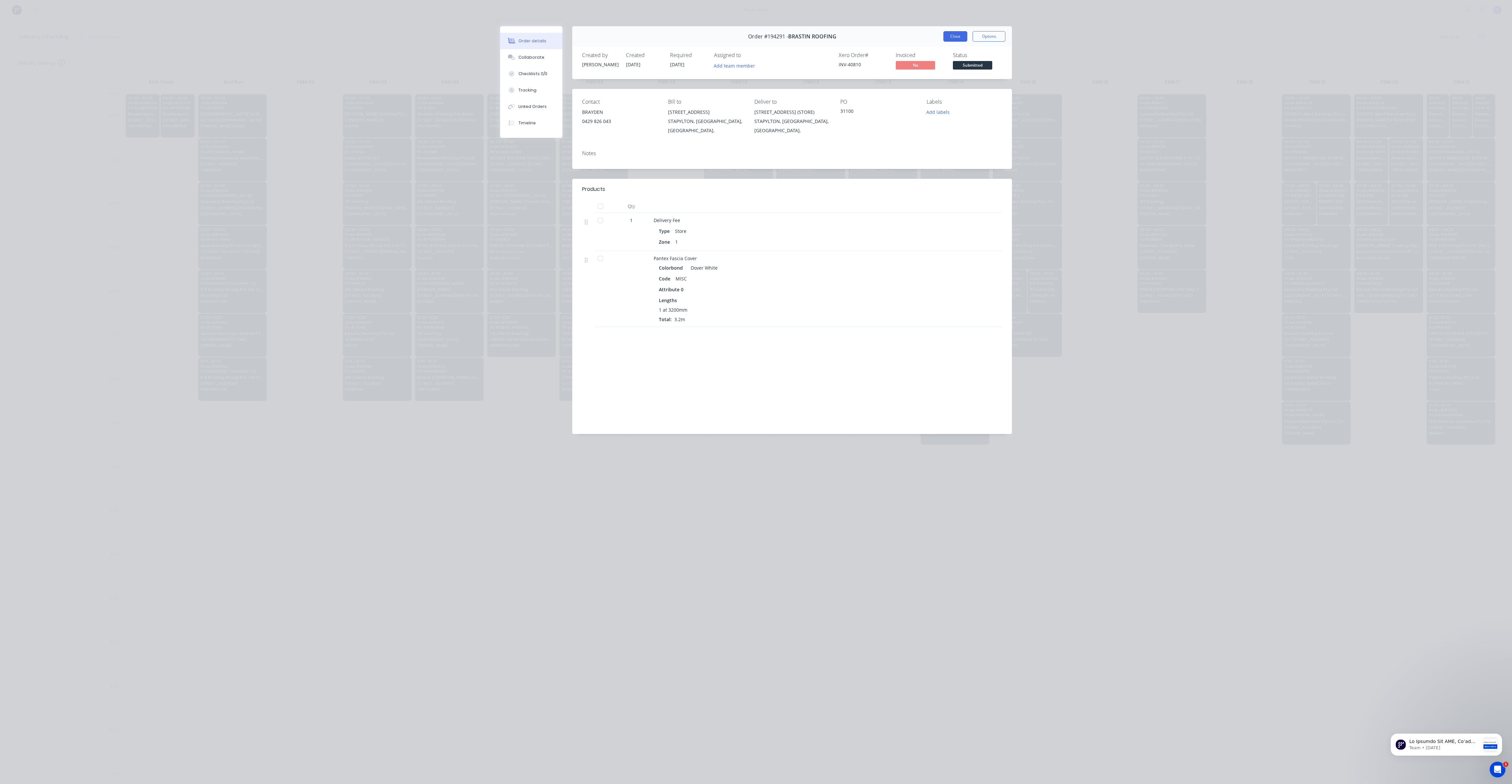
click at [951, 36] on button "Close" at bounding box center [955, 36] width 24 height 11
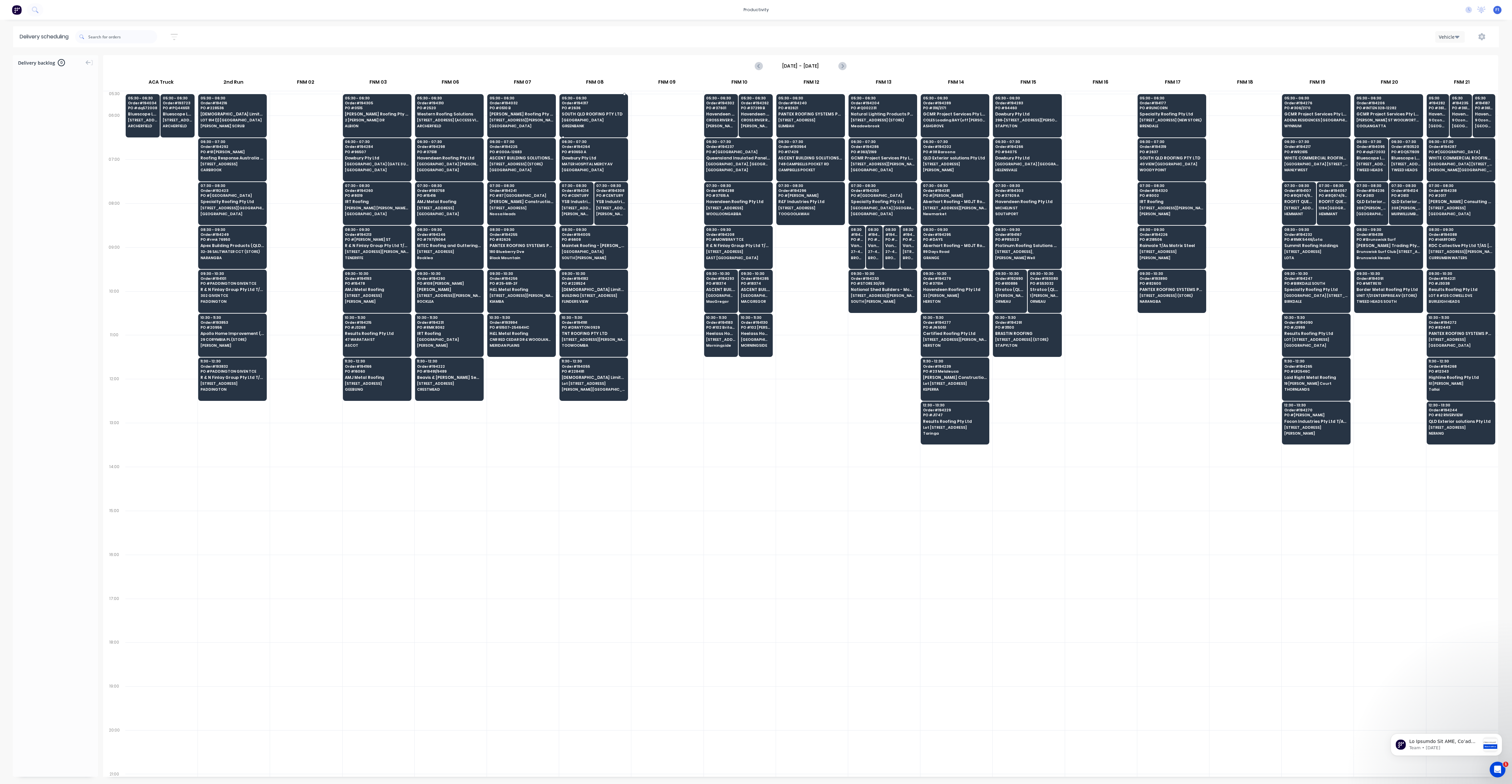
click at [597, 115] on span "SOUTH QLD ROOFING PTY LTD" at bounding box center [593, 114] width 63 height 4
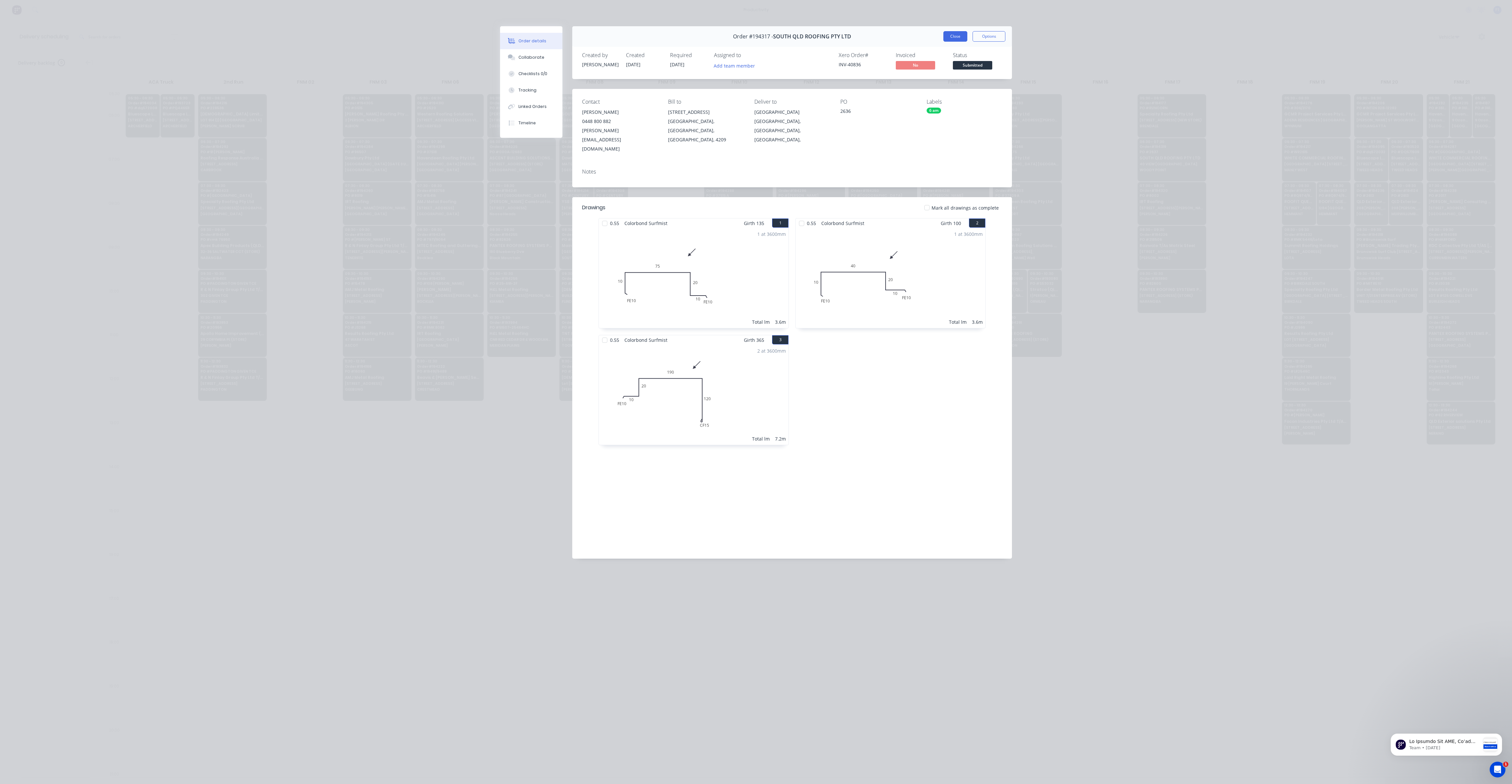
click at [951, 36] on button "Close" at bounding box center [955, 36] width 24 height 11
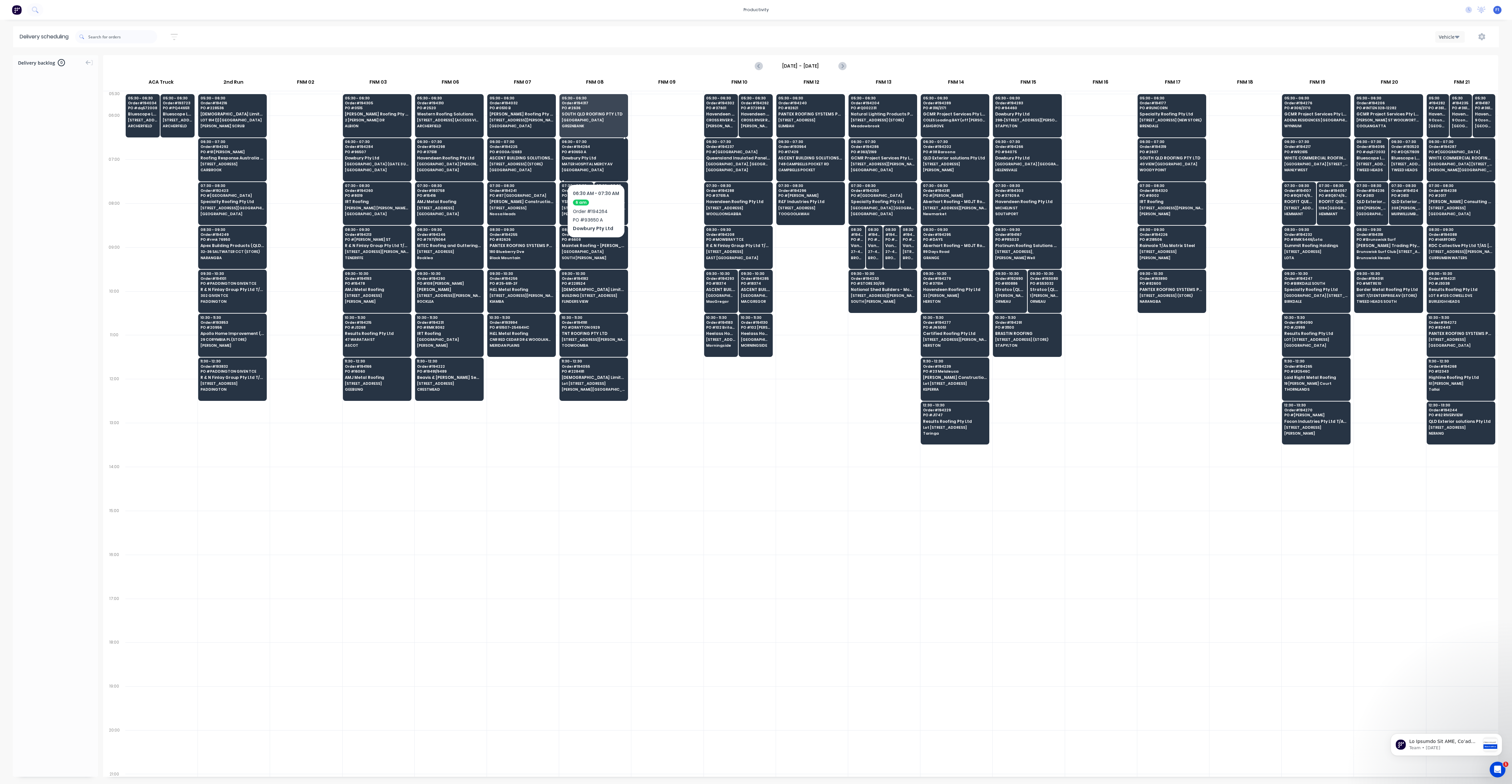
click at [596, 164] on span "MATER HOSPITAL MERCY AV" at bounding box center [593, 164] width 63 height 4
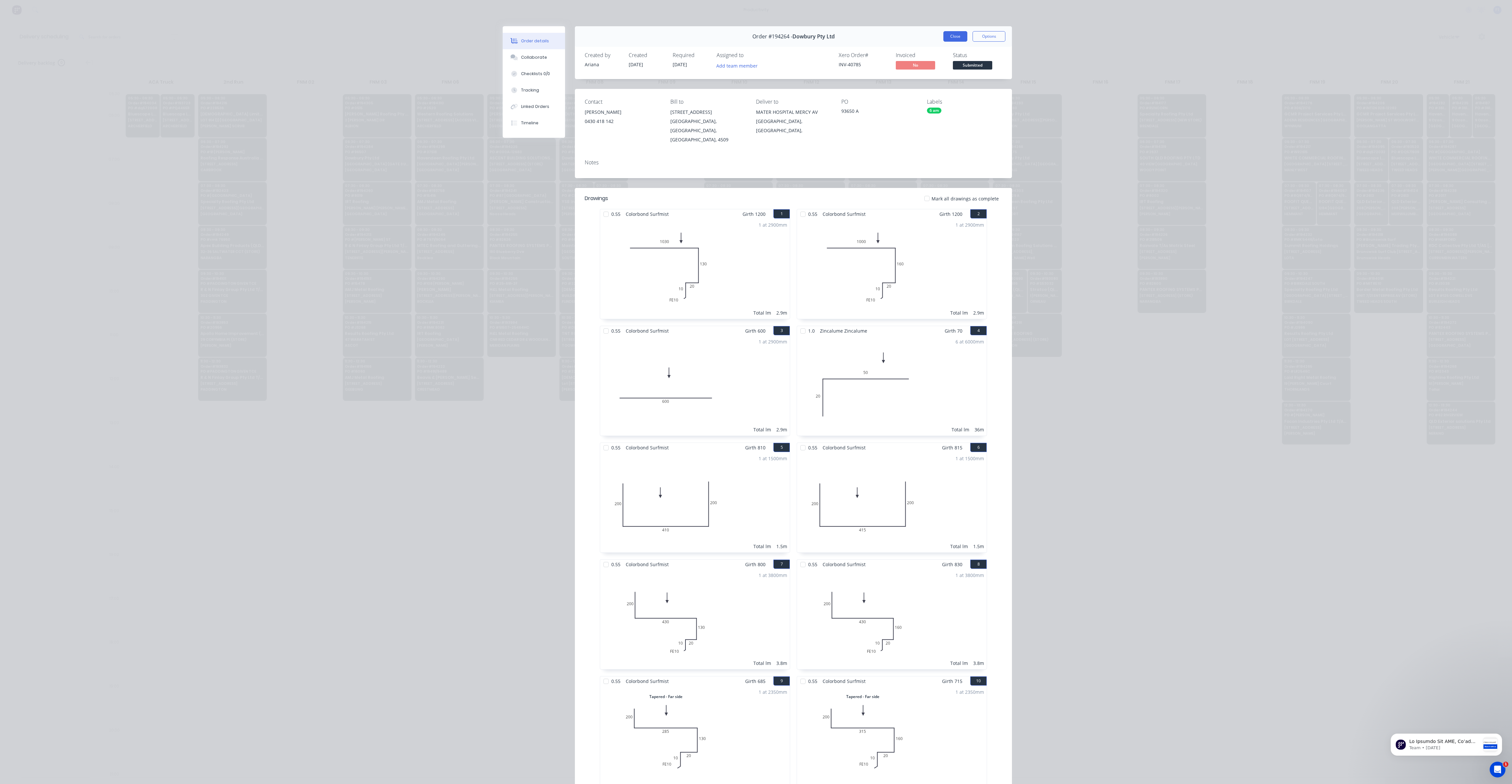
click at [950, 34] on button "Close" at bounding box center [955, 36] width 24 height 11
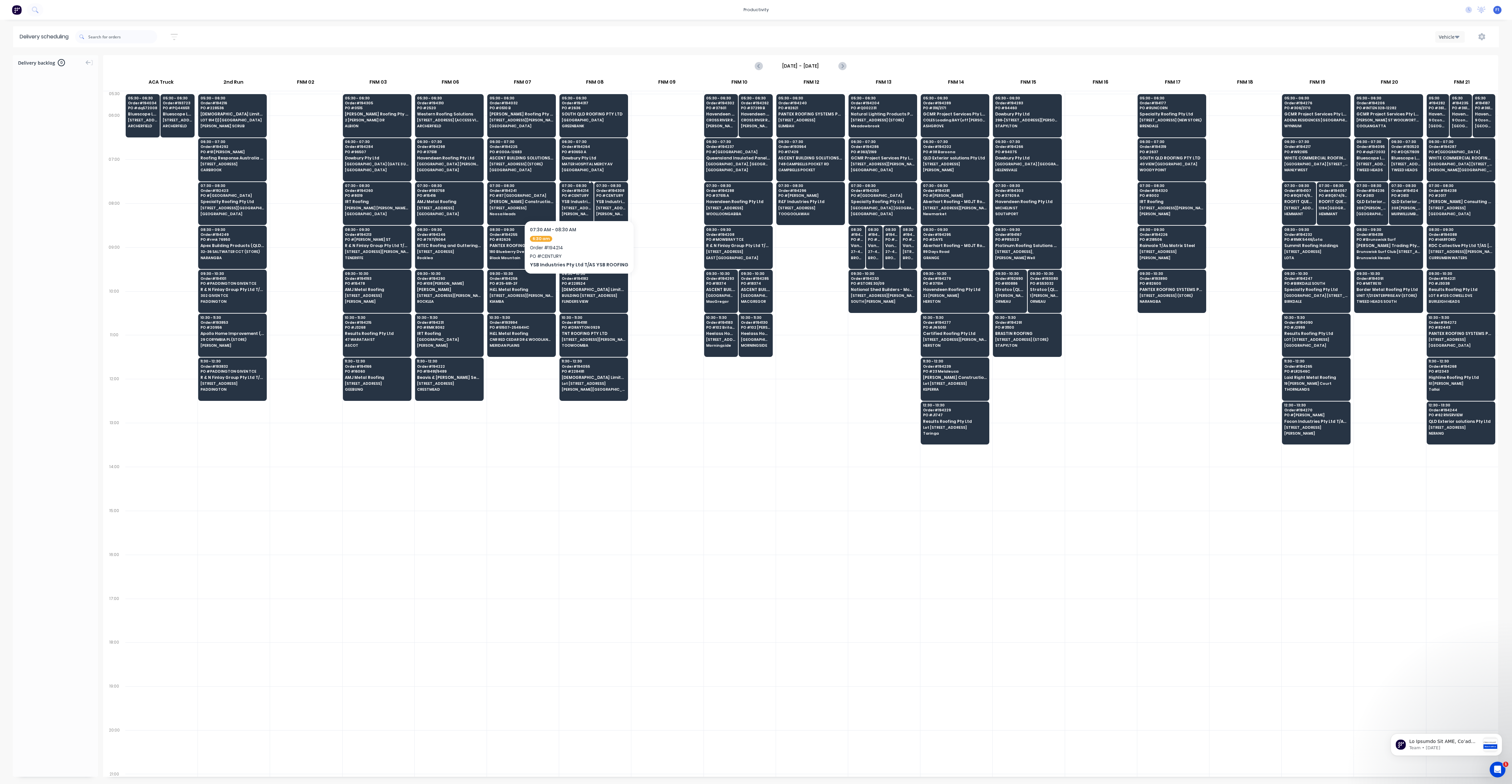
click at [584, 206] on span "[STREET_ADDRESS]" at bounding box center [576, 208] width 29 height 4
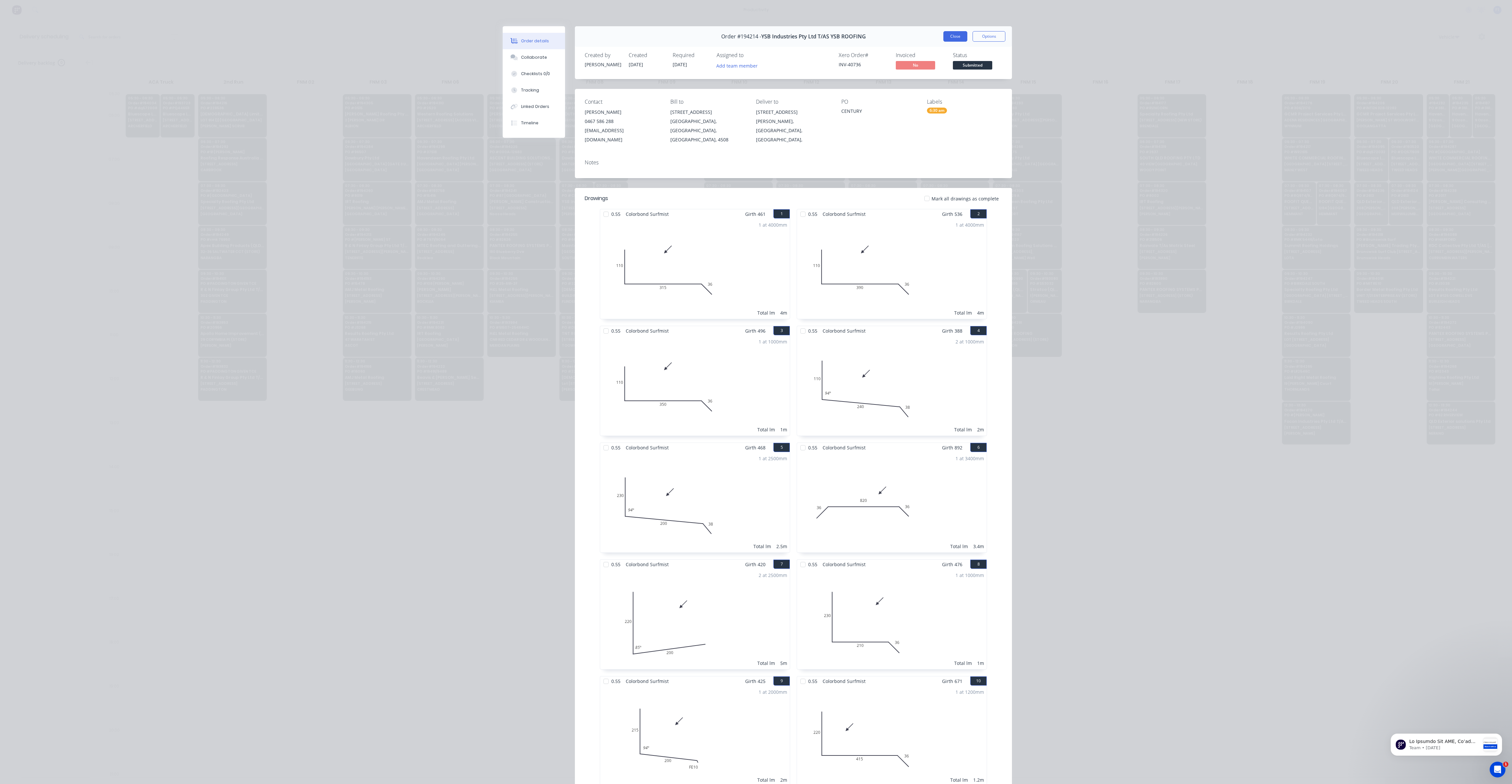
click at [956, 39] on button "Close" at bounding box center [955, 36] width 24 height 11
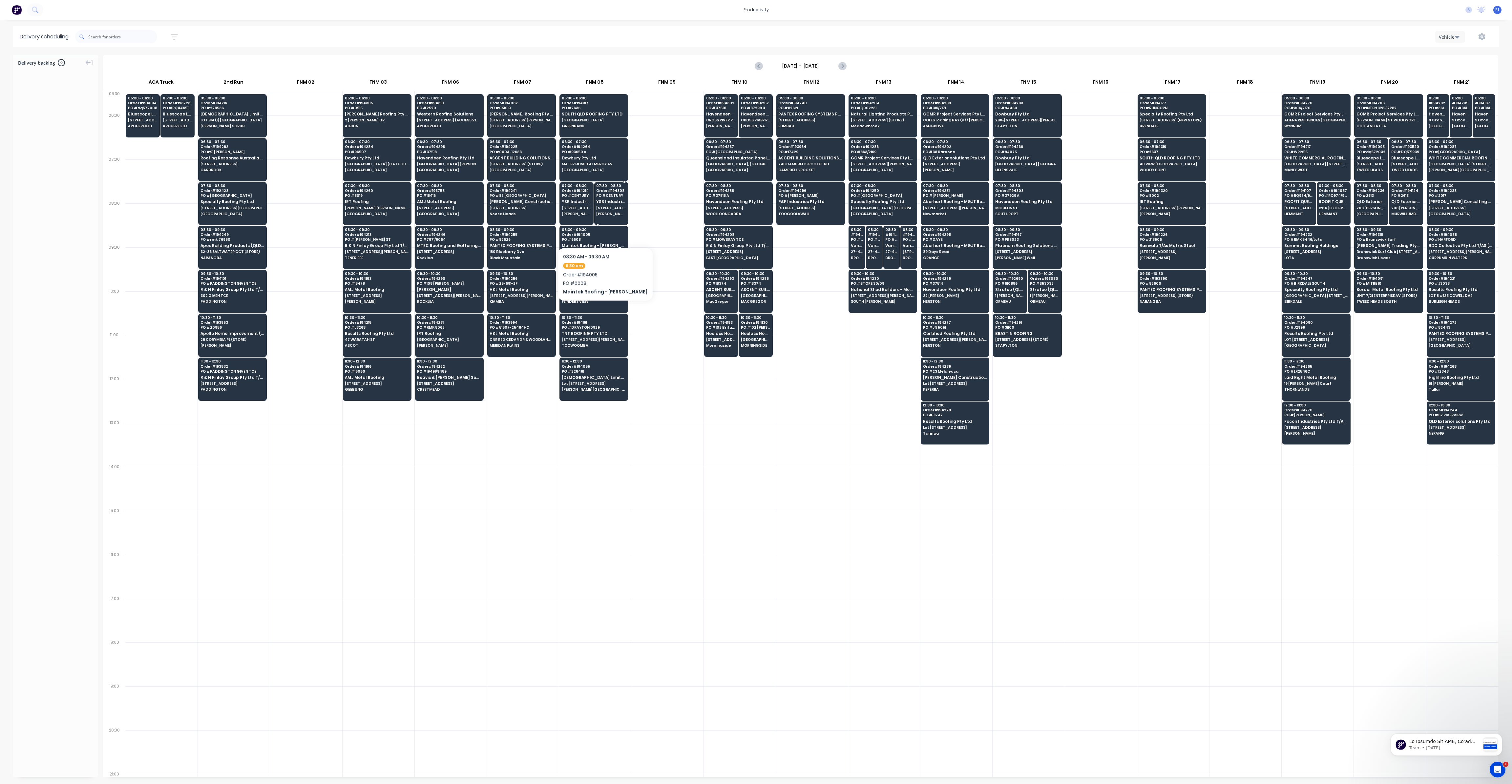
click at [616, 204] on div "07:30 - 08:30 Order # 194308 PO # CENTURY YSB Industries Pty Ltd T/AS YSB ROOFI…" at bounding box center [611, 200] width 33 height 37
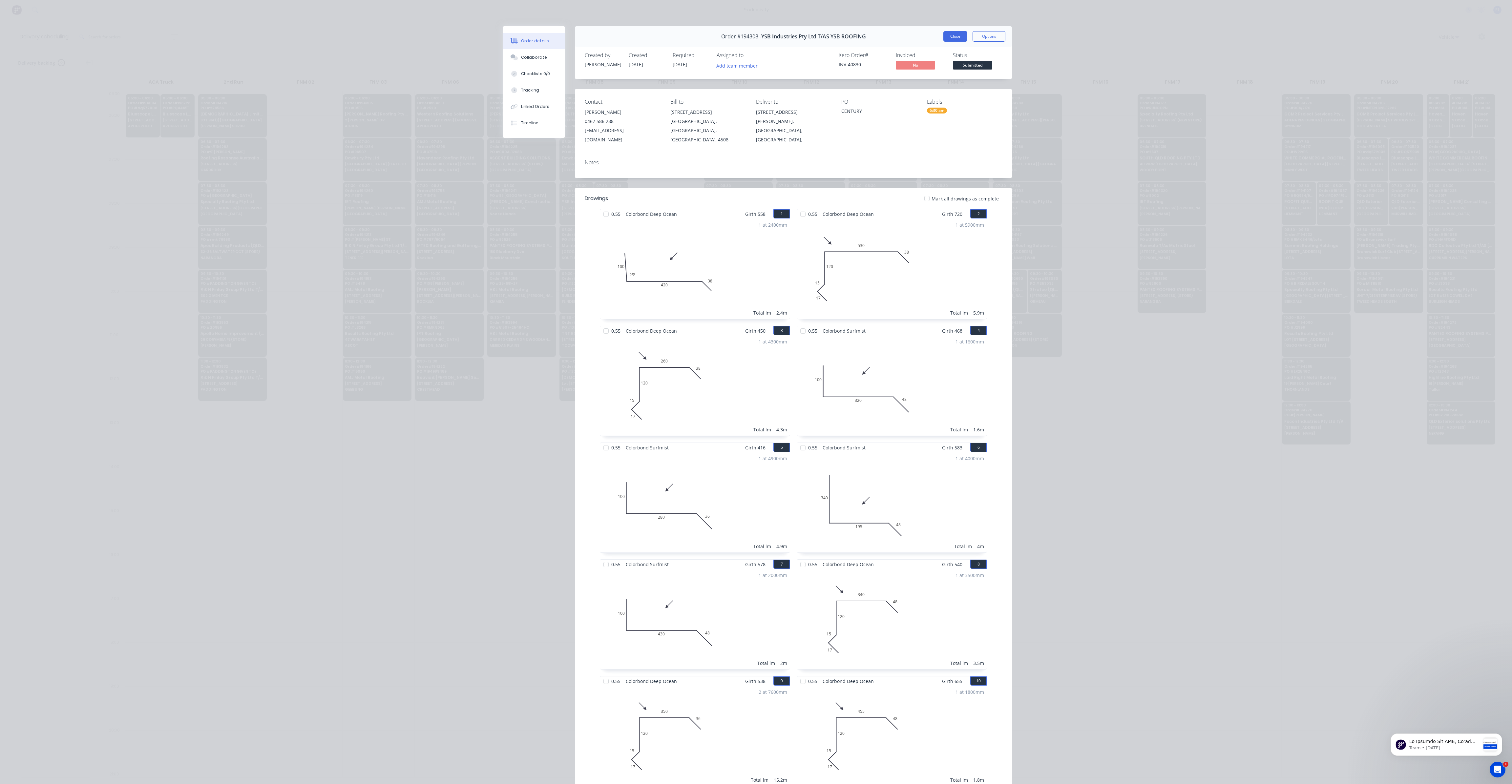
click at [954, 38] on button "Close" at bounding box center [955, 36] width 24 height 11
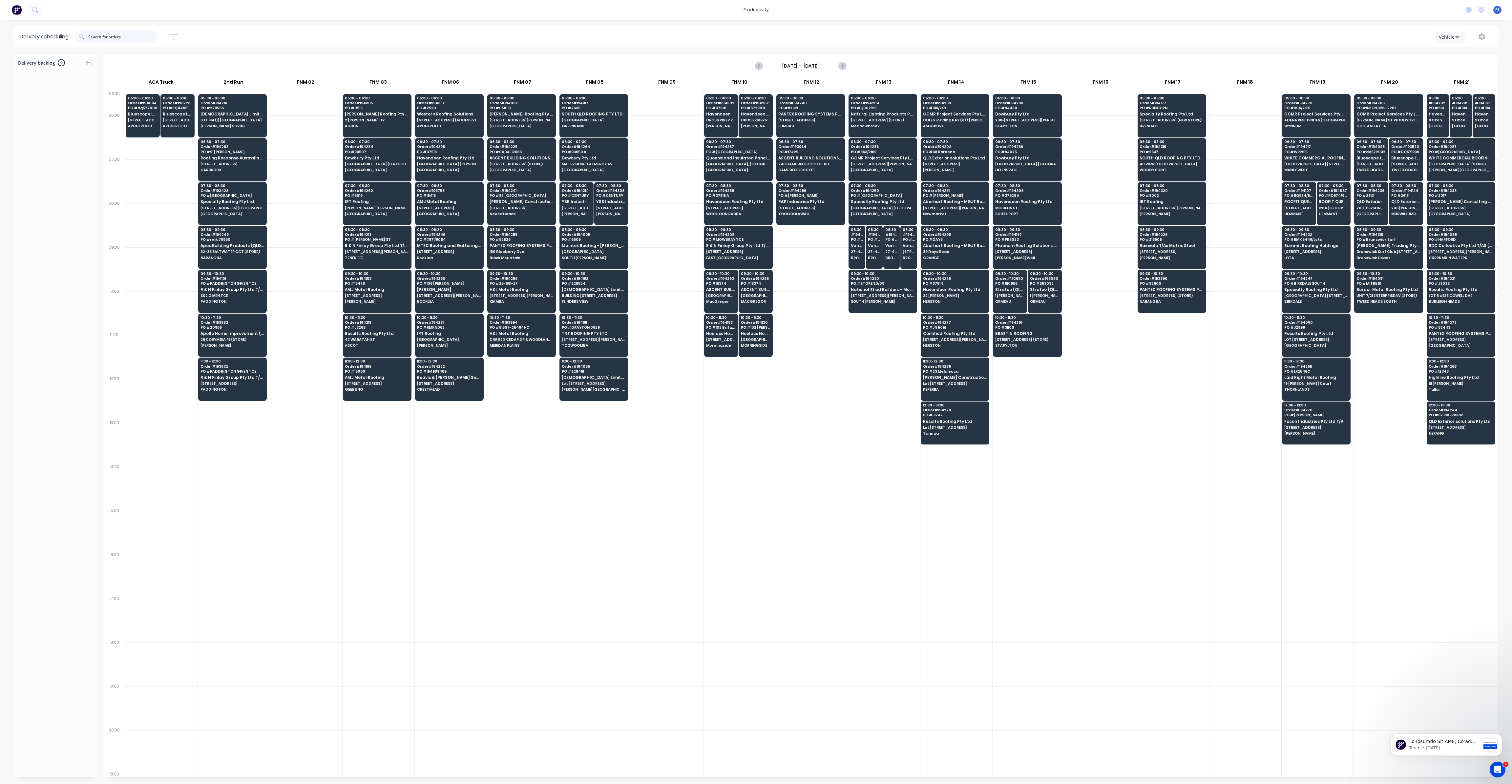
click at [127, 40] on input "text" at bounding box center [122, 36] width 69 height 13
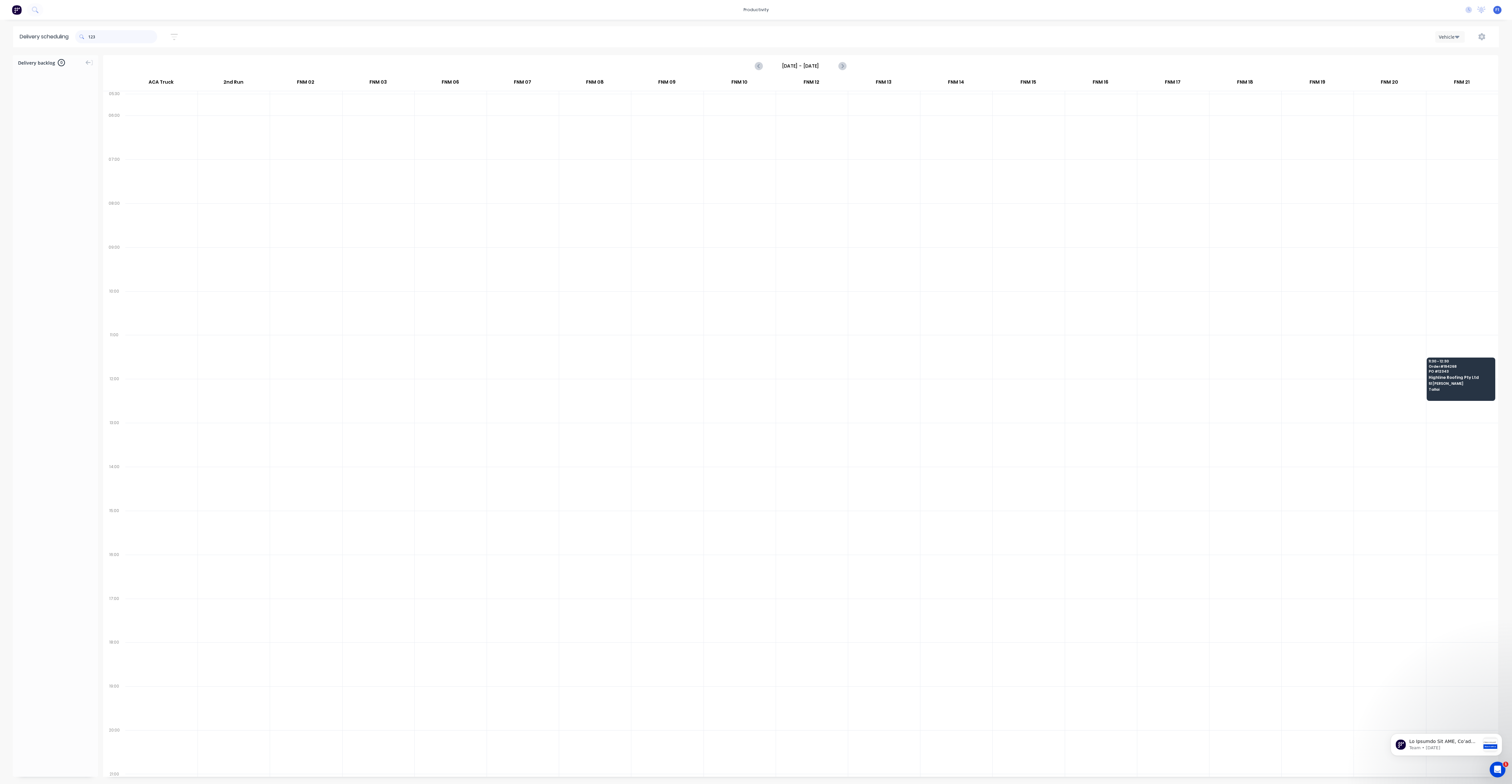
click at [95, 40] on input "123" at bounding box center [122, 36] width 69 height 13
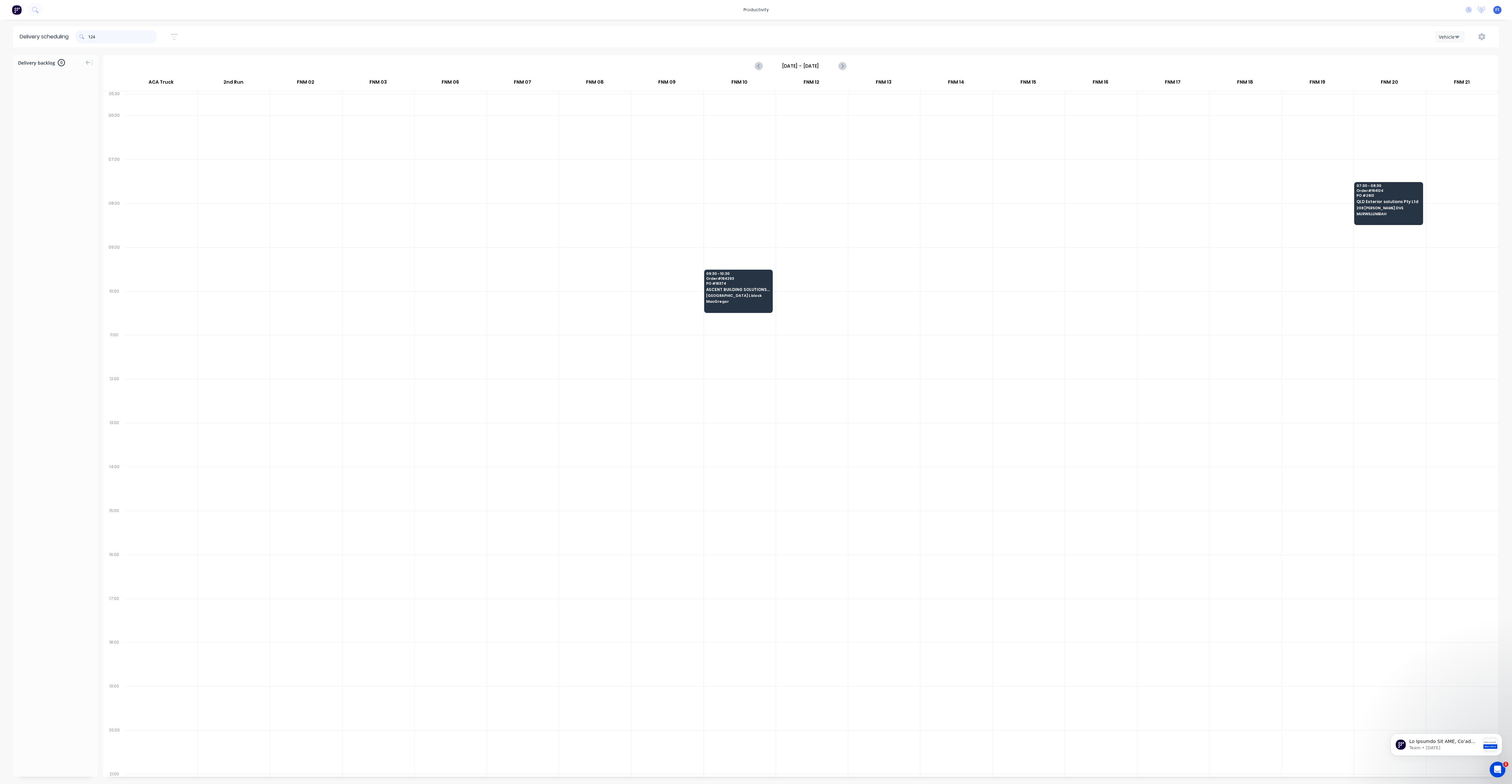
click at [91, 38] on input "124" at bounding box center [122, 36] width 69 height 13
type input "4"
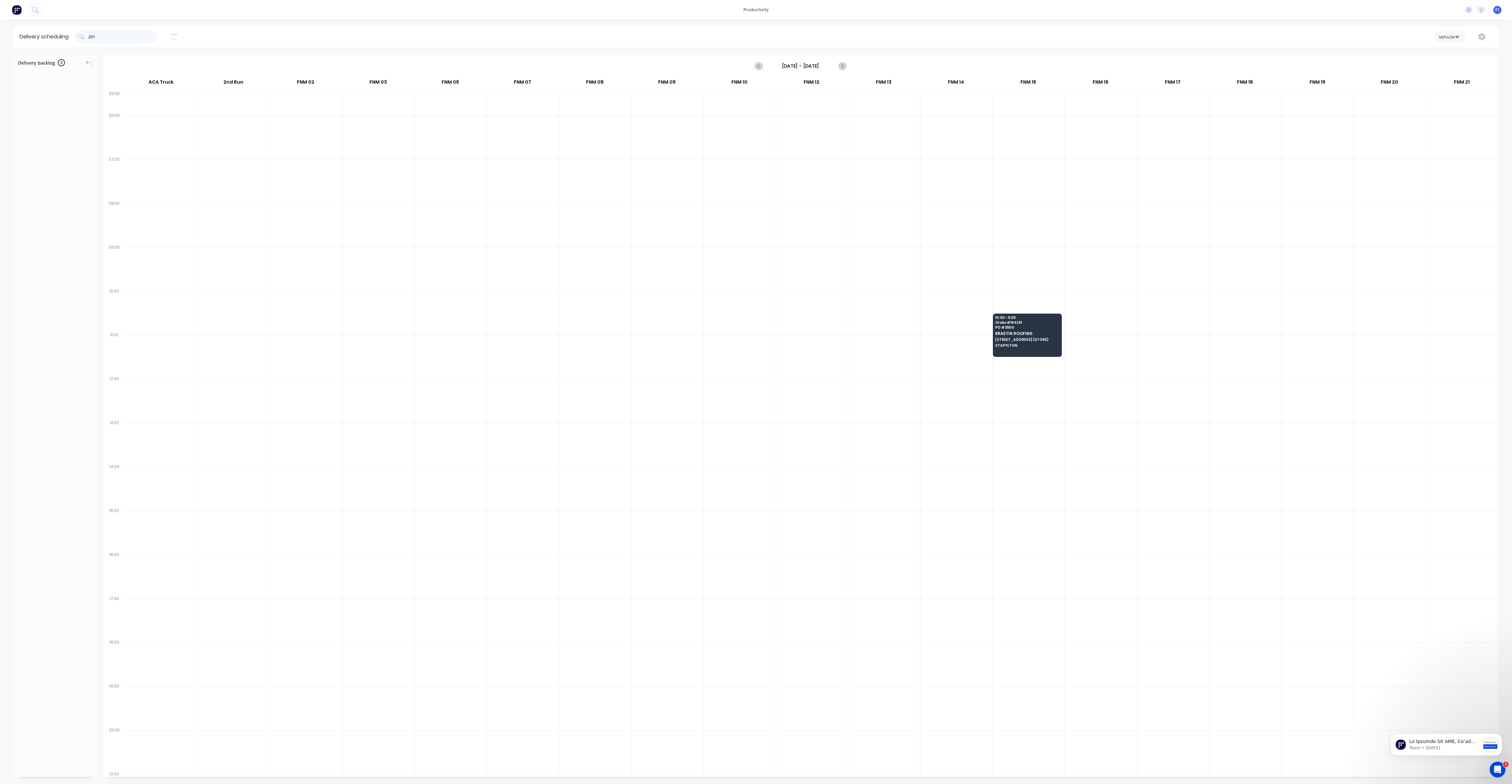
click at [91, 35] on input "291" at bounding box center [122, 36] width 69 height 13
type input "1"
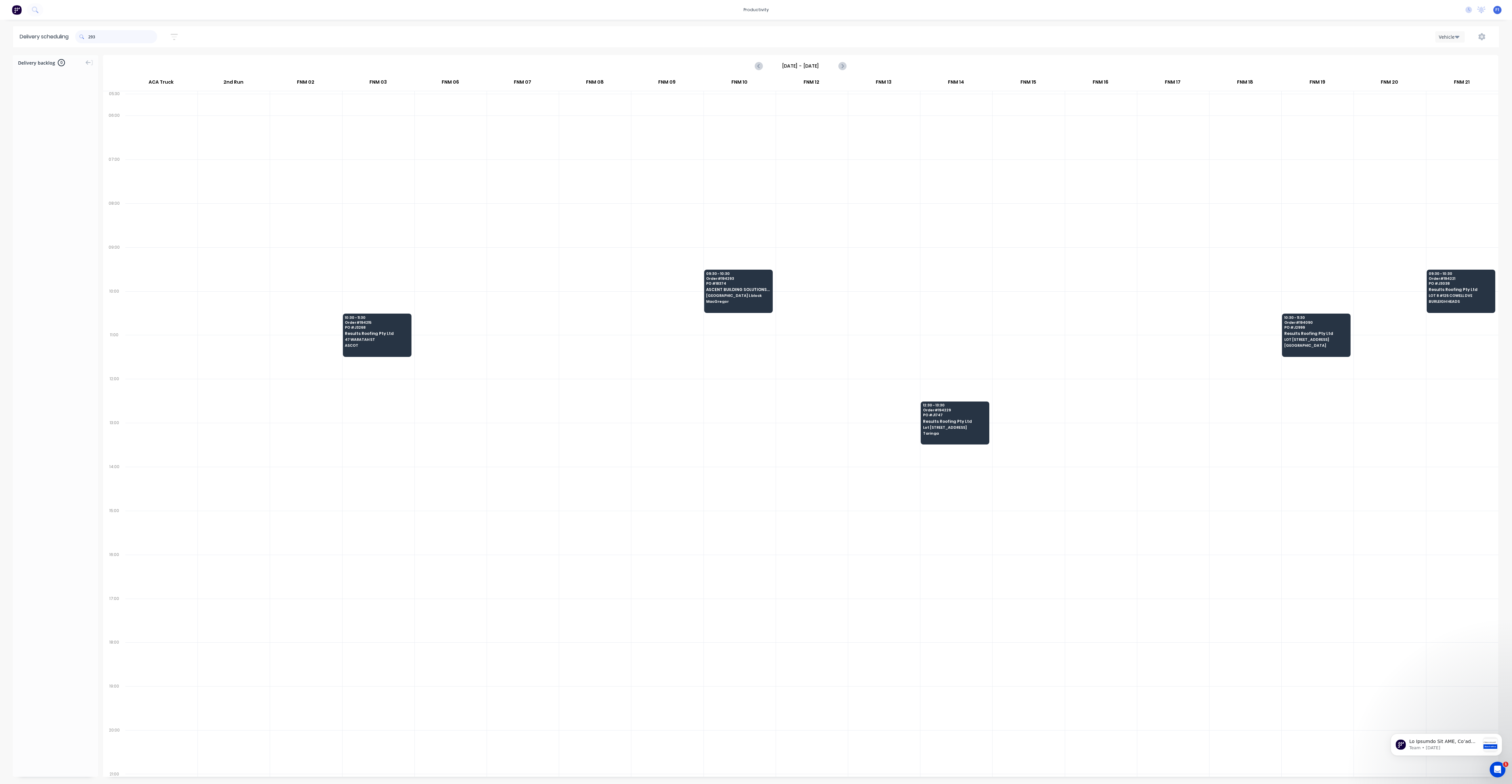
click at [90, 36] on input "293" at bounding box center [122, 36] width 69 height 13
type input "3"
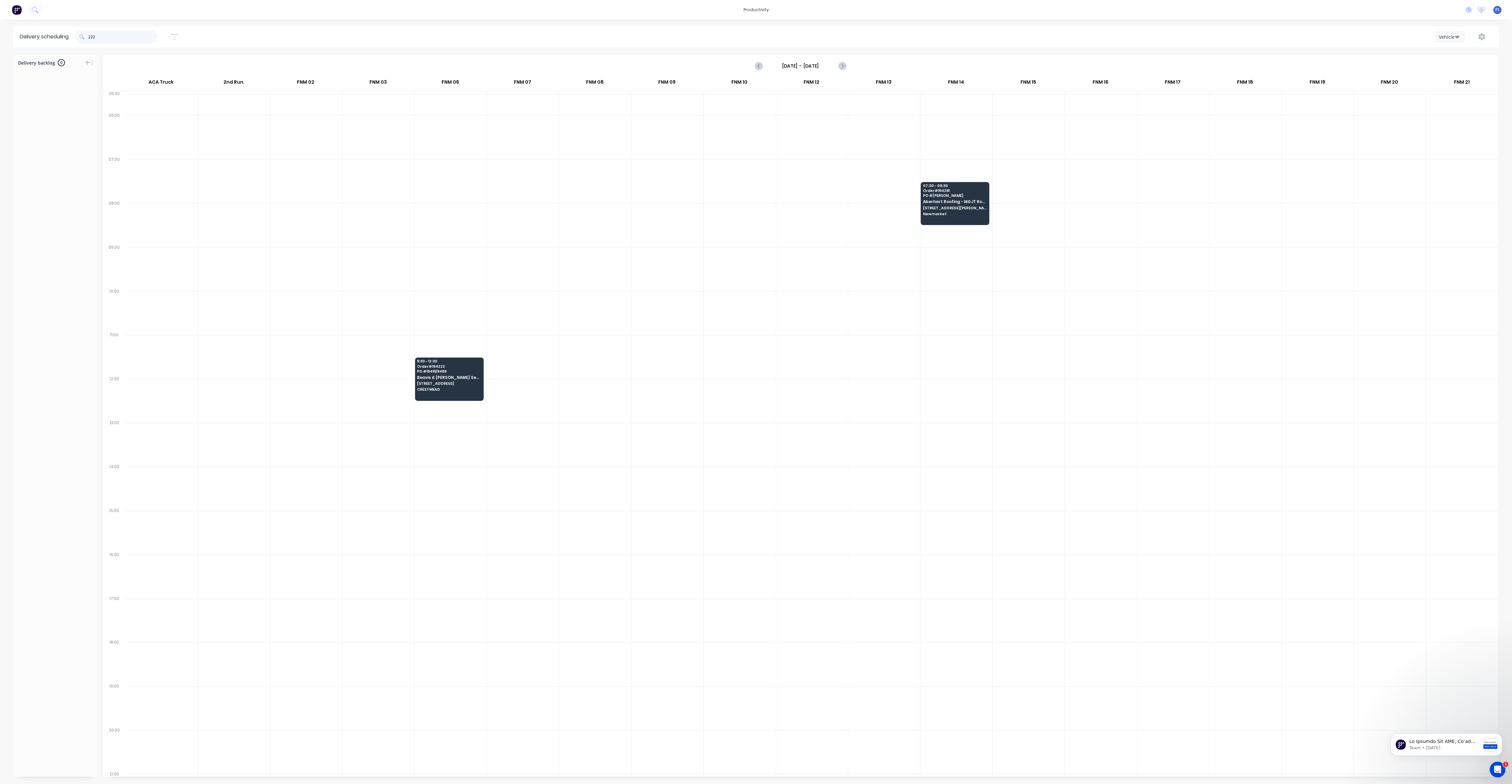
click at [90, 38] on input "222" at bounding box center [122, 36] width 69 height 13
type input "2"
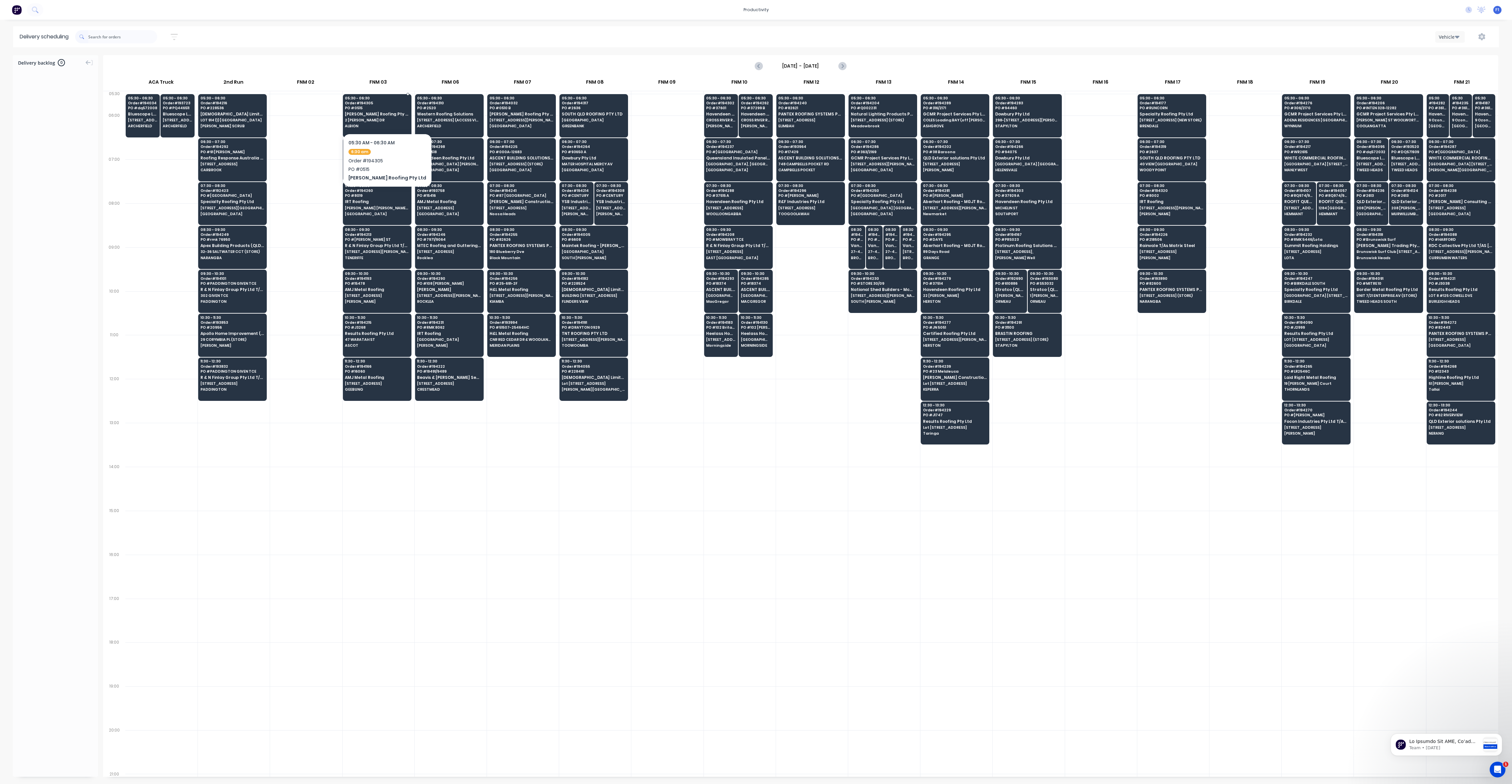
click at [363, 114] on span "[PERSON_NAME] Roofing Pty Ltd" at bounding box center [377, 114] width 63 height 4
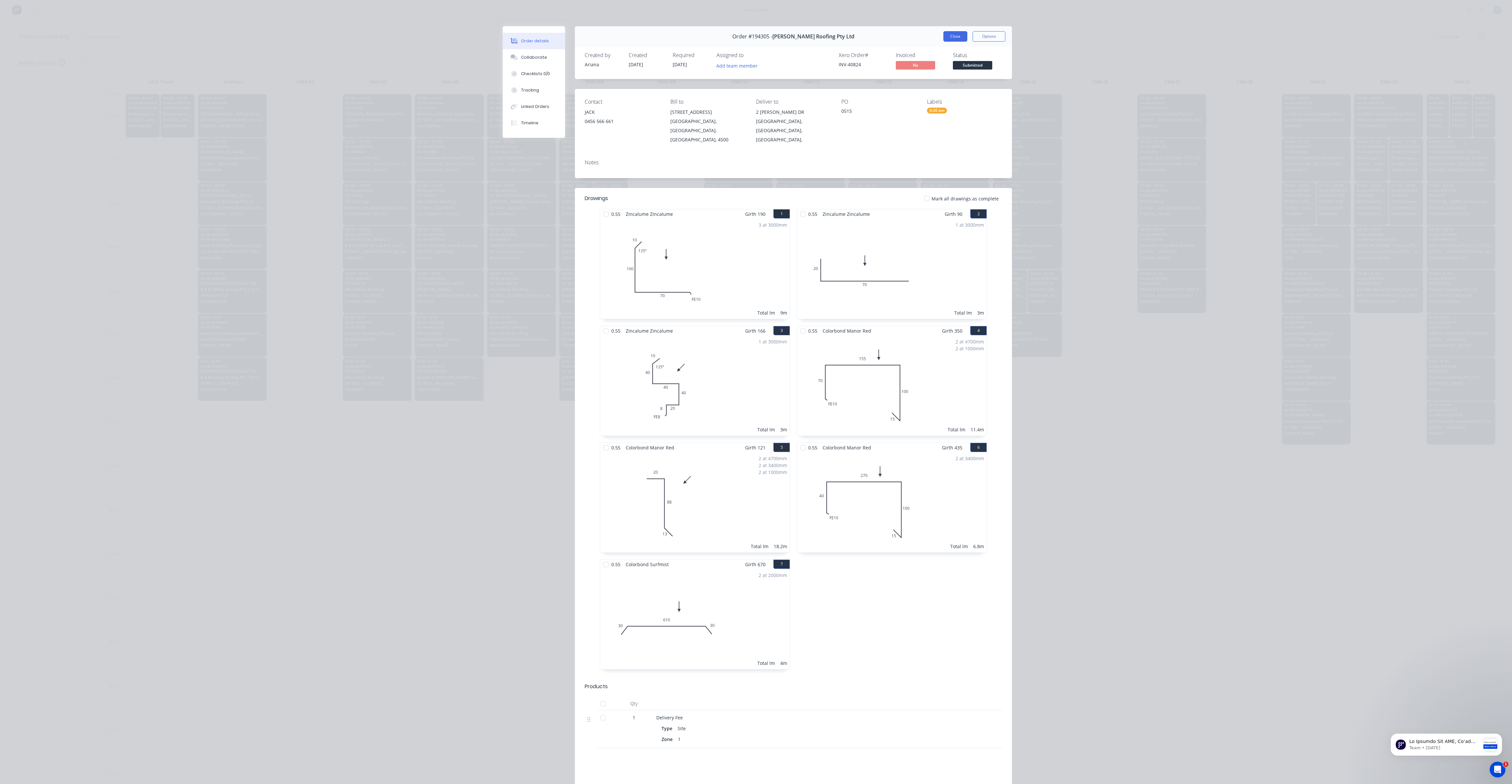
click at [954, 39] on button "Close" at bounding box center [955, 36] width 24 height 11
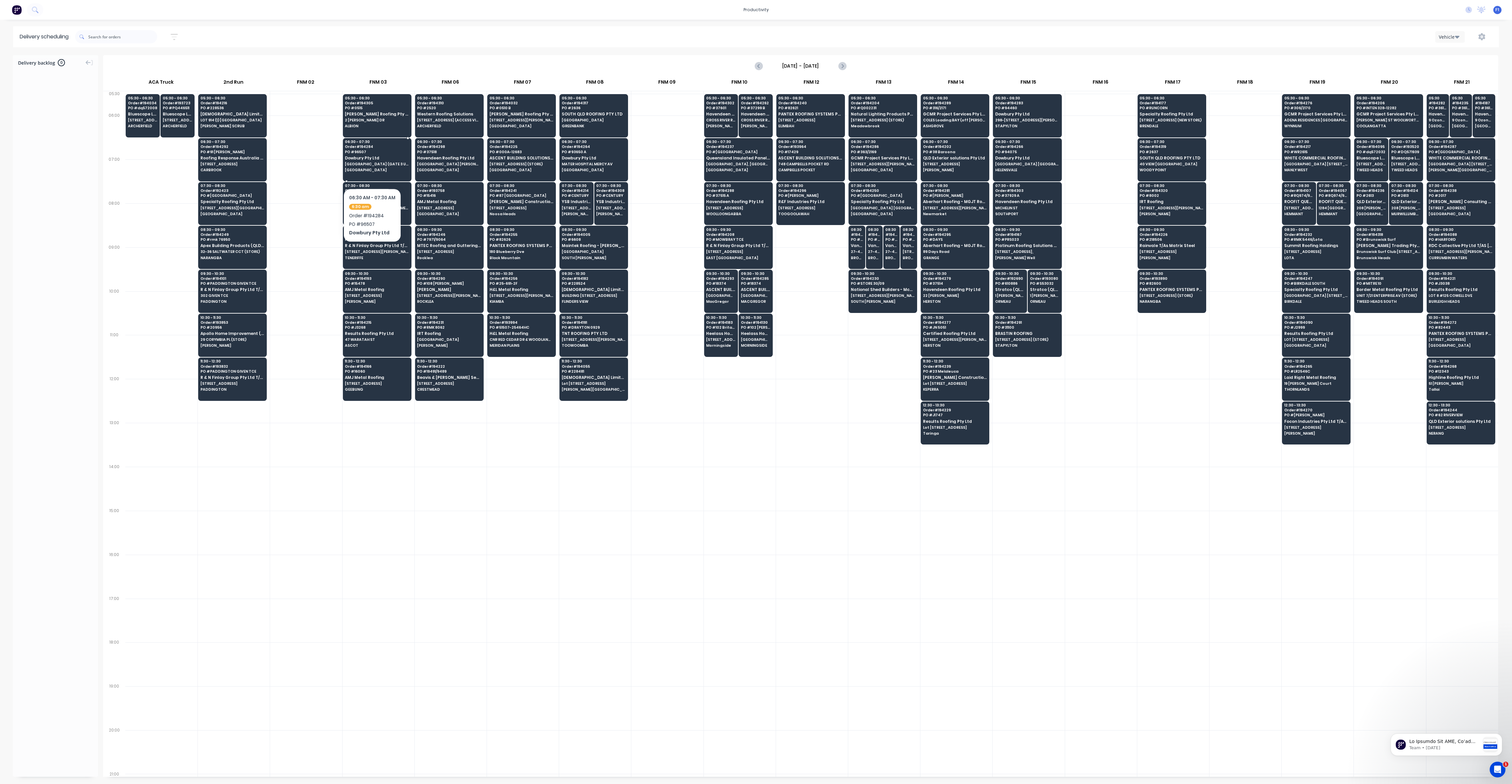
click at [372, 168] on span "[GEOGRAPHIC_DATA]" at bounding box center [377, 170] width 63 height 4
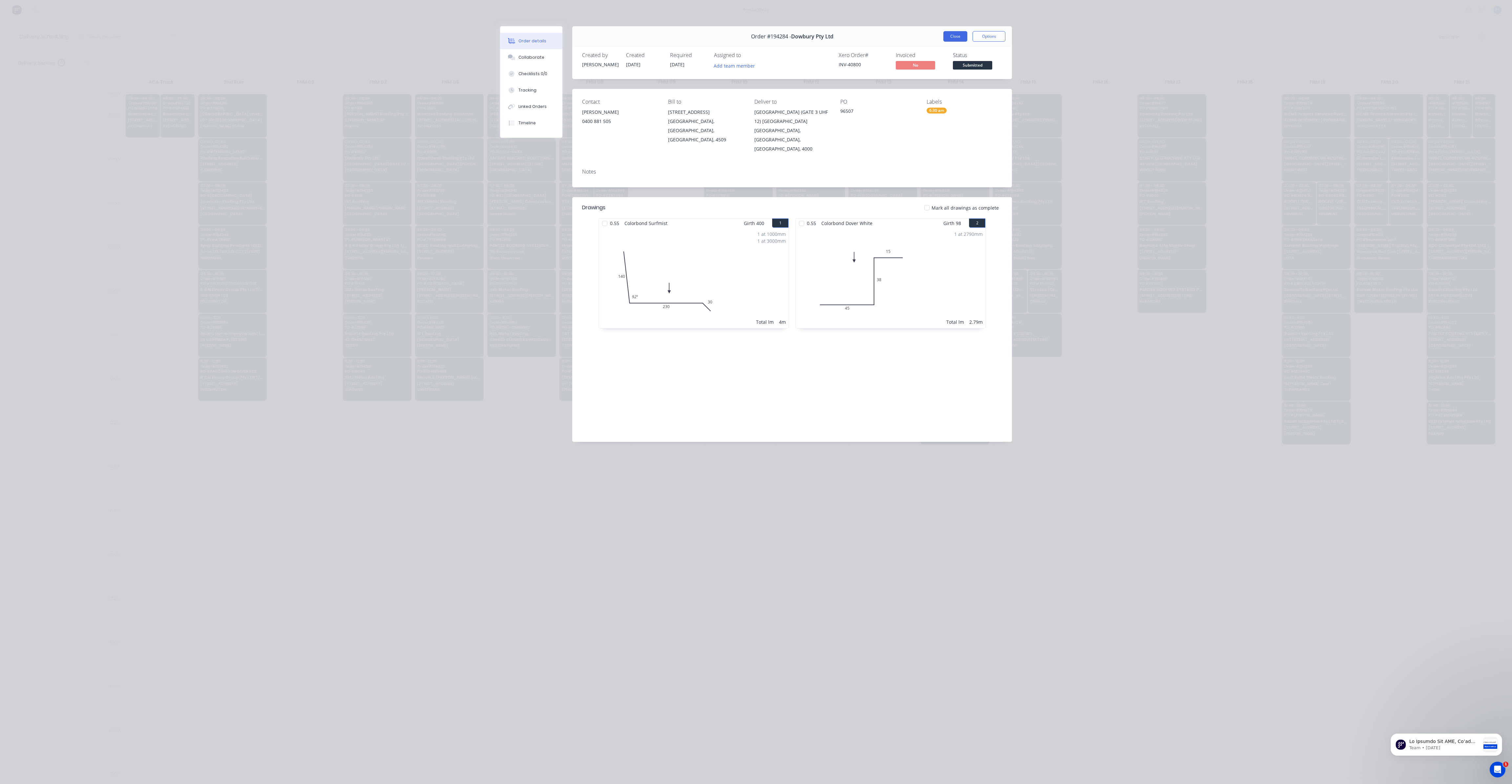
click at [957, 38] on button "Close" at bounding box center [955, 36] width 24 height 11
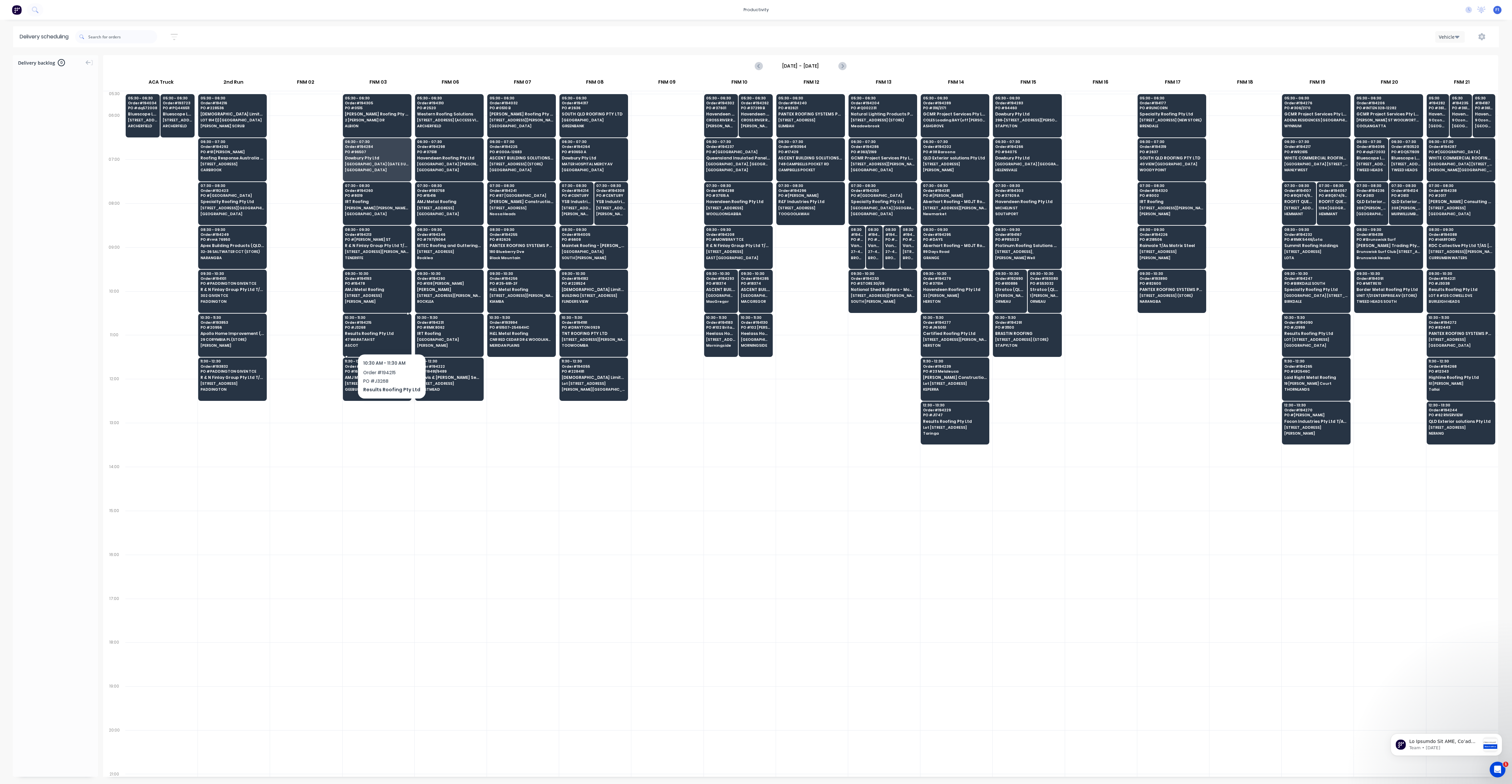
click at [389, 337] on span "47 WARATAH ST" at bounding box center [377, 339] width 63 height 4
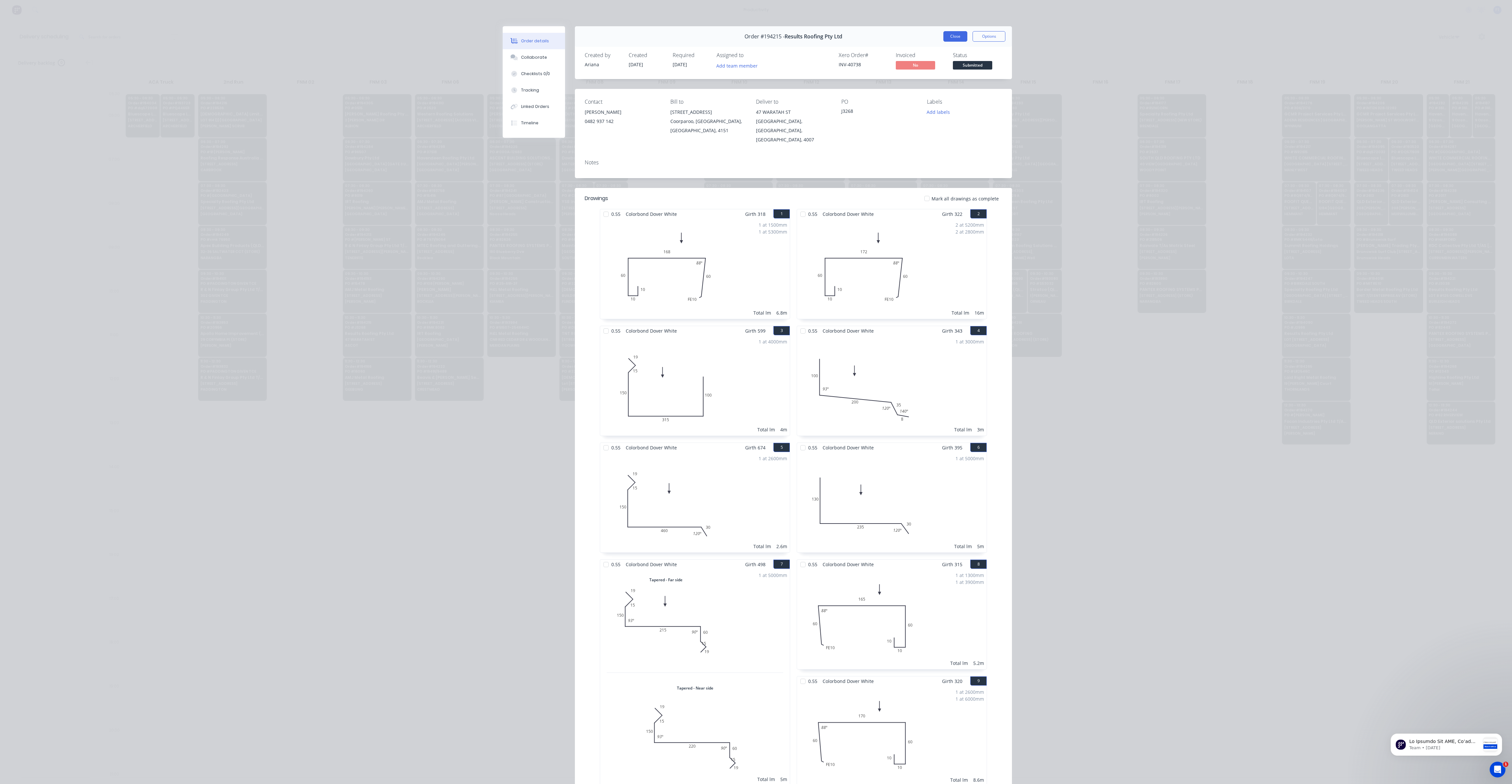
click at [946, 36] on button "Close" at bounding box center [955, 36] width 24 height 11
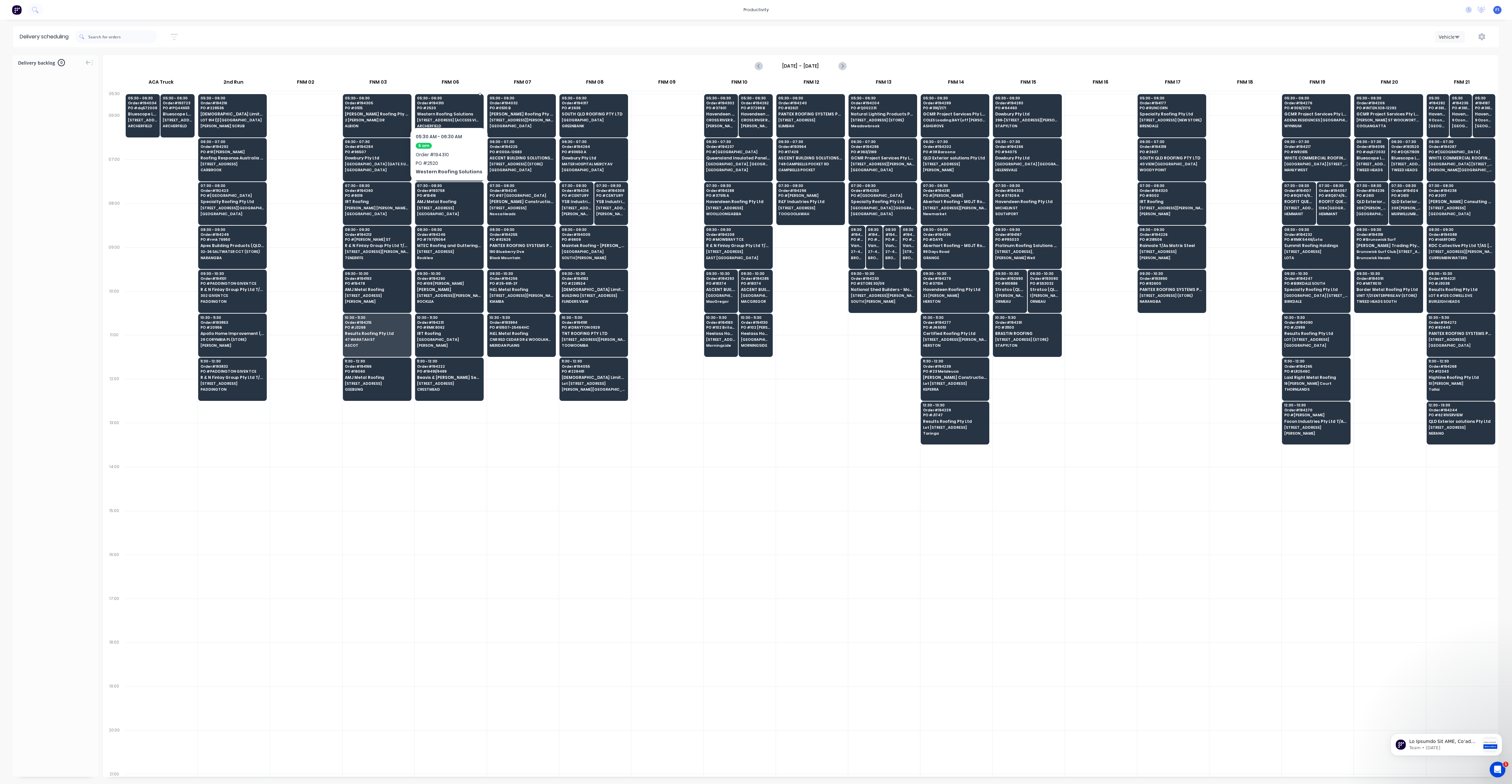
click at [446, 107] on span "PO # 2520" at bounding box center [449, 108] width 63 height 4
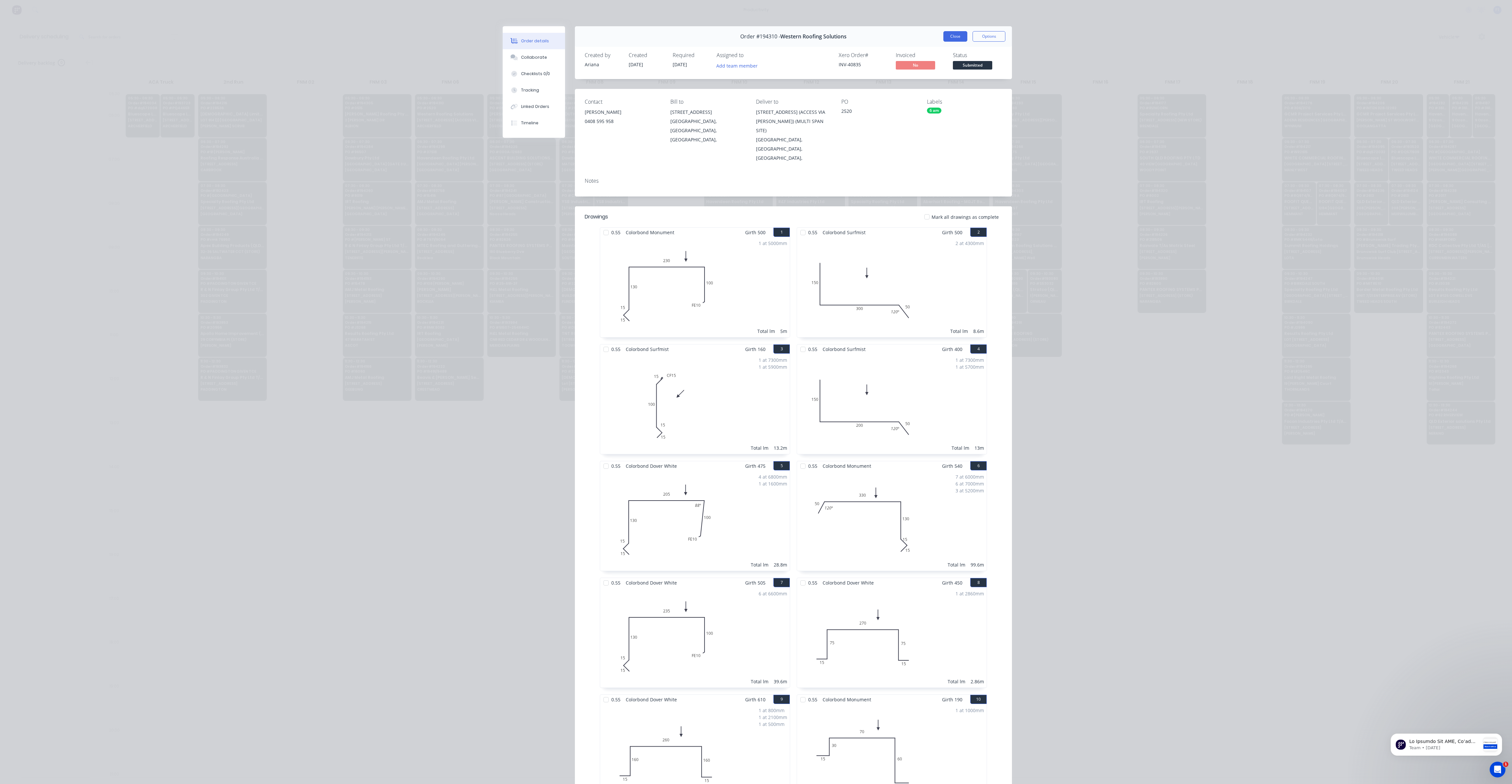
click at [954, 36] on button "Close" at bounding box center [955, 36] width 24 height 11
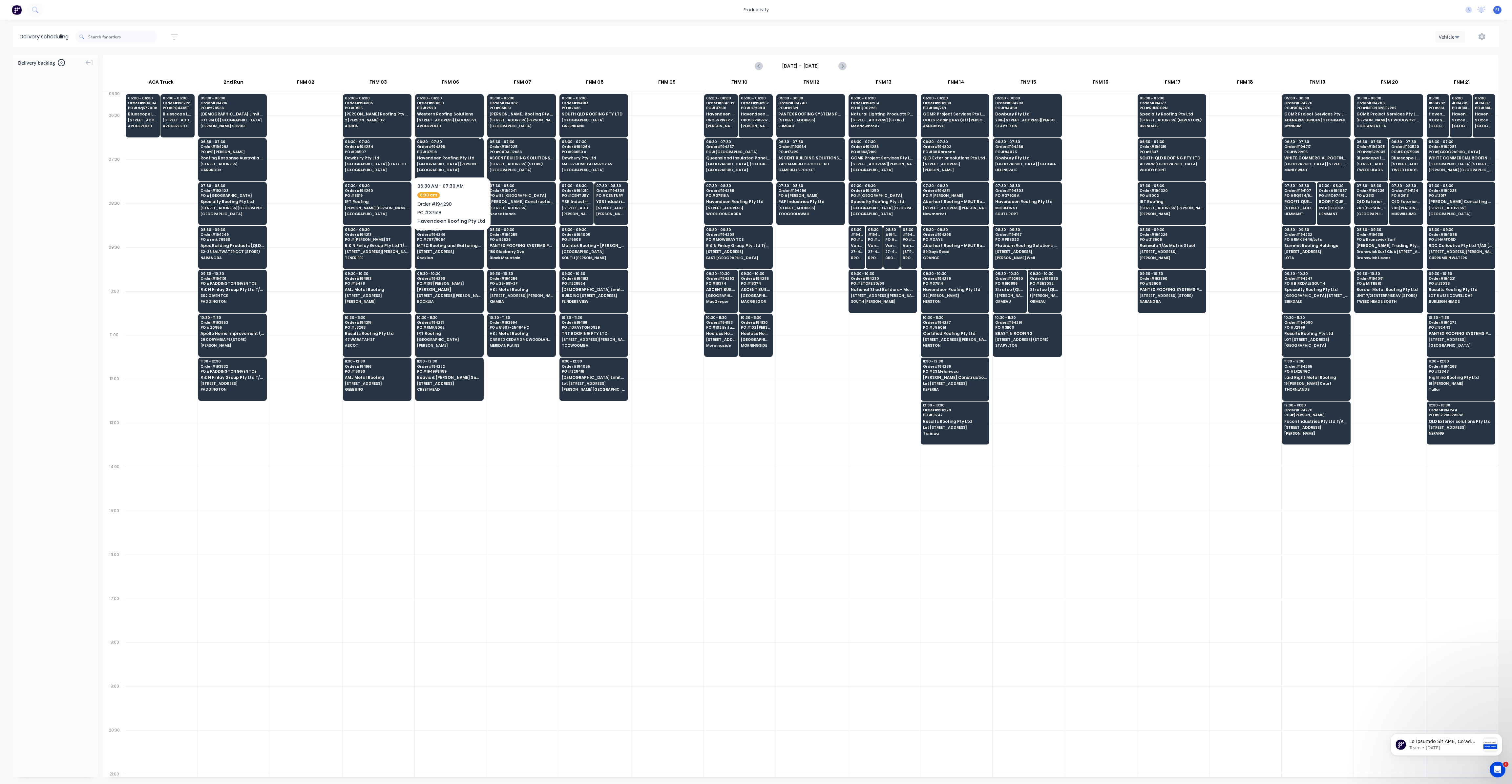
click at [437, 158] on span "Havendeen Roofing Pty Ltd" at bounding box center [449, 158] width 63 height 4
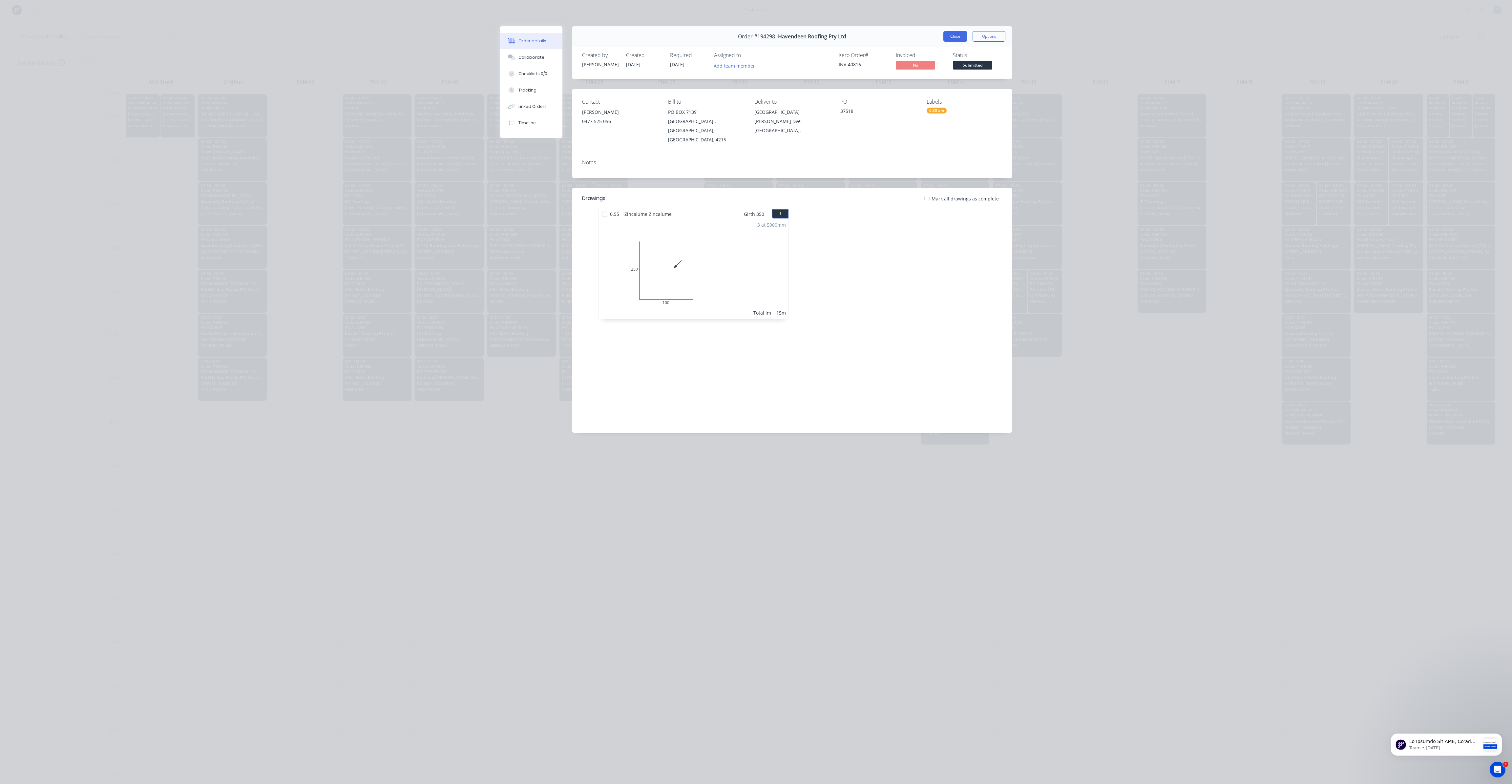
click at [957, 38] on button "Close" at bounding box center [955, 36] width 24 height 11
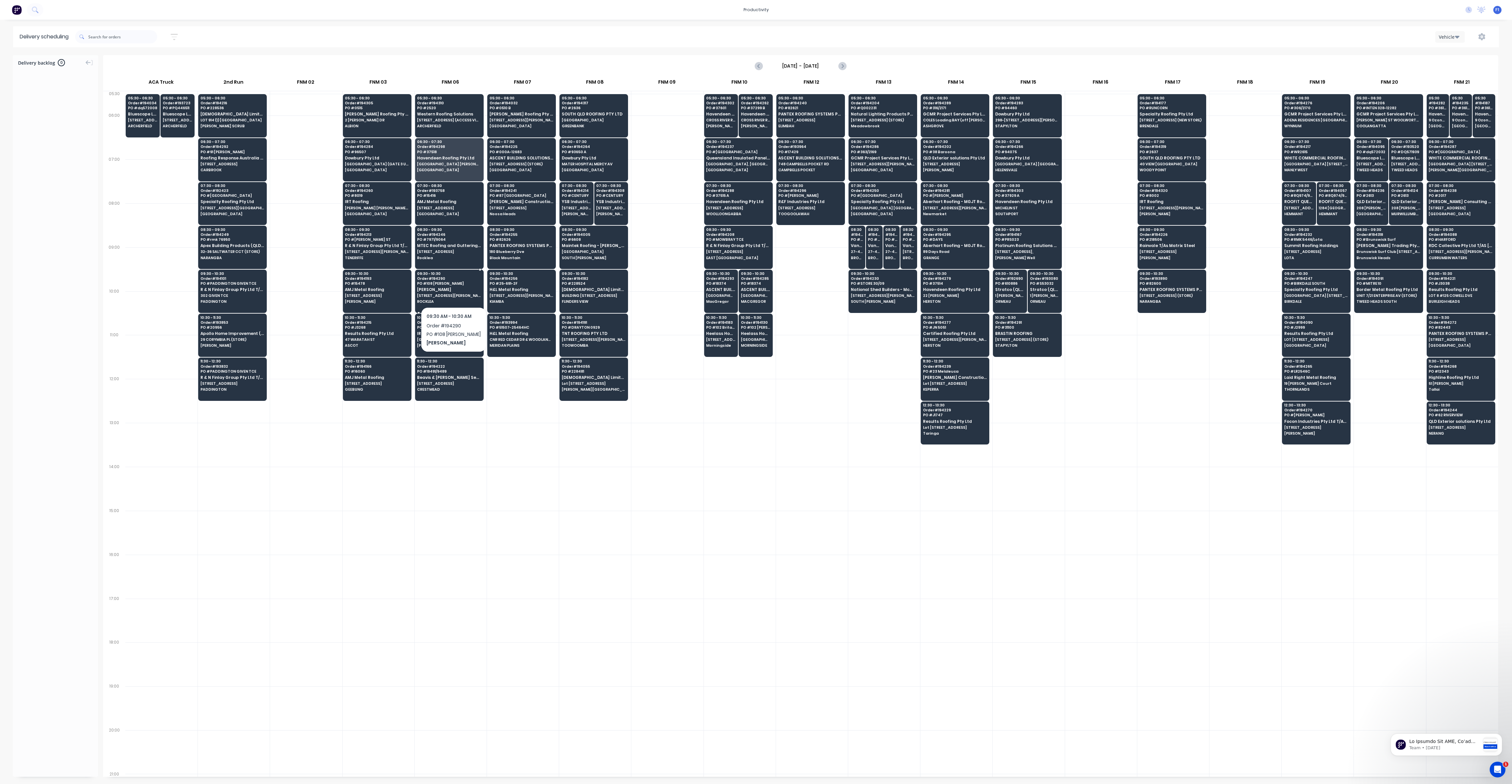
click at [451, 282] on span "PO # 108 GRINDLE" at bounding box center [449, 283] width 63 height 4
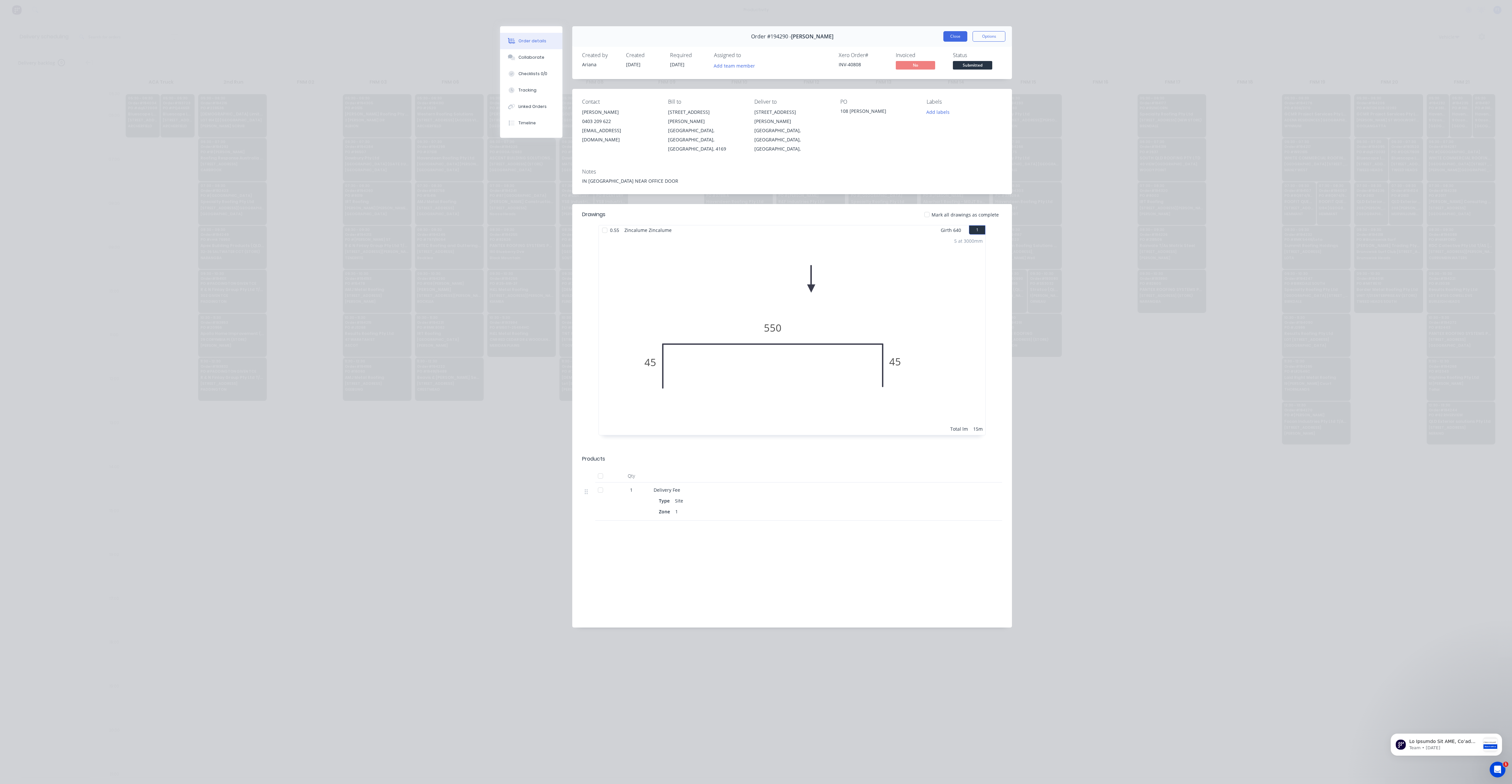
click at [953, 38] on button "Close" at bounding box center [955, 36] width 24 height 11
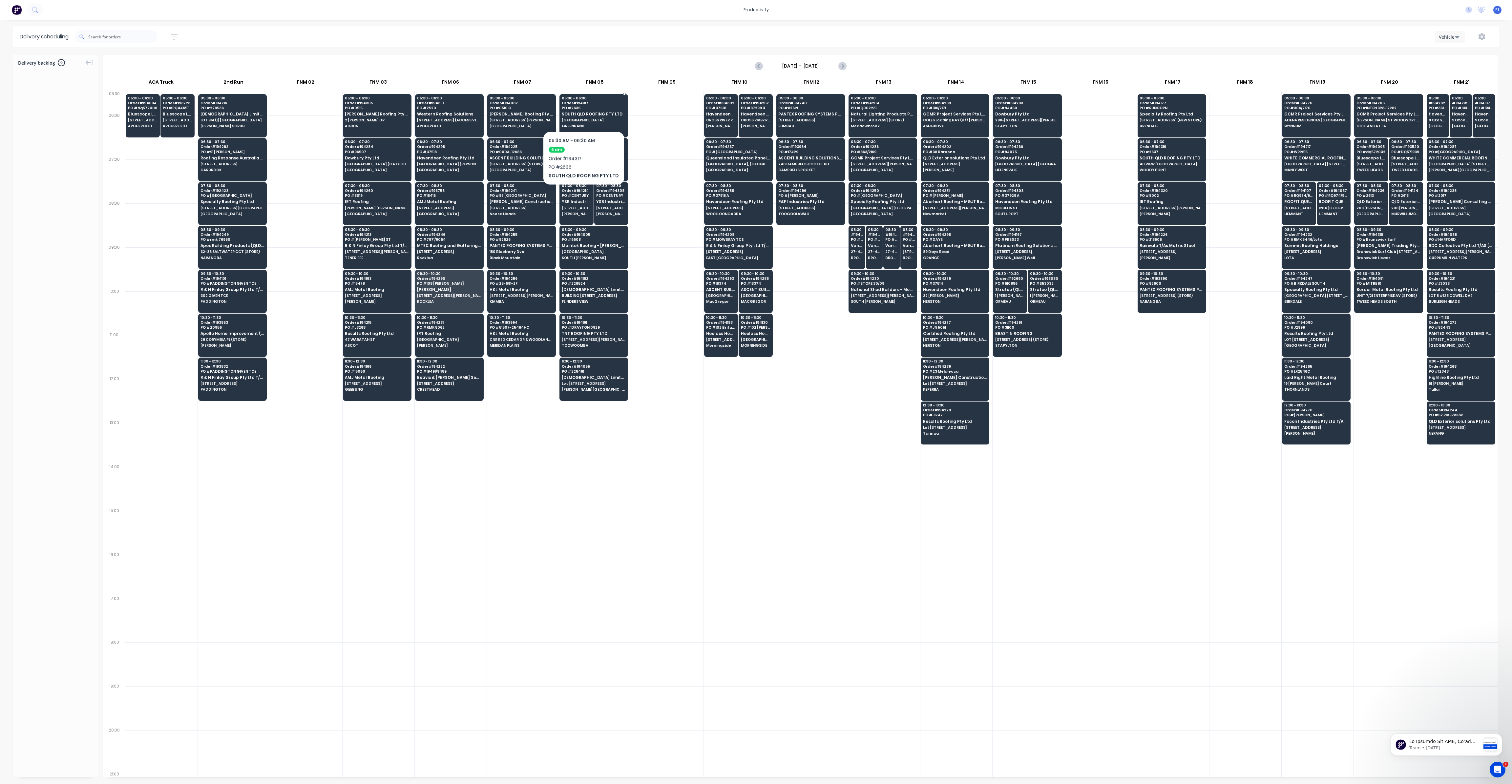
click at [582, 112] on div "05:30 - 06:30 Order # 194317 PO # 2636 SOUTH QLD ROOFING PTY LTD Old Pub Lane G…" at bounding box center [594, 112] width 68 height 37
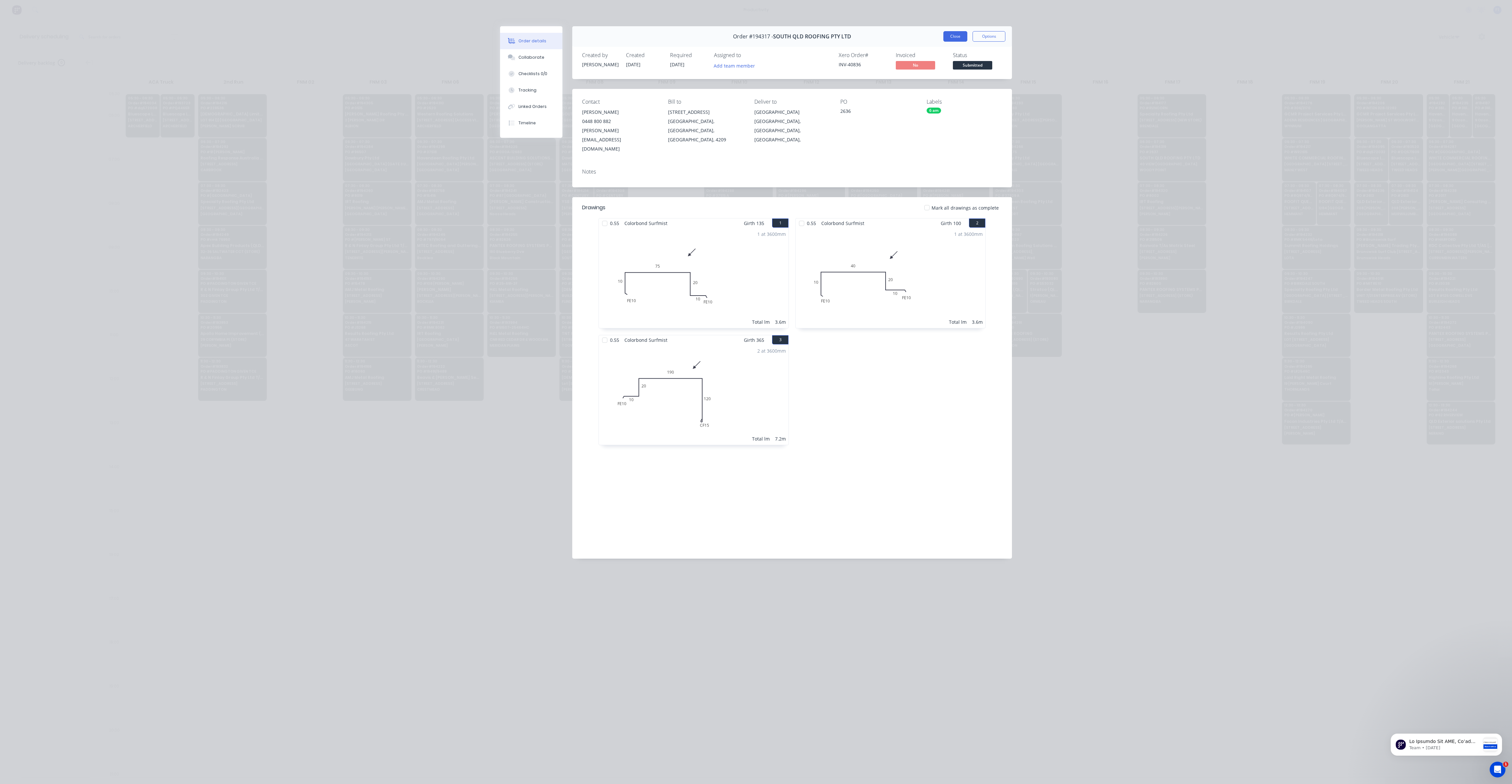
click at [958, 40] on button "Close" at bounding box center [955, 36] width 24 height 11
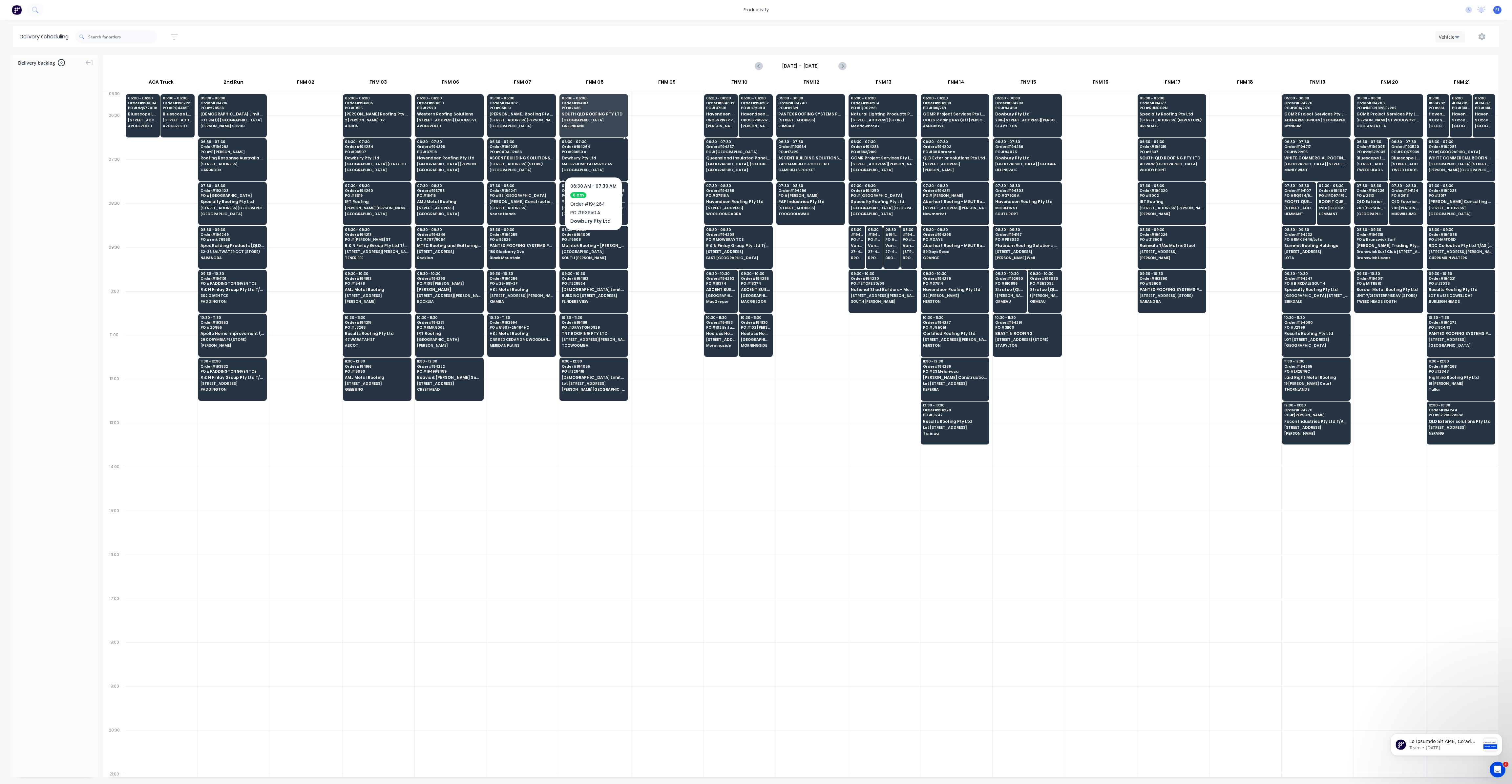
click at [600, 165] on span "MATER HOSPITAL MERCY AV" at bounding box center [593, 164] width 63 height 4
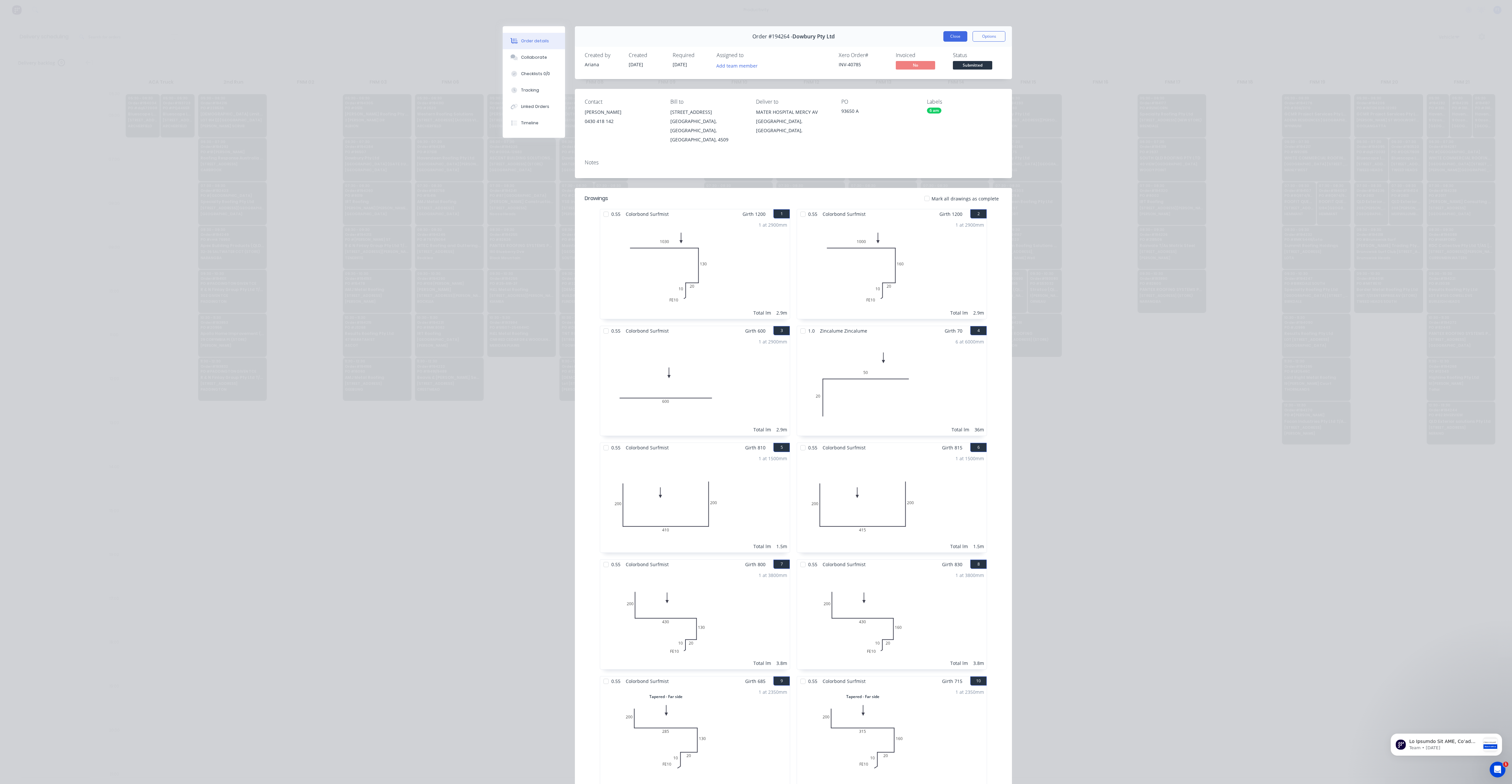
click at [954, 39] on button "Close" at bounding box center [955, 36] width 24 height 11
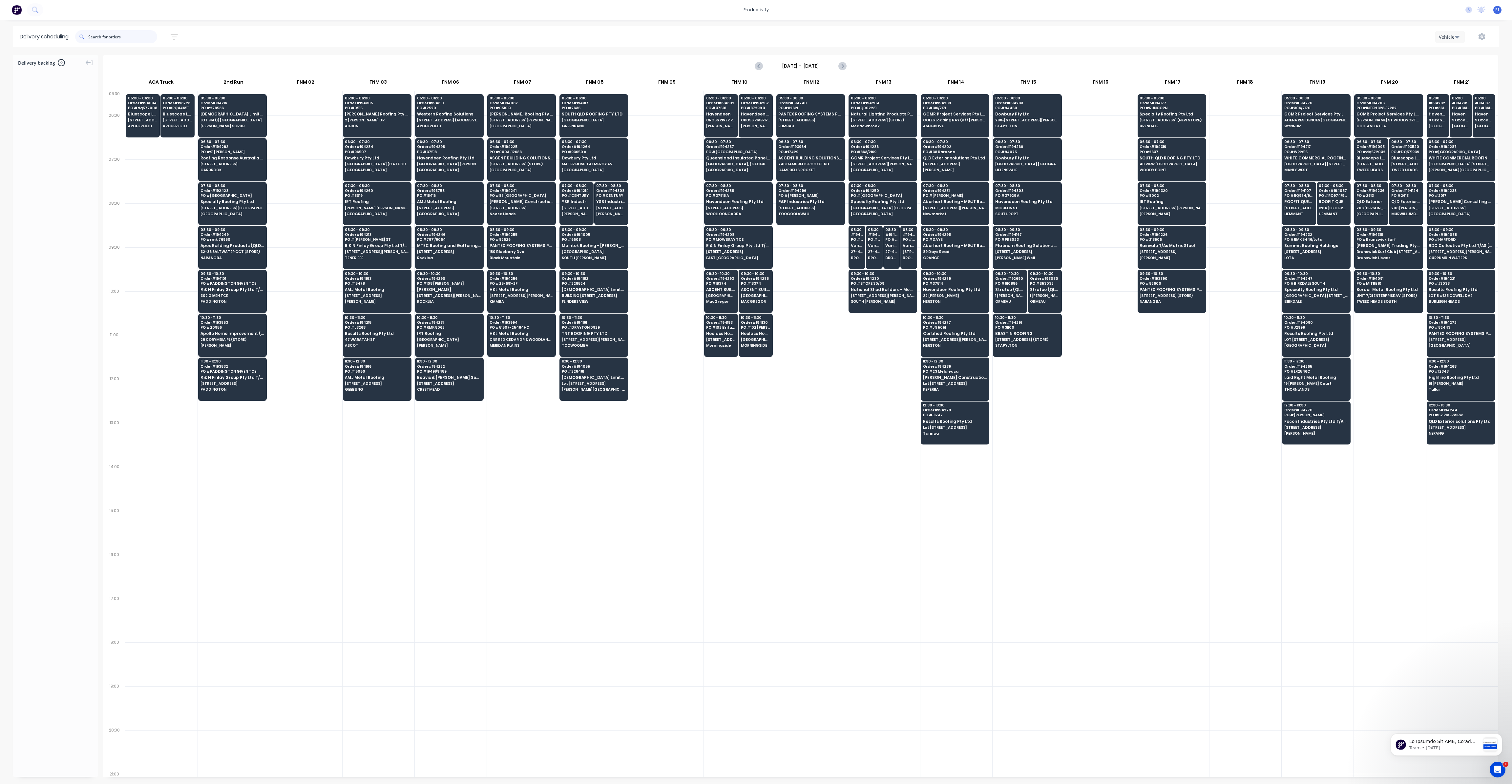
click at [108, 39] on input "text" at bounding box center [122, 36] width 69 height 13
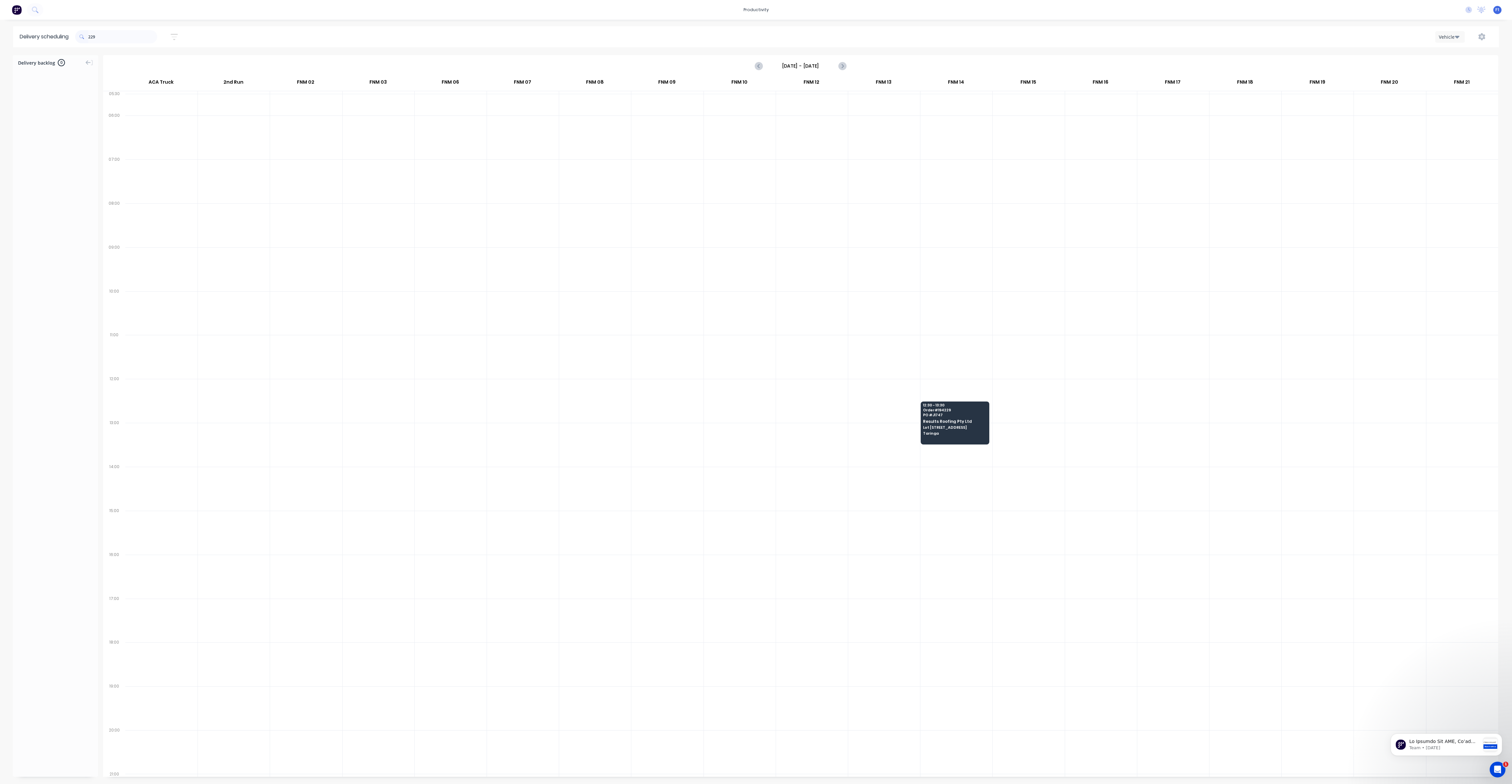
click at [88, 38] on span at bounding box center [82, 36] width 13 height 13
click at [90, 38] on input "229" at bounding box center [122, 36] width 69 height 13
type input "9"
click at [91, 40] on input "287" at bounding box center [122, 36] width 69 height 13
type input "7"
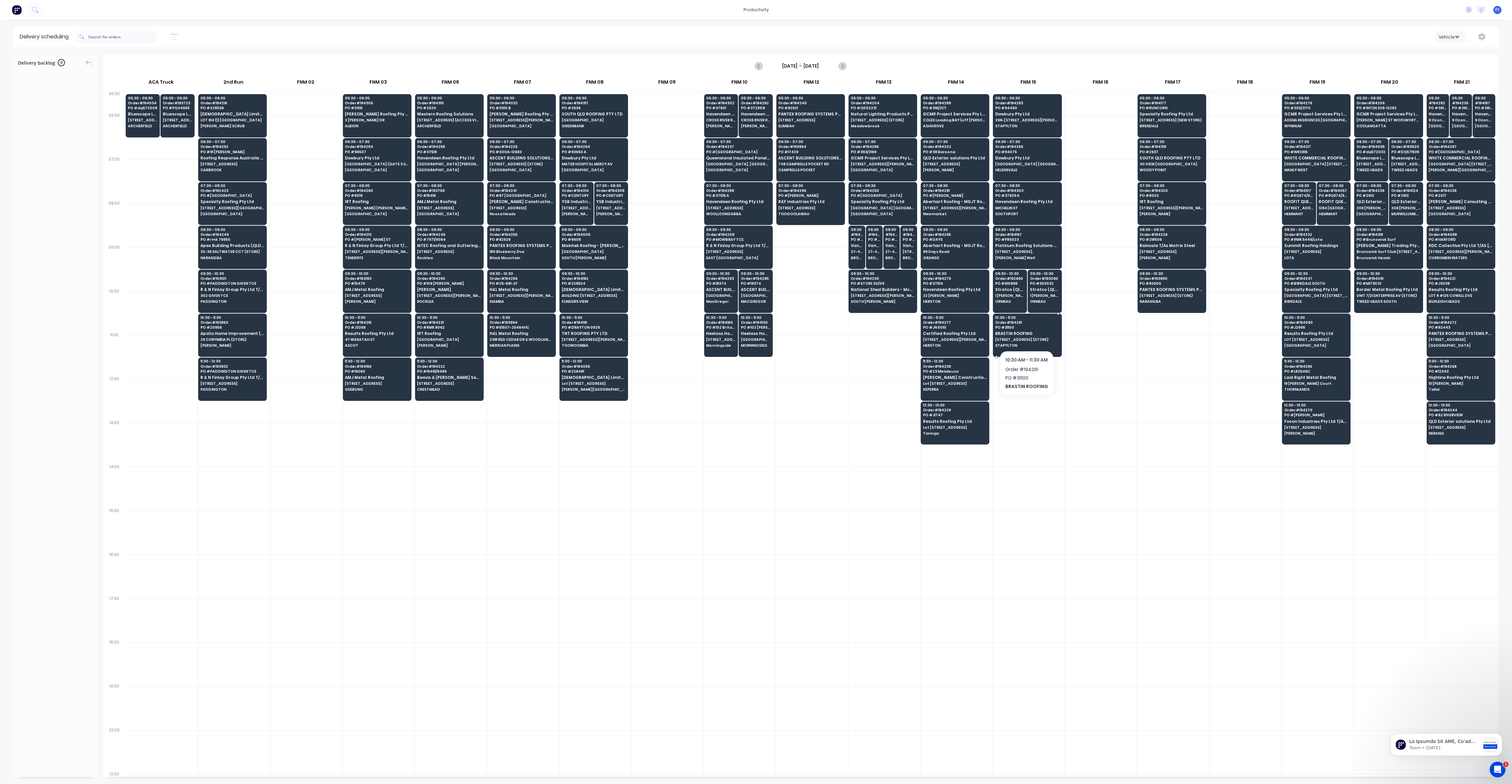
click at [1007, 343] on span "STAPYLTON" at bounding box center [1027, 345] width 63 height 4
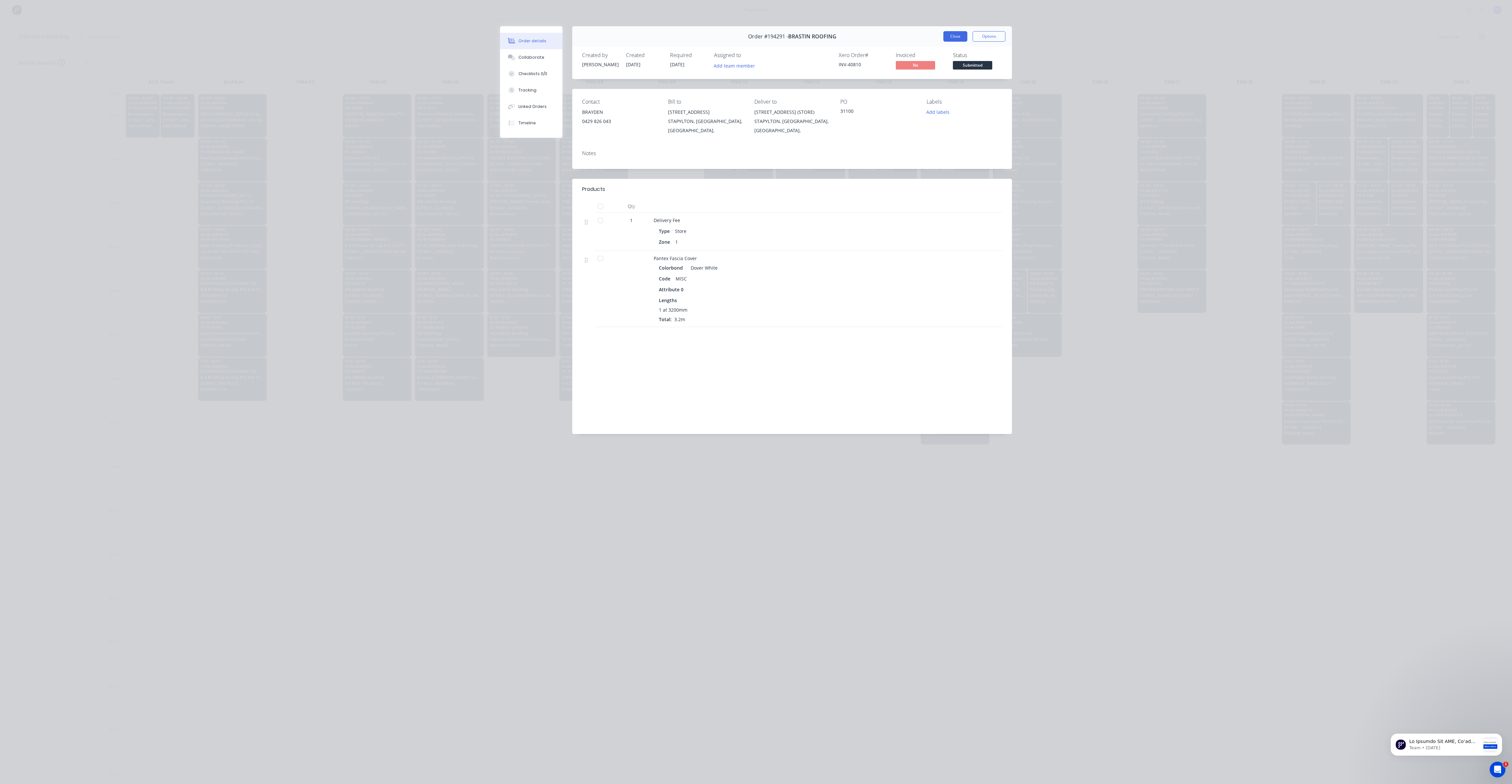
click at [958, 38] on button "Close" at bounding box center [955, 36] width 24 height 11
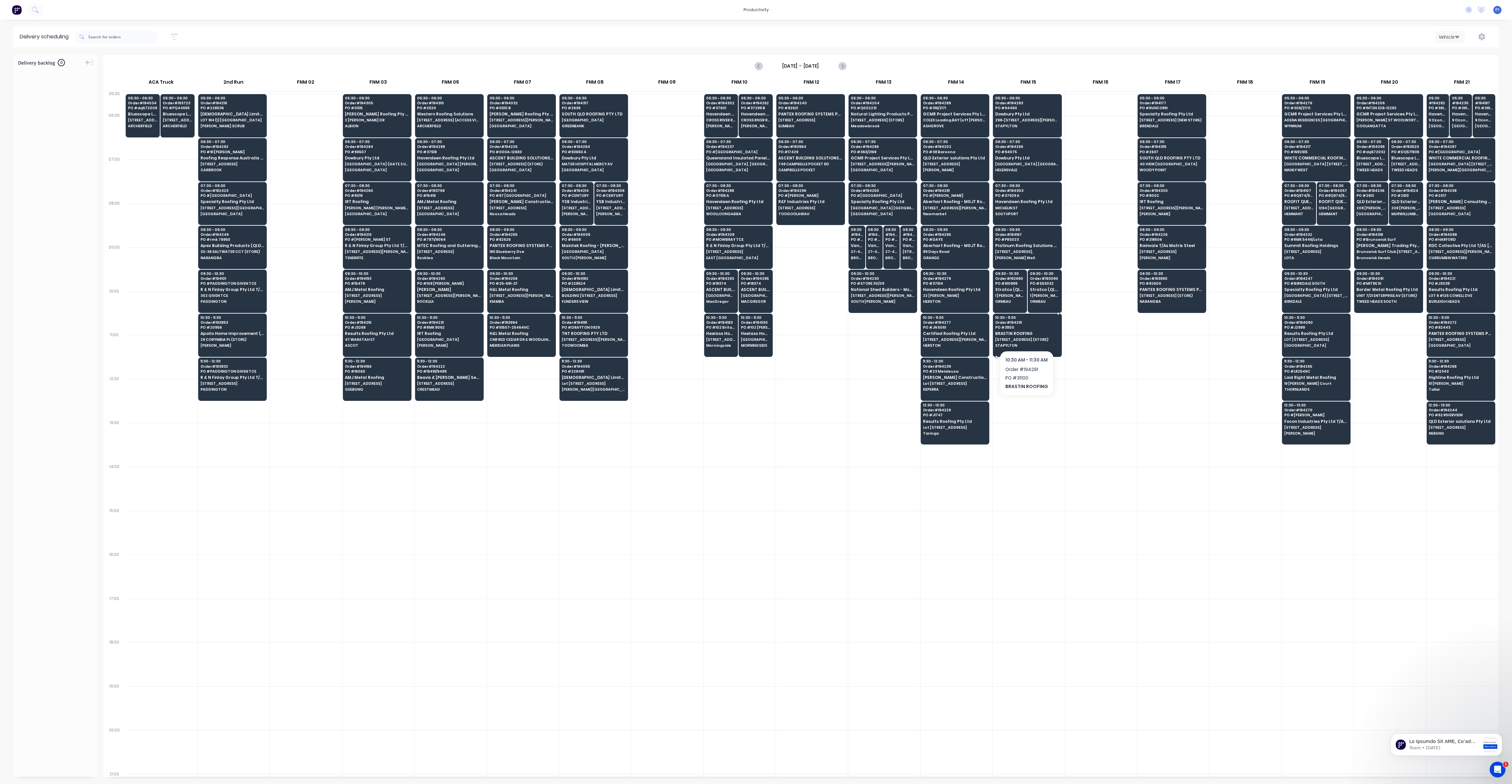
click at [1025, 332] on span "BRASTIN ROOFING" at bounding box center [1027, 333] width 63 height 4
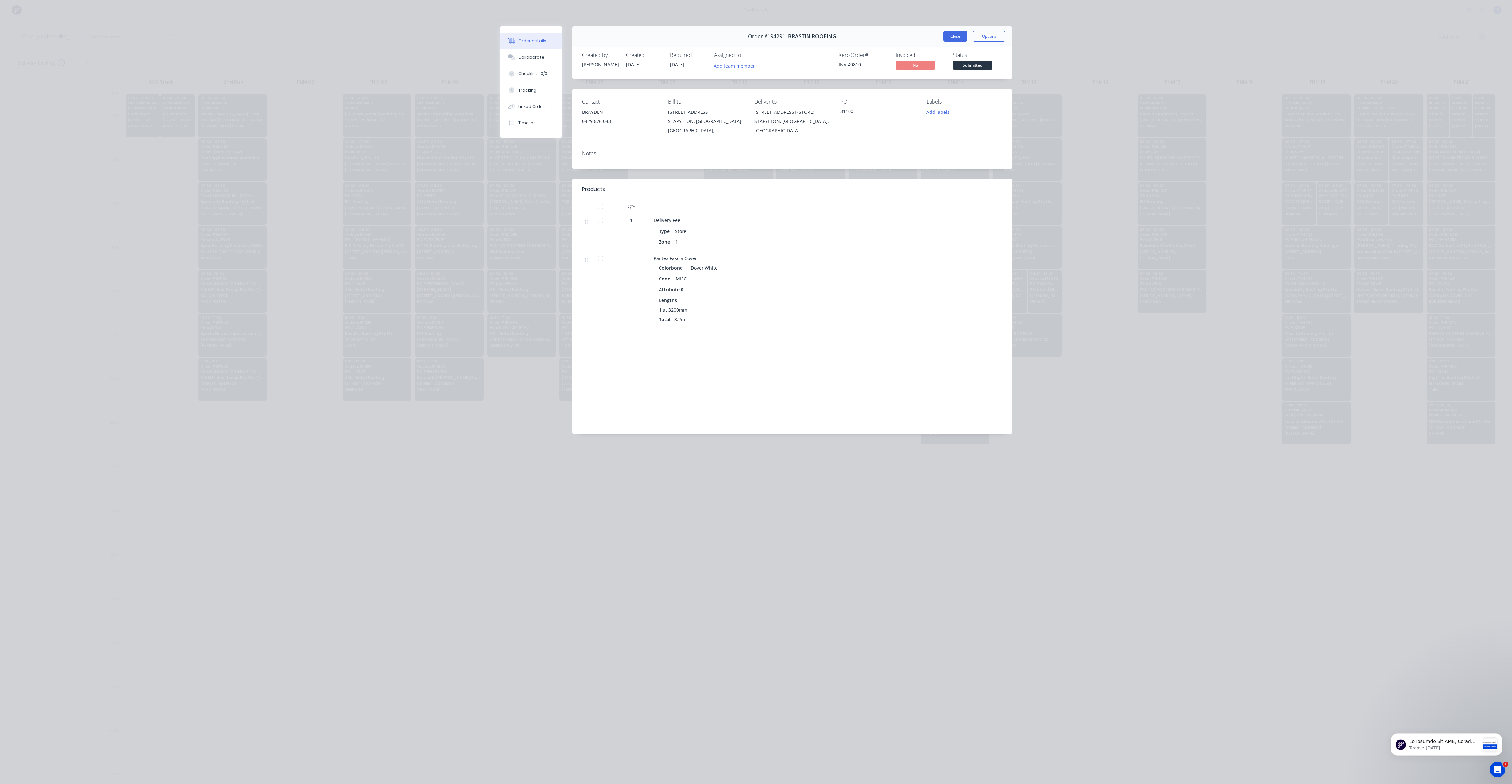
click at [962, 41] on button "Close" at bounding box center [955, 36] width 24 height 11
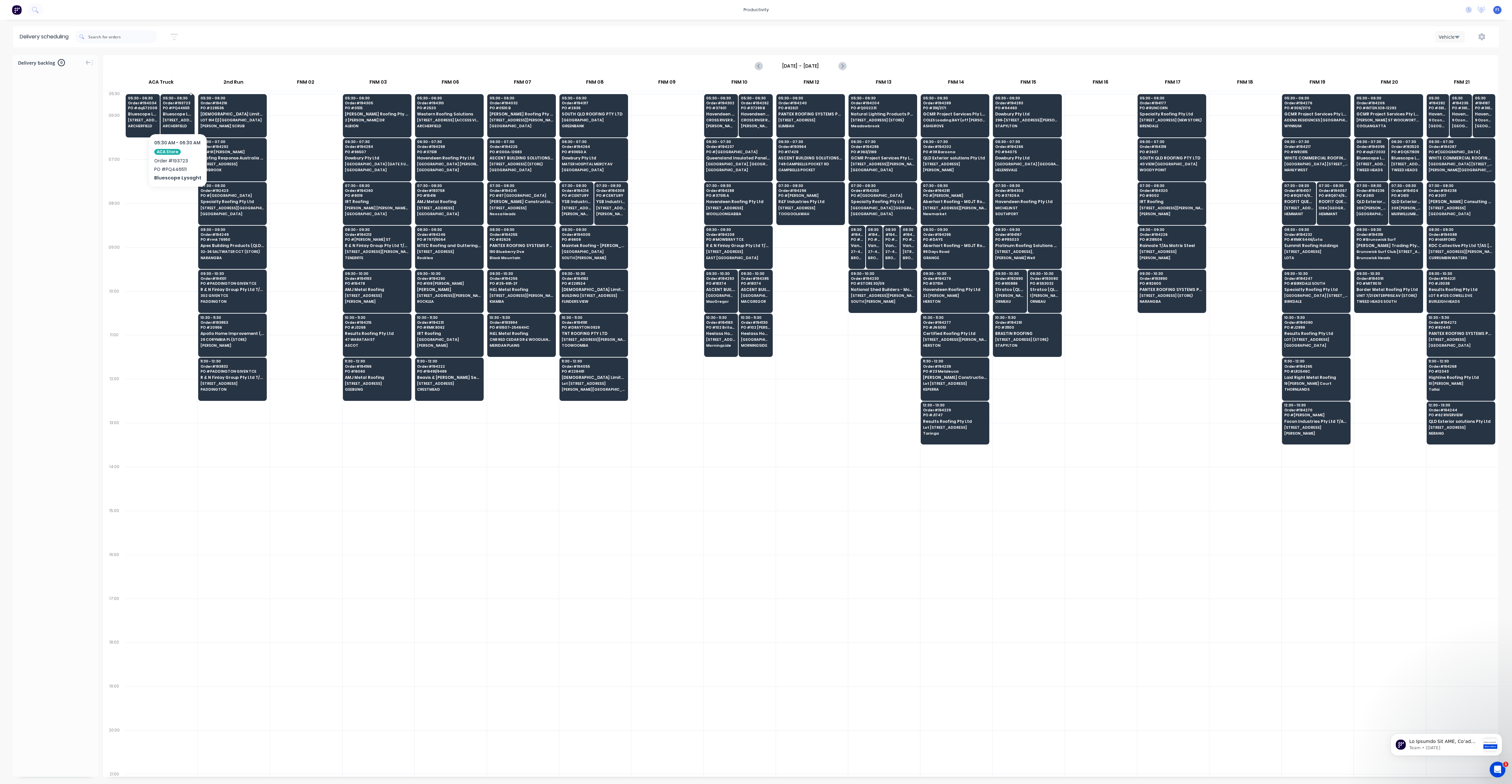
click at [176, 127] on span "ARCHERFIELD" at bounding box center [177, 126] width 29 height 4
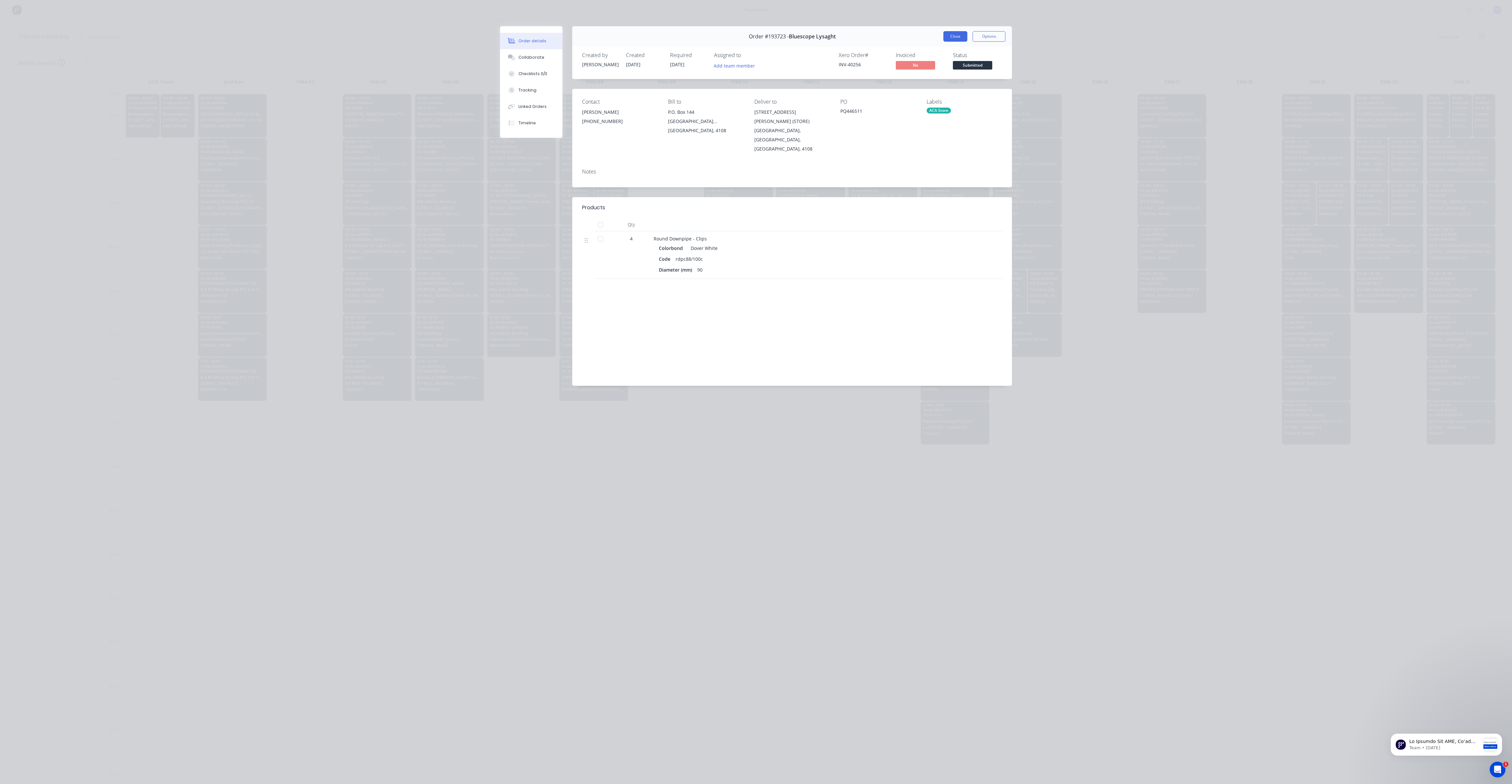
click at [960, 38] on button "Close" at bounding box center [955, 36] width 24 height 11
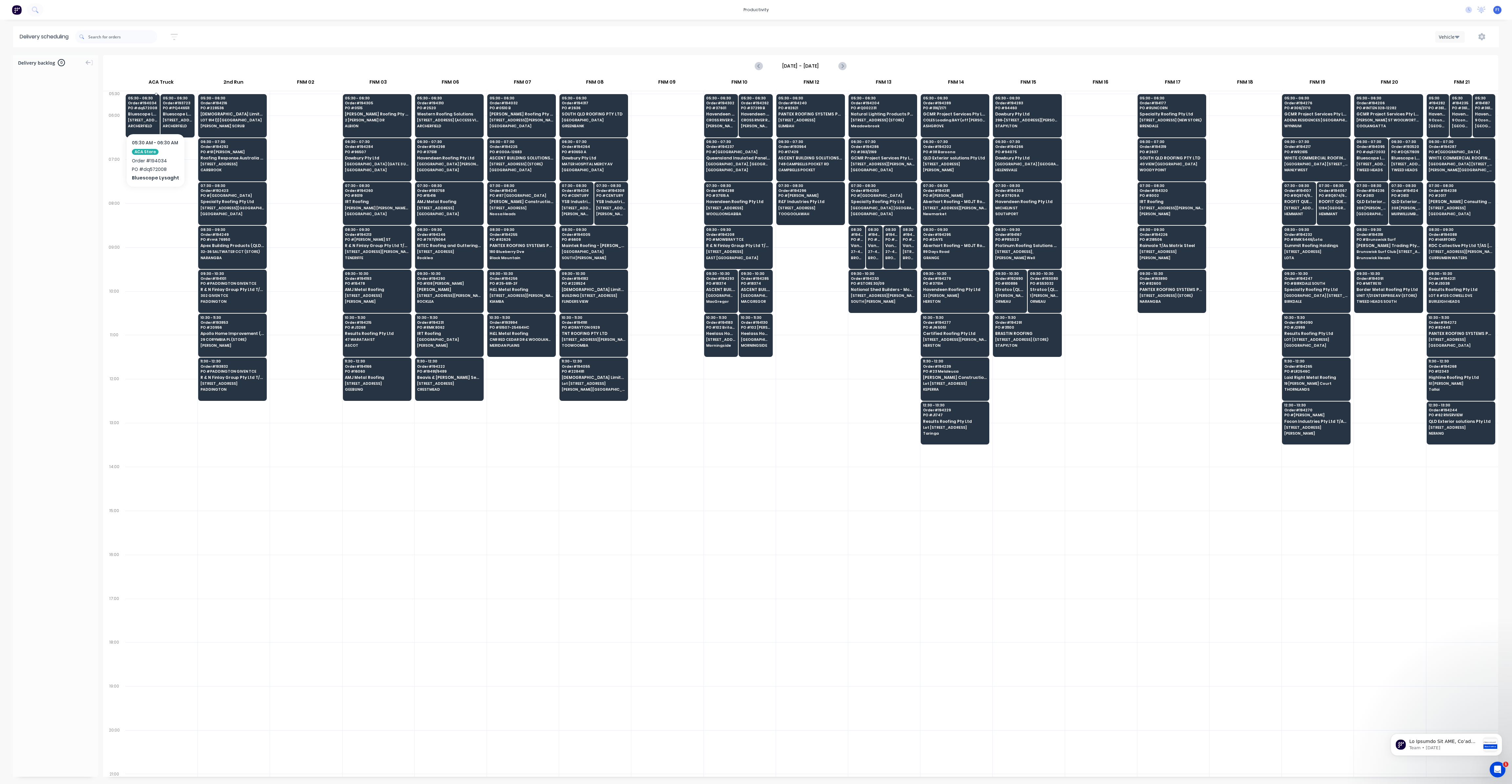
click at [136, 119] on span "[STREET_ADDRESS][PERSON_NAME] (STORE)" at bounding box center [143, 120] width 29 height 4
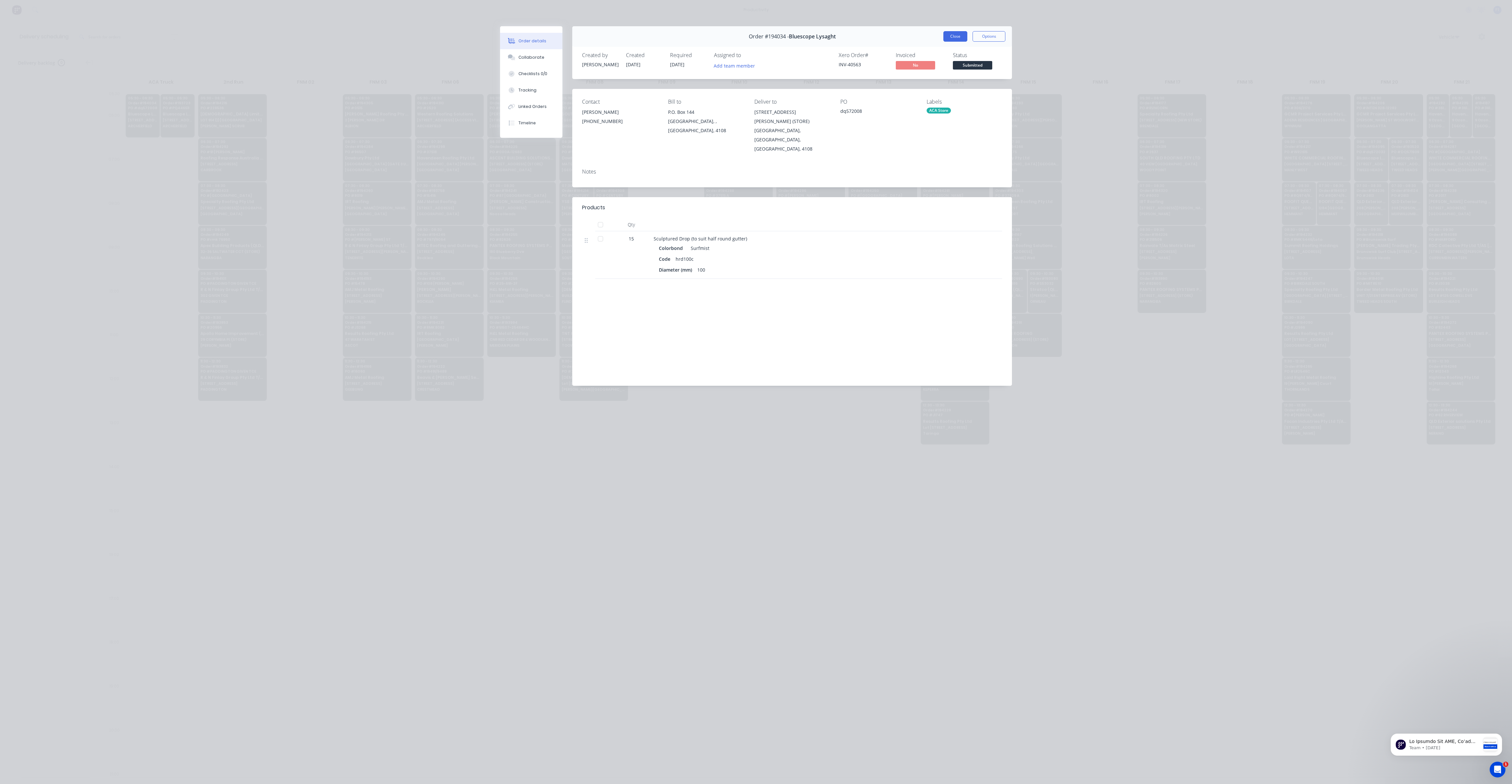
click at [960, 39] on button "Close" at bounding box center [955, 36] width 24 height 11
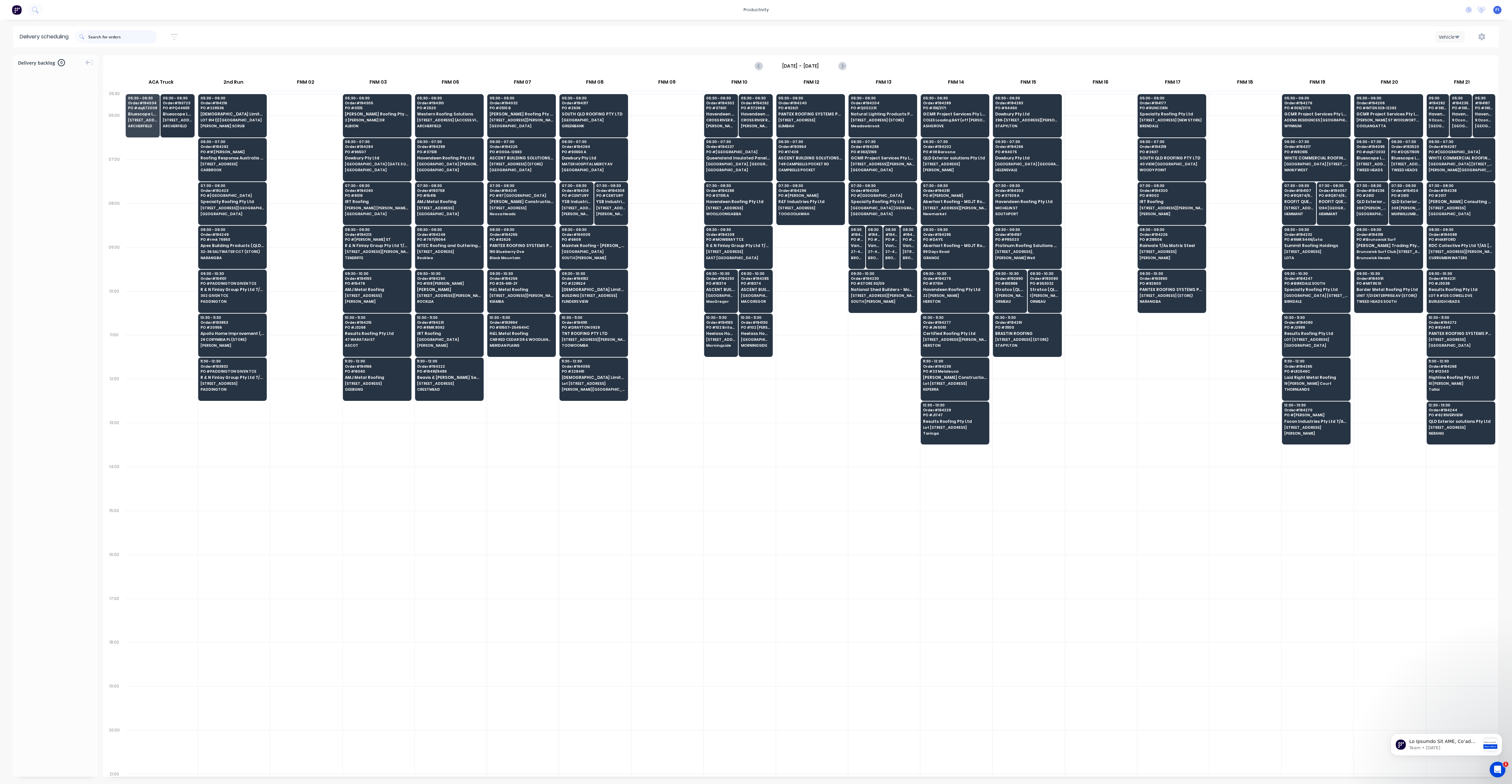
click at [113, 40] on input "text" at bounding box center [122, 36] width 69 height 13
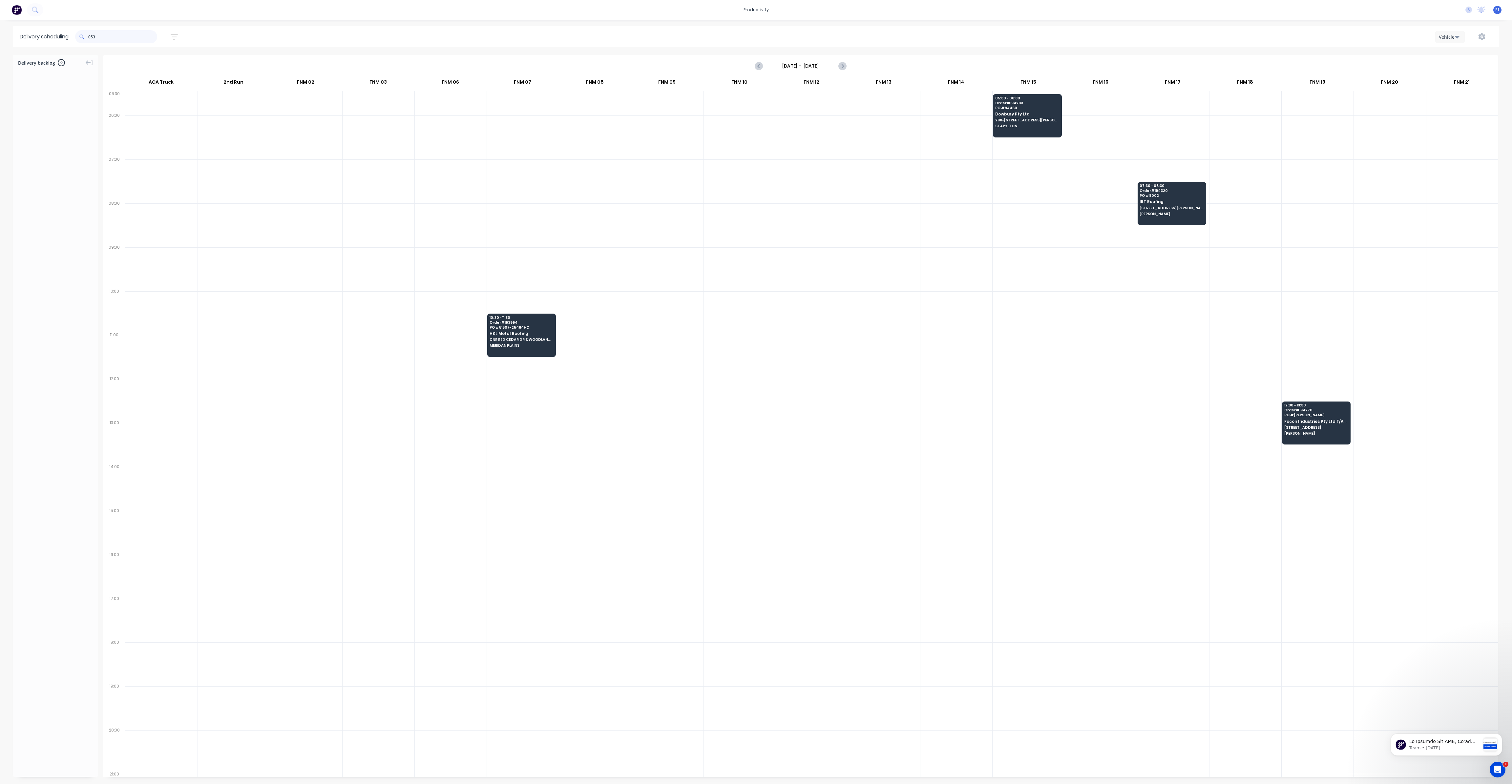
click at [91, 40] on input "053" at bounding box center [122, 36] width 69 height 13
type input "3"
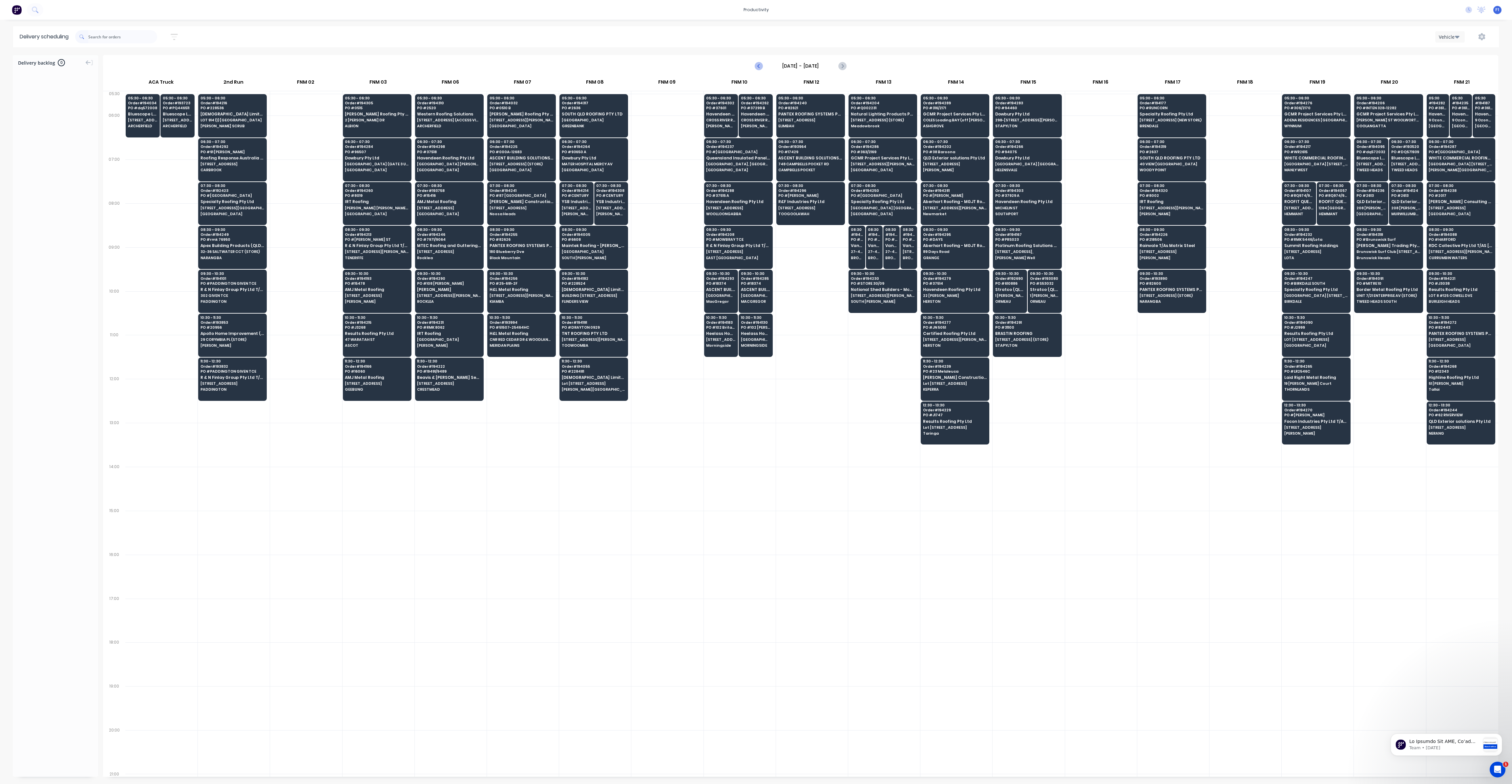
click at [758, 66] on icon "Previous page" at bounding box center [759, 66] width 3 height 5
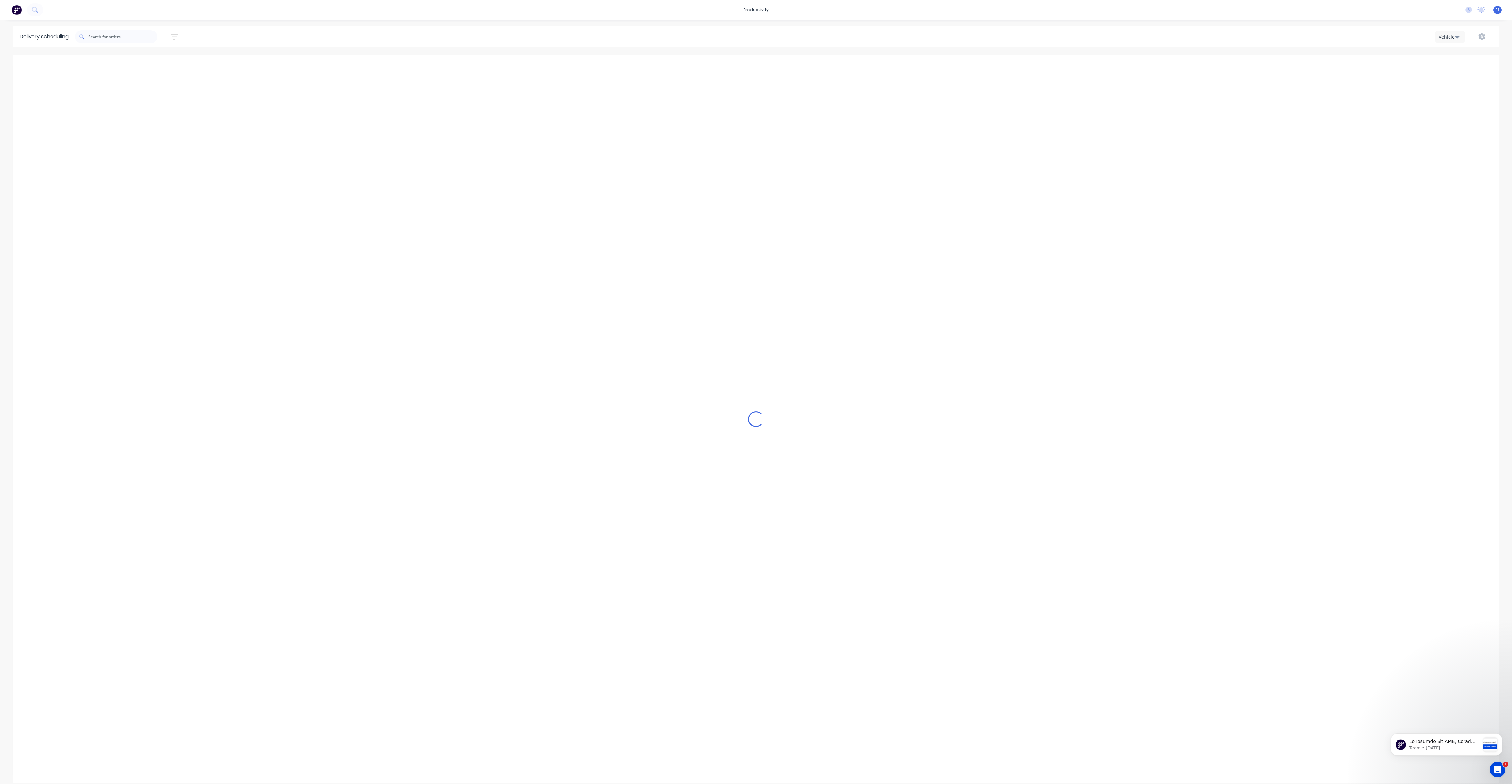
type input "[DATE] - [DATE]"
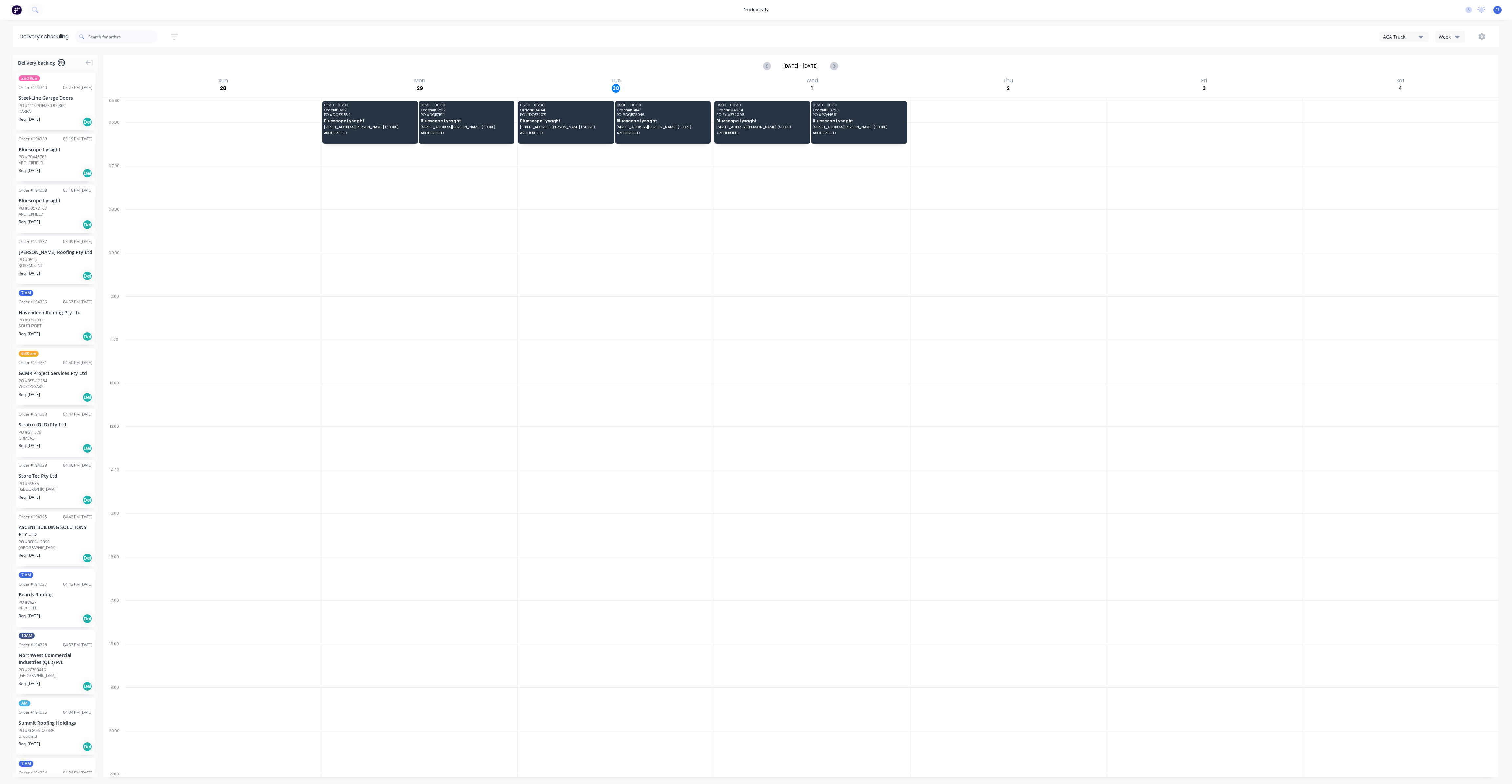
click at [1457, 38] on icon "button" at bounding box center [1457, 37] width 5 height 2
click at [1455, 66] on div "Vehicle" at bounding box center [1468, 67] width 65 height 13
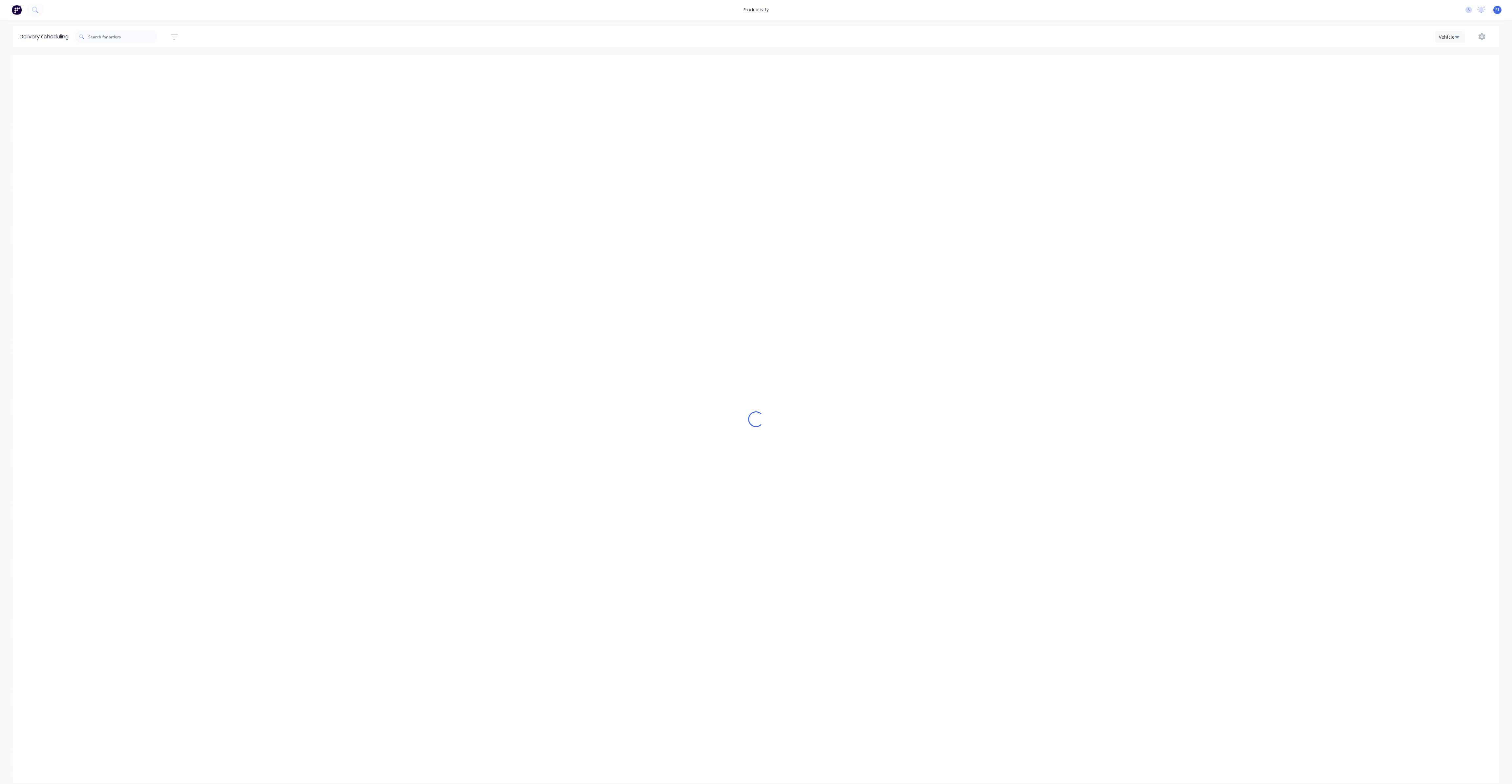
scroll to position [0, 1]
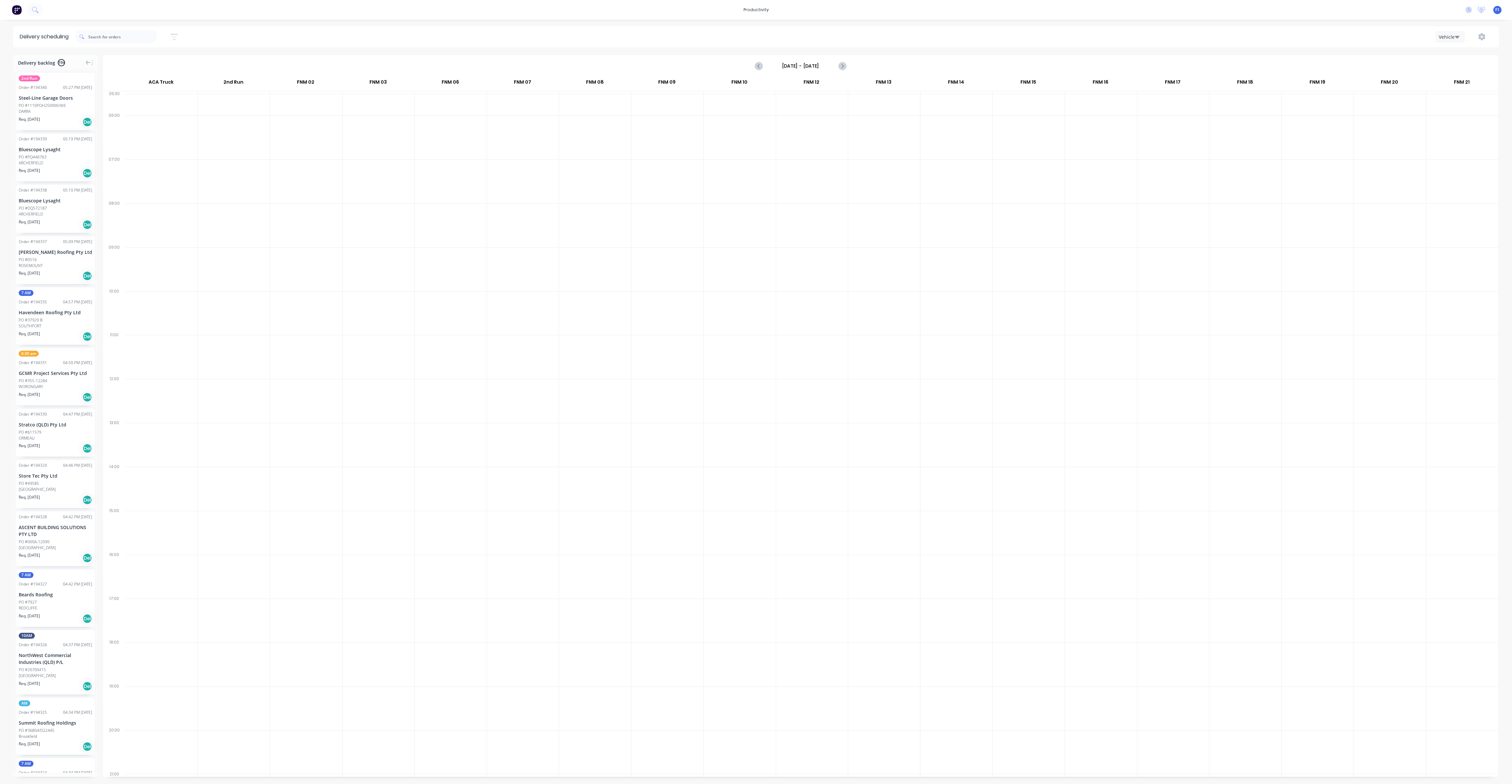
click at [809, 69] on input "[DATE] - [DATE]" at bounding box center [801, 66] width 65 height 10
click at [806, 148] on div "30" at bounding box center [804, 150] width 10 height 10
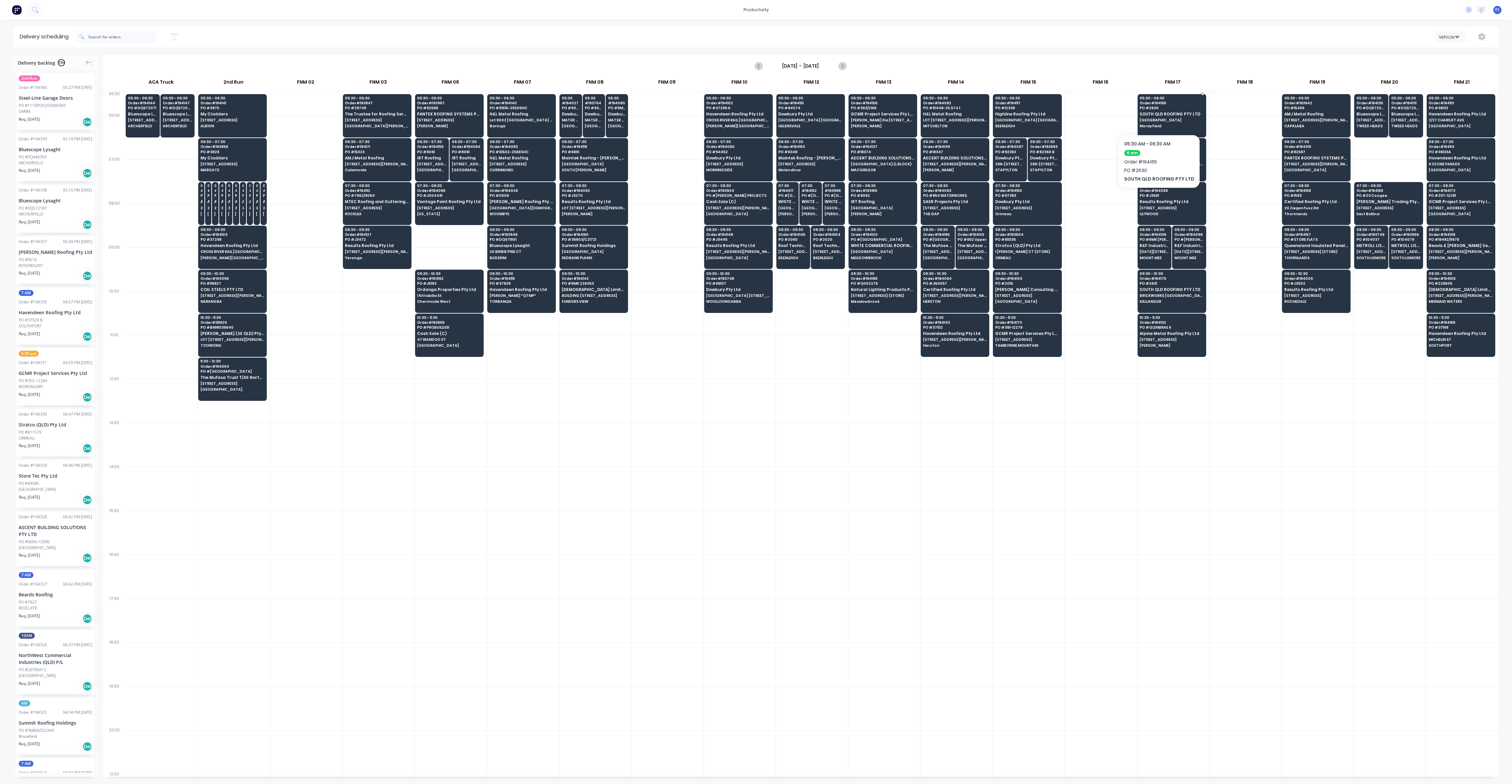
click at [1157, 114] on span "SOUTH QLD ROOFING PTY LTD" at bounding box center [1172, 114] width 63 height 4
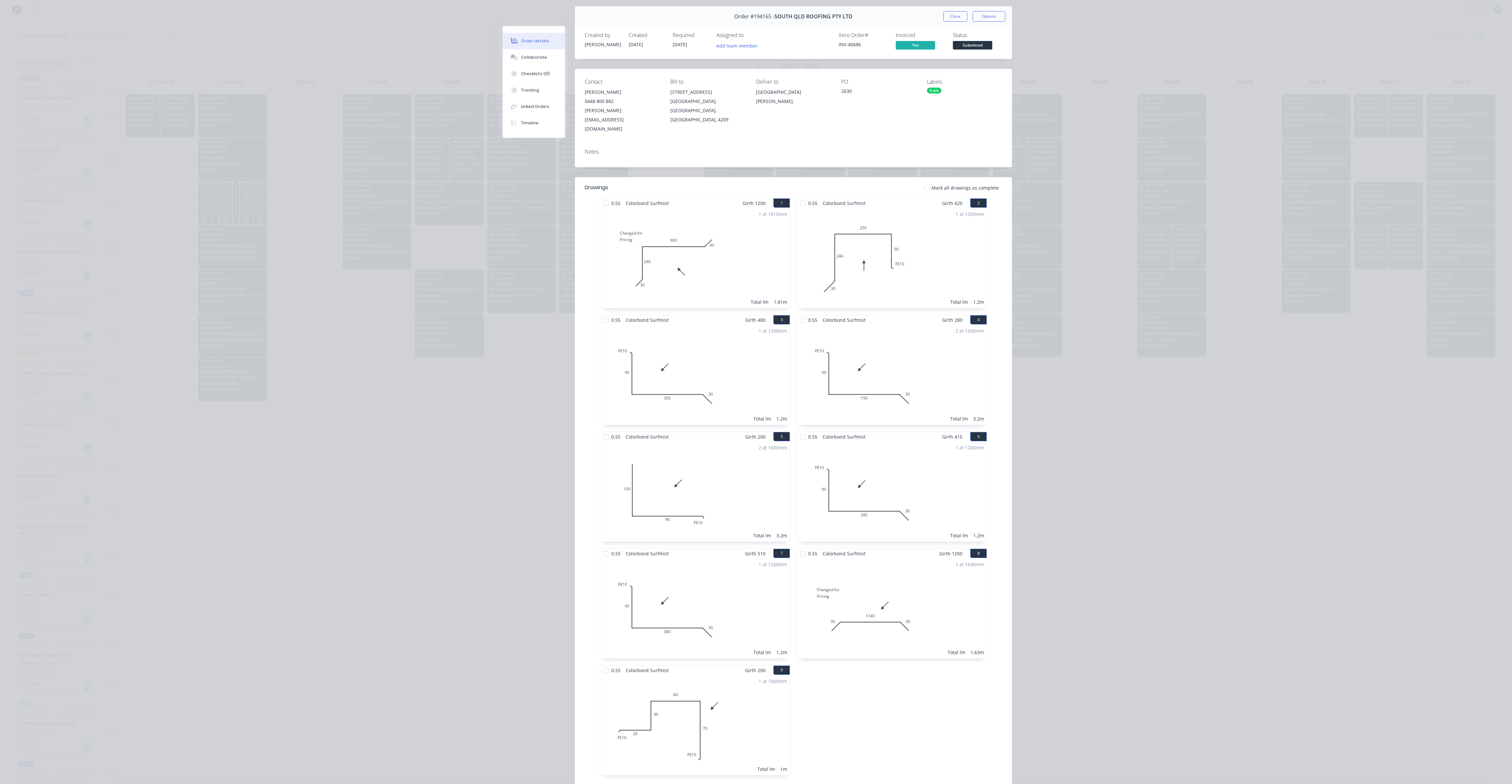
scroll to position [0, 0]
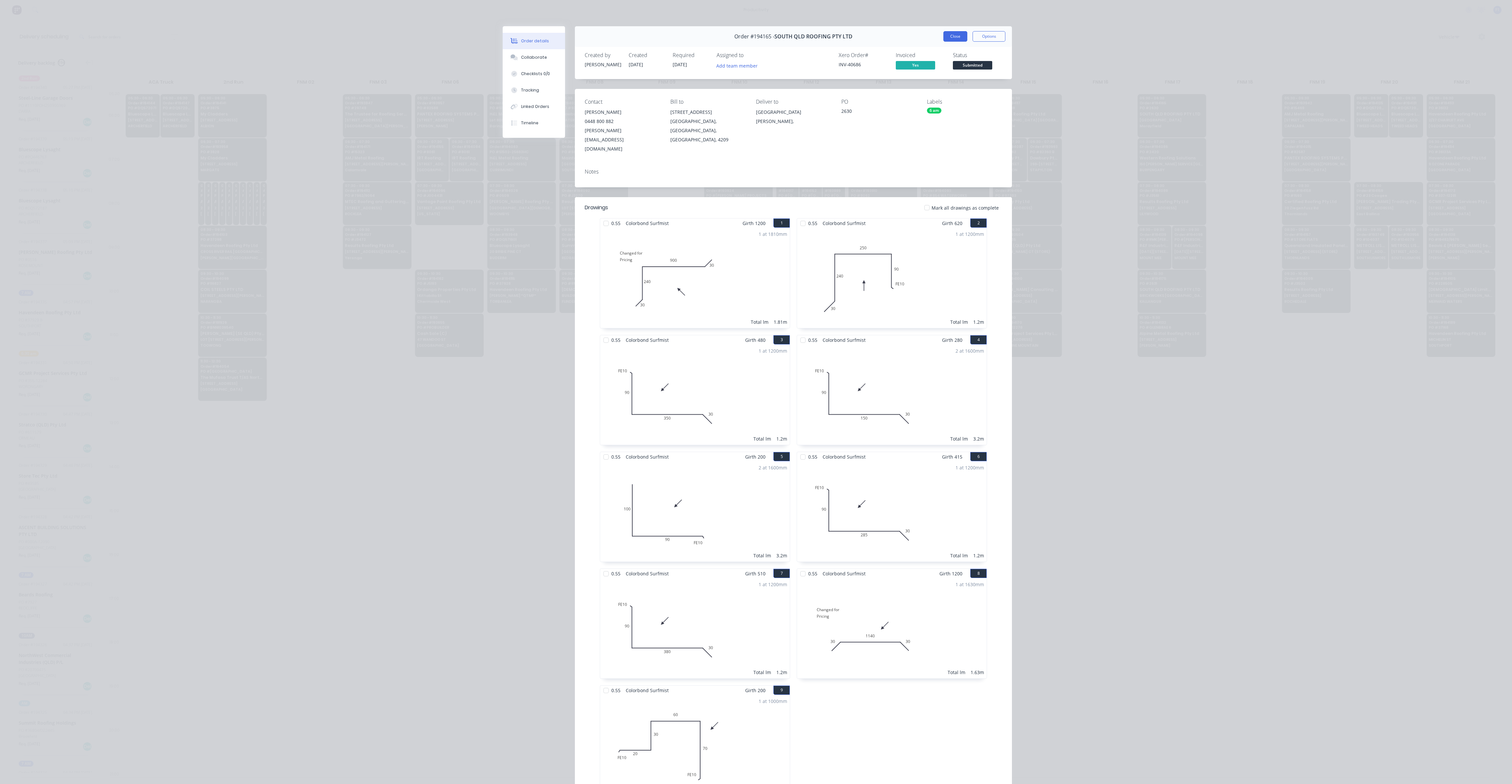
click at [950, 41] on button "Close" at bounding box center [955, 36] width 24 height 11
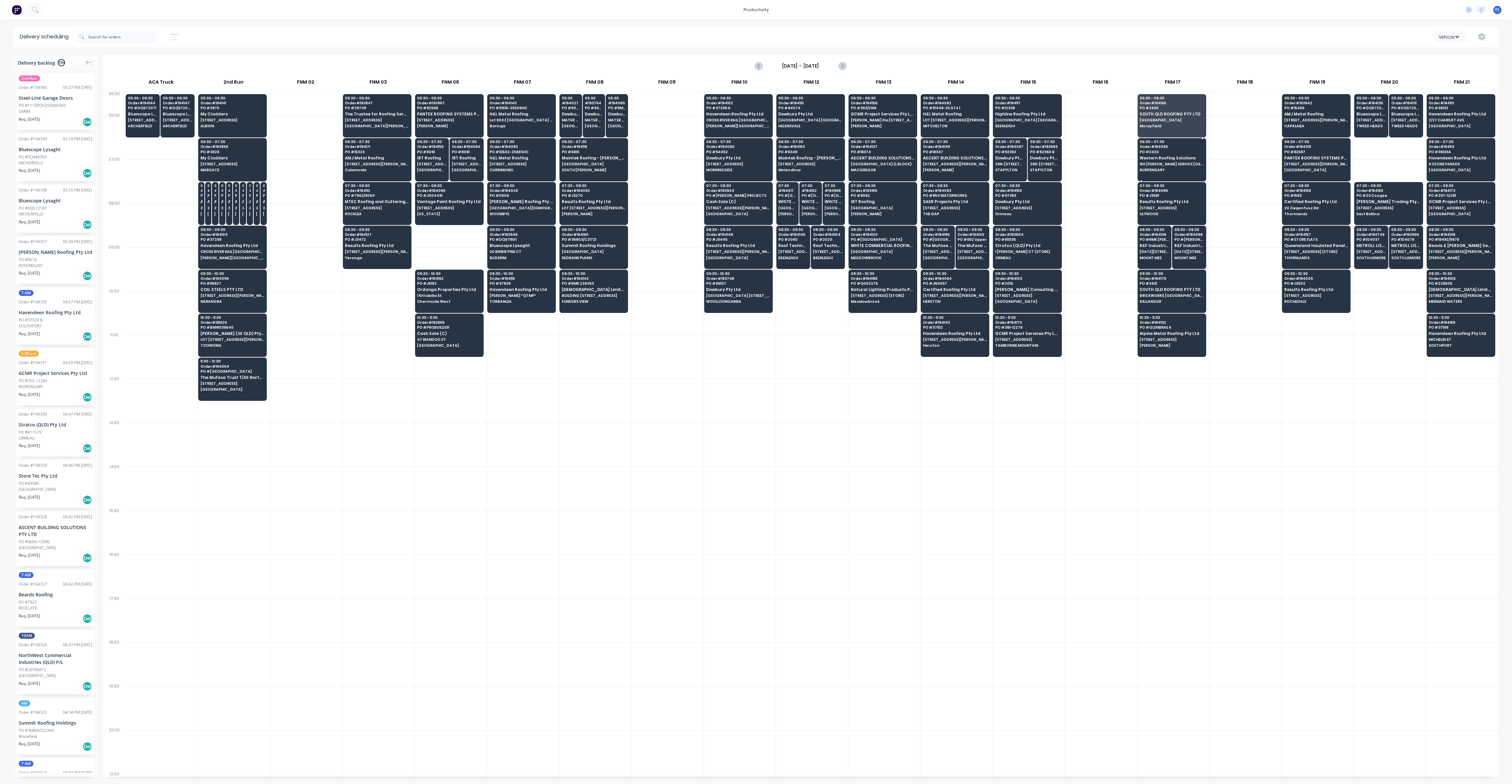
click at [1157, 158] on span "Western Roofing Solutions" at bounding box center [1172, 158] width 63 height 4
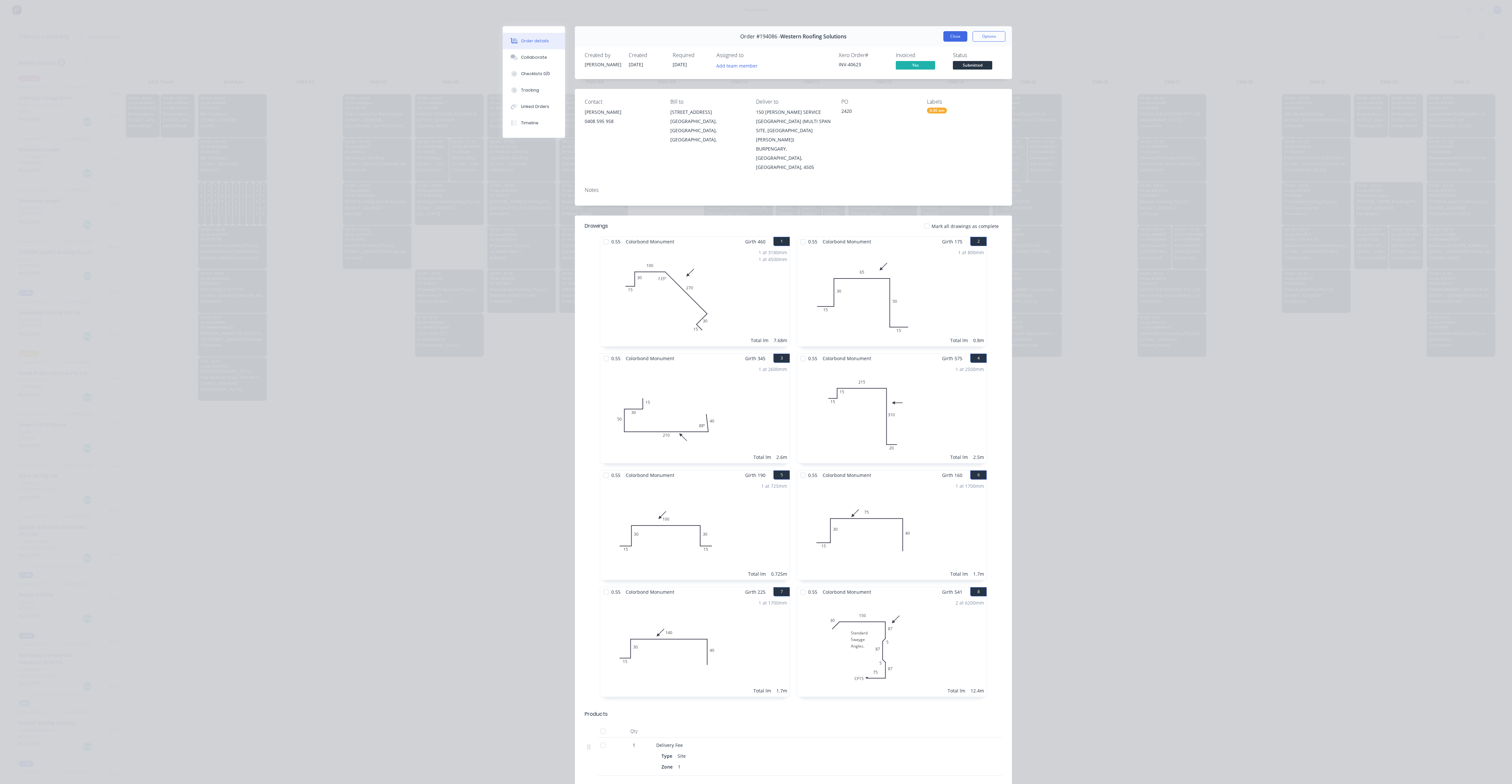
click at [958, 39] on button "Close" at bounding box center [955, 36] width 24 height 11
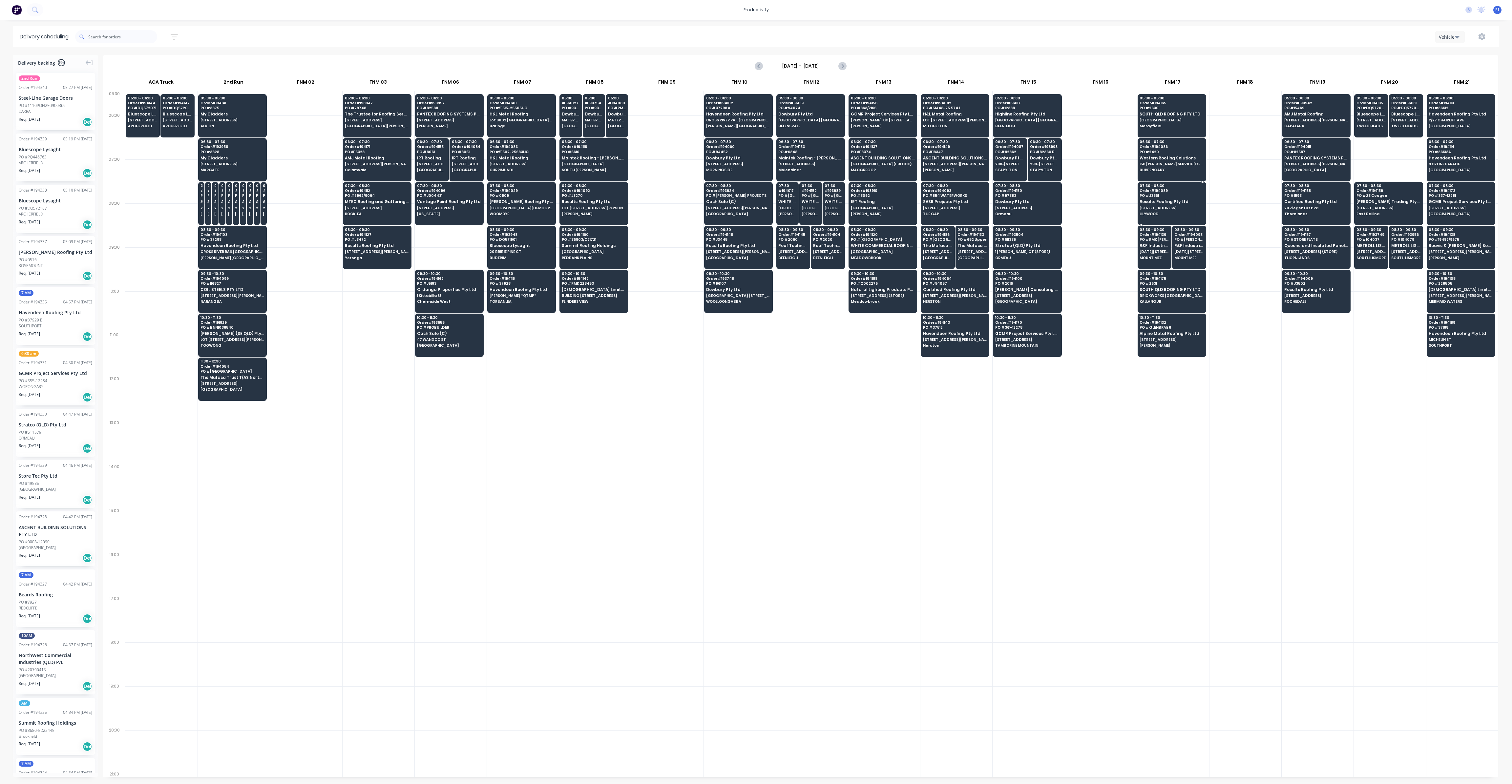
click at [1174, 201] on span "Results Roofing Pty Ltd" at bounding box center [1172, 201] width 63 height 4
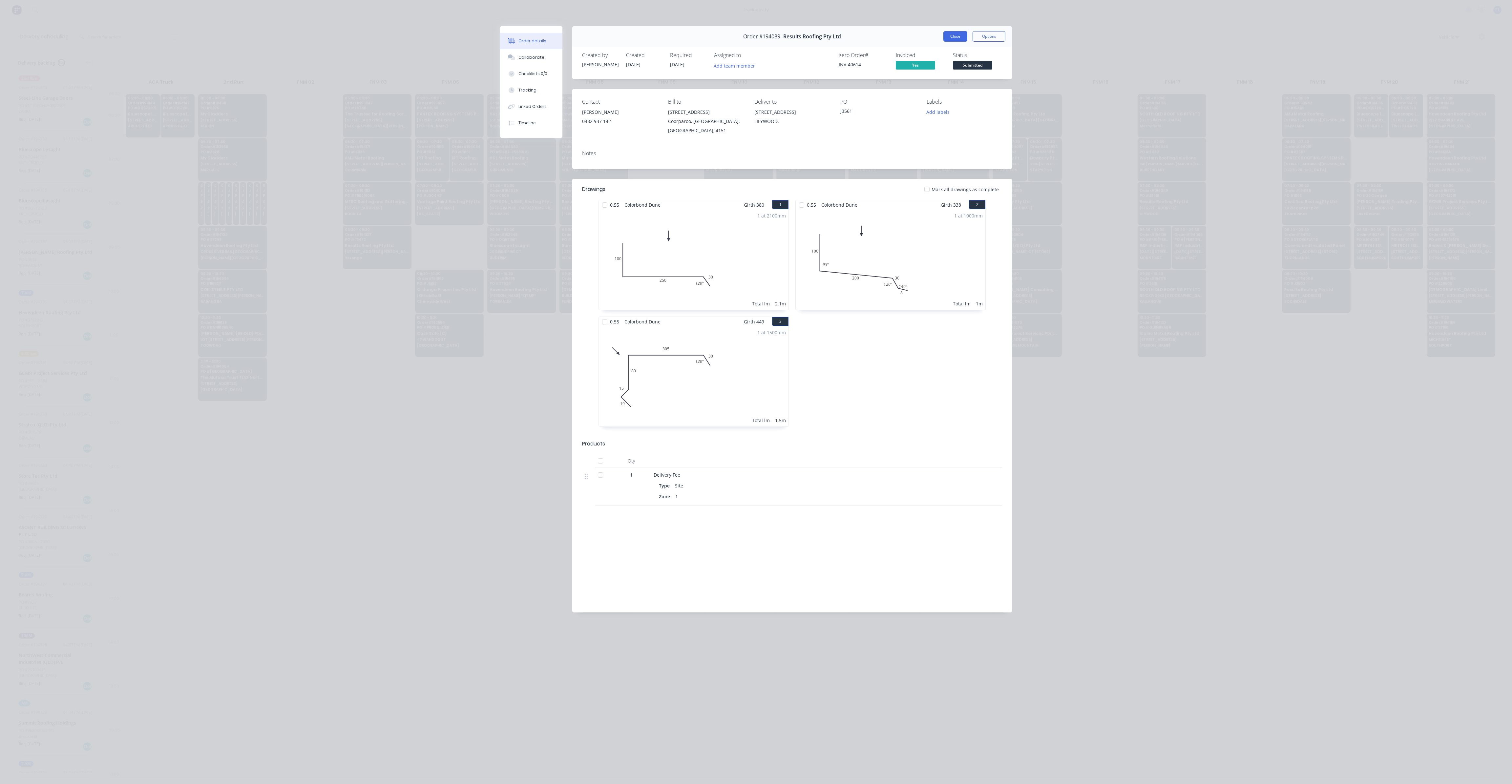
click at [947, 38] on button "Close" at bounding box center [955, 36] width 24 height 11
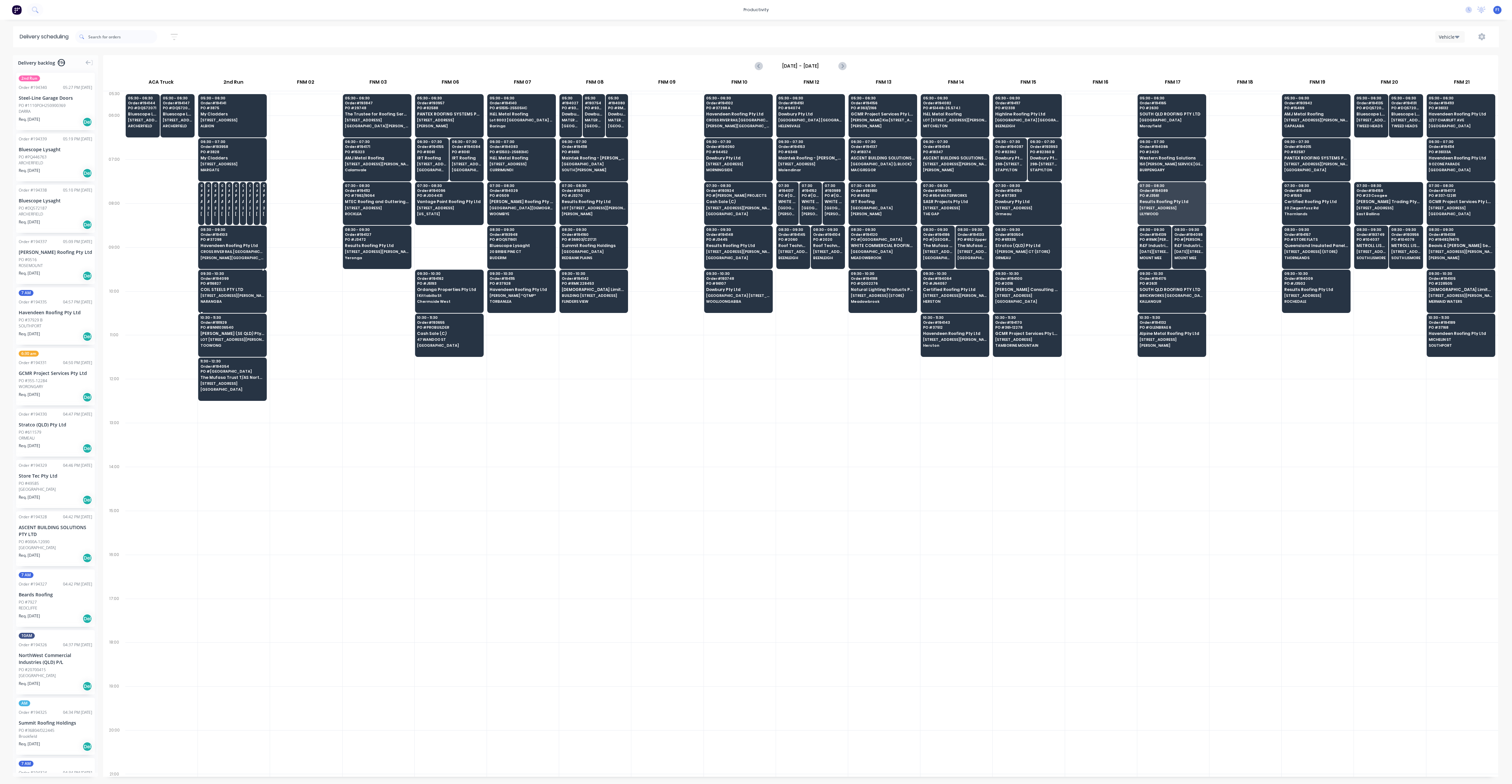
click at [248, 297] on div "09:30 - 10:30 Order # 194099 PO # 116827 COIL STEELS PTY LTD [STREET_ADDRESS][P…" at bounding box center [232, 288] width 68 height 37
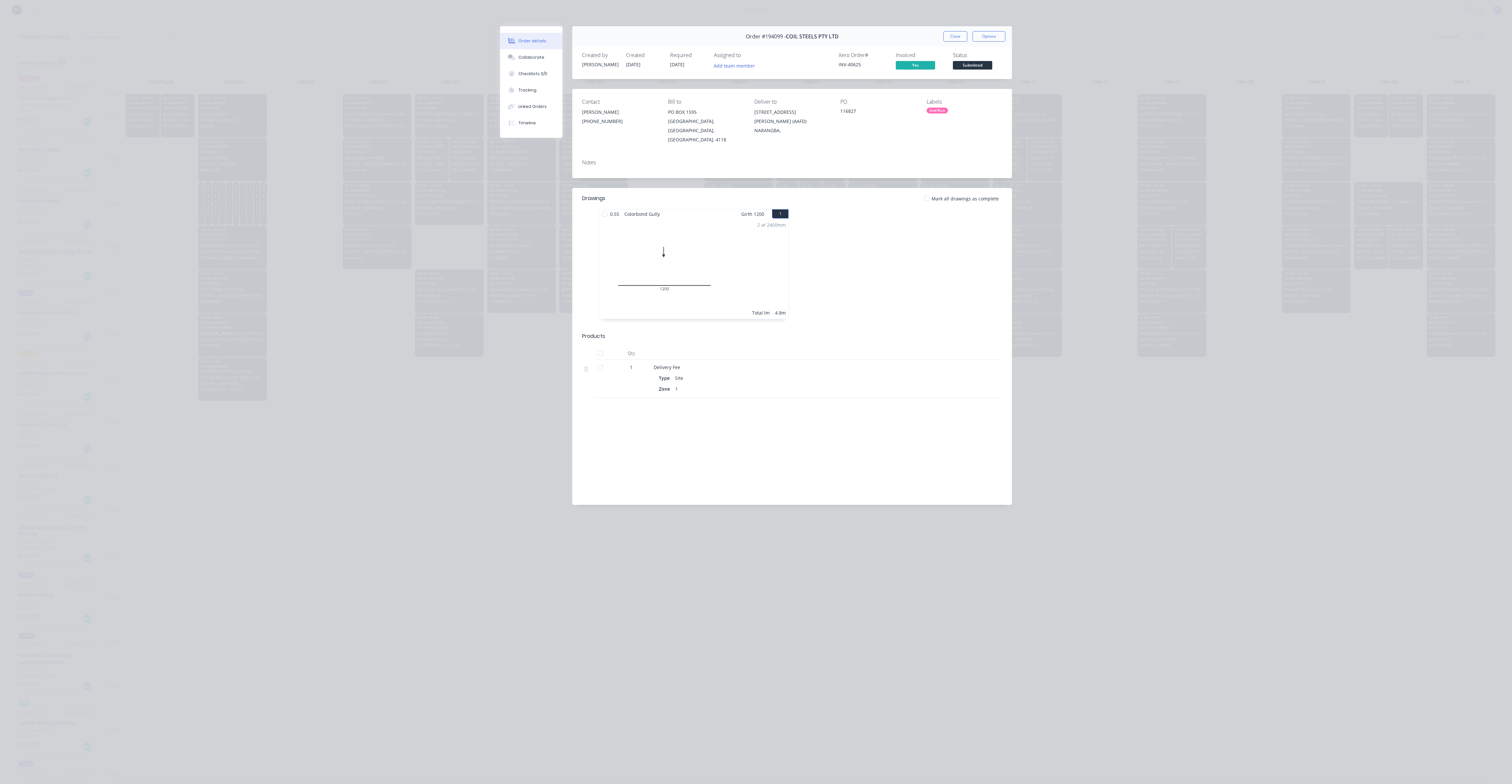
click at [956, 34] on button "Close" at bounding box center [955, 36] width 24 height 11
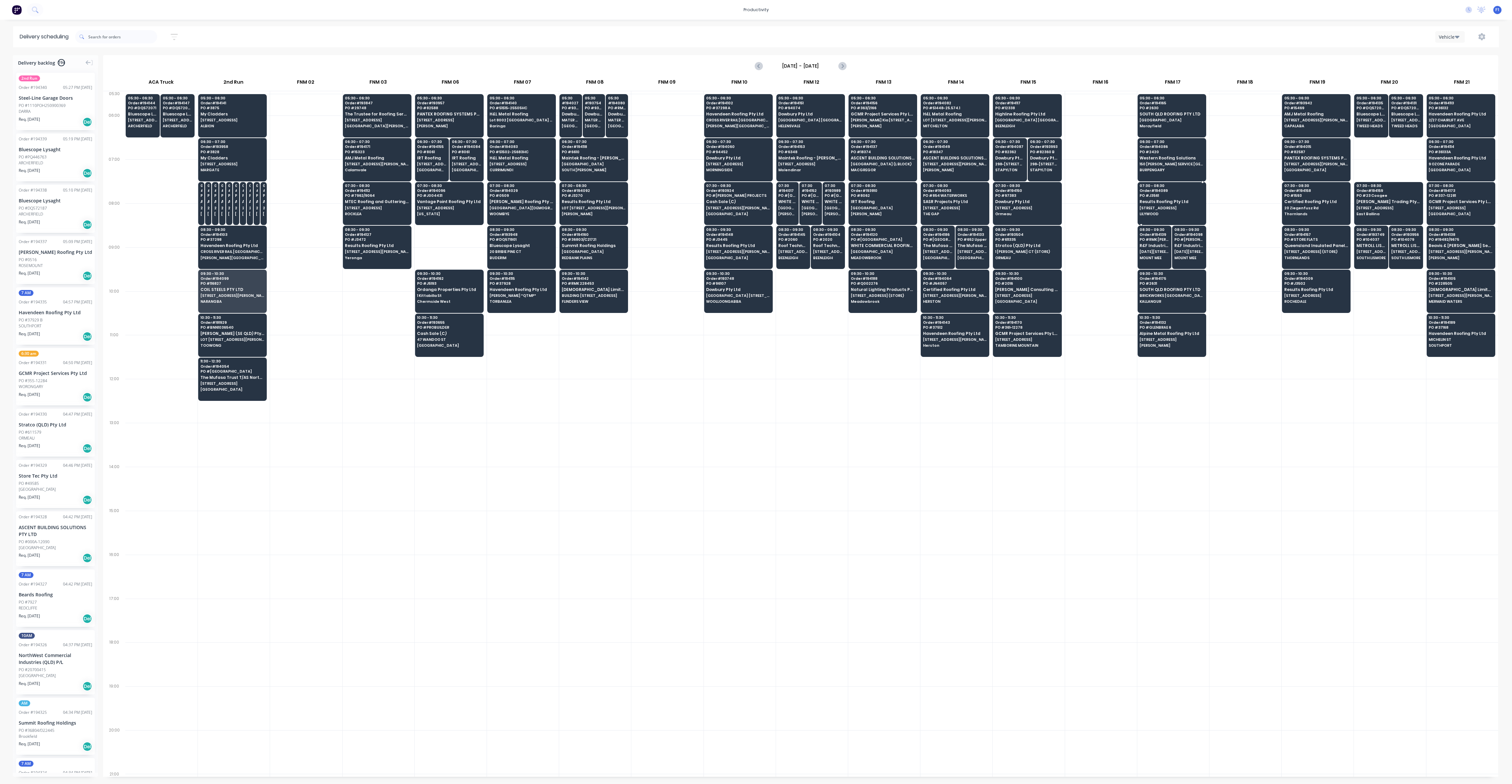
click at [1153, 200] on span "Results Roofing Pty Ltd" at bounding box center [1172, 201] width 63 height 4
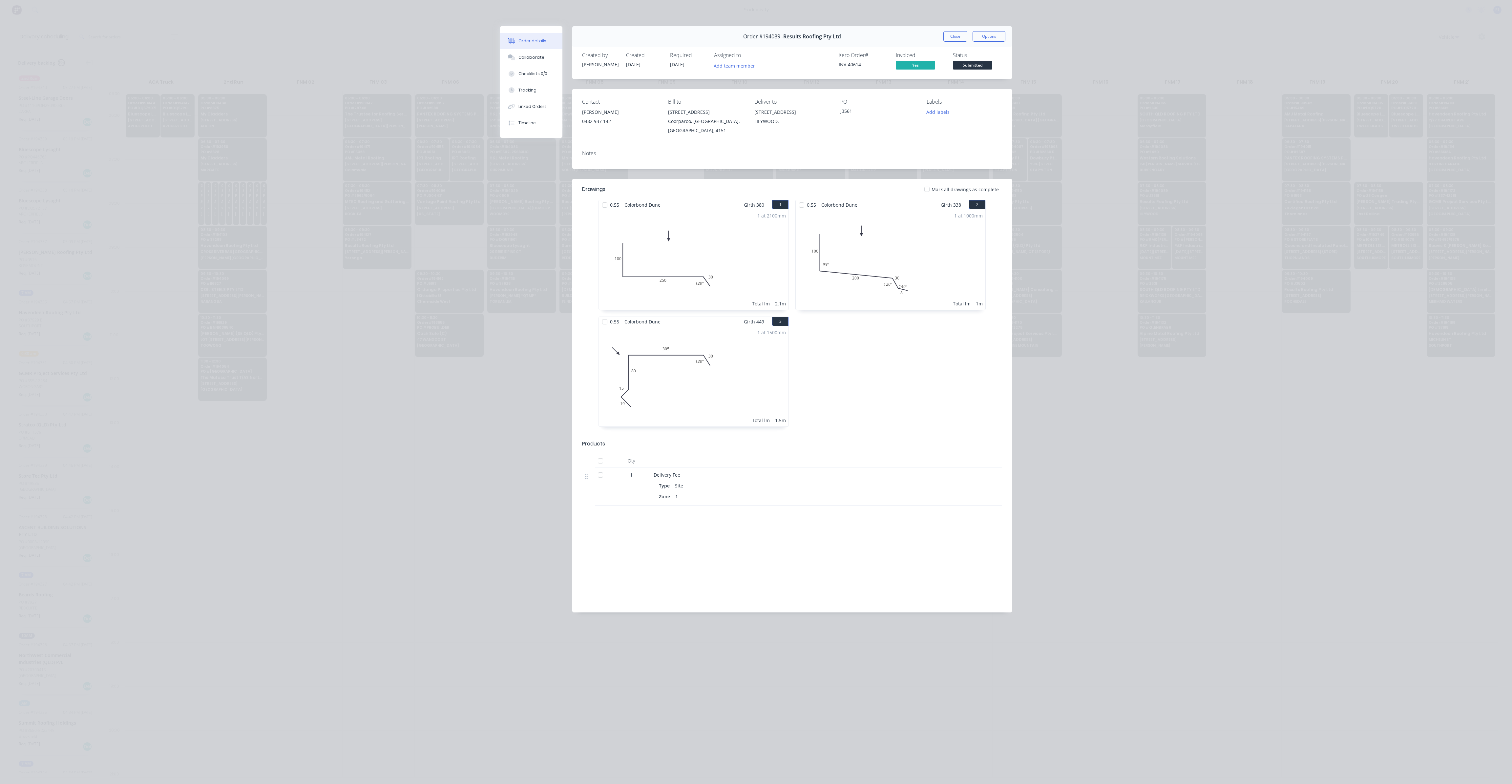
click at [956, 42] on div "Order #194089 - Results Roofing Pty Ltd Close Options" at bounding box center [792, 36] width 440 height 21
click at [957, 39] on button "Close" at bounding box center [955, 36] width 24 height 11
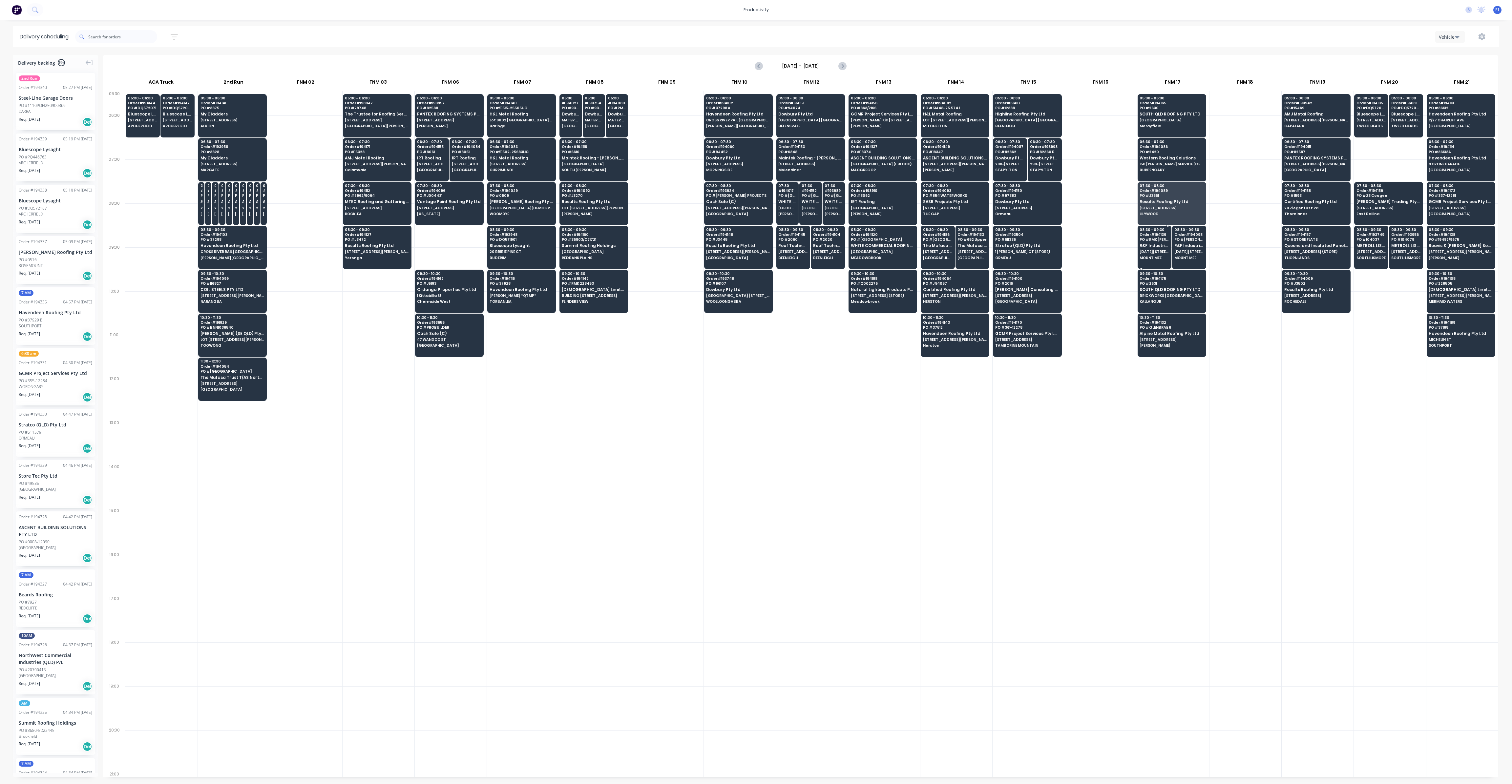
click at [1146, 242] on div "08:30 - 09:30 Order # 194139 PO # RMK [PERSON_NAME] R&F Industries Pty Ltd [DAT…" at bounding box center [1155, 244] width 33 height 37
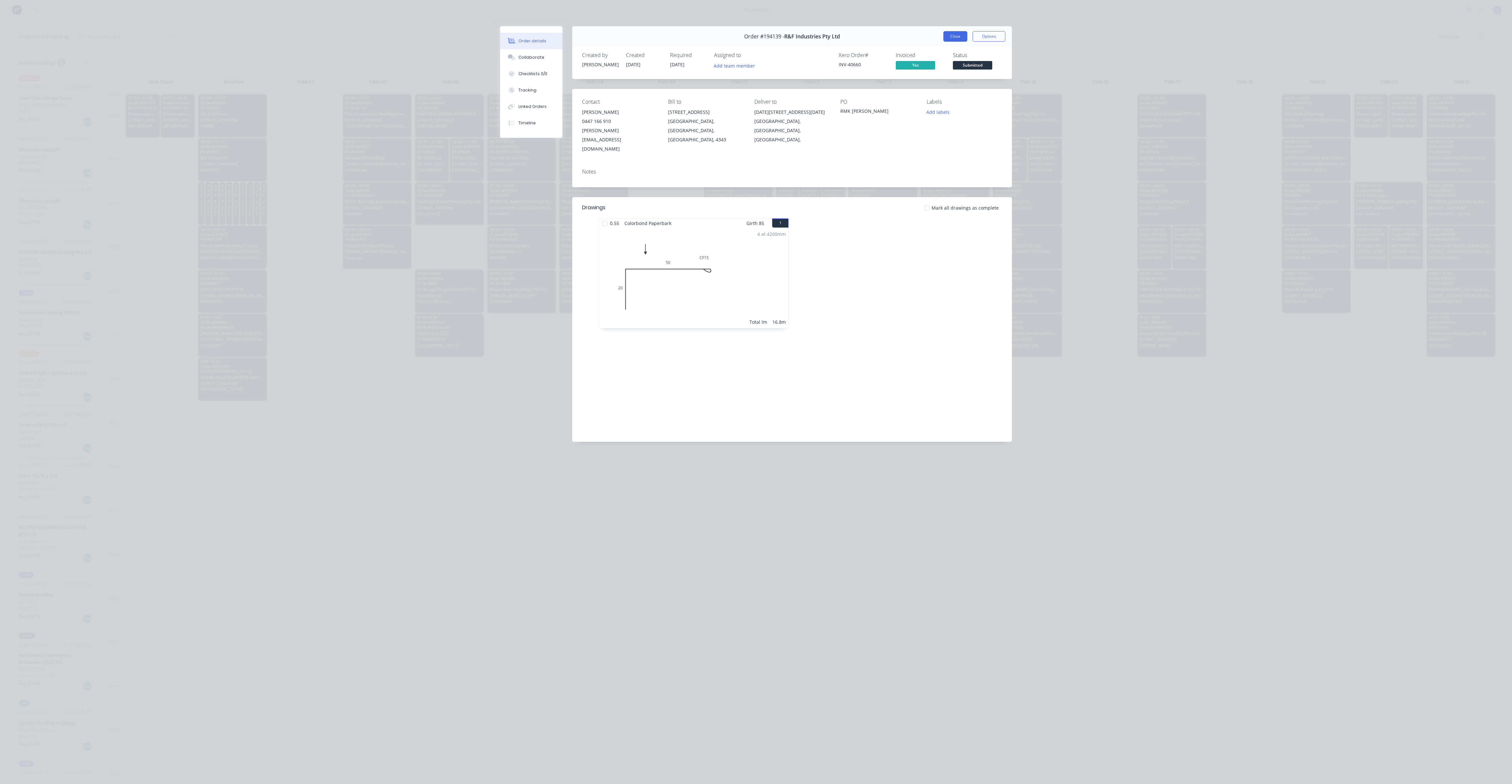
click at [957, 35] on button "Close" at bounding box center [955, 36] width 24 height 11
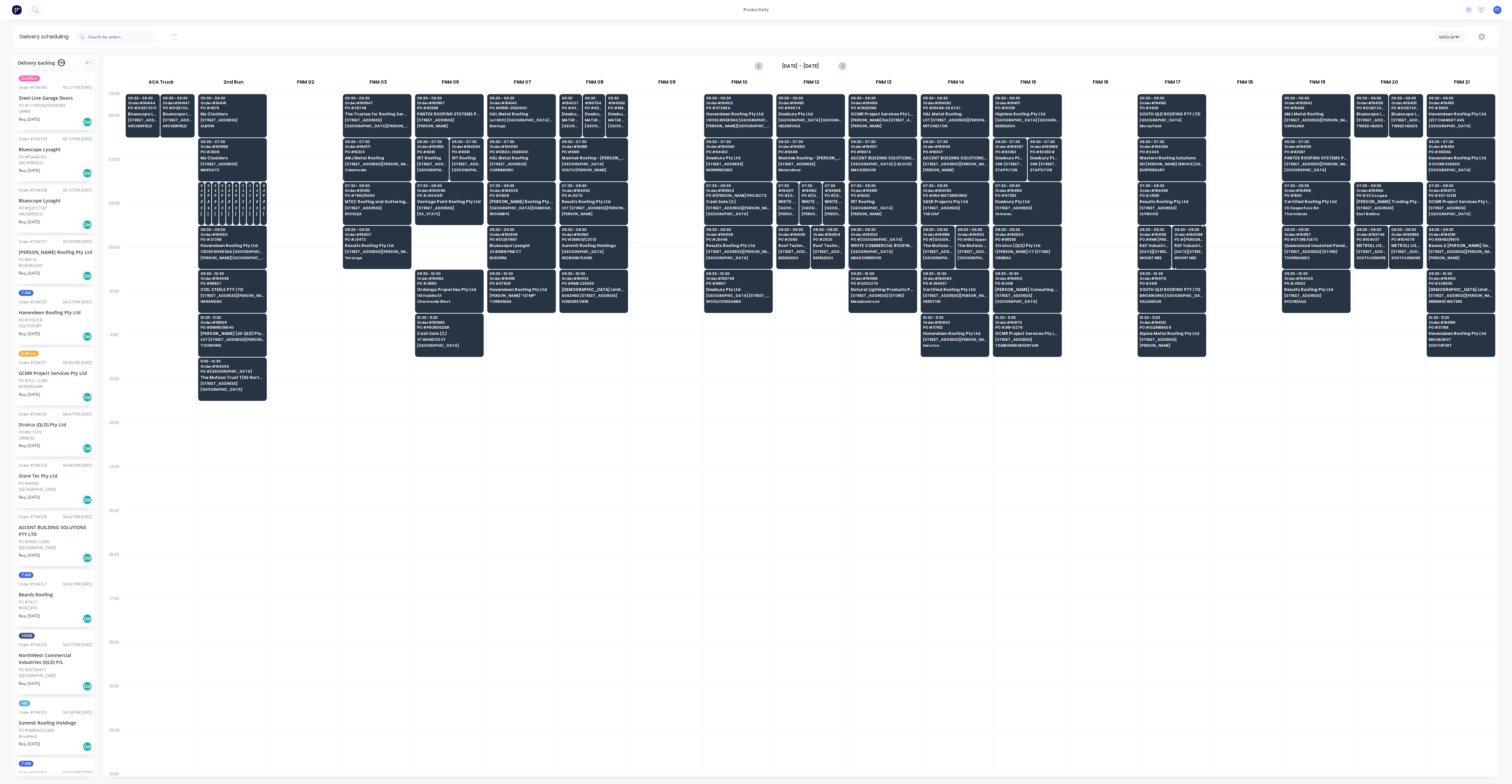
click at [1188, 244] on span "R&F Industries Pty Ltd" at bounding box center [1189, 245] width 29 height 4
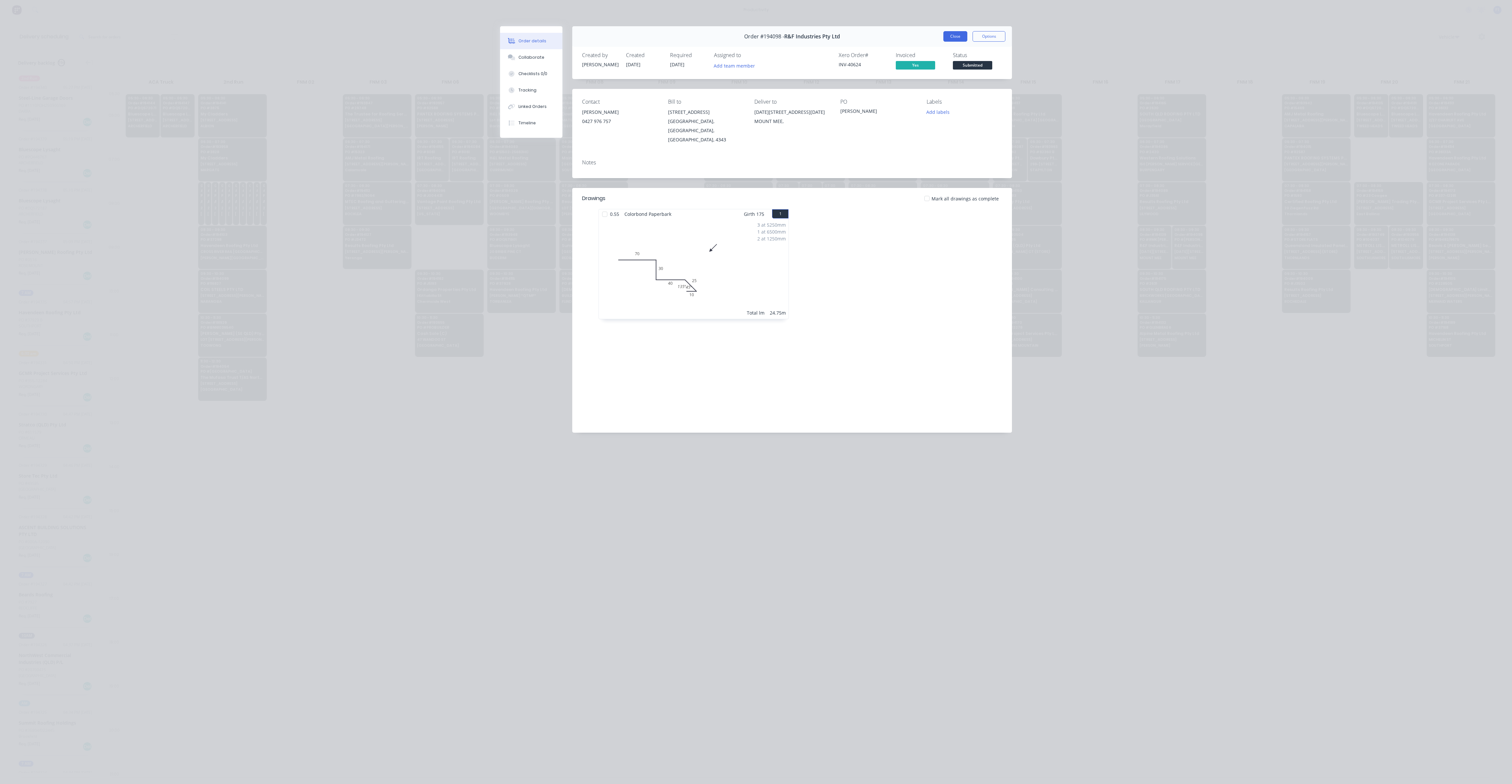
click at [954, 34] on button "Close" at bounding box center [955, 36] width 24 height 11
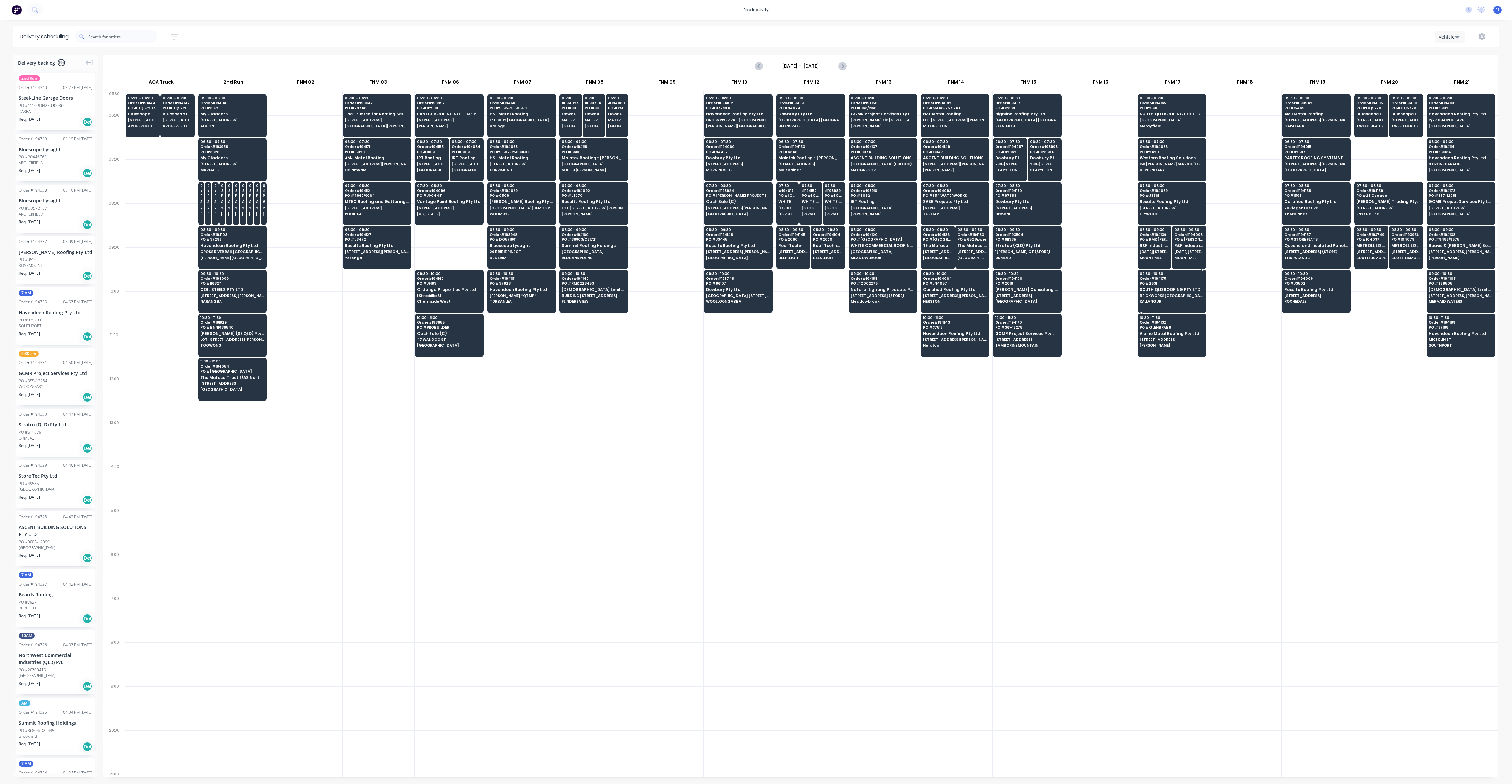
click at [1160, 289] on span "SOUTH QLD ROOFING PTY LTD" at bounding box center [1172, 289] width 63 height 4
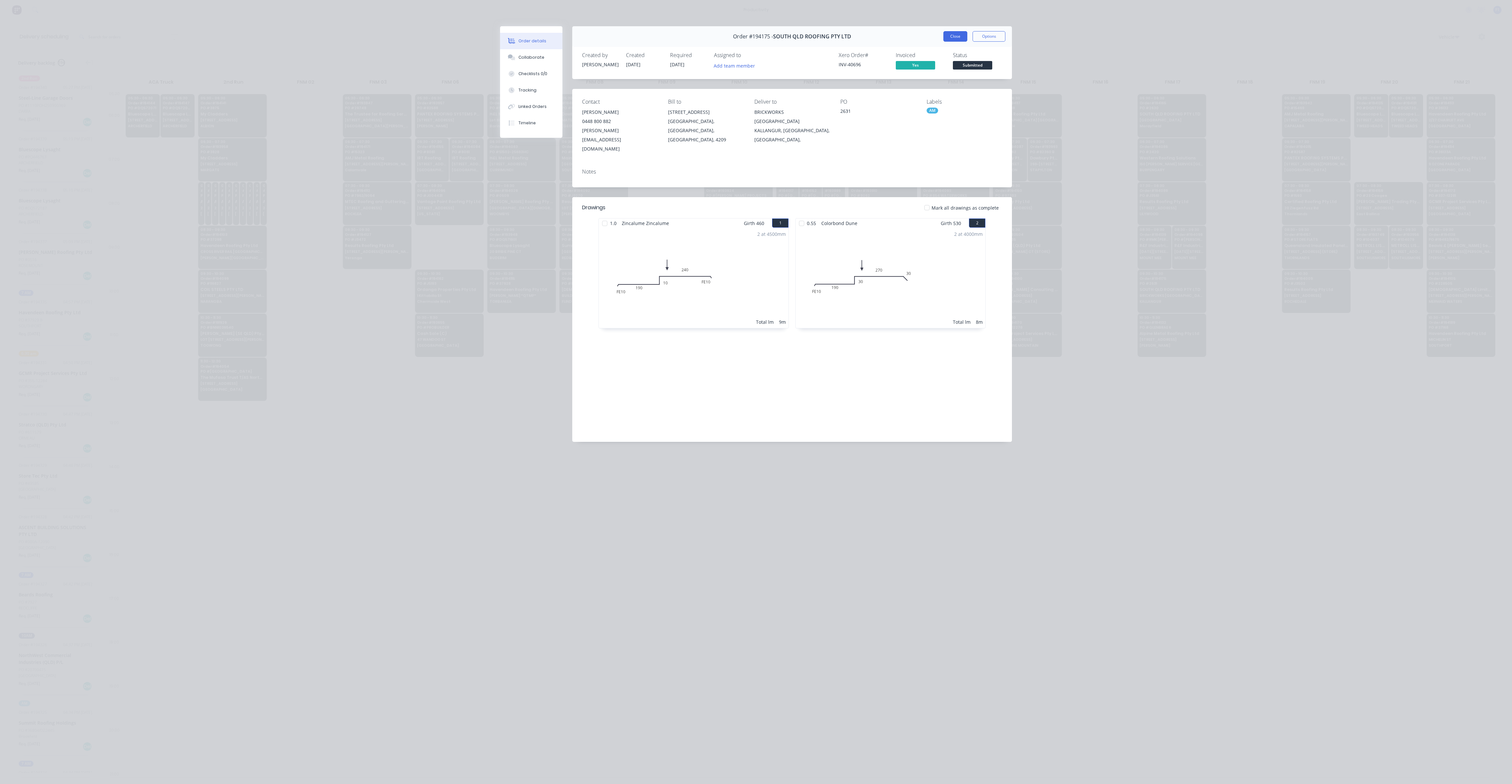
click at [947, 38] on button "Close" at bounding box center [955, 36] width 24 height 11
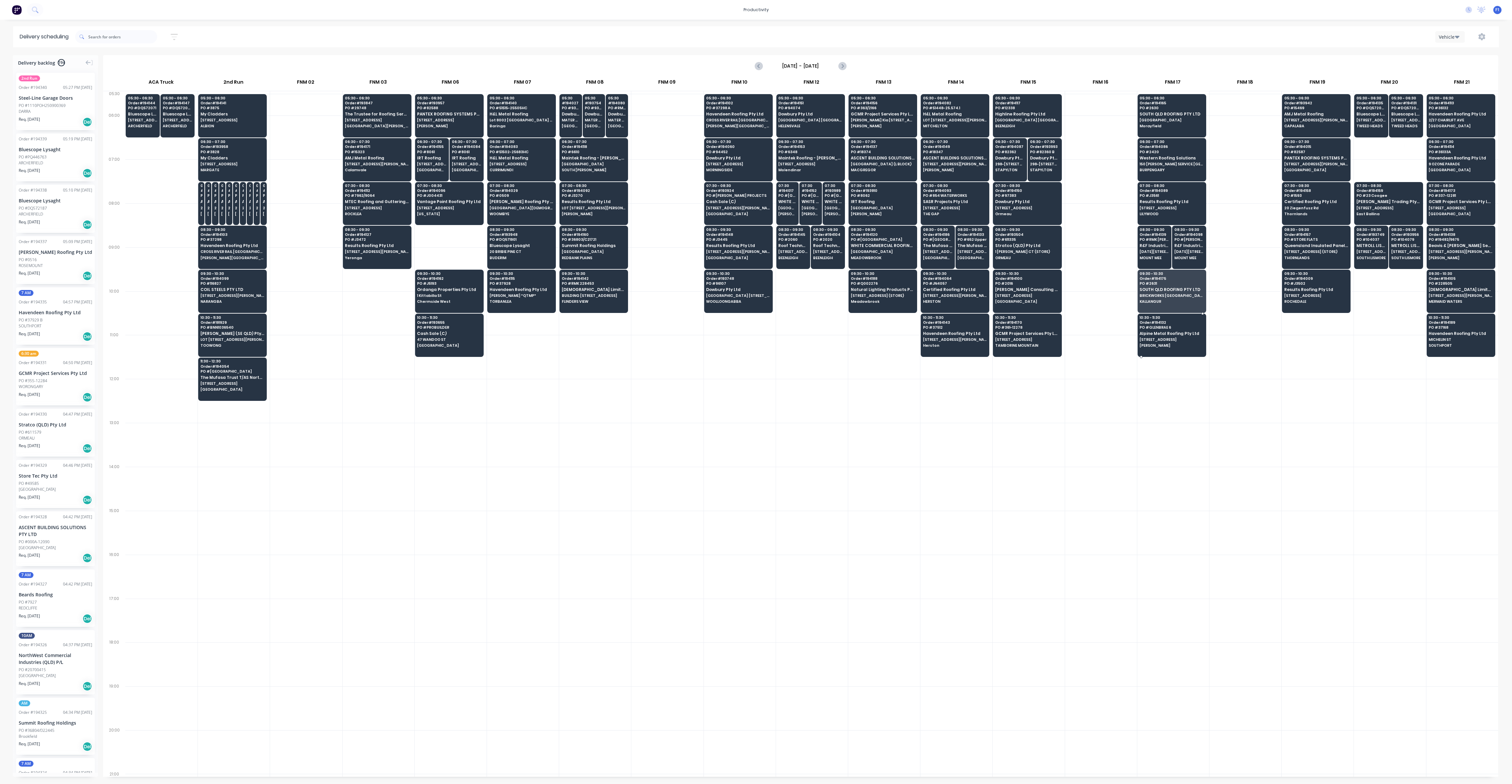
click at [1176, 326] on span "PO # GLENBRAE 6" at bounding box center [1172, 327] width 63 height 4
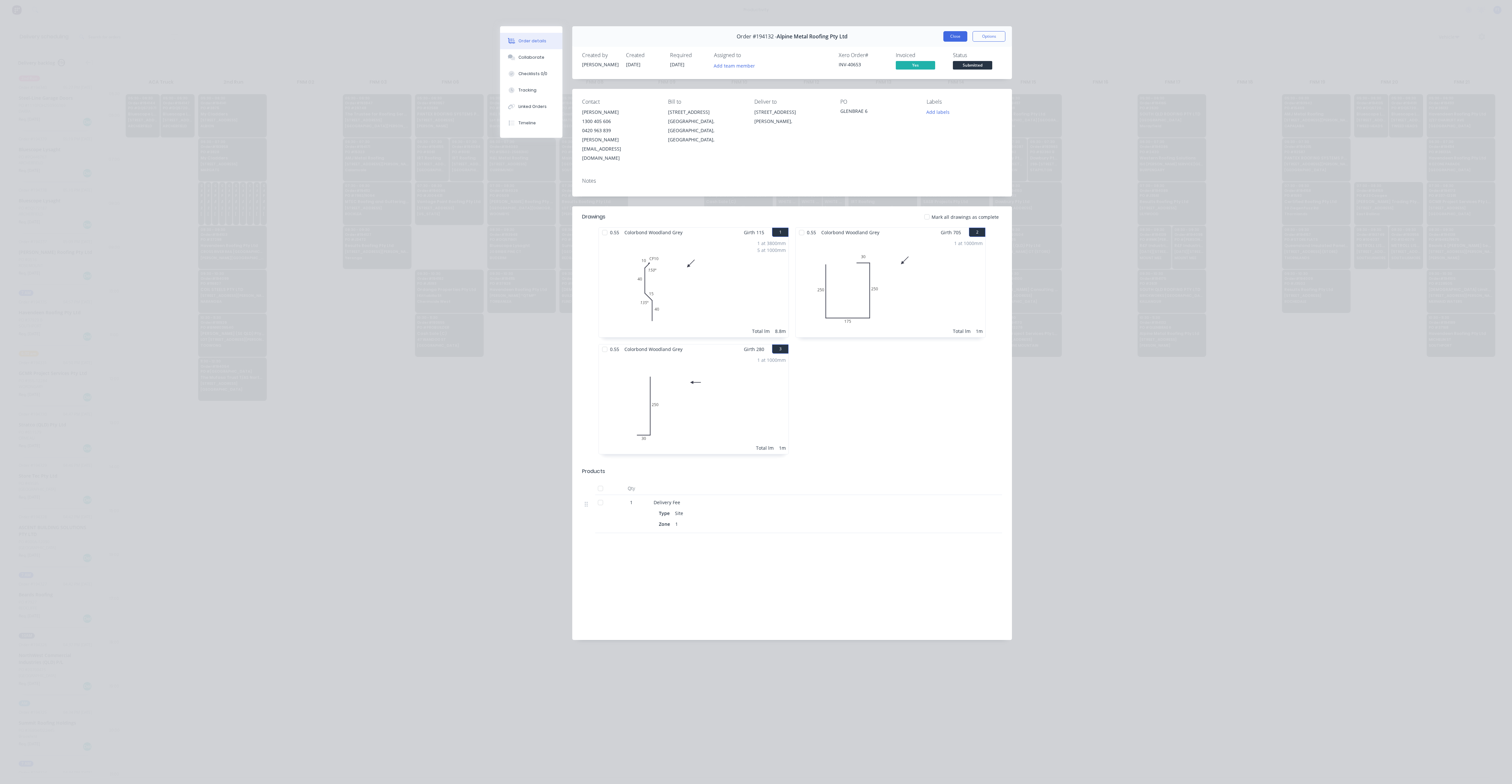
click at [960, 32] on button "Close" at bounding box center [955, 36] width 24 height 11
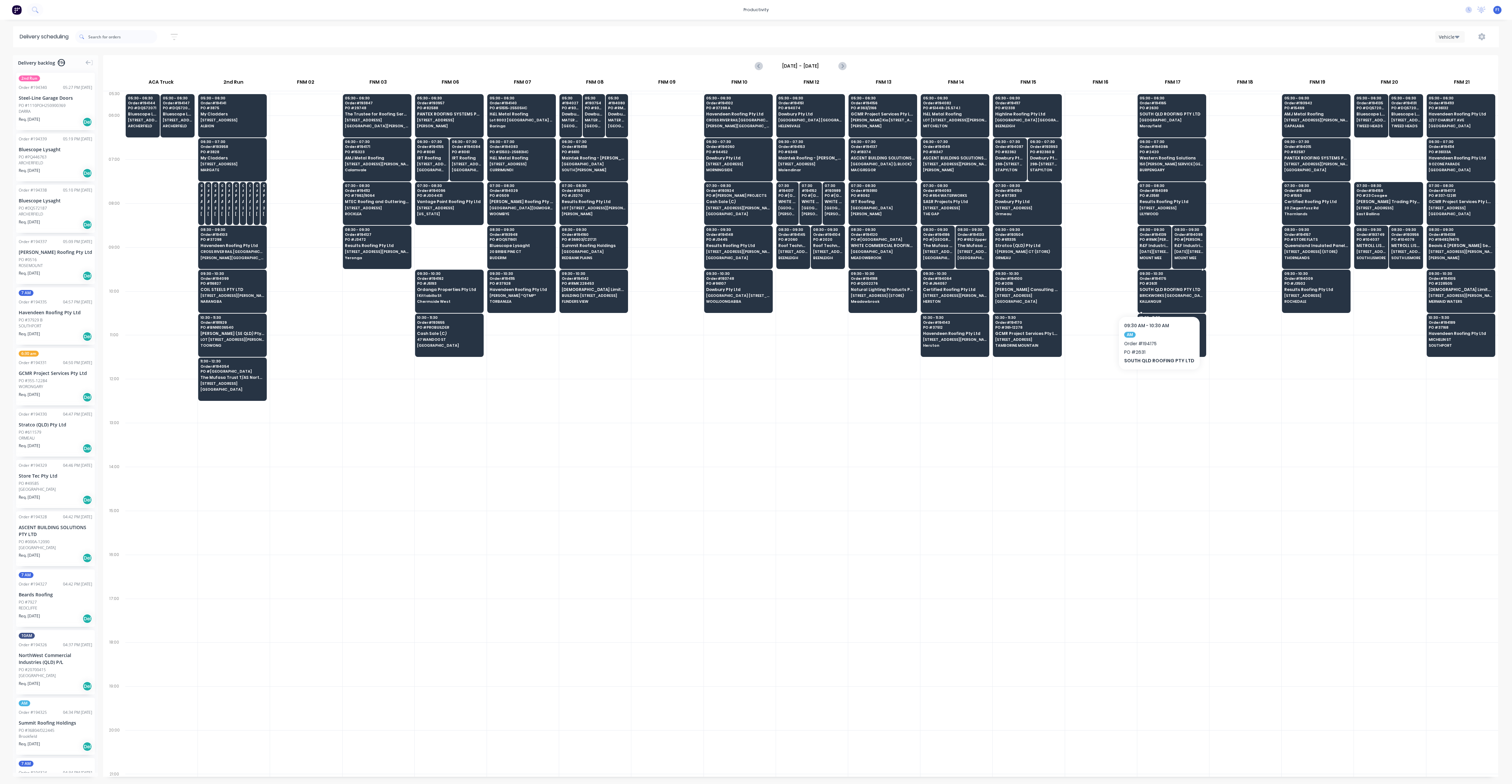
click at [1157, 296] on div "09:30 - 10:30 Order # 194175 PO # 2631 [GEOGRAPHIC_DATA] ROOFING PTY LTD BRICKW…" at bounding box center [1172, 288] width 68 height 37
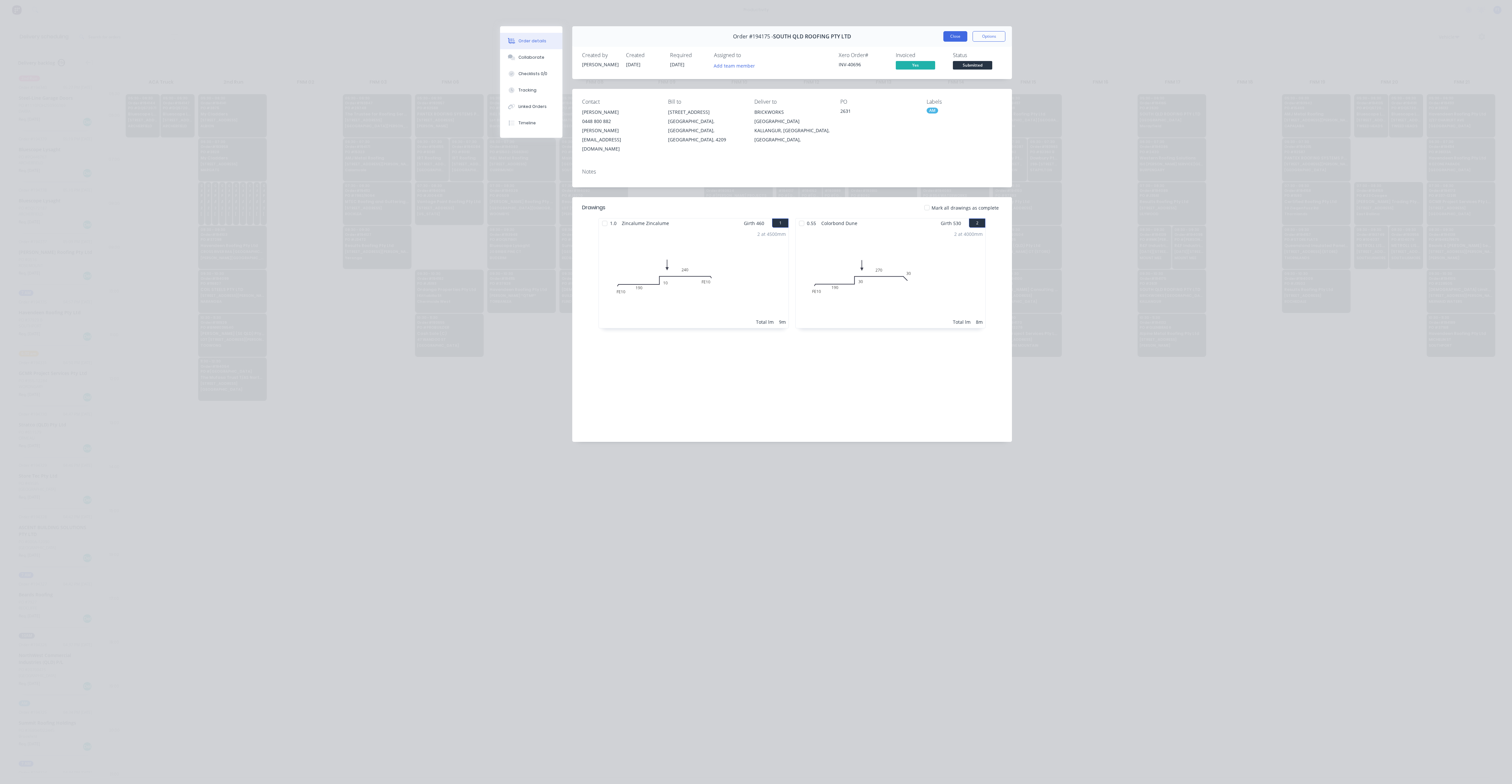
click at [957, 34] on button "Close" at bounding box center [955, 36] width 24 height 11
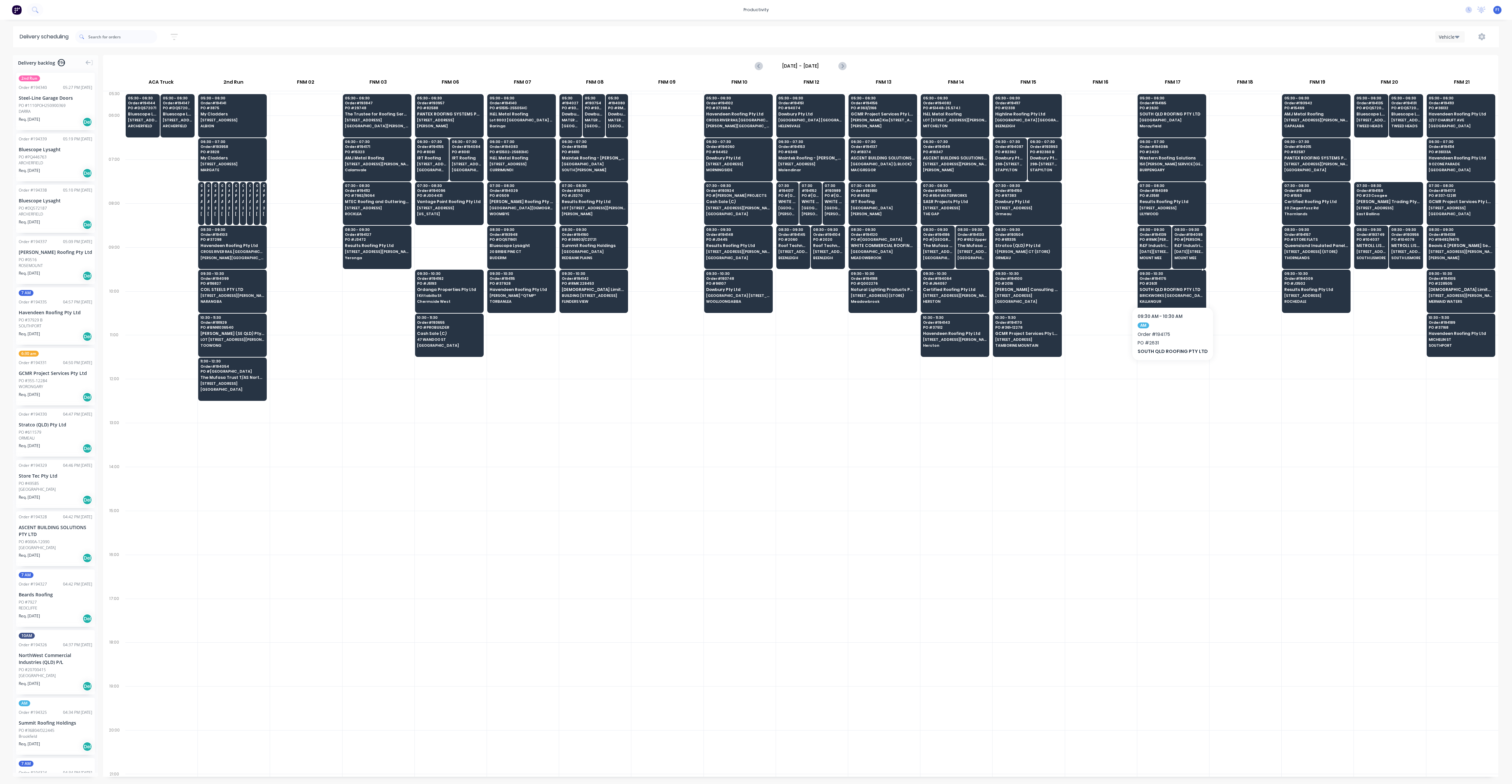
click at [1150, 288] on span "SOUTH QLD ROOFING PTY LTD" at bounding box center [1172, 289] width 63 height 4
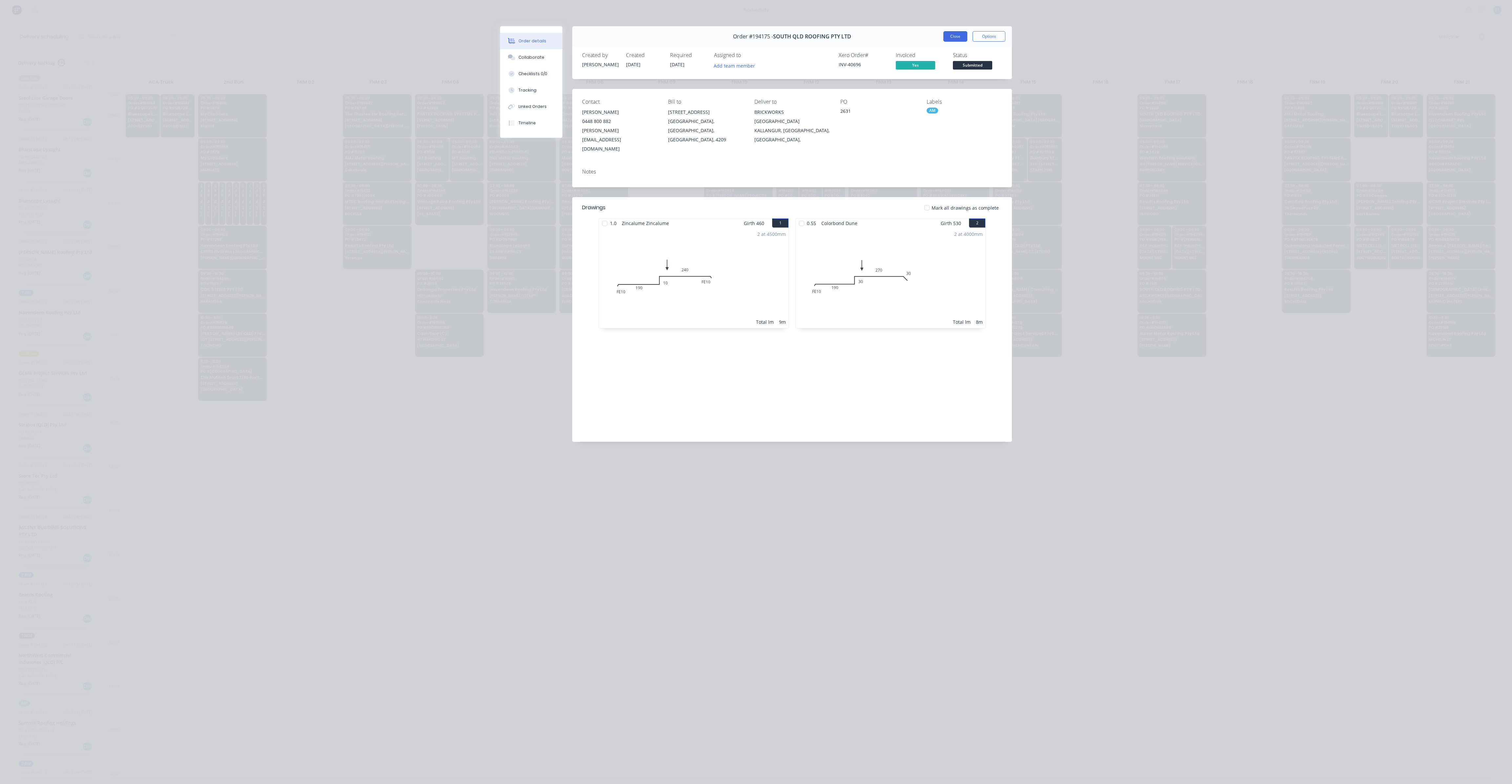
click at [951, 38] on button "Close" at bounding box center [955, 36] width 24 height 11
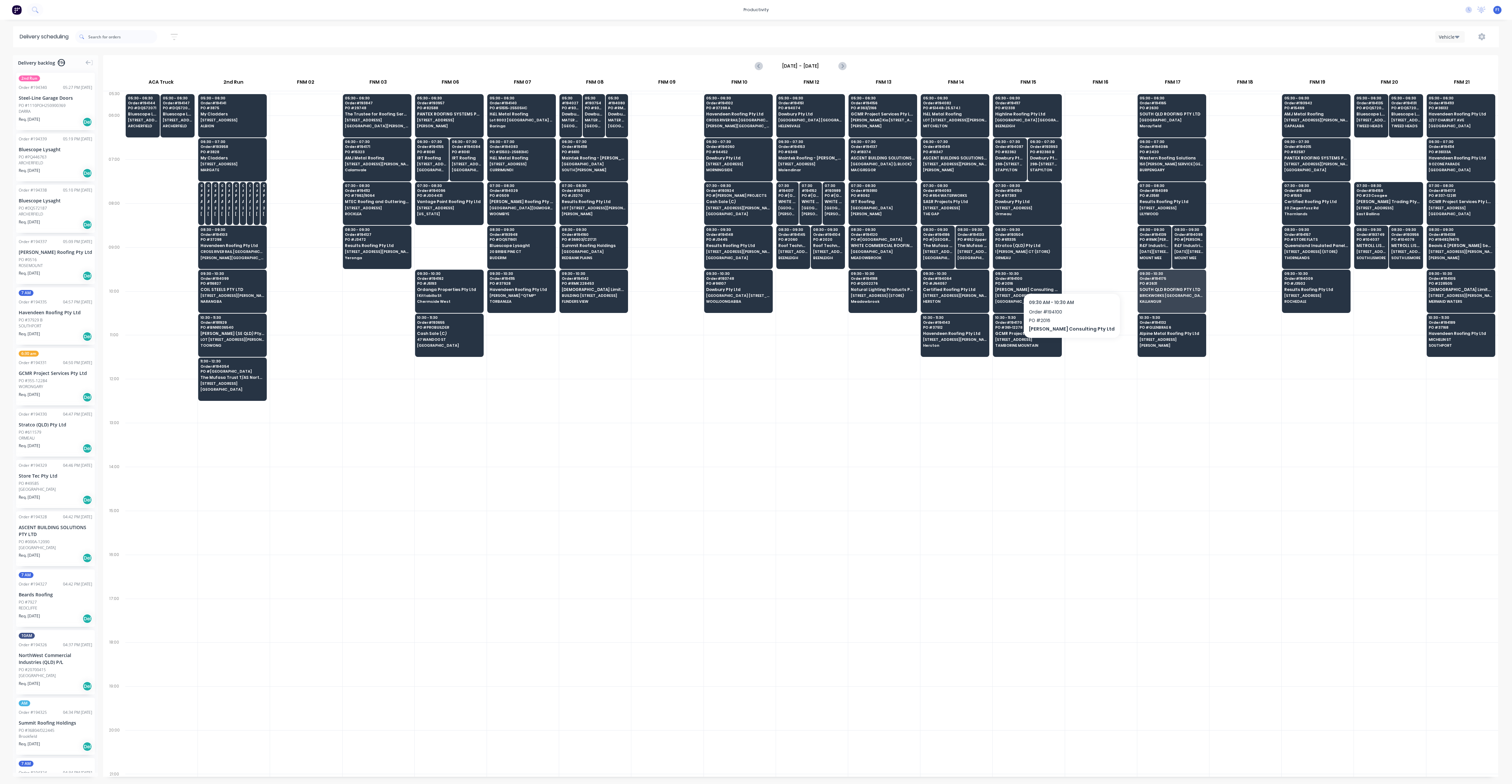
click at [1082, 270] on div at bounding box center [1101, 269] width 72 height 44
click at [841, 63] on icon "Next page" at bounding box center [842, 66] width 8 height 8
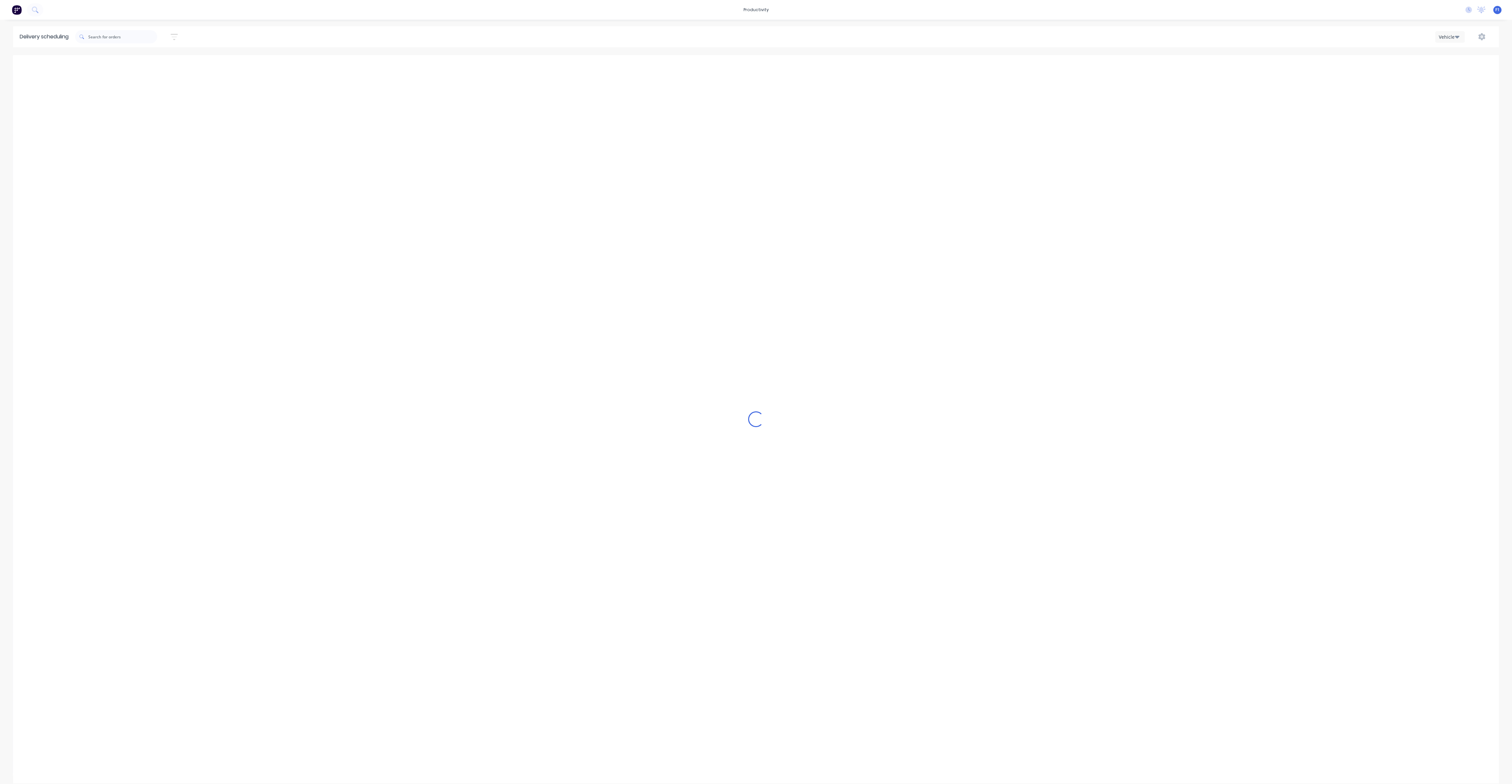
type input "[DATE] - [DATE]"
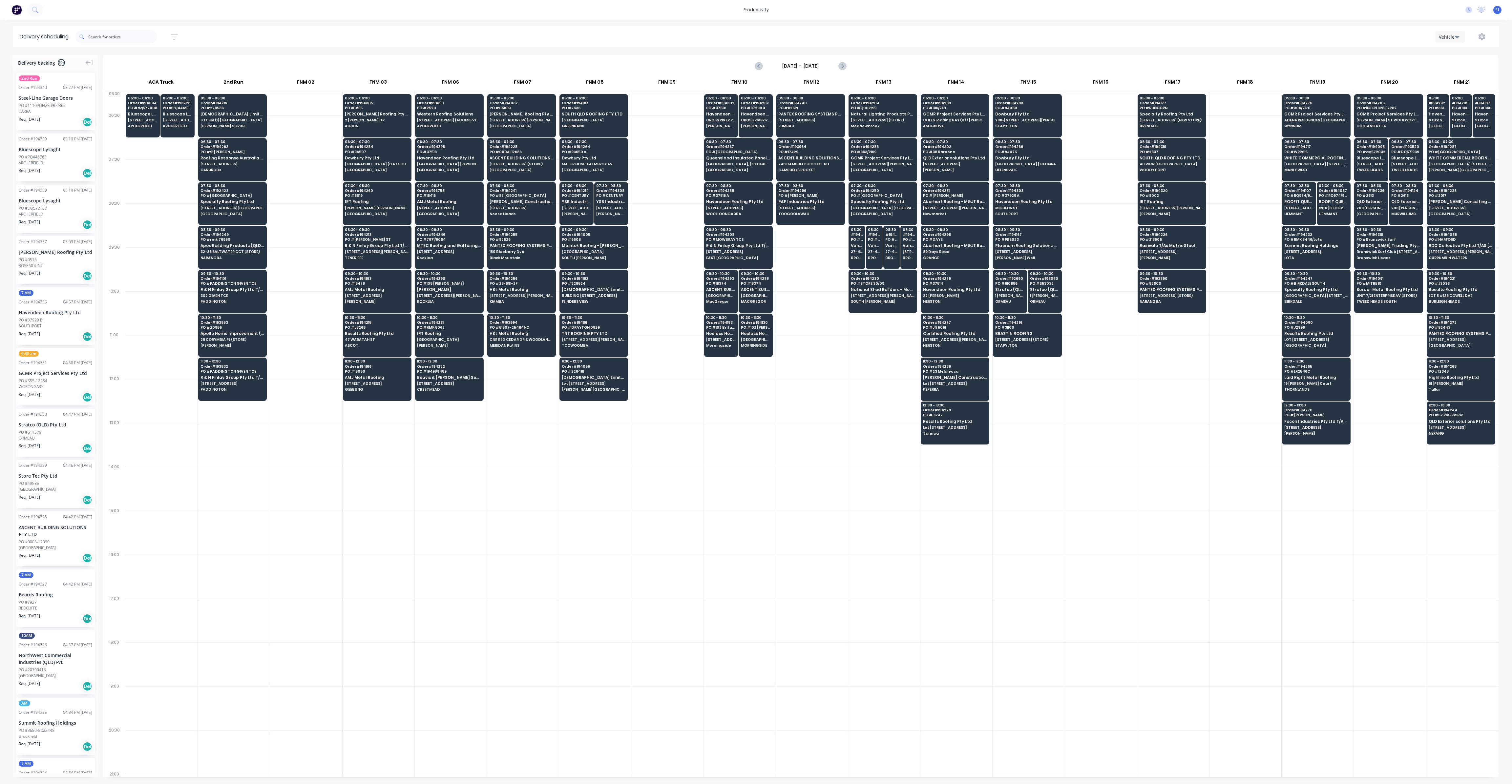
click at [835, 327] on div at bounding box center [812, 313] width 72 height 44
click at [837, 327] on div at bounding box center [812, 313] width 72 height 44
click at [328, 302] on div at bounding box center [306, 313] width 72 height 44
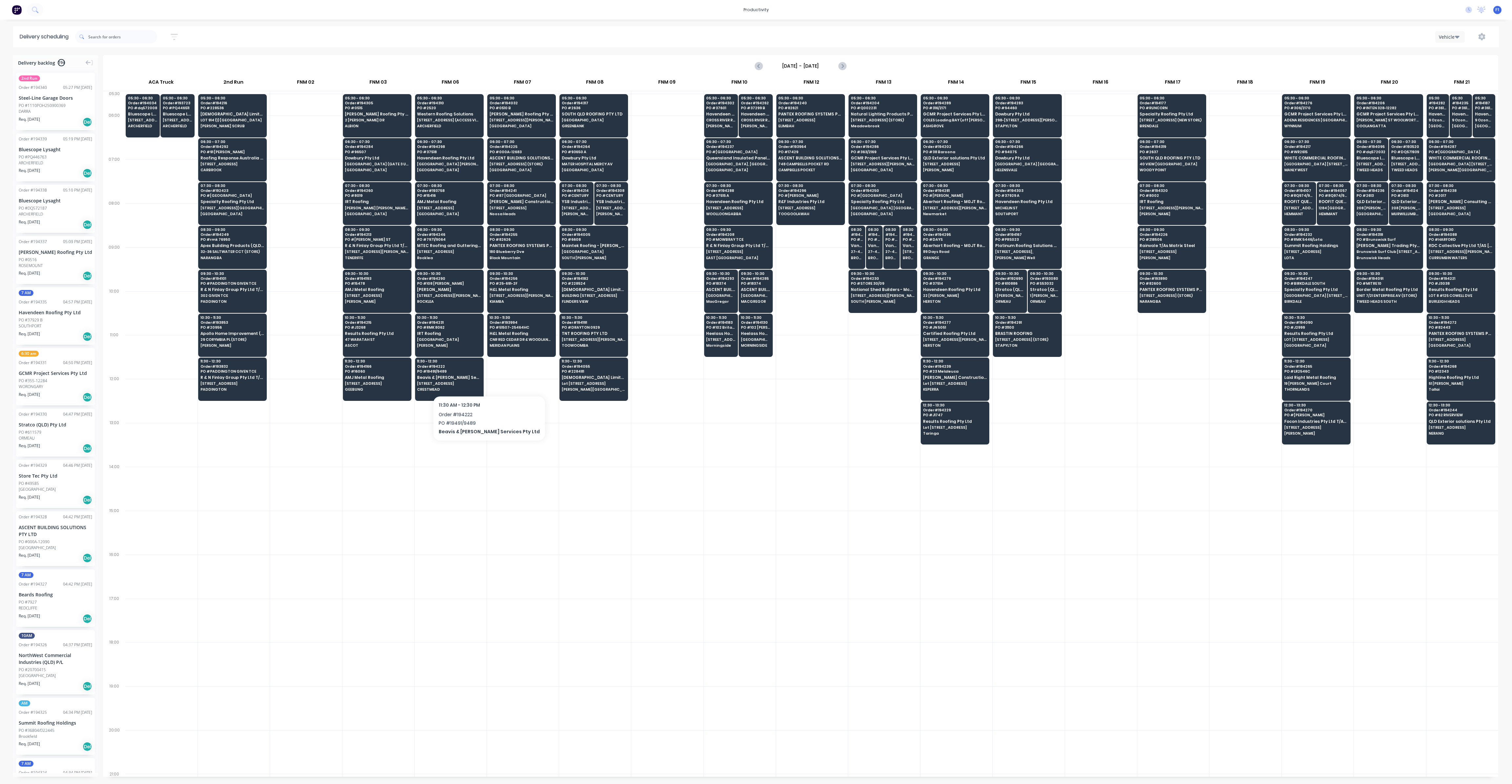
click at [512, 405] on div at bounding box center [523, 401] width 72 height 44
click at [517, 400] on div at bounding box center [523, 401] width 72 height 44
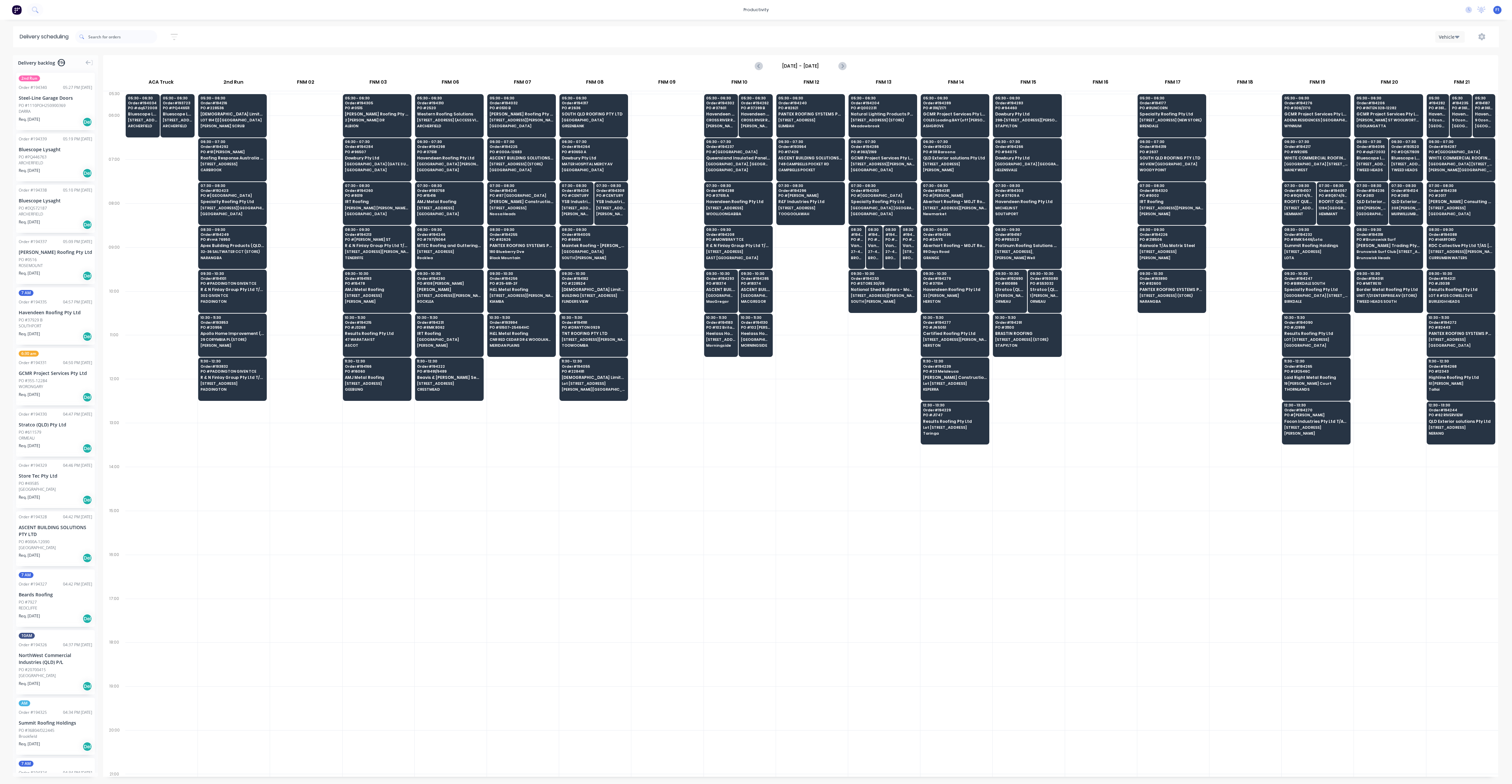
click at [646, 416] on div at bounding box center [667, 401] width 72 height 44
click at [1452, 420] on span "QLD Exterior solutions Pty Ltd" at bounding box center [1460, 421] width 63 height 4
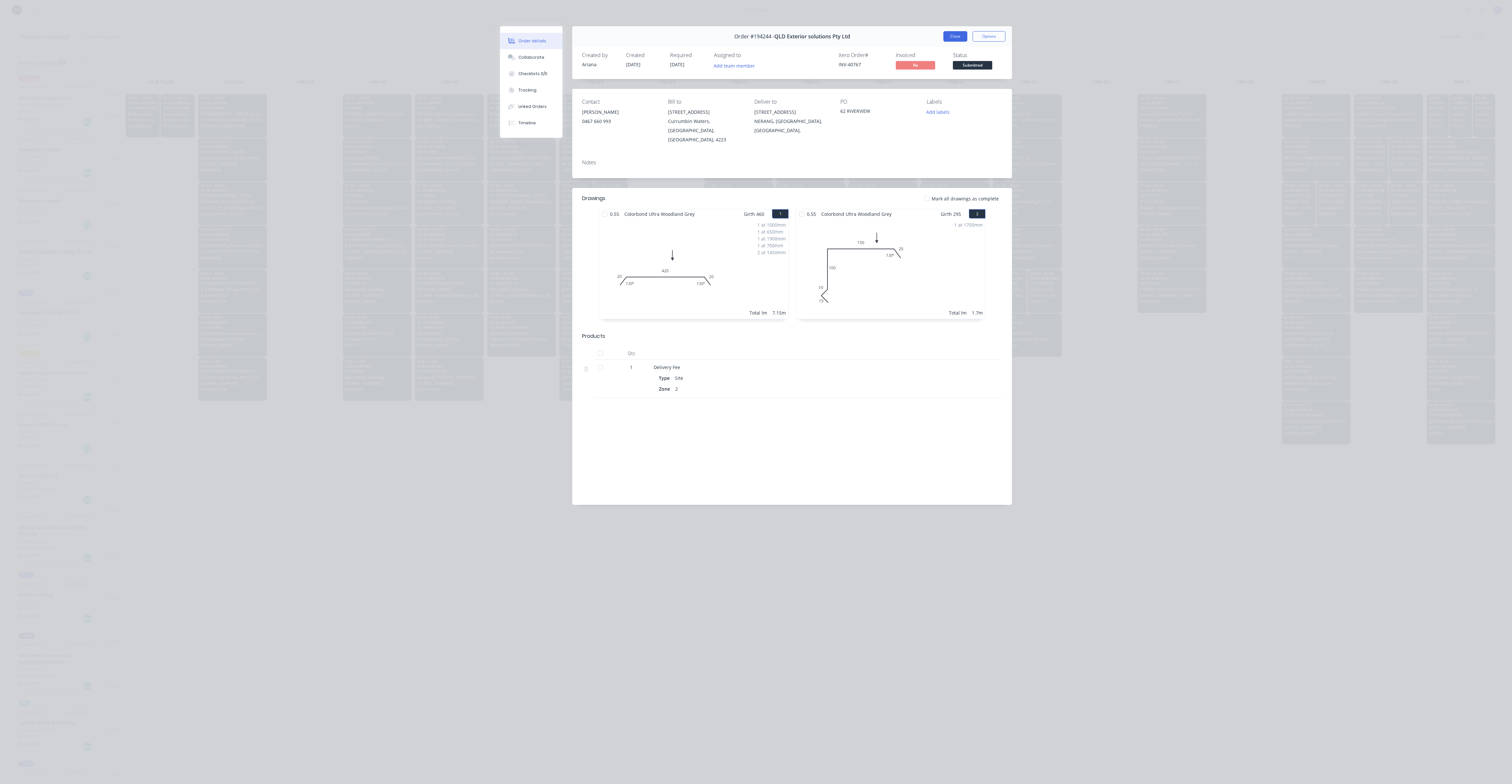
click at [964, 38] on button "Close" at bounding box center [955, 36] width 24 height 11
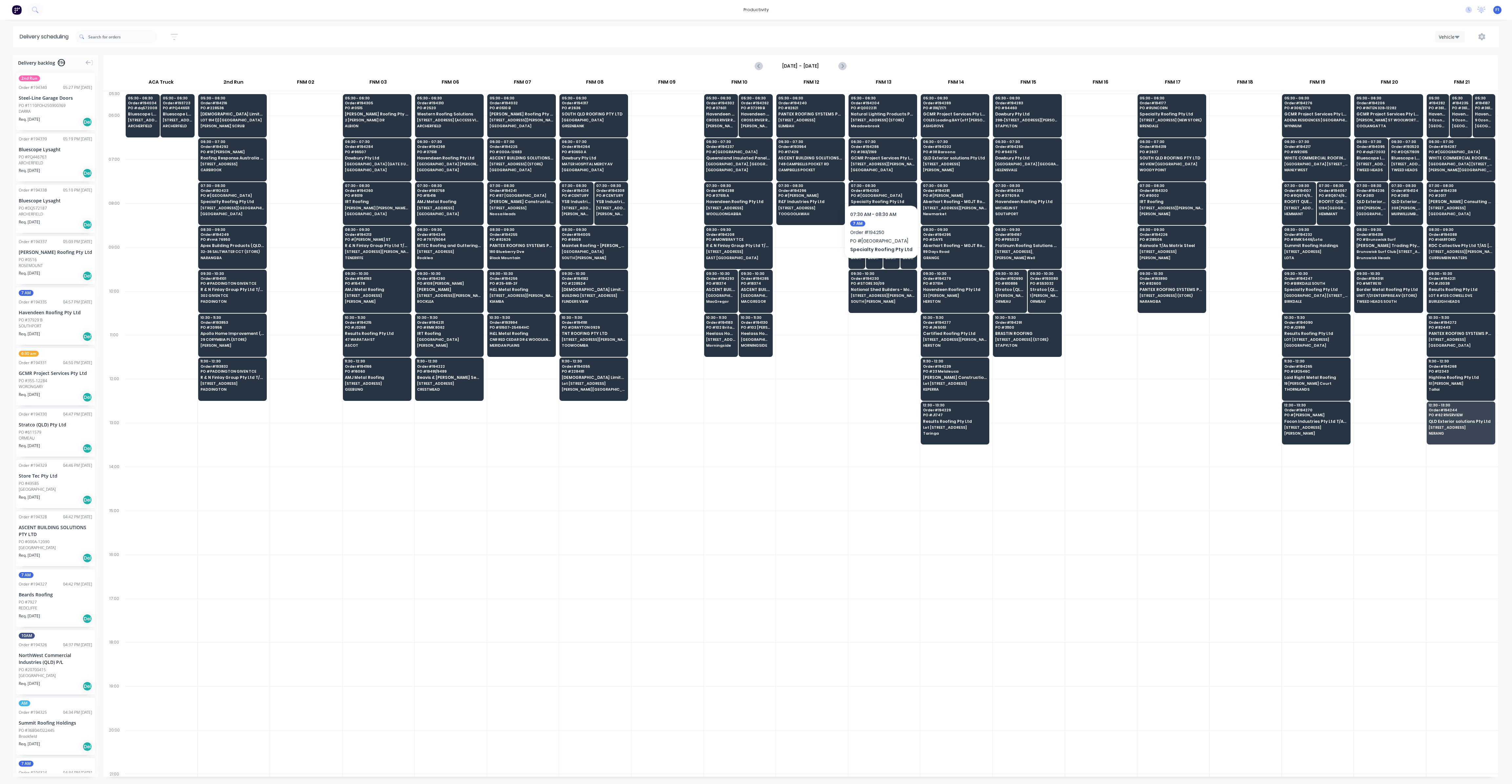
click at [872, 165] on span "[STREET_ADDRESS][PERSON_NAME]" at bounding box center [883, 164] width 63 height 4
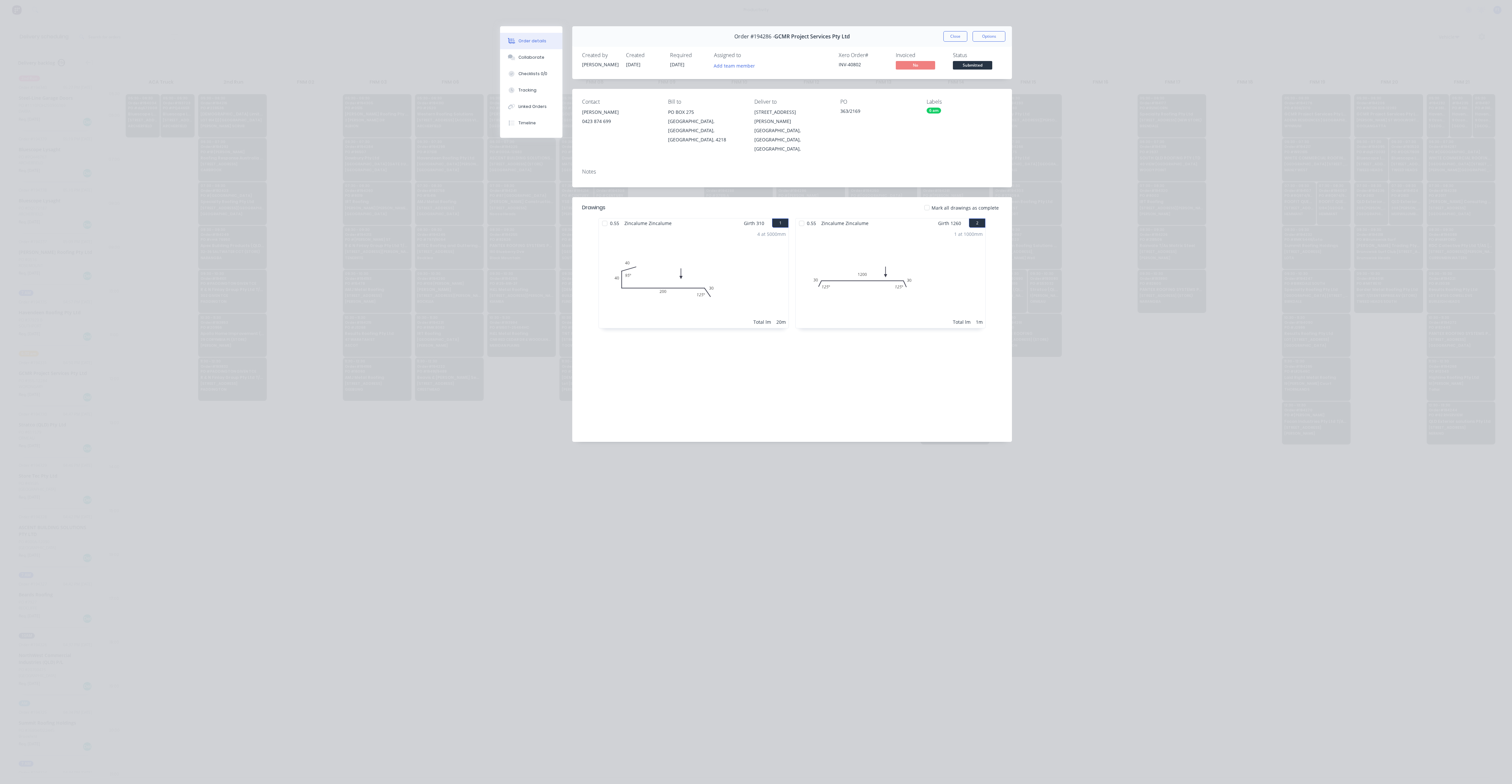
click at [946, 38] on button "Close" at bounding box center [955, 36] width 24 height 11
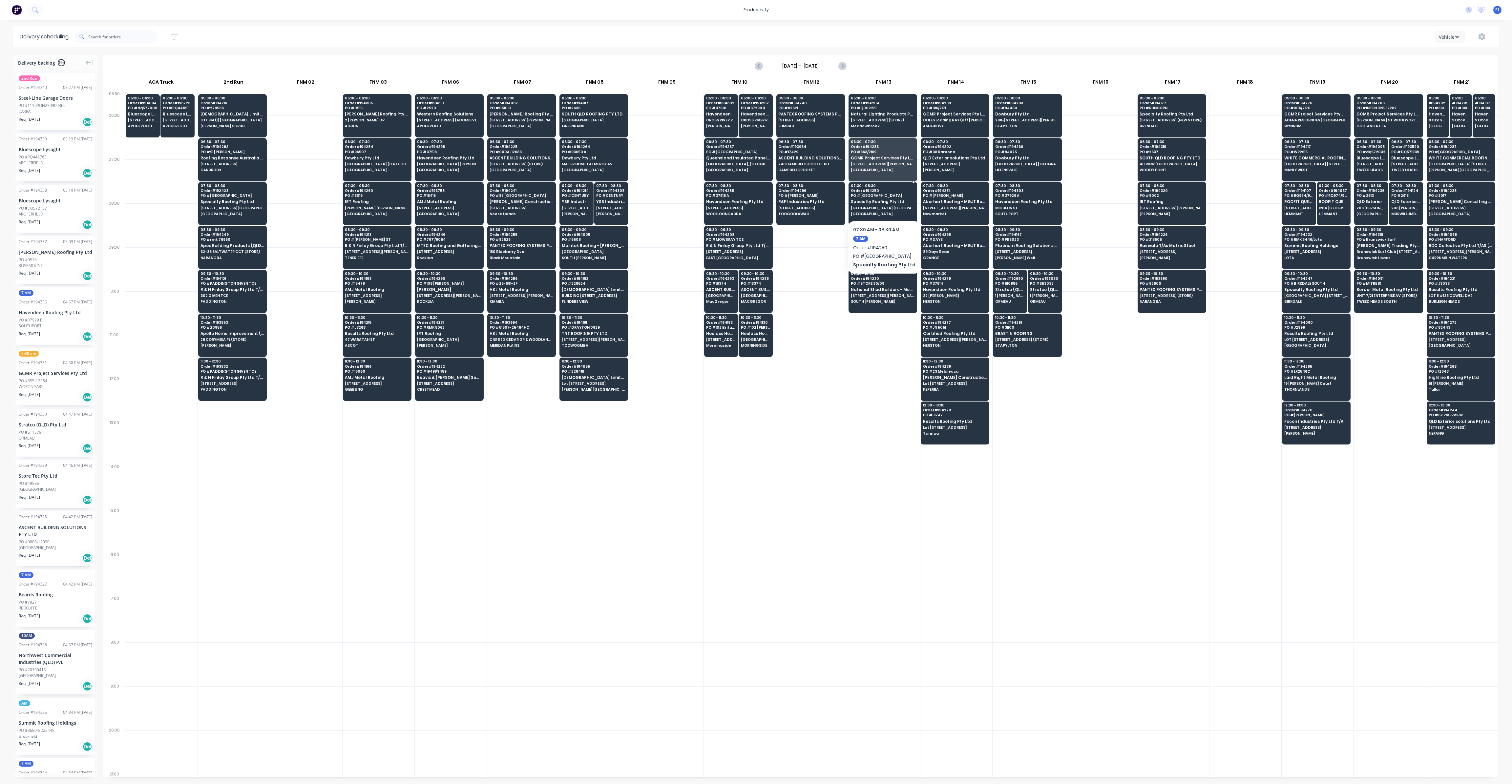
click at [879, 197] on div "07:30 - 08:30 Order # 194250 PO # KINGSTON COLLEGE Specialty Roofing Pty Ltd [G…" at bounding box center [883, 200] width 68 height 37
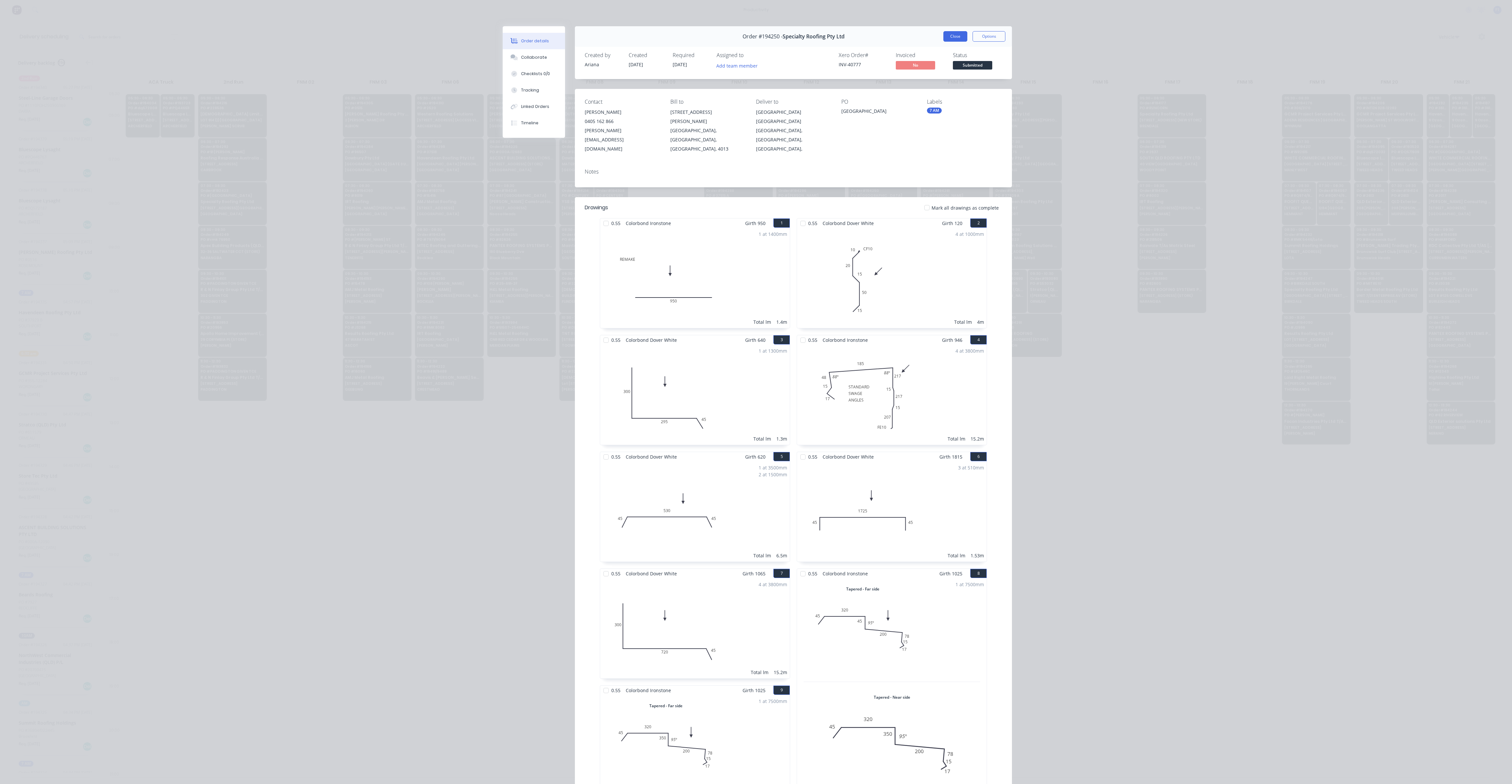
click at [960, 35] on button "Close" at bounding box center [955, 36] width 24 height 11
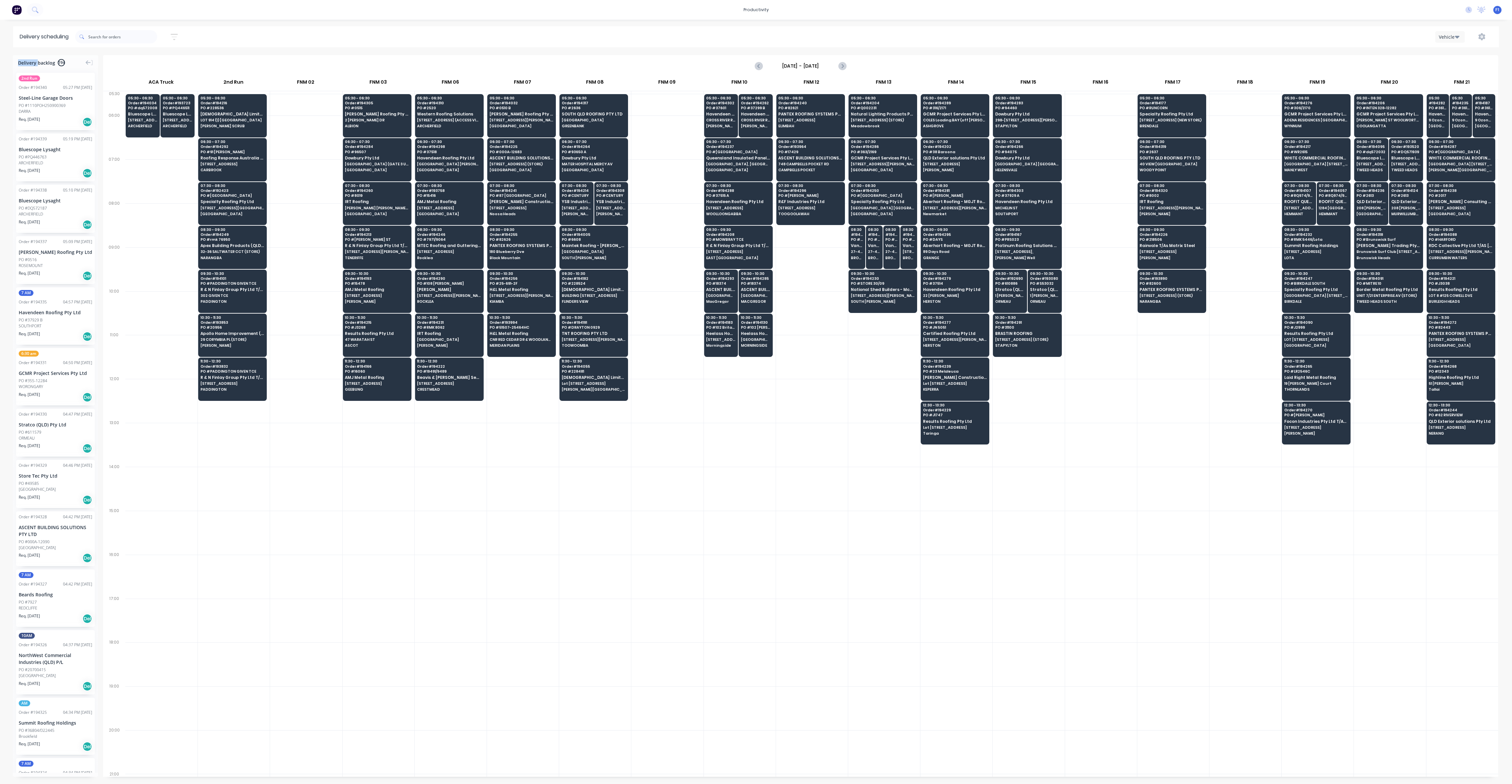
click at [960, 35] on div "Vehicle" at bounding box center [1136, 37] width 712 height 12
click at [352, 160] on div "06:30 - 07:30 Order # 194284 PO # 96507 Dowbury Pty Ltd [GEOGRAPHIC_DATA] (GATE…" at bounding box center [377, 156] width 68 height 37
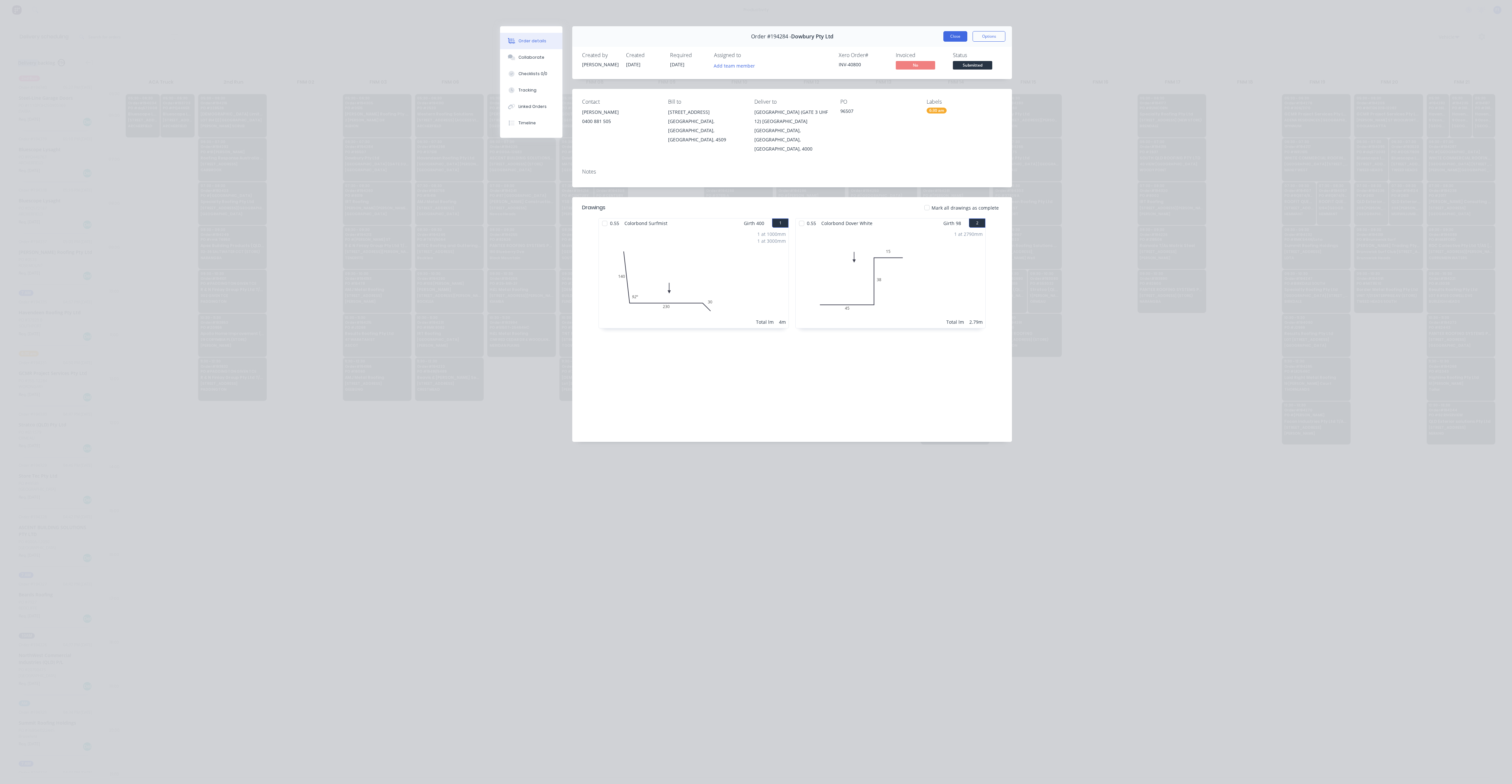
click at [957, 37] on button "Close" at bounding box center [955, 36] width 24 height 11
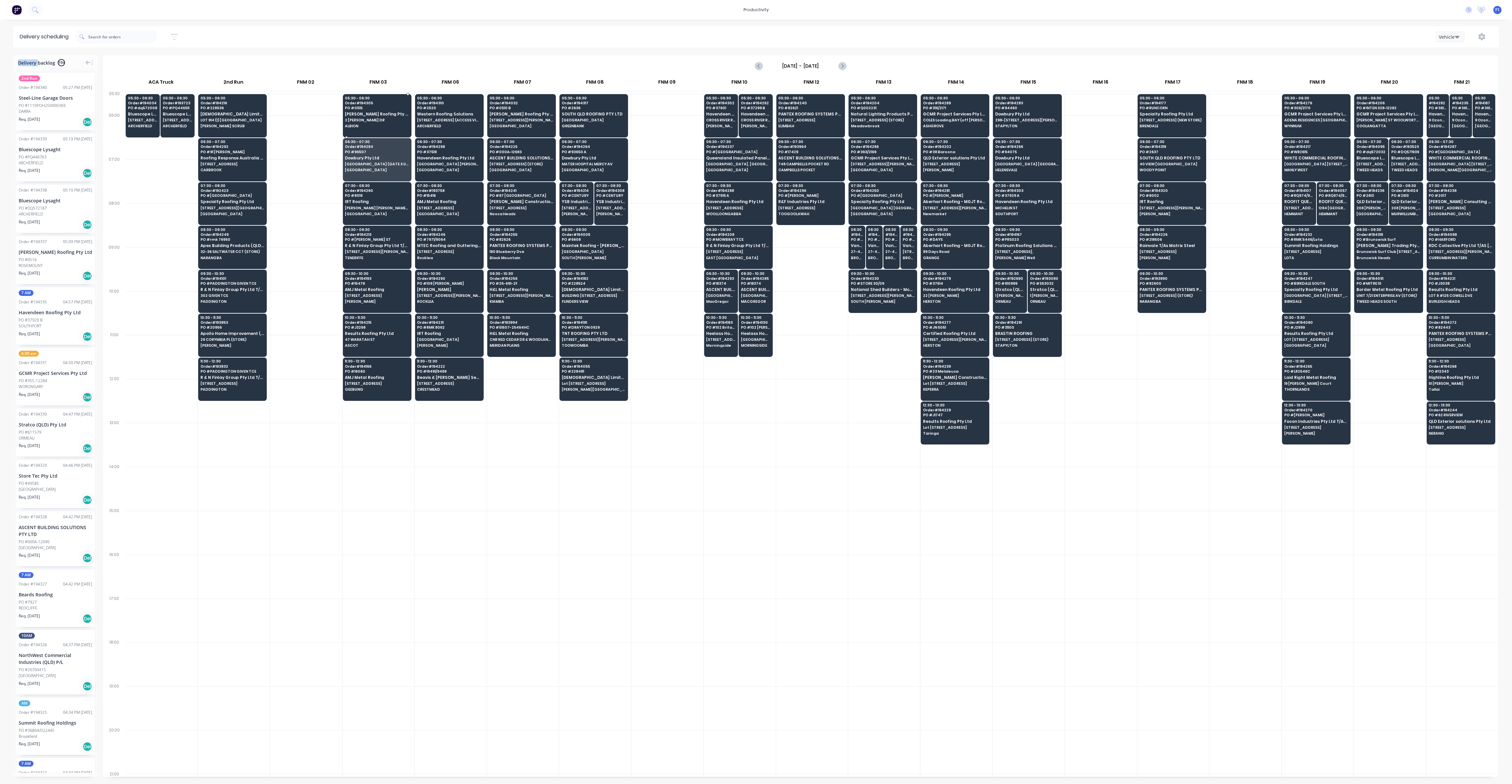
click at [351, 120] on span "2 [PERSON_NAME] DR" at bounding box center [377, 120] width 63 height 4
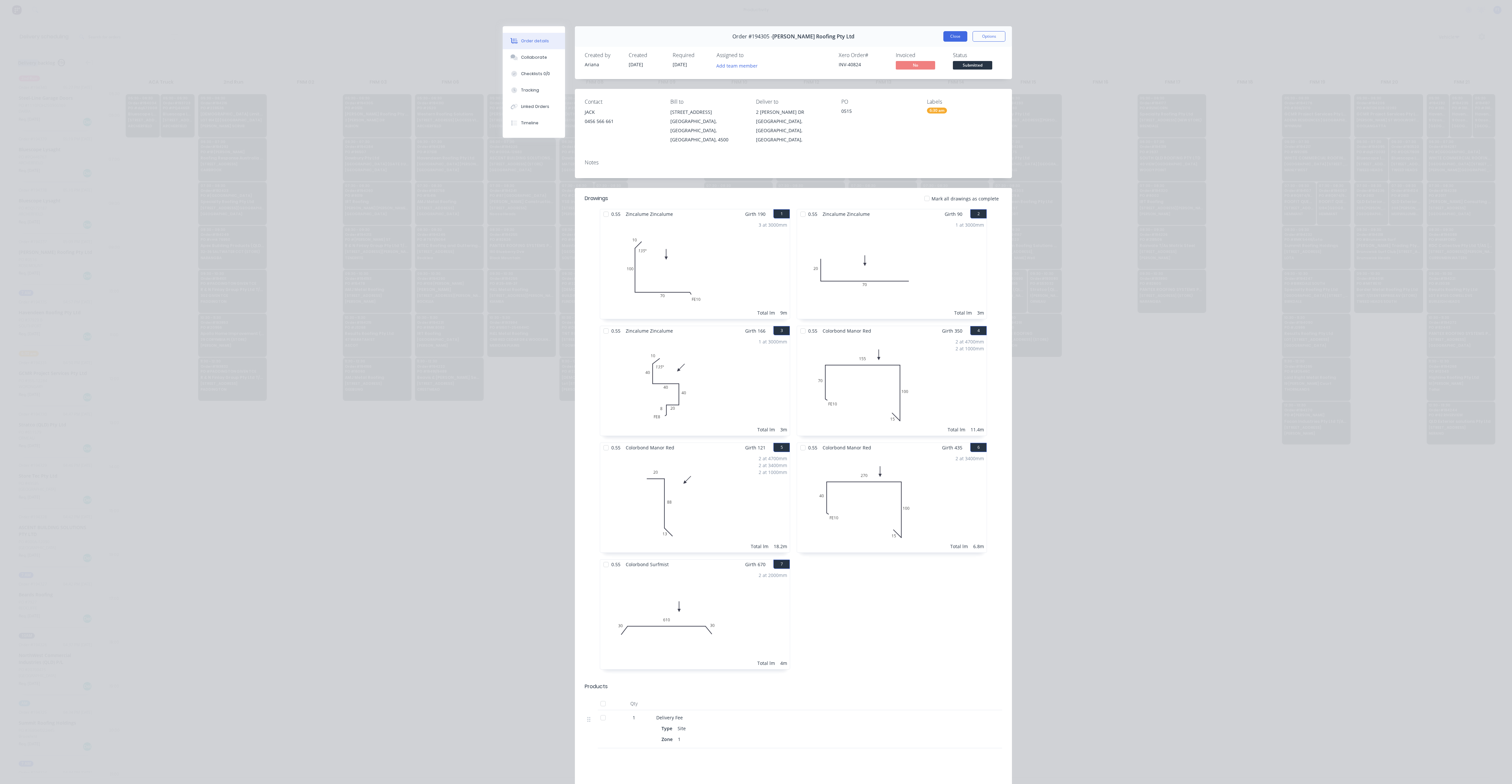
click at [944, 36] on button "Close" at bounding box center [955, 36] width 24 height 11
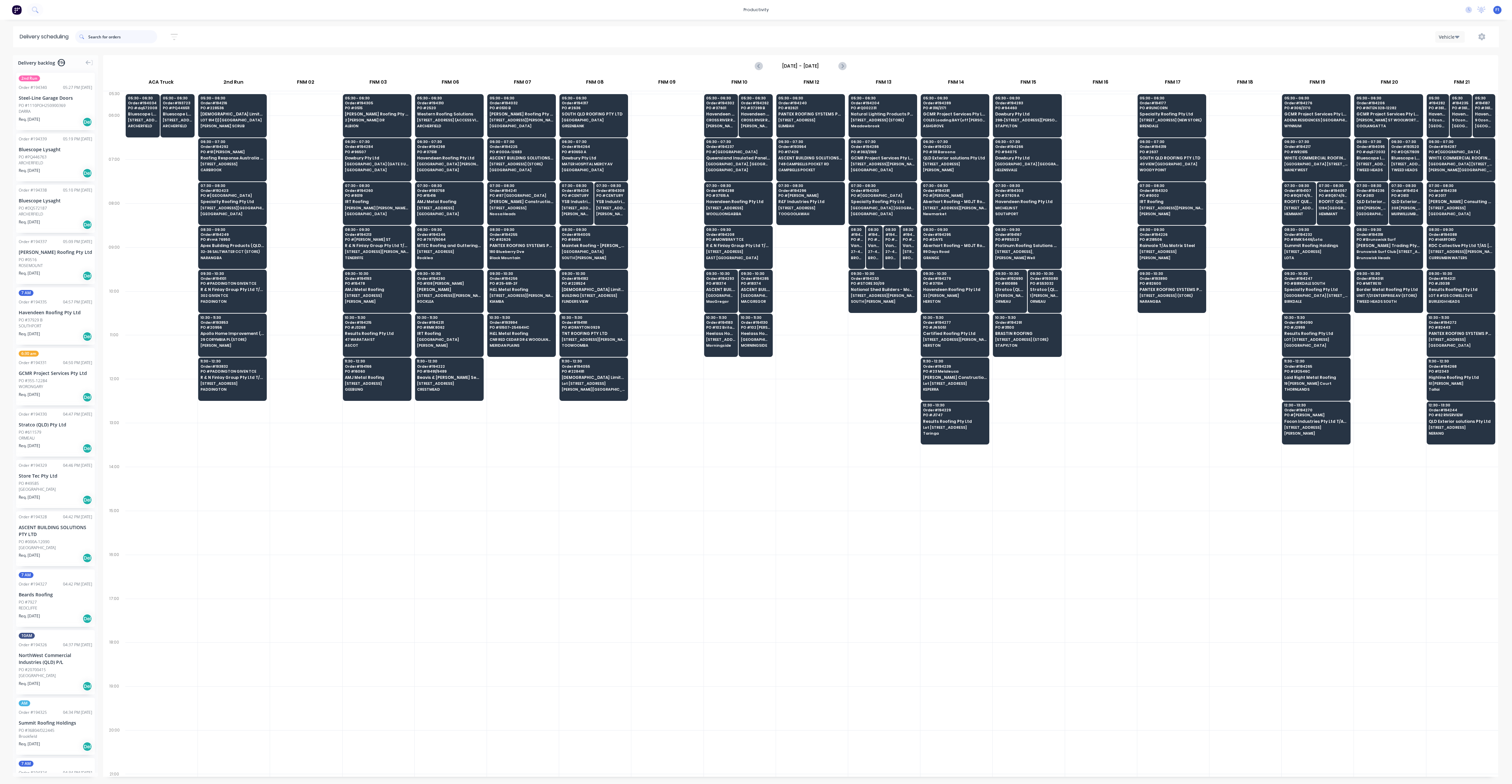
click at [119, 33] on input "text" at bounding box center [122, 36] width 69 height 13
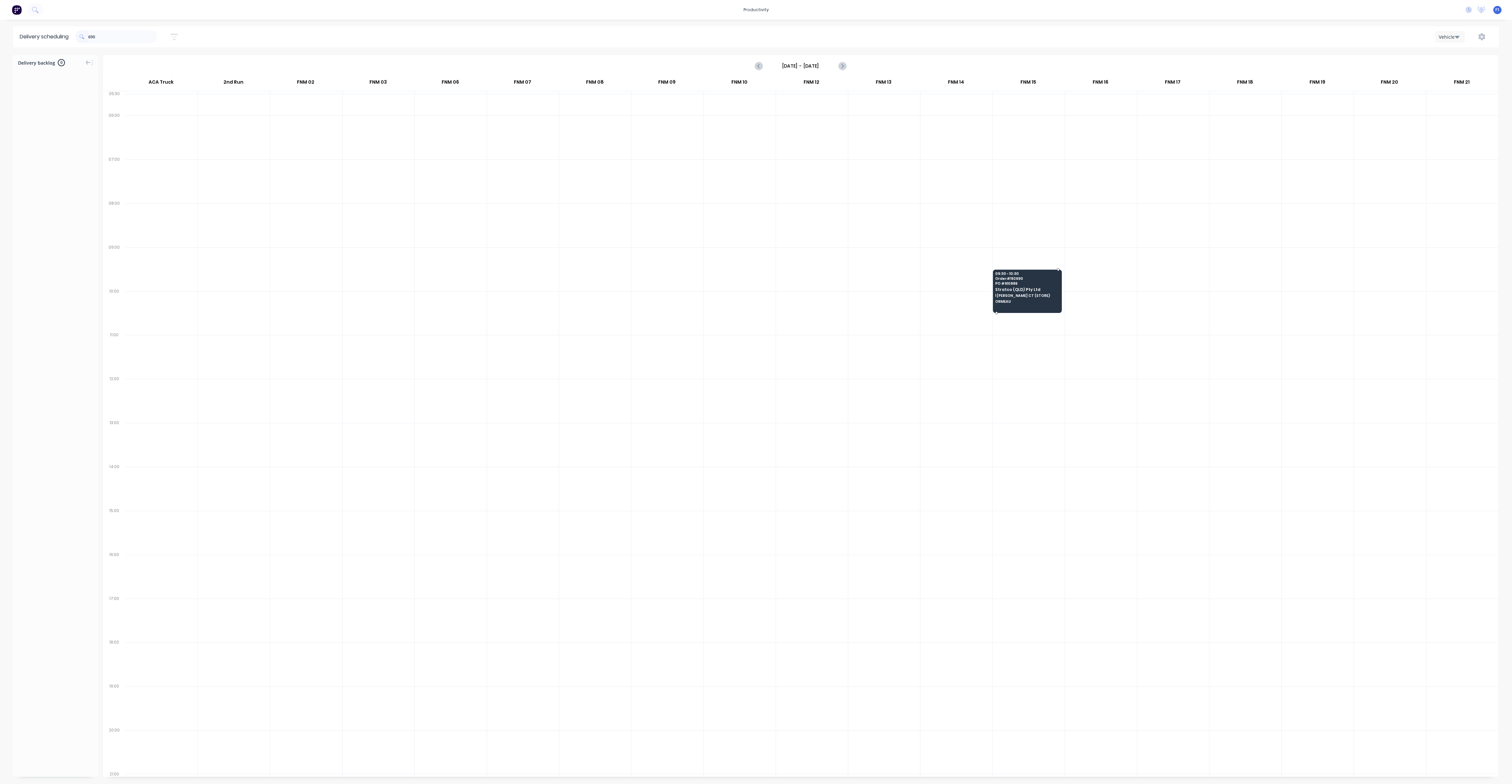
click at [1042, 282] on span "PO # 610886" at bounding box center [1027, 283] width 63 height 4
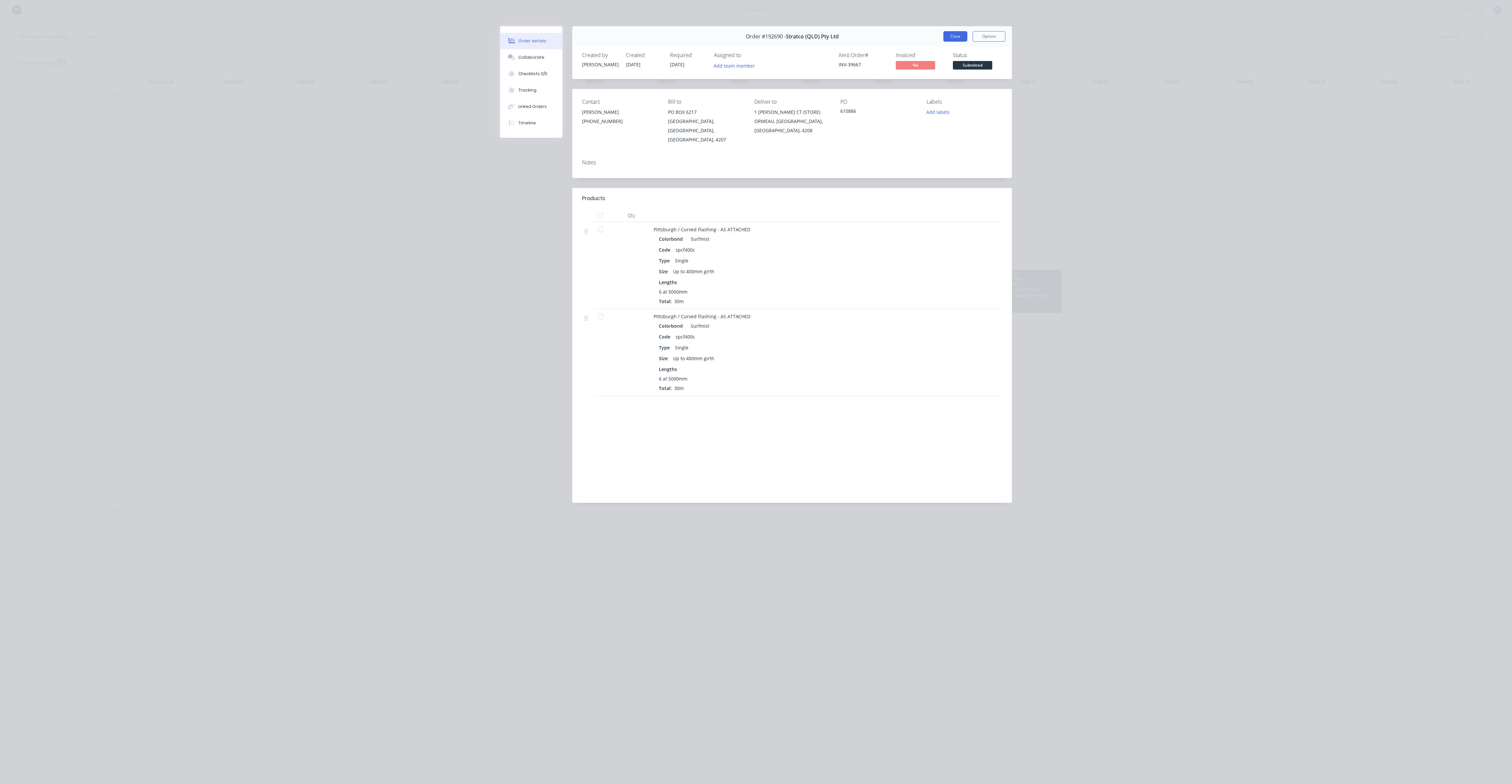
click at [954, 37] on button "Close" at bounding box center [955, 36] width 24 height 11
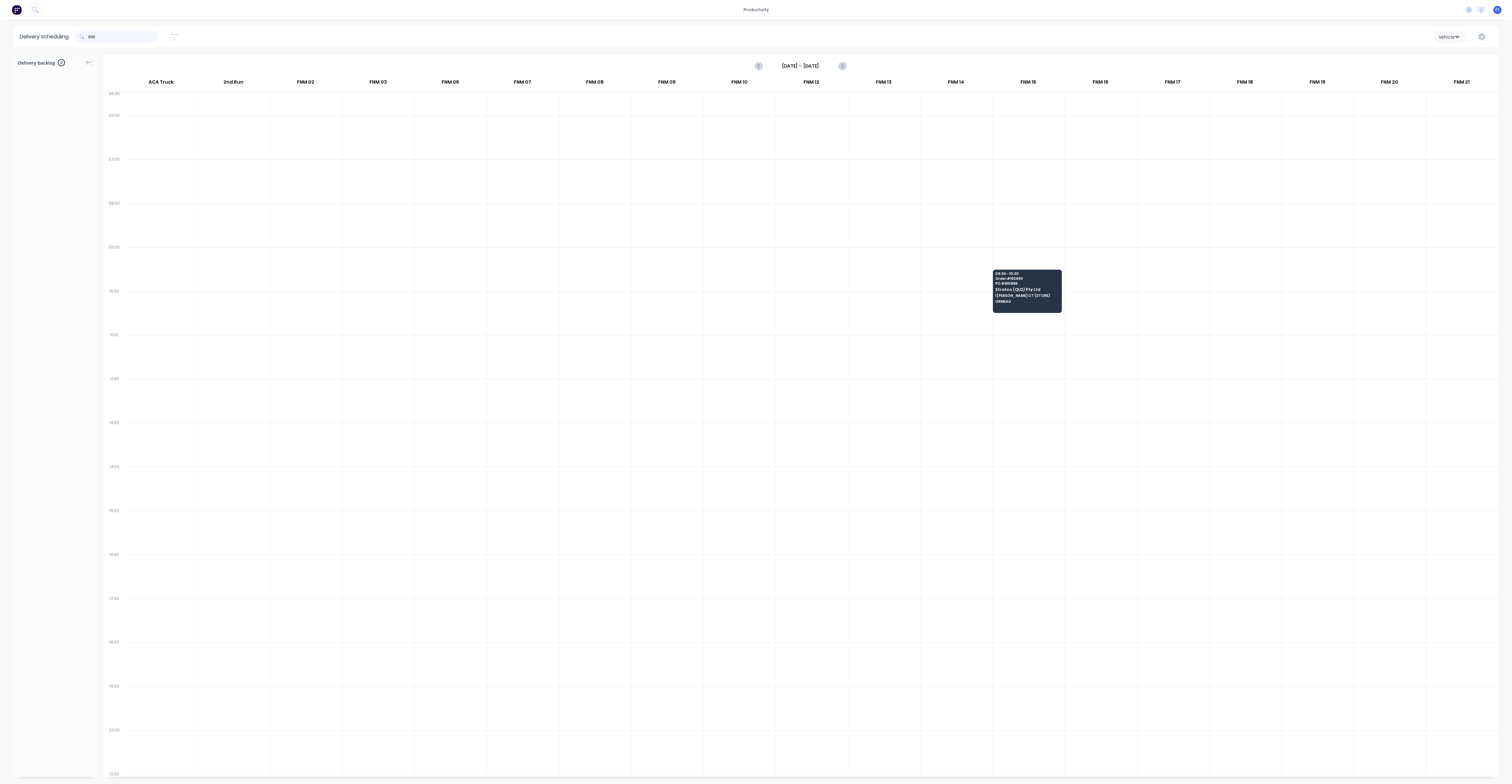
drag, startPoint x: 107, startPoint y: 37, endPoint x: 72, endPoint y: 37, distance: 35.0
click at [72, 37] on header "Delivery scheduling 690 Sort by Most recent Created date Required date Order nu…" at bounding box center [755, 37] width 1486 height 21
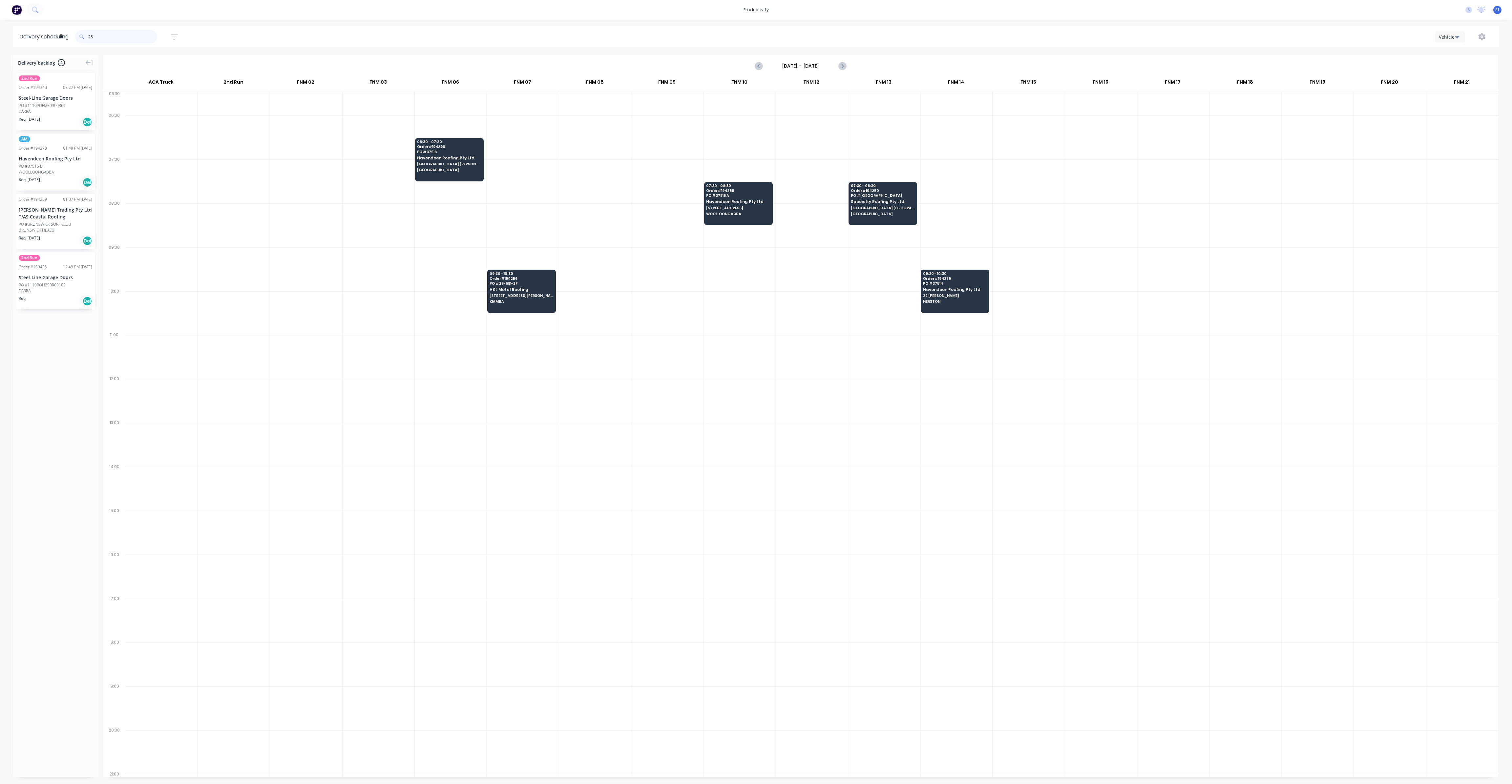
type input "2"
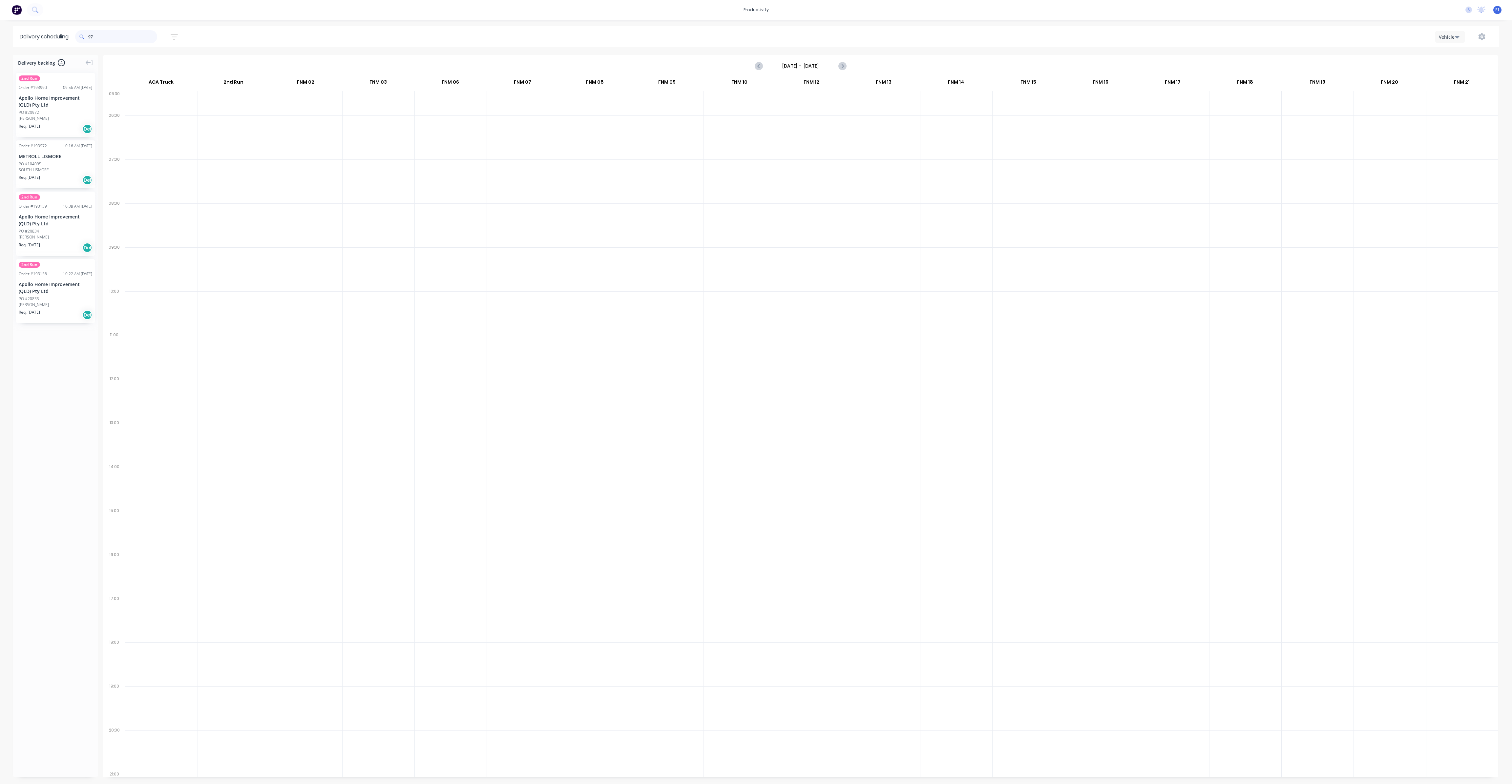
type input "9"
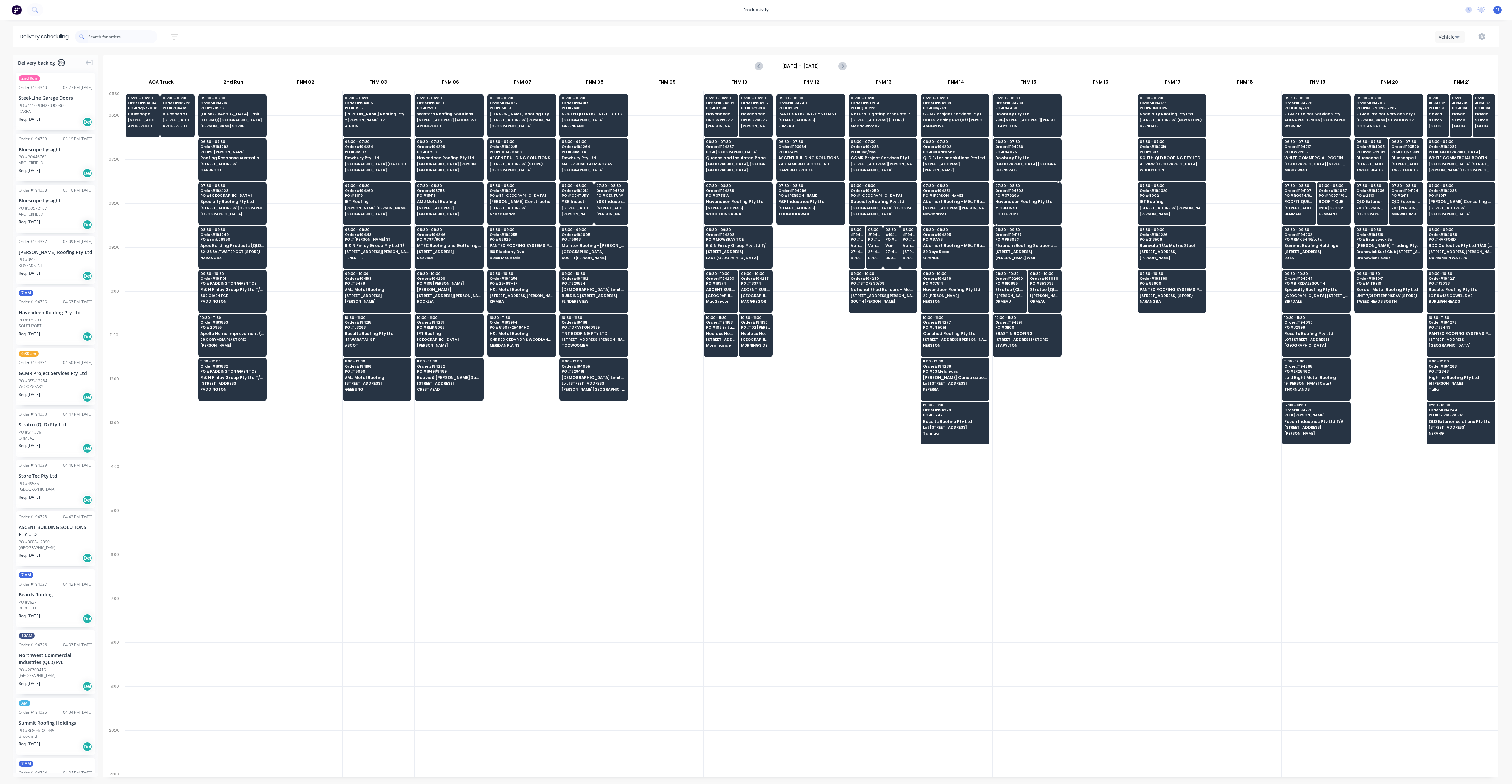
click at [1025, 206] on span "MICHELIN ST" at bounding box center [1027, 208] width 63 height 4
